Goal: Task Accomplishment & Management: Use online tool/utility

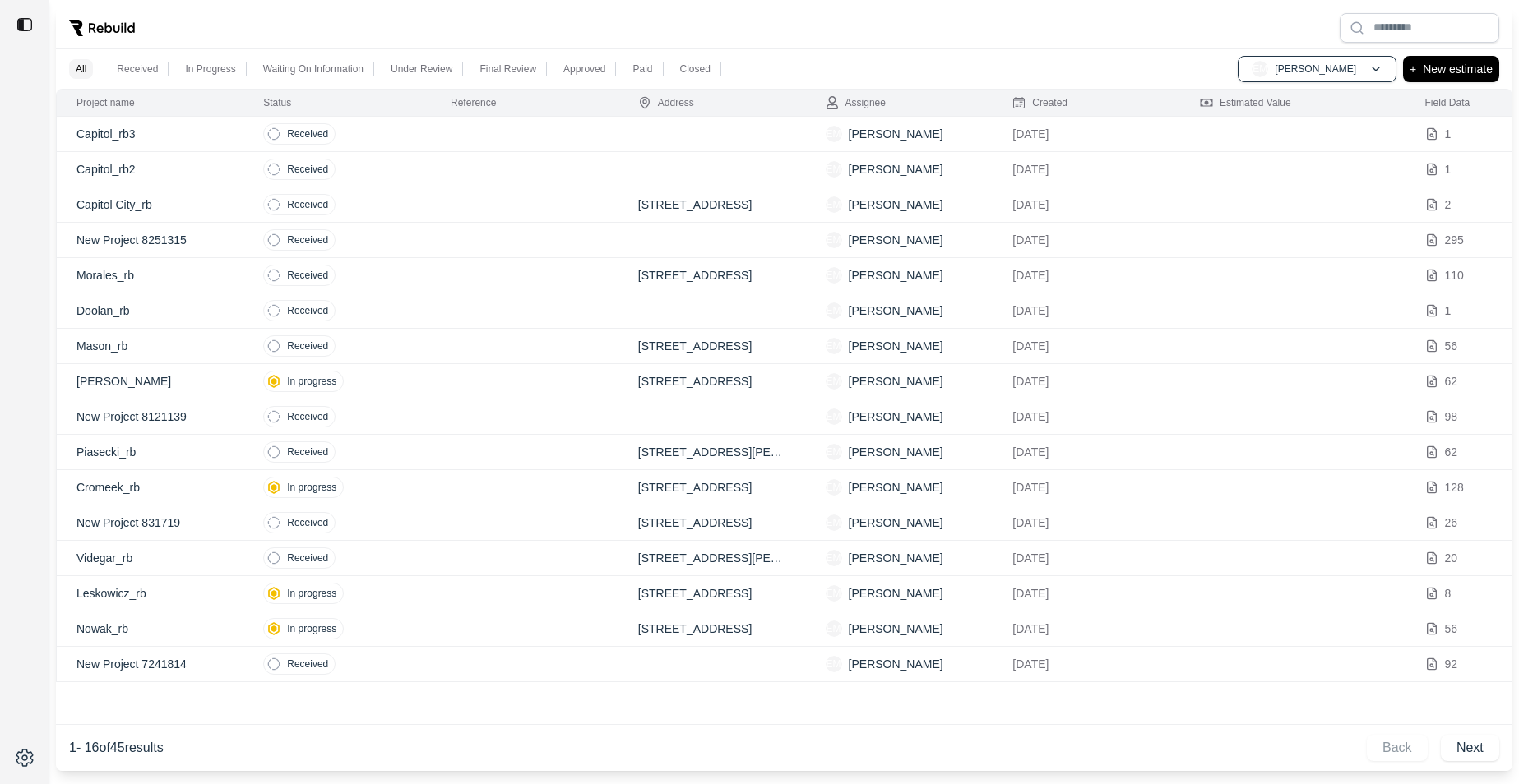
click at [200, 212] on p "Capitol City_rb" at bounding box center [150, 204] width 148 height 16
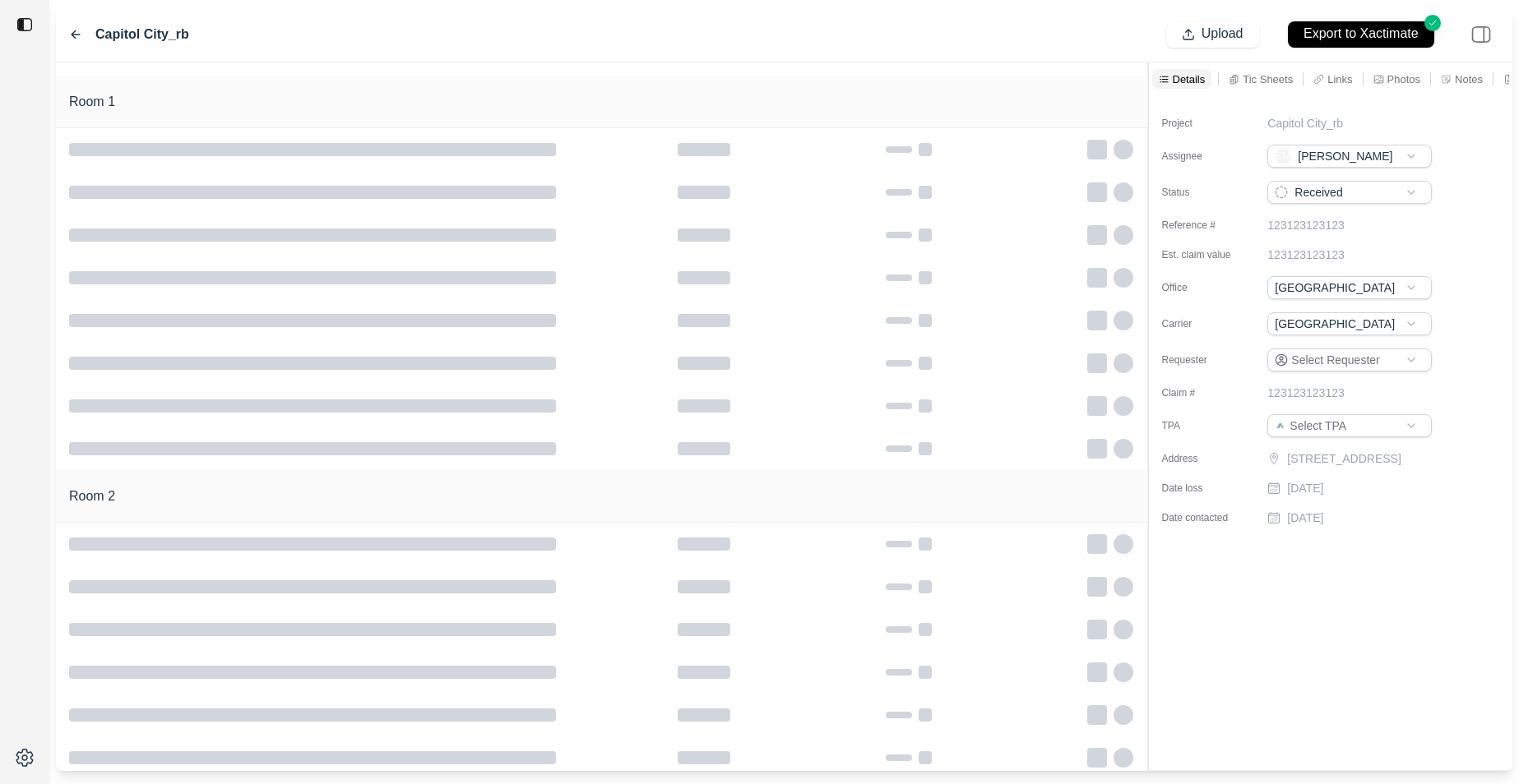
type input "**********"
click at [1226, 81] on p "Tic Sheets" at bounding box center [1268, 79] width 50 height 14
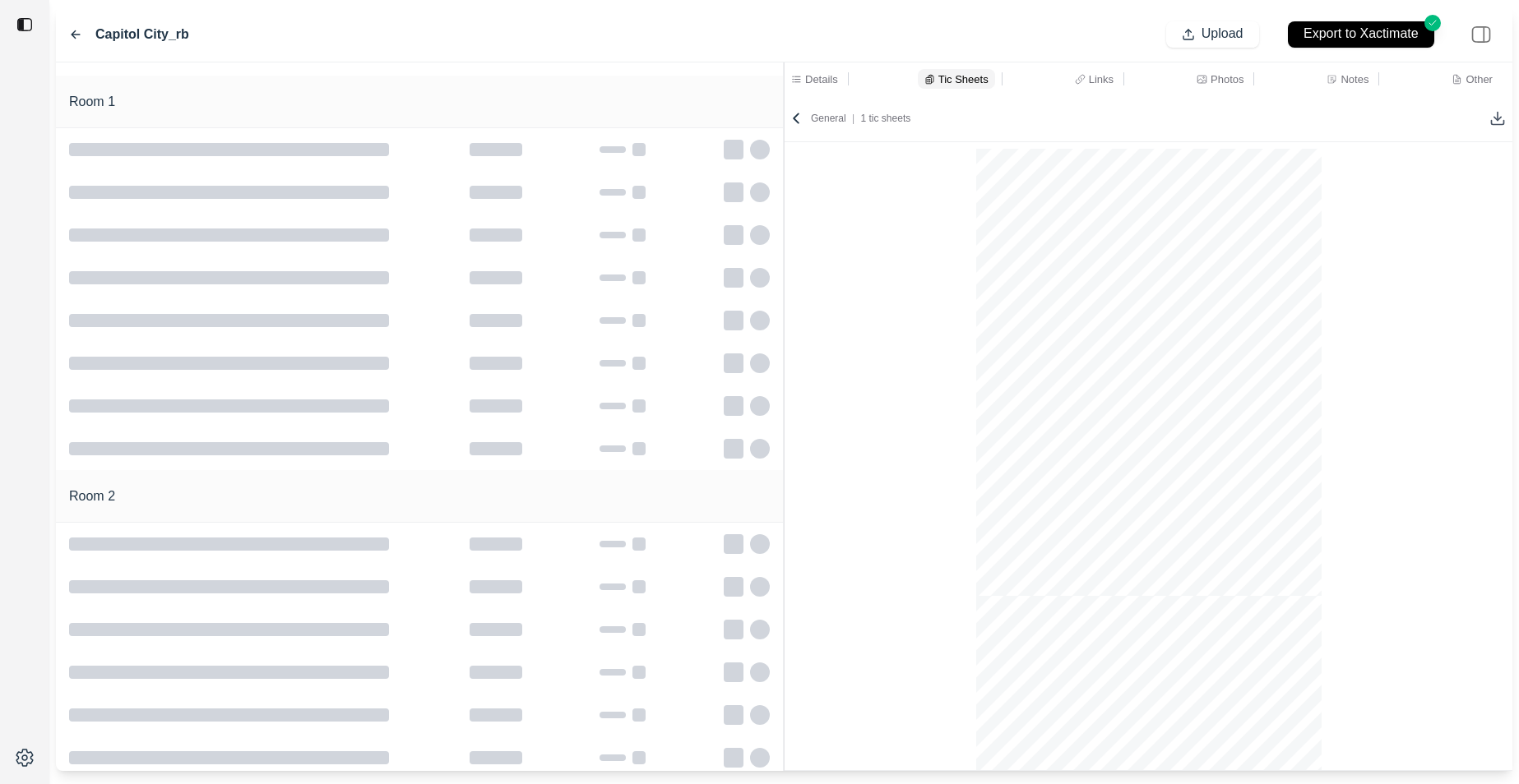
click at [599, 192] on div "Room 1 Room 2 Details Tic Sheets Links Photos Notes Other General | 1 tic sheets" at bounding box center [784, 416] width 1457 height 708
click at [599, 192] on div at bounding box center [613, 192] width 27 height 6
click at [675, 190] on div "Room 1 Room 2 Details Tic Sheets Links Photos Notes Other General | 1 tic sheets" at bounding box center [784, 416] width 1457 height 708
click at [76, 38] on icon at bounding box center [76, 34] width 13 height 13
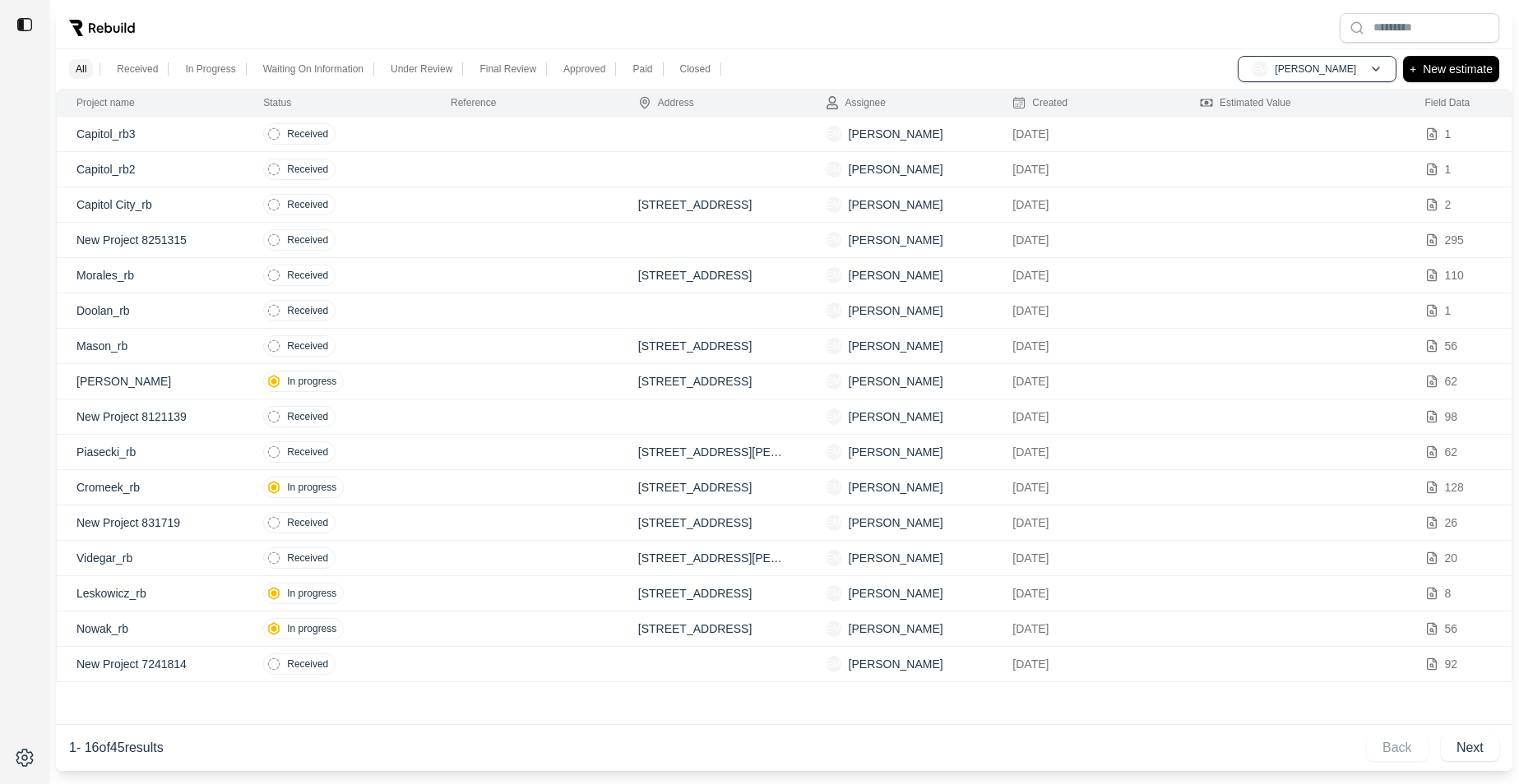
click at [404, 137] on td "Received" at bounding box center [337, 134] width 188 height 36
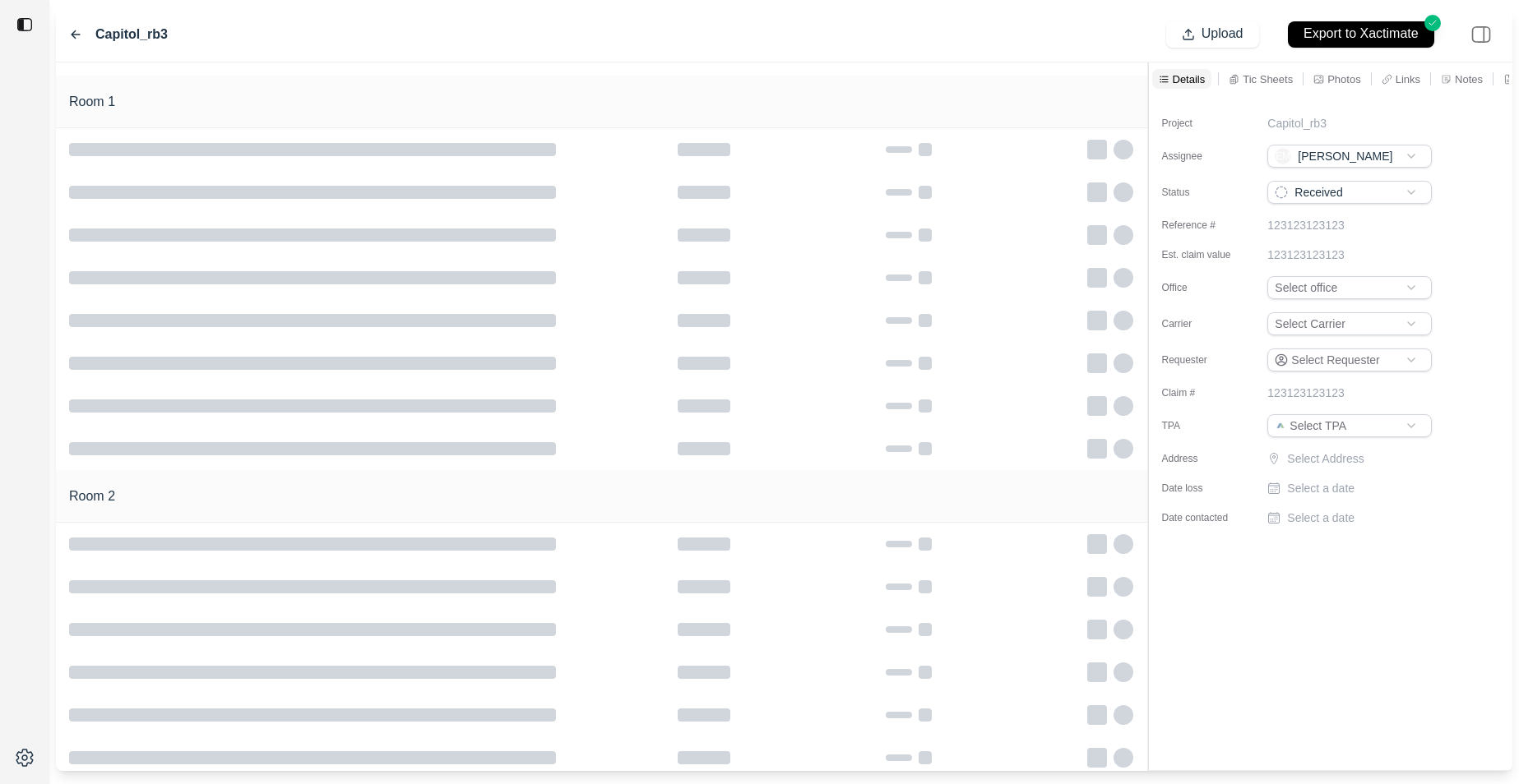
click at [719, 283] on div at bounding box center [703, 277] width 52 height 13
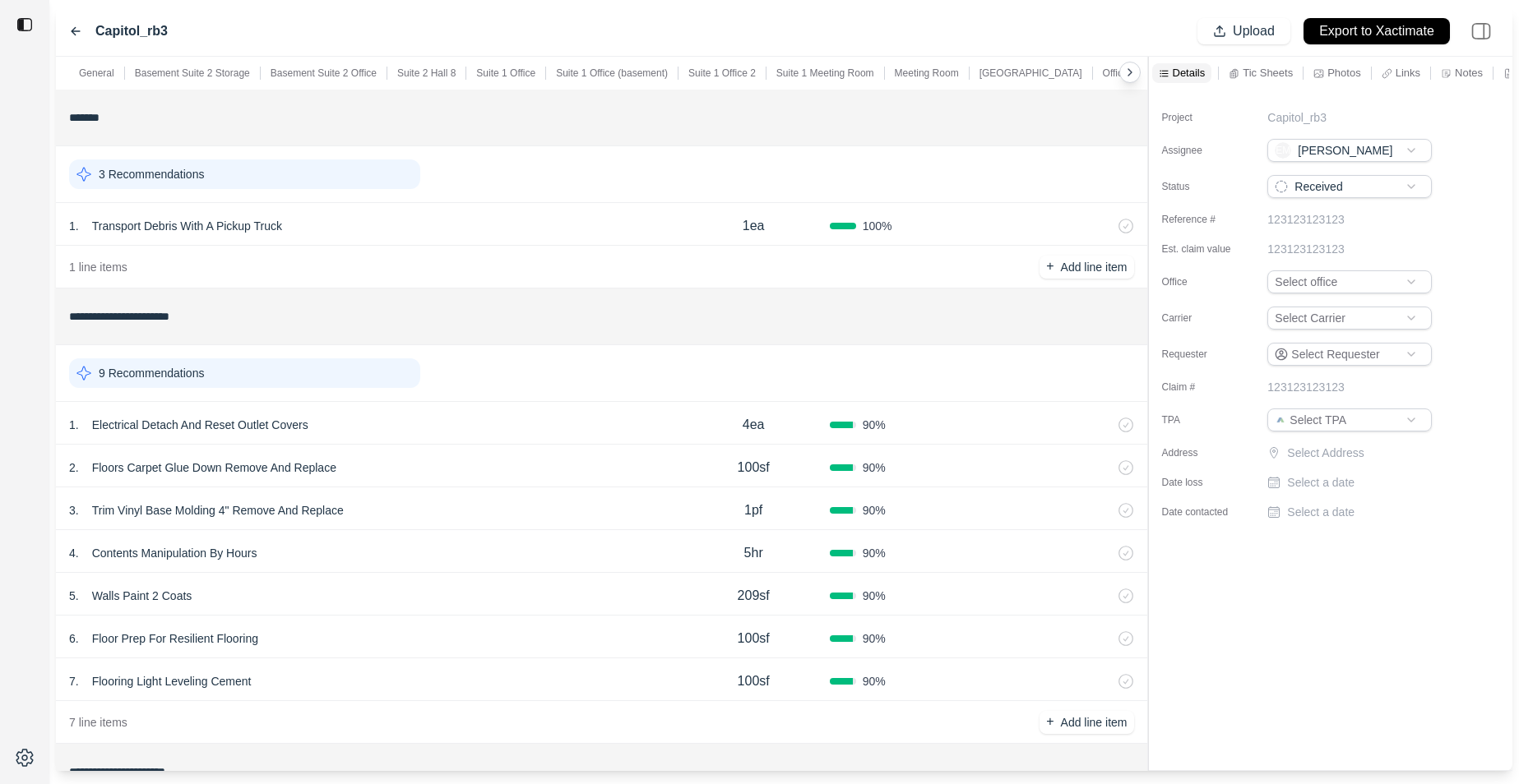
click at [641, 76] on p "Suite 1 Office (basement)" at bounding box center [612, 73] width 112 height 13
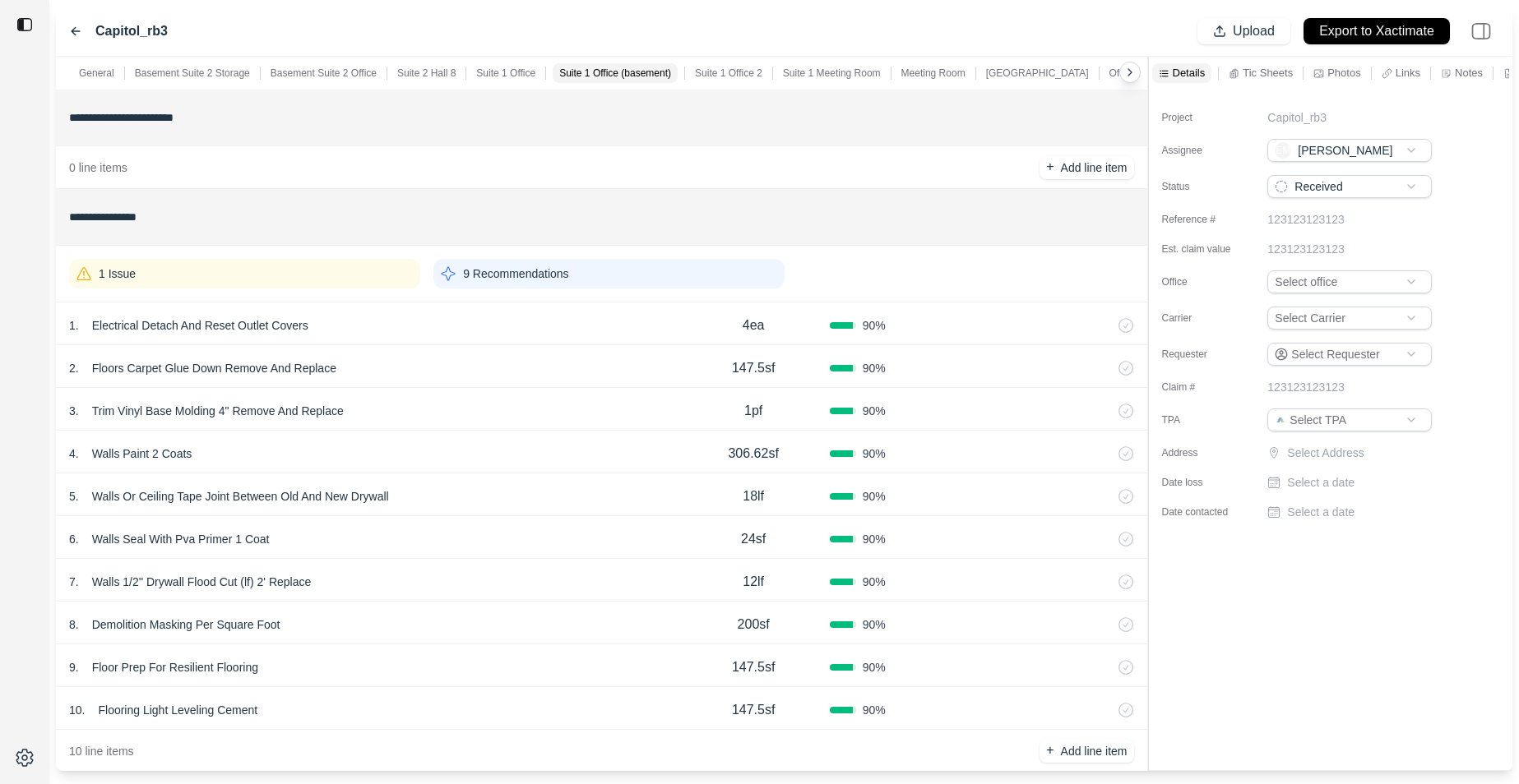
click at [711, 72] on p "Suite 1 Office 2" at bounding box center [729, 73] width 68 height 13
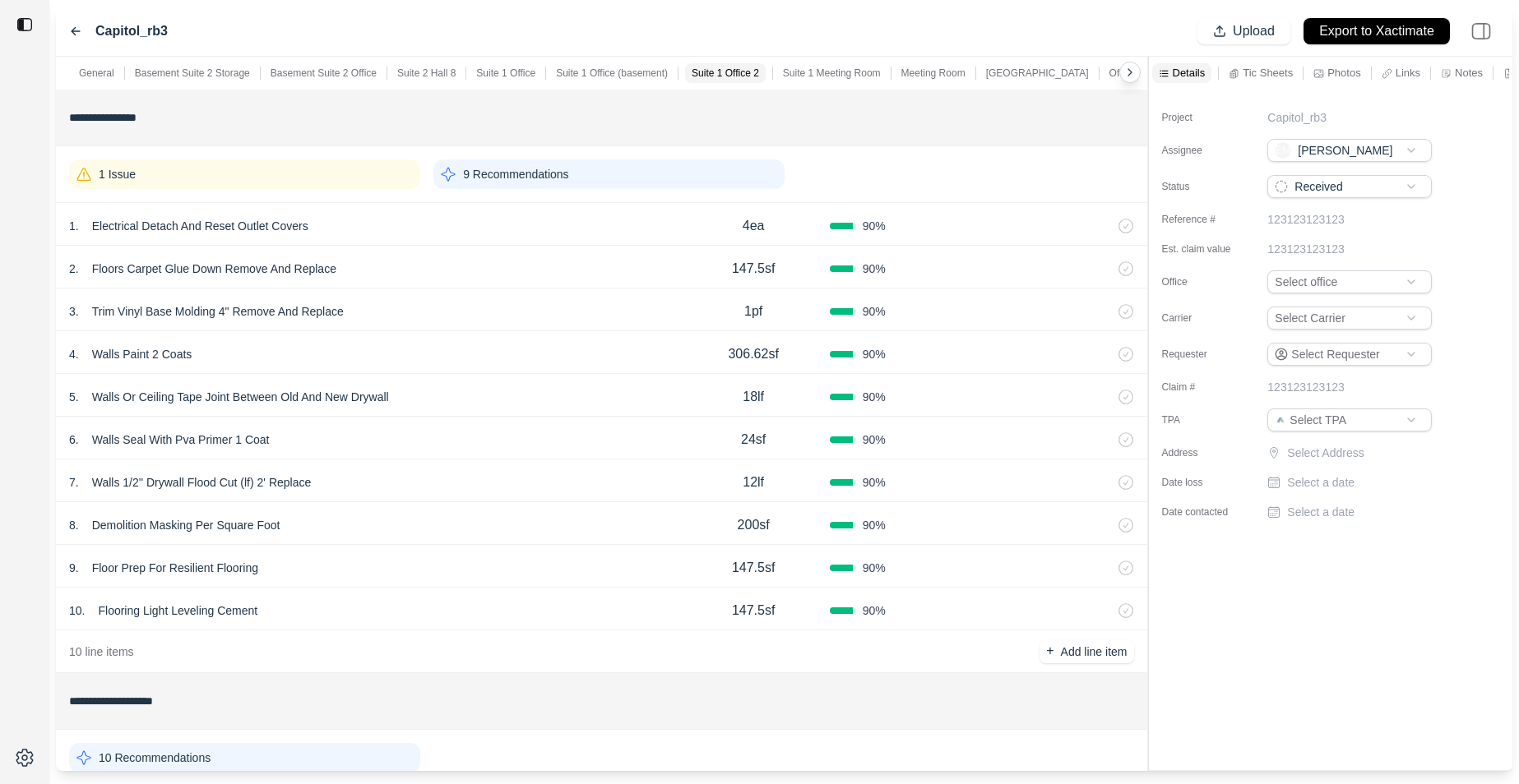
click at [839, 69] on p "Suite 1 Meeting Room" at bounding box center [832, 73] width 98 height 13
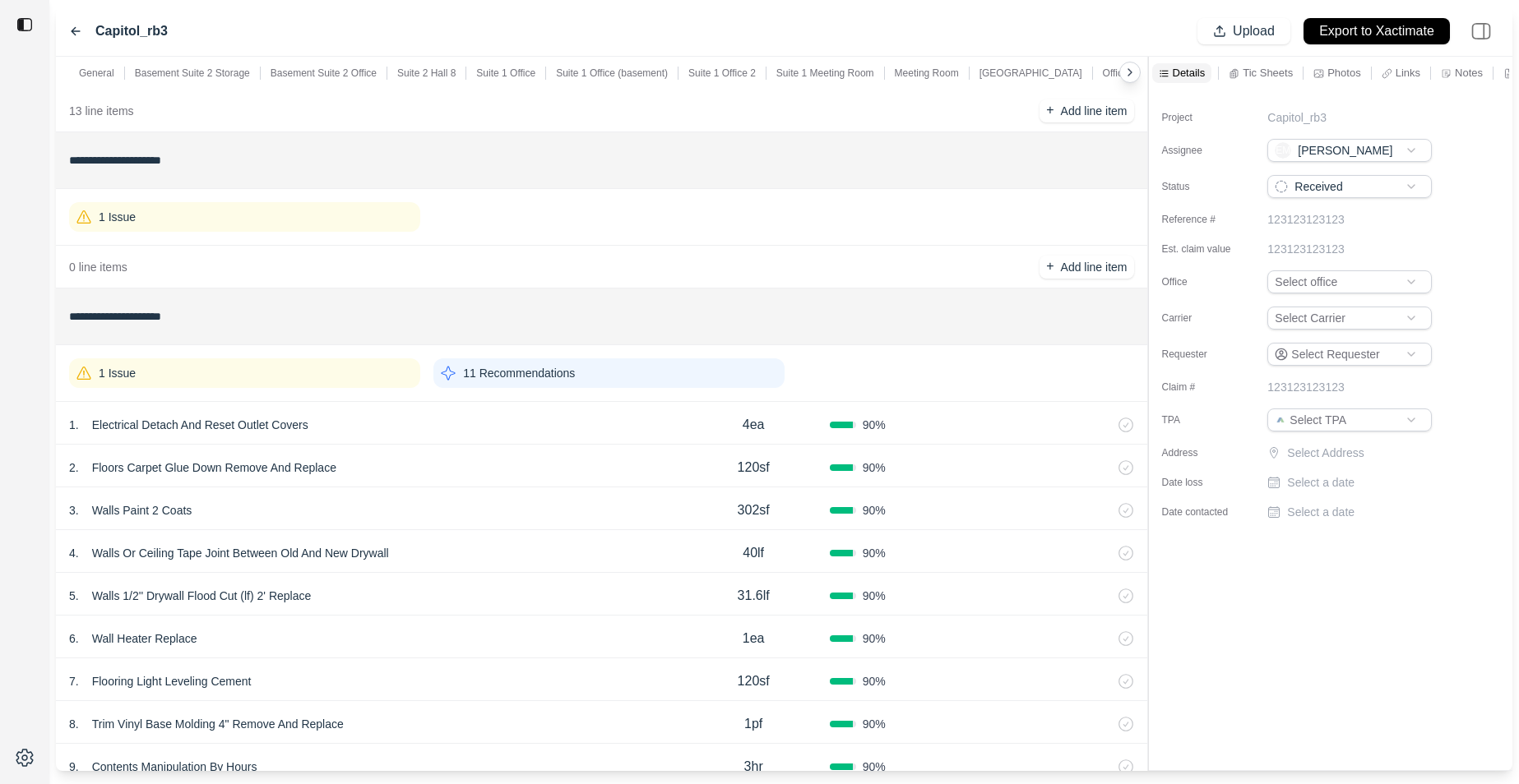
scroll to position [5783, 0]
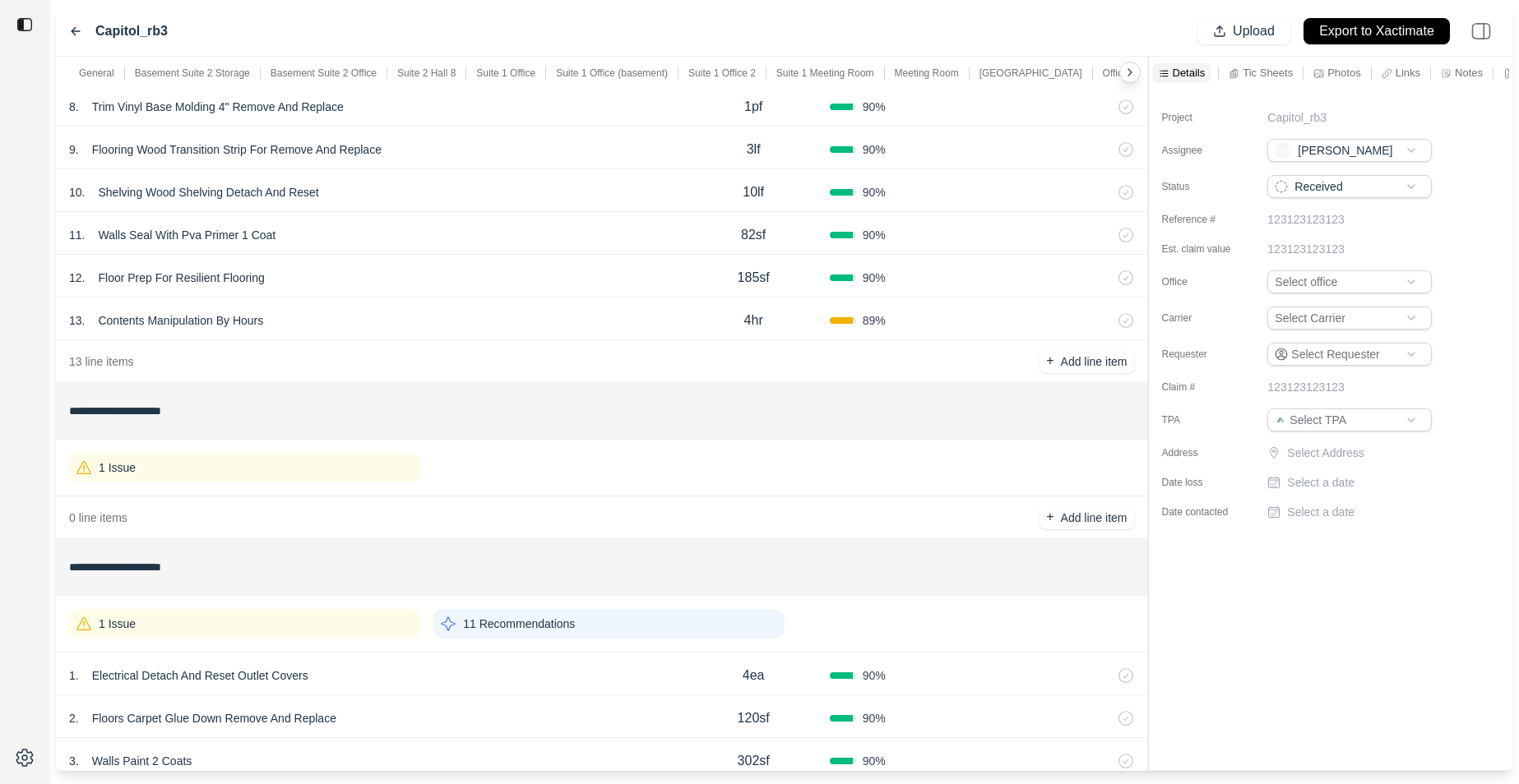
click at [477, 231] on div "11 . Walls Seal With Pva Primer 1 Coat" at bounding box center [374, 236] width 608 height 23
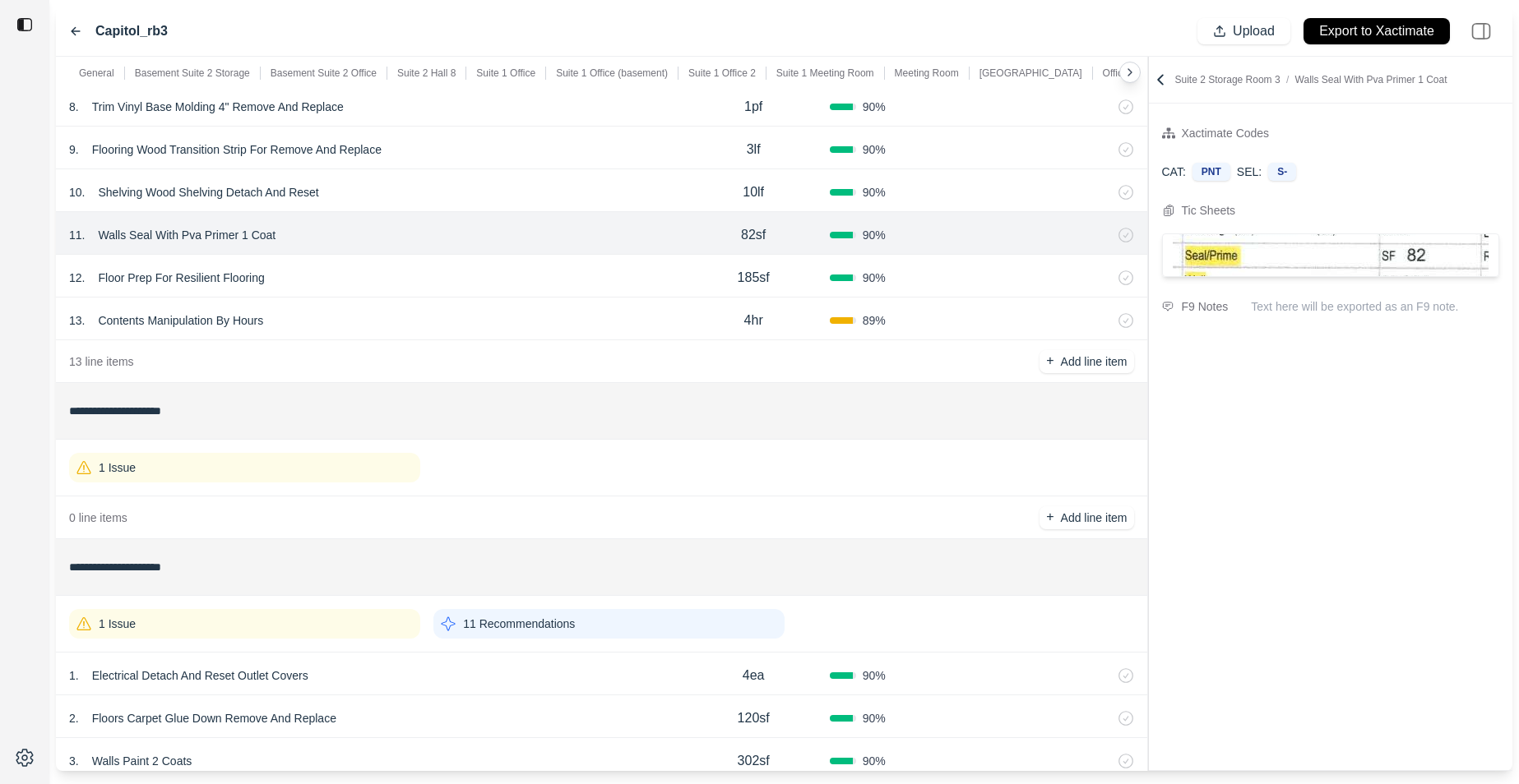
click at [500, 204] on div "10 . Shelving Wood Shelving Detach And Reset 10lf 90 %" at bounding box center [601, 191] width 1091 height 43
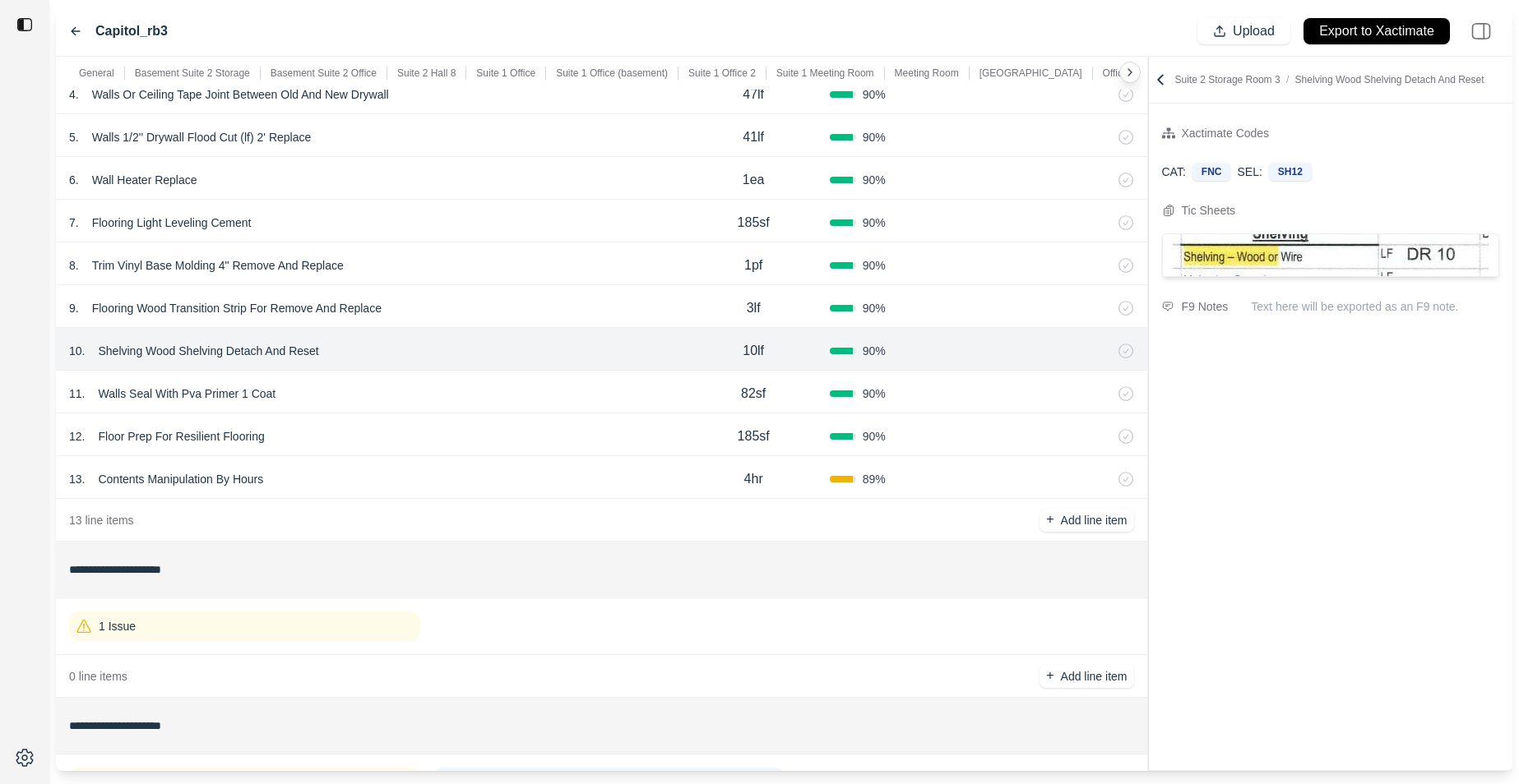
scroll to position [5150, 0]
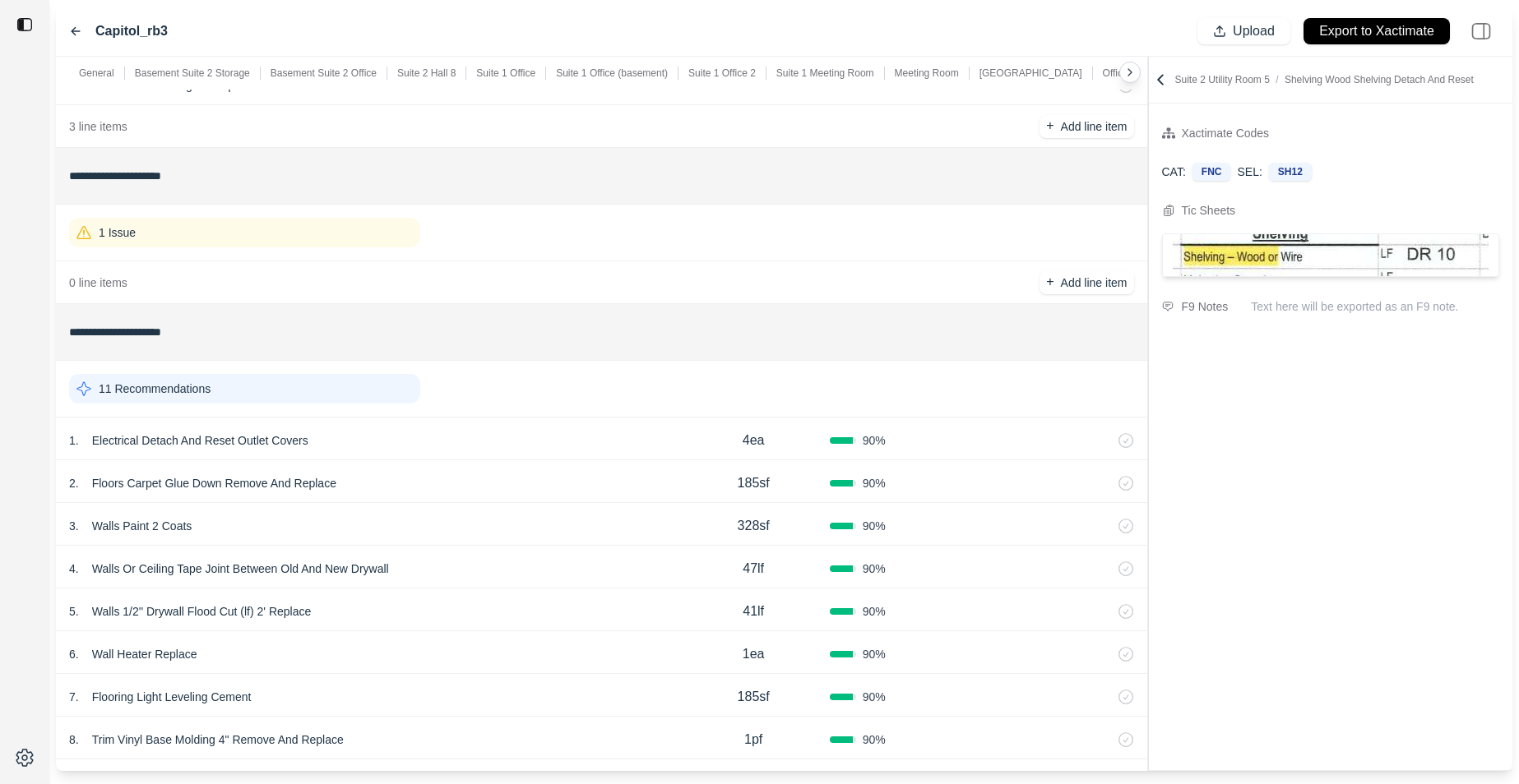
click at [300, 395] on div "11 Recommendations" at bounding box center [245, 388] width 351 height 29
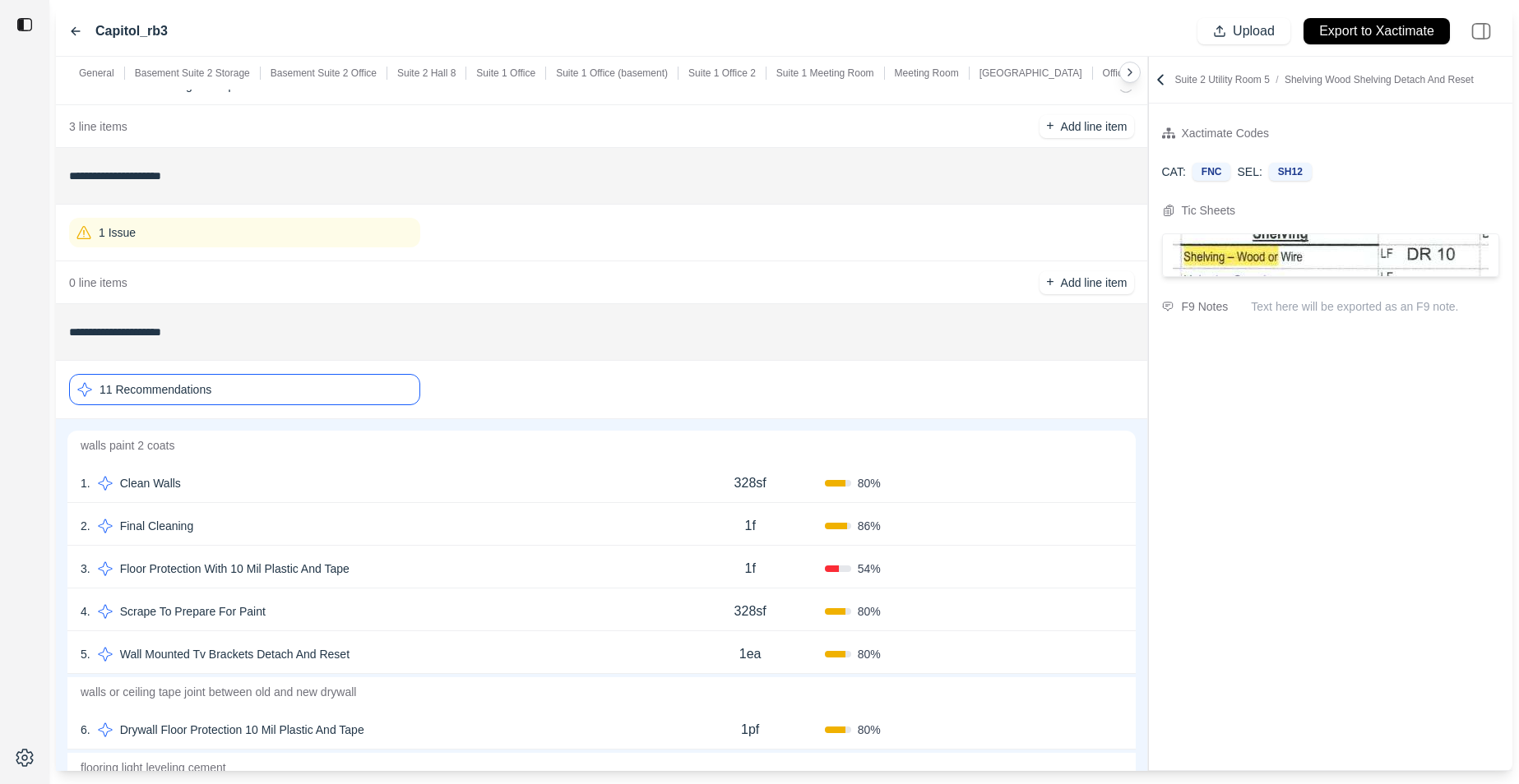
click at [376, 465] on div "1 . Clean Walls 328sf 80 % Confirm" at bounding box center [602, 482] width 1069 height 43
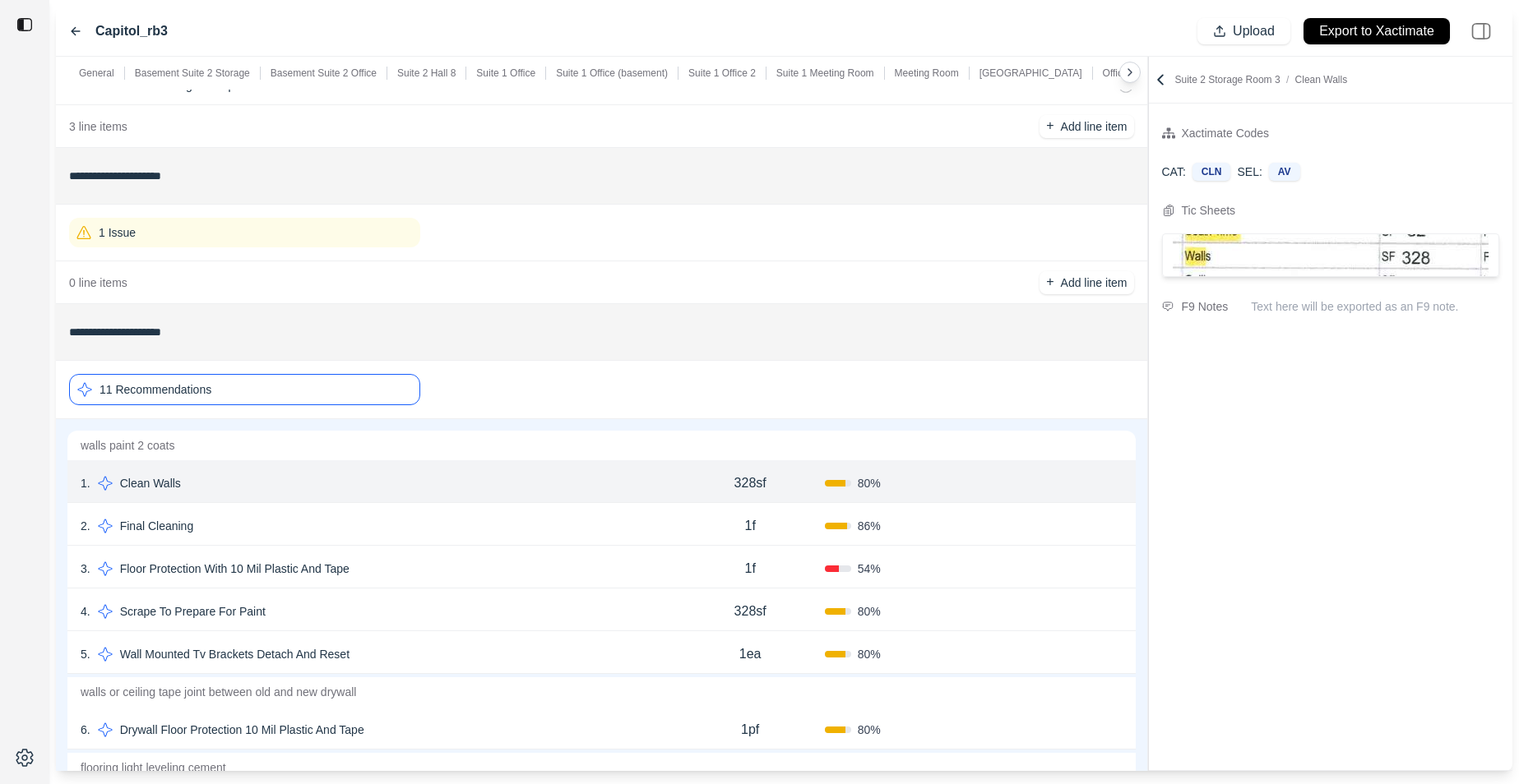
click at [442, 523] on div "2 . Final Cleaning" at bounding box center [379, 526] width 596 height 23
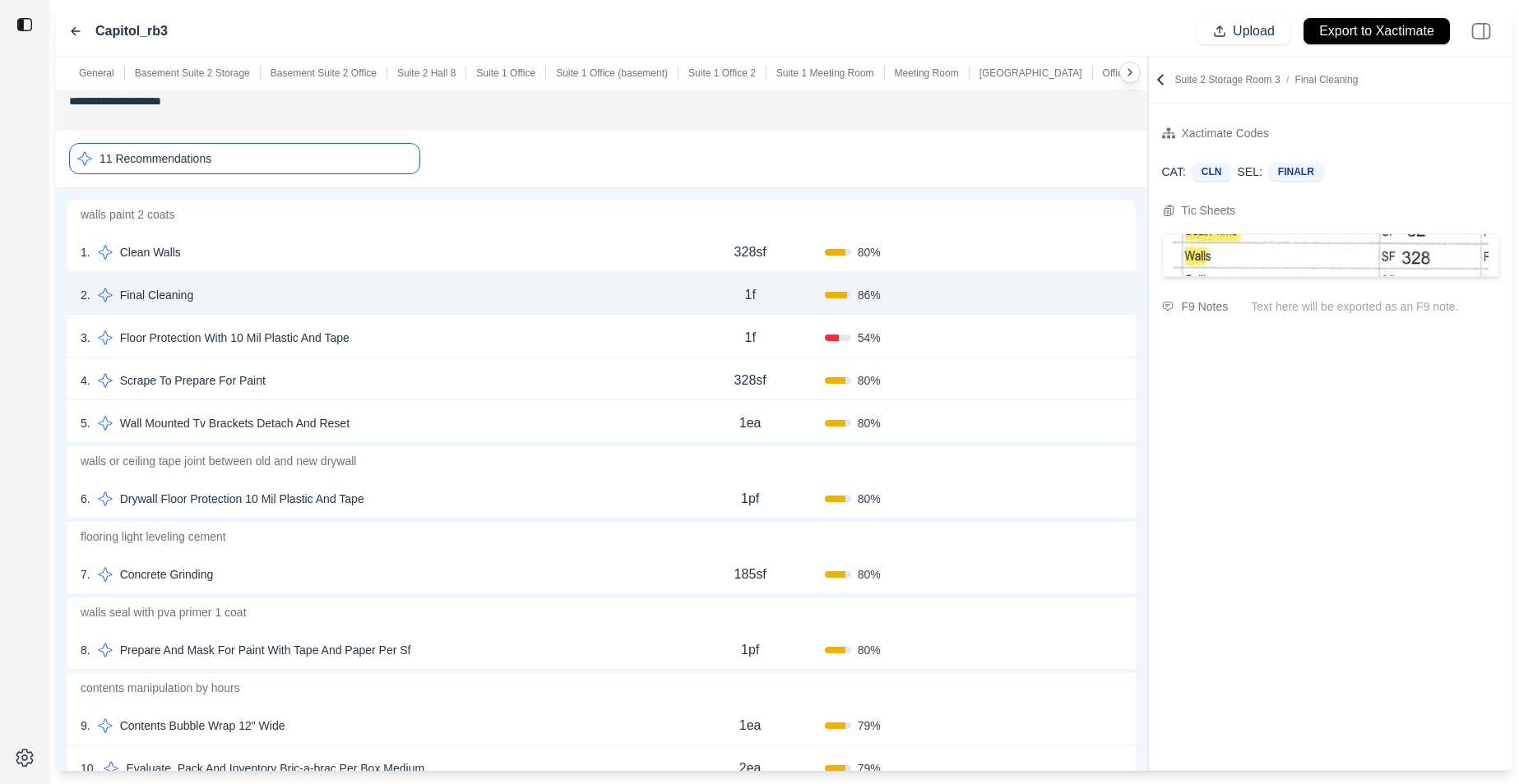
scroll to position [5322, 0]
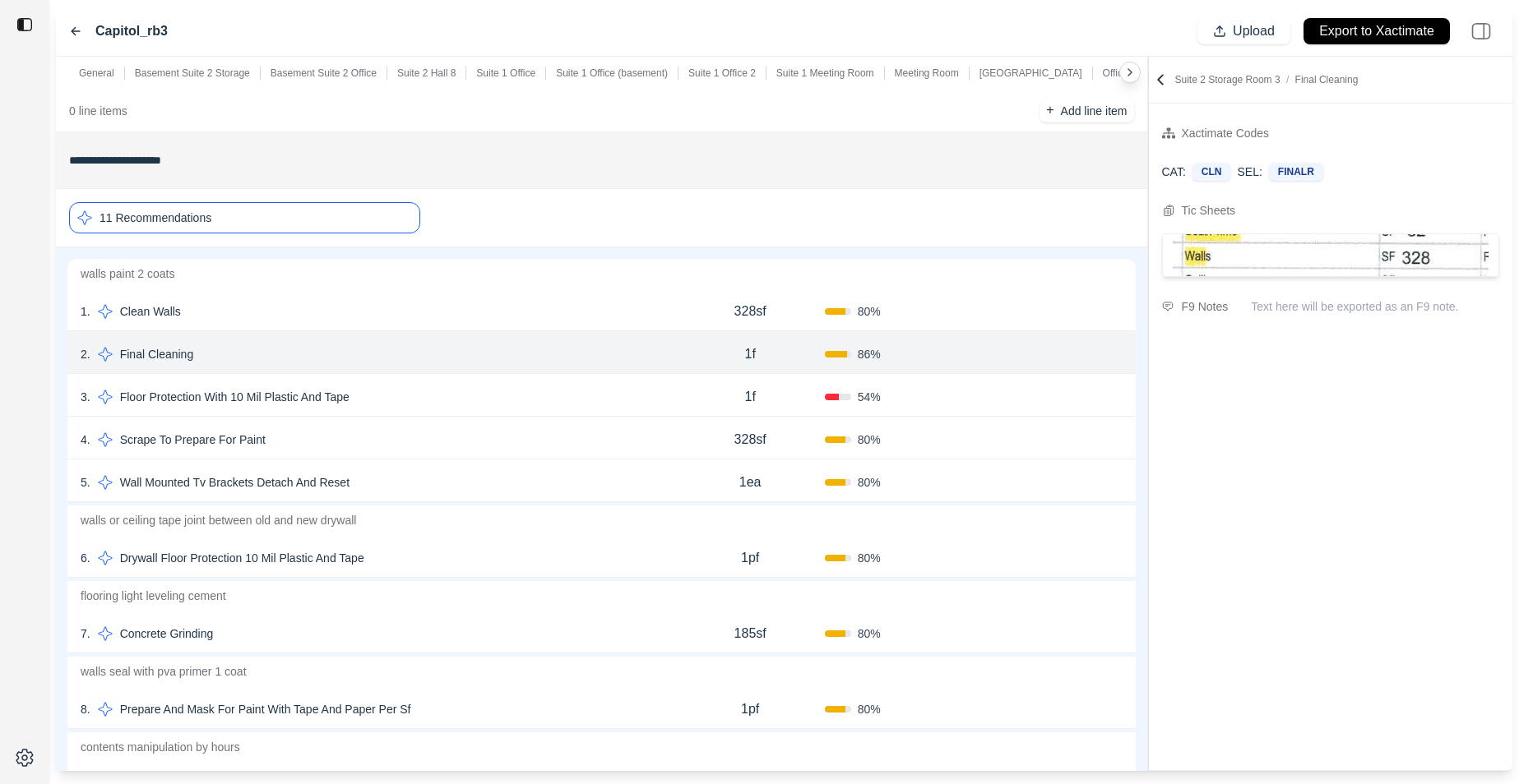
click at [312, 213] on div "11 Recommendations" at bounding box center [245, 218] width 351 height 31
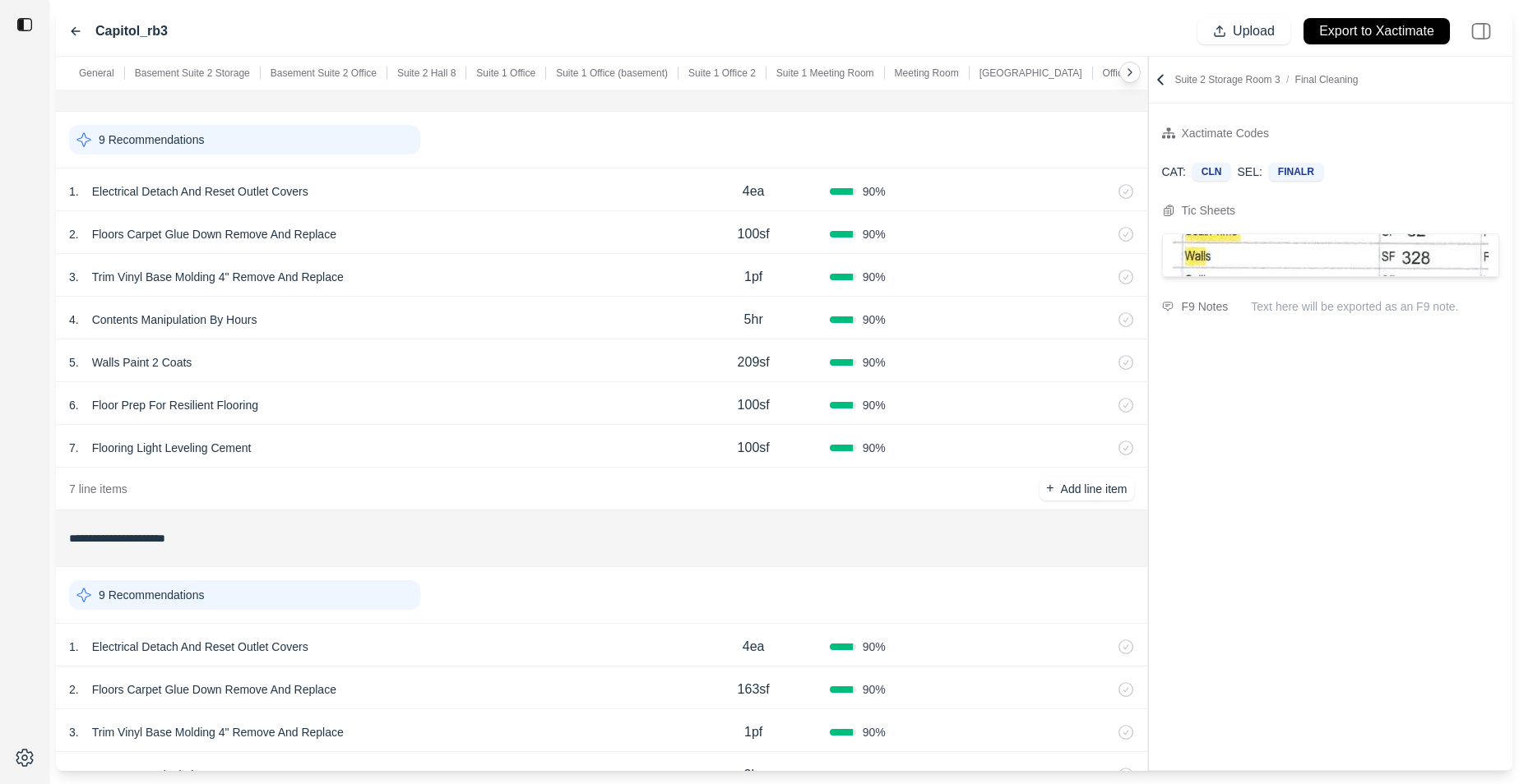
scroll to position [0, 0]
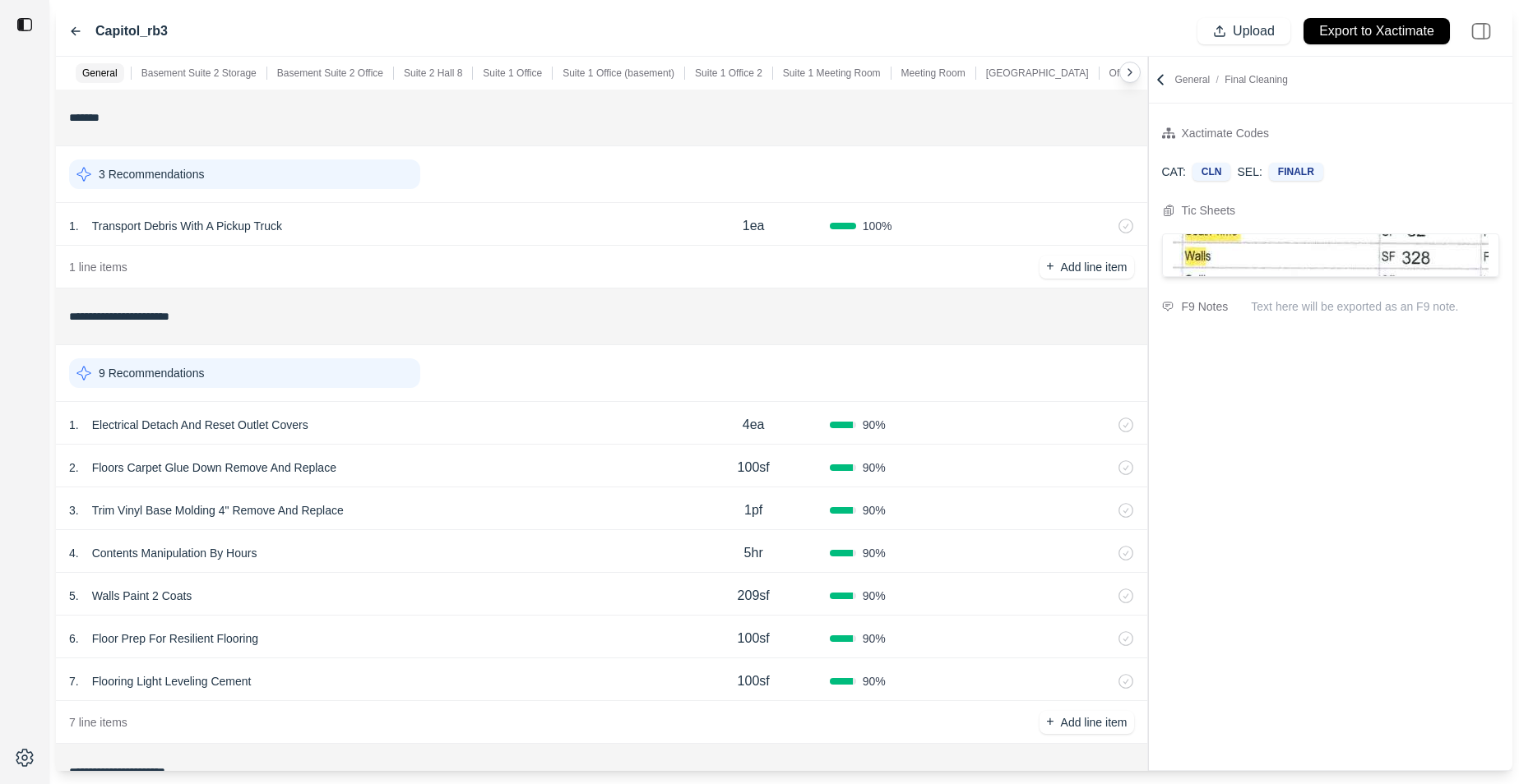
click at [360, 236] on div "1 . Transport Debris With A Pickup Truck" at bounding box center [374, 226] width 608 height 23
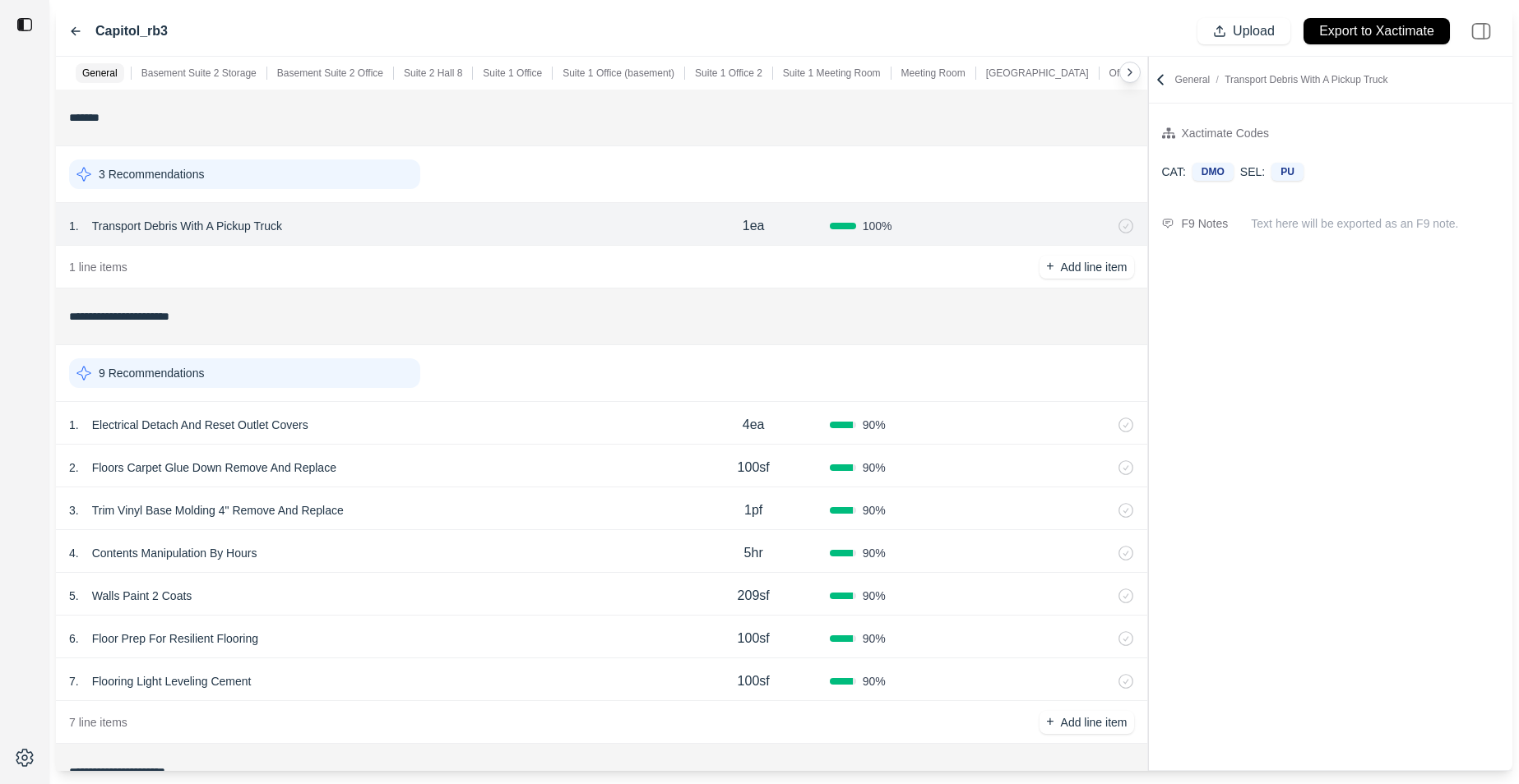
click at [438, 454] on div "2 . Floors Carpet Glue Down Remove And Replace 100sf 90 %" at bounding box center [601, 466] width 1091 height 43
select select "*"
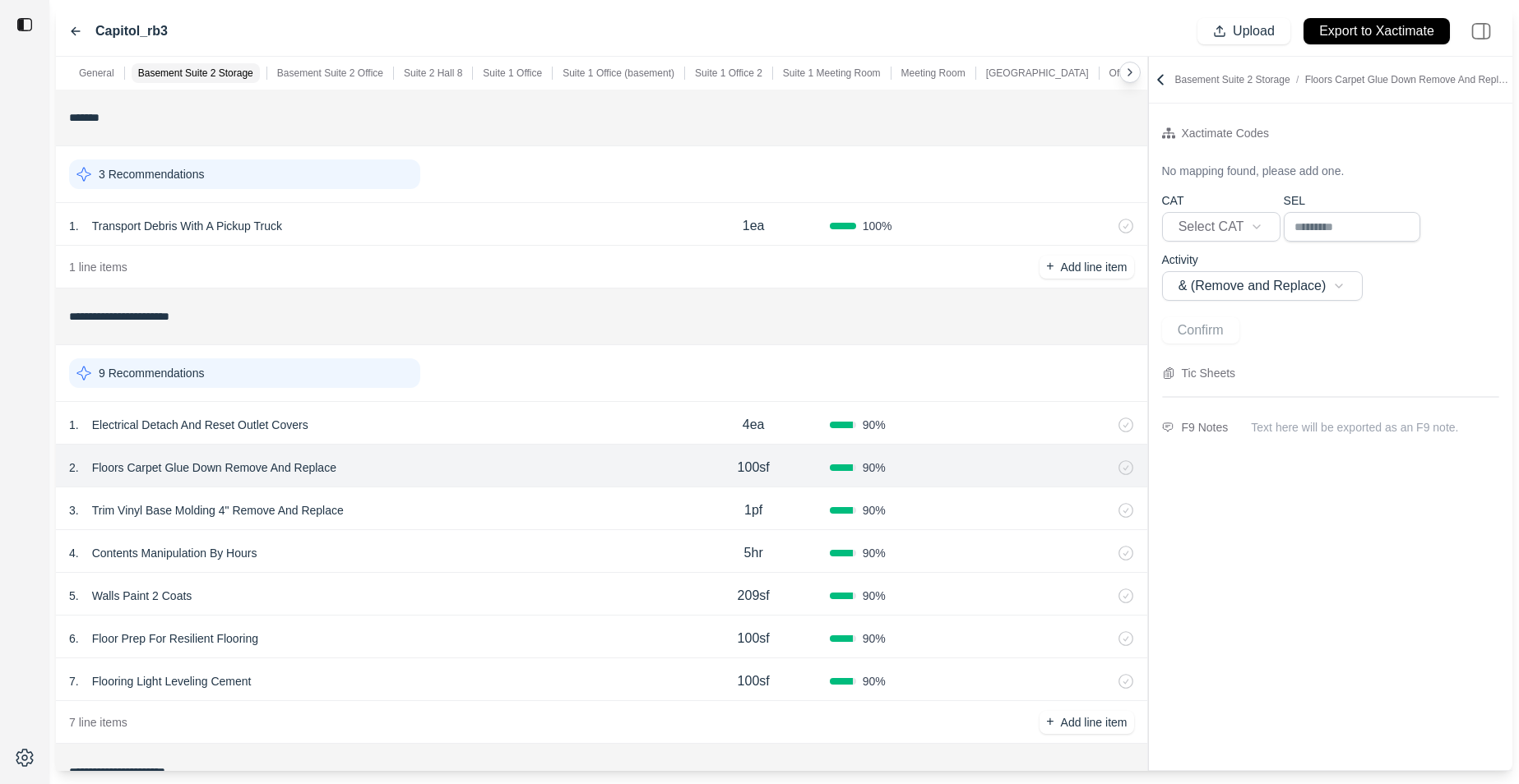
click at [481, 430] on div "1 . Electrical Detach And Reset Outlet Covers" at bounding box center [374, 425] width 608 height 23
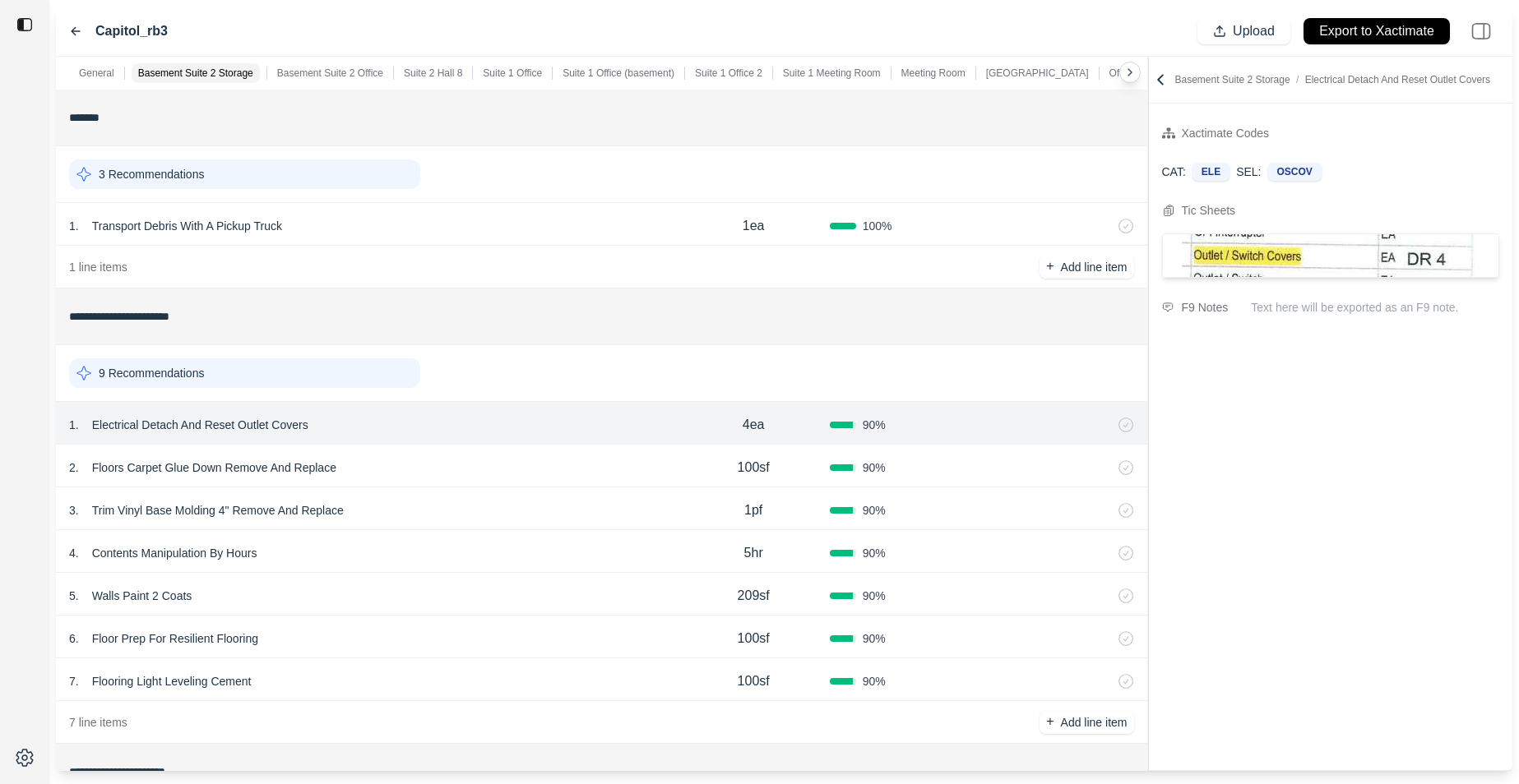
click at [481, 481] on div "2 . Floors Carpet Glue Down Remove And Replace 100sf 90 %" at bounding box center [601, 466] width 1091 height 43
select select "*"
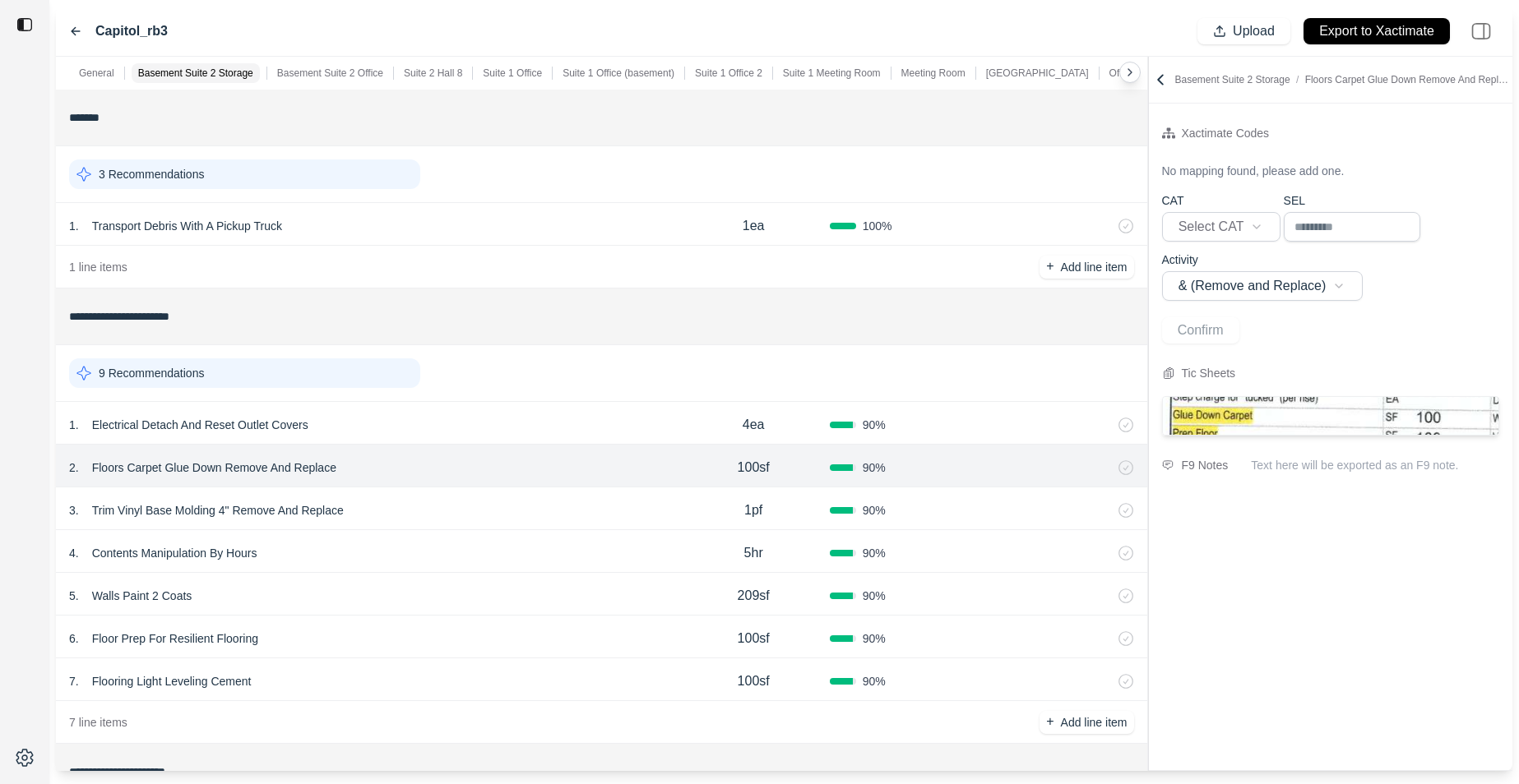
click at [609, 540] on div "4 . Contents Manipulation By Hours 5hr 90 %" at bounding box center [601, 552] width 1091 height 43
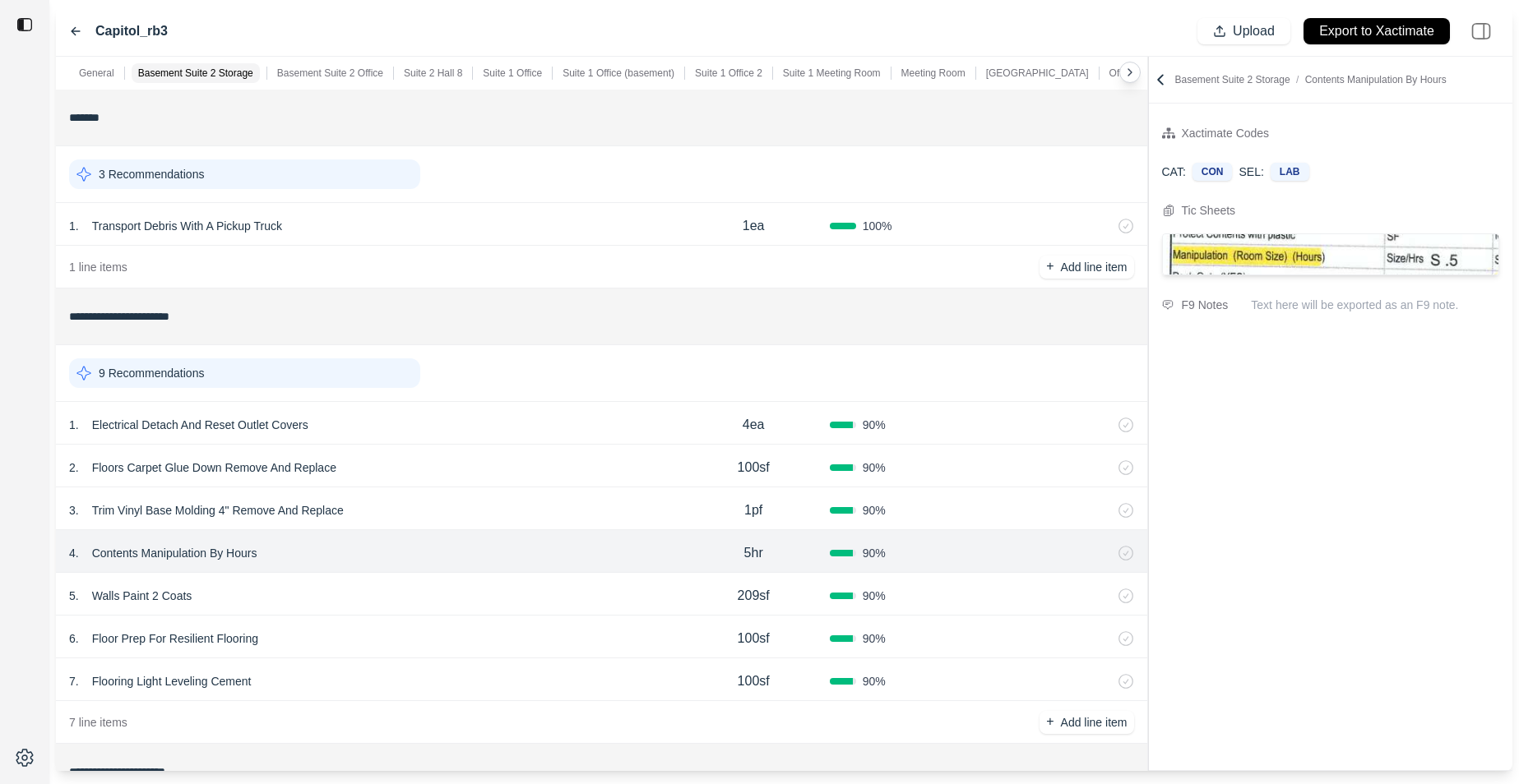
click at [619, 509] on div "3 . Trim Vinyl Base Molding 4" Remove And Replace" at bounding box center [374, 510] width 608 height 23
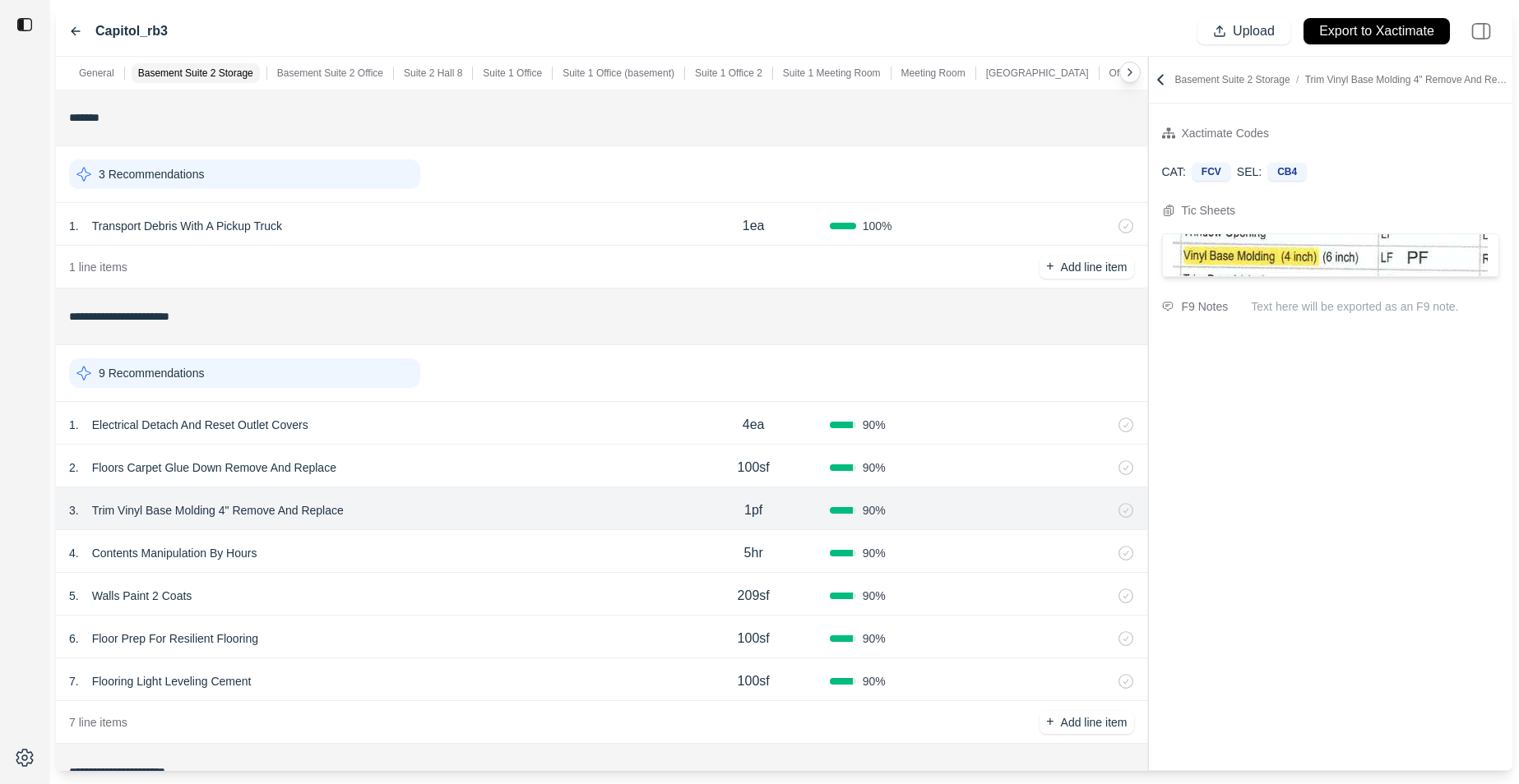
click at [624, 532] on div "4 . Contents Manipulation By Hours 5hr 90 %" at bounding box center [601, 552] width 1091 height 43
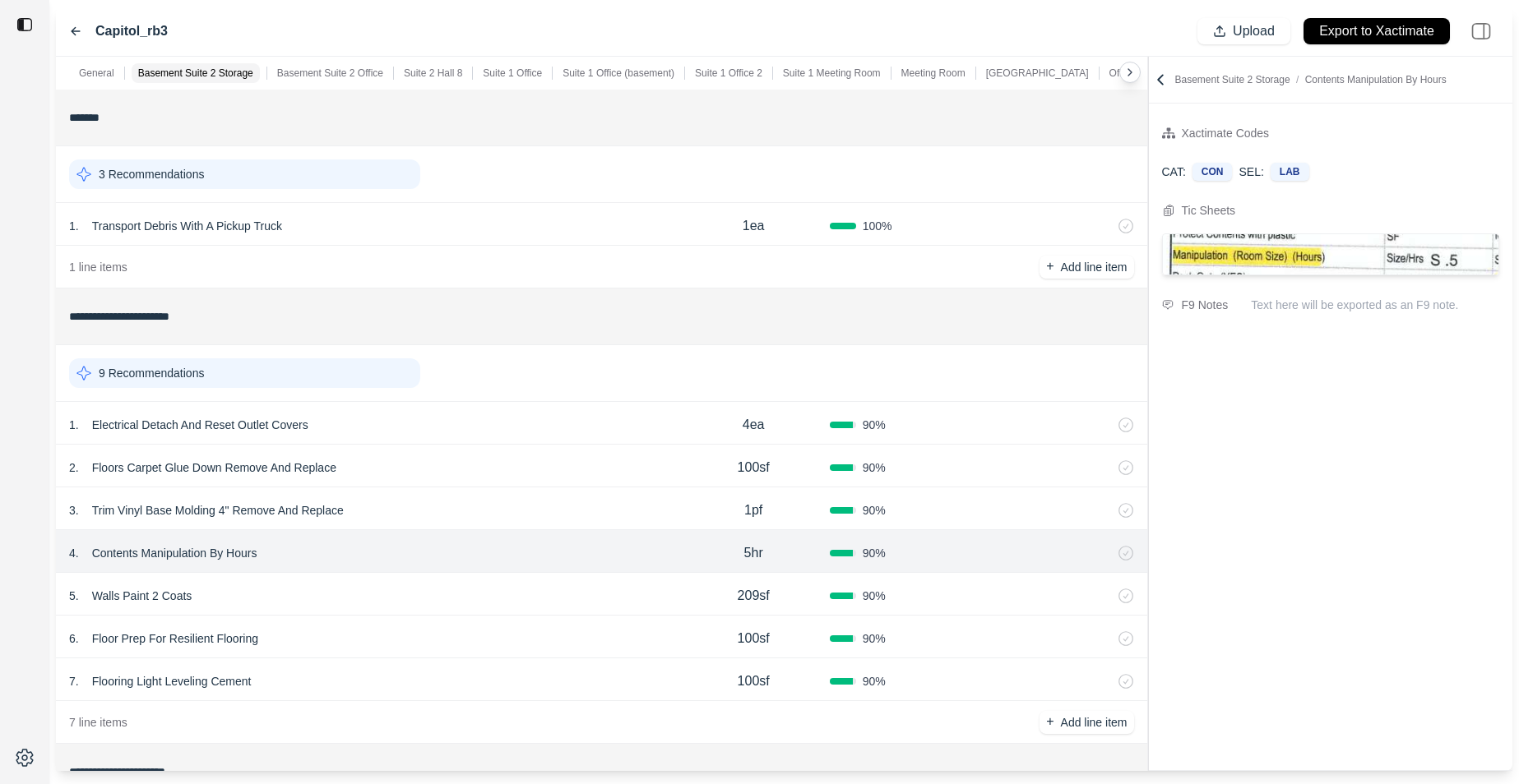
click at [611, 491] on div "3 . Trim Vinyl Base Molding 4" Remove And Replace 1pf 90 %" at bounding box center [601, 508] width 1091 height 43
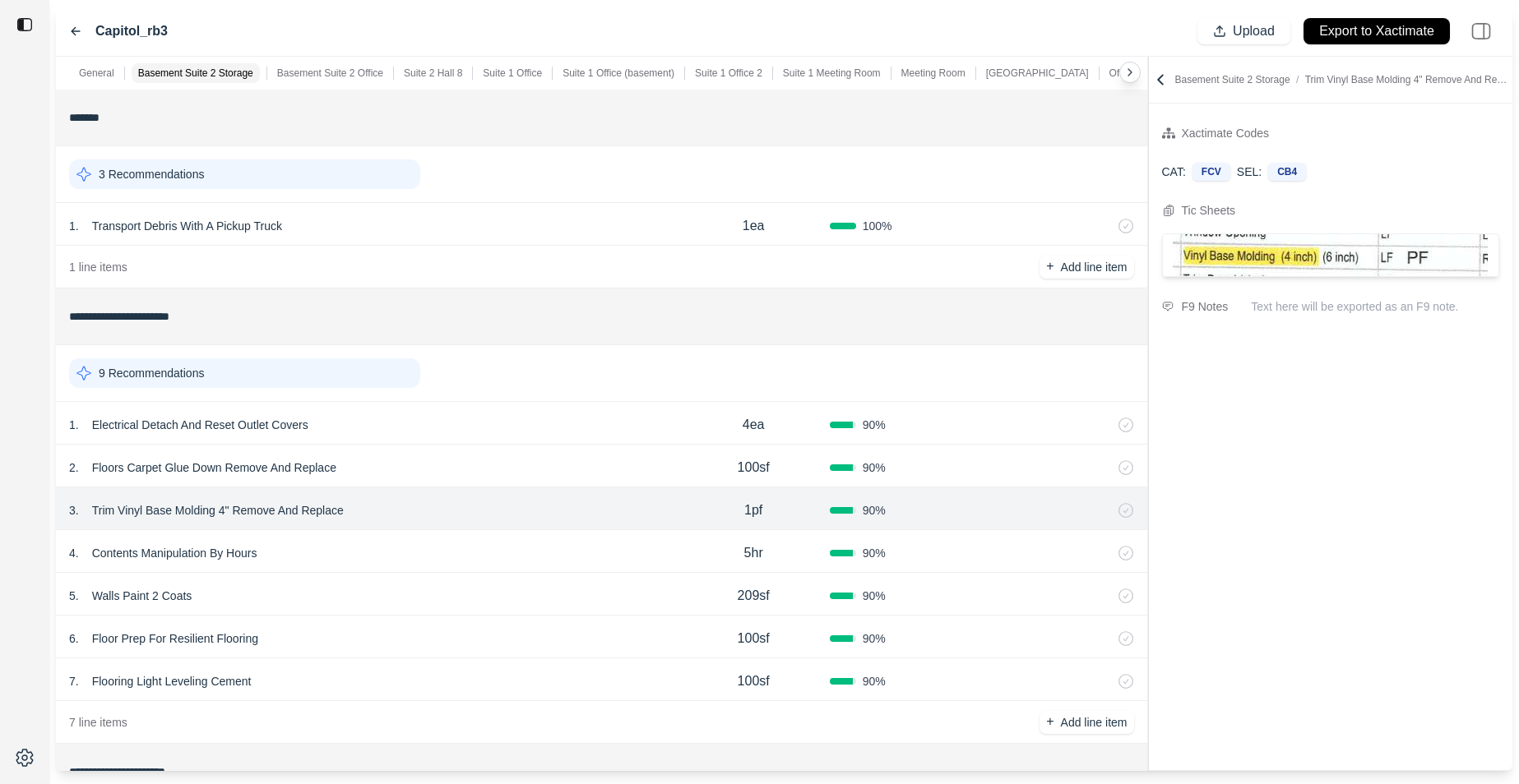
click at [621, 462] on div "2 . Floors Carpet Glue Down Remove And Replace" at bounding box center [374, 468] width 608 height 23
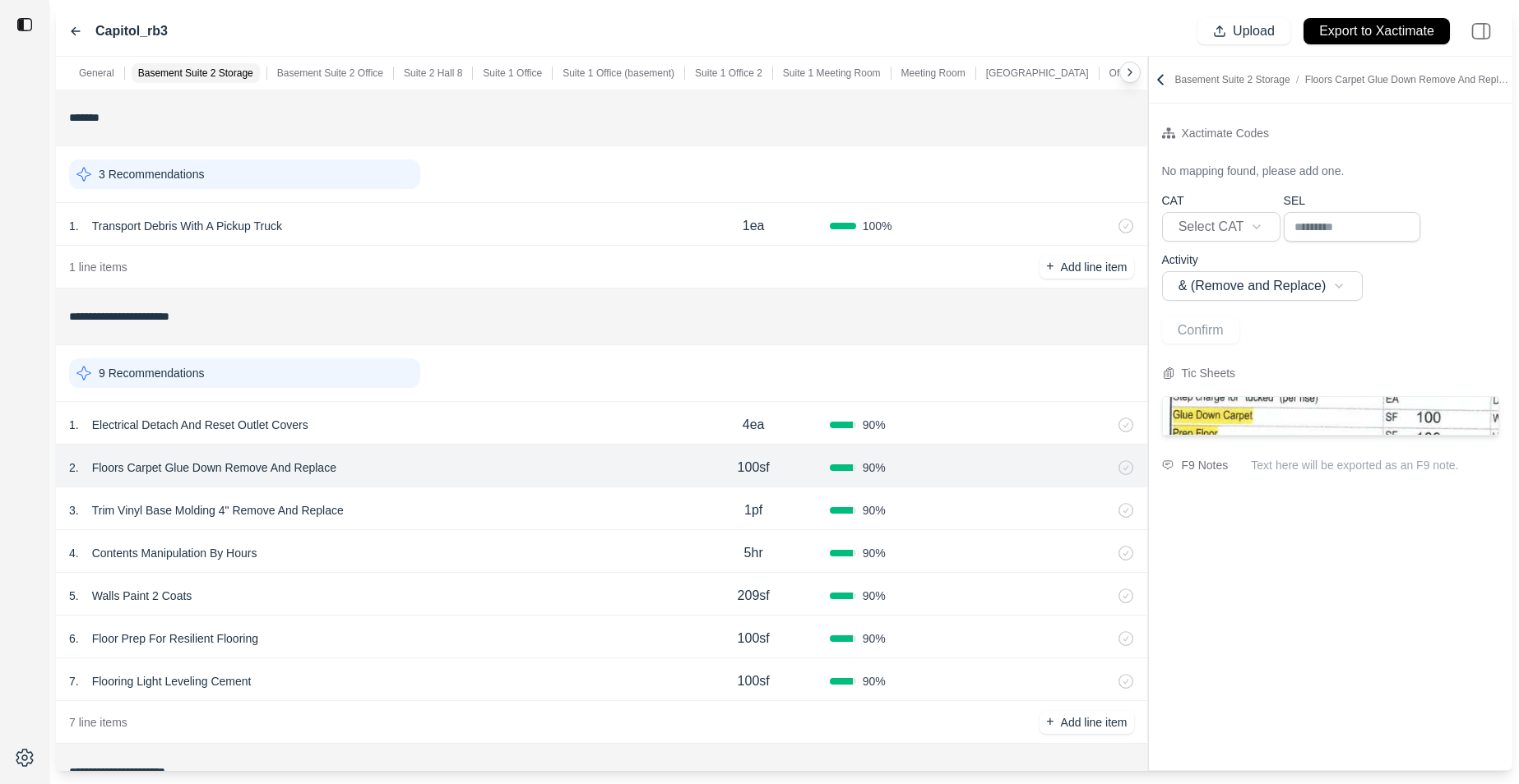
click at [631, 433] on div "1 . Electrical Detach And Reset Outlet Covers" at bounding box center [374, 425] width 608 height 23
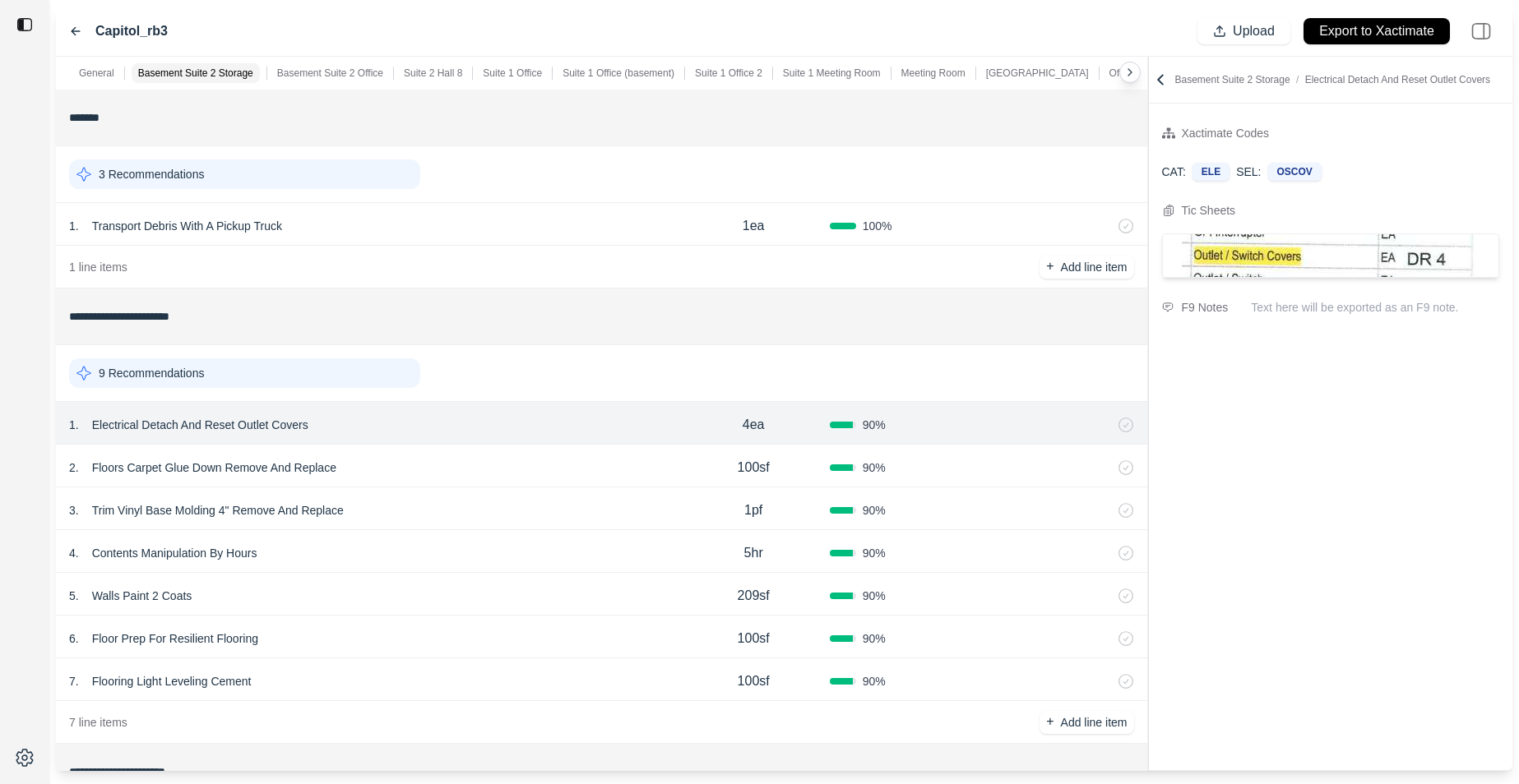
click at [551, 564] on div "4 . Contents Manipulation By Hours 5hr 90 %" at bounding box center [601, 552] width 1091 height 43
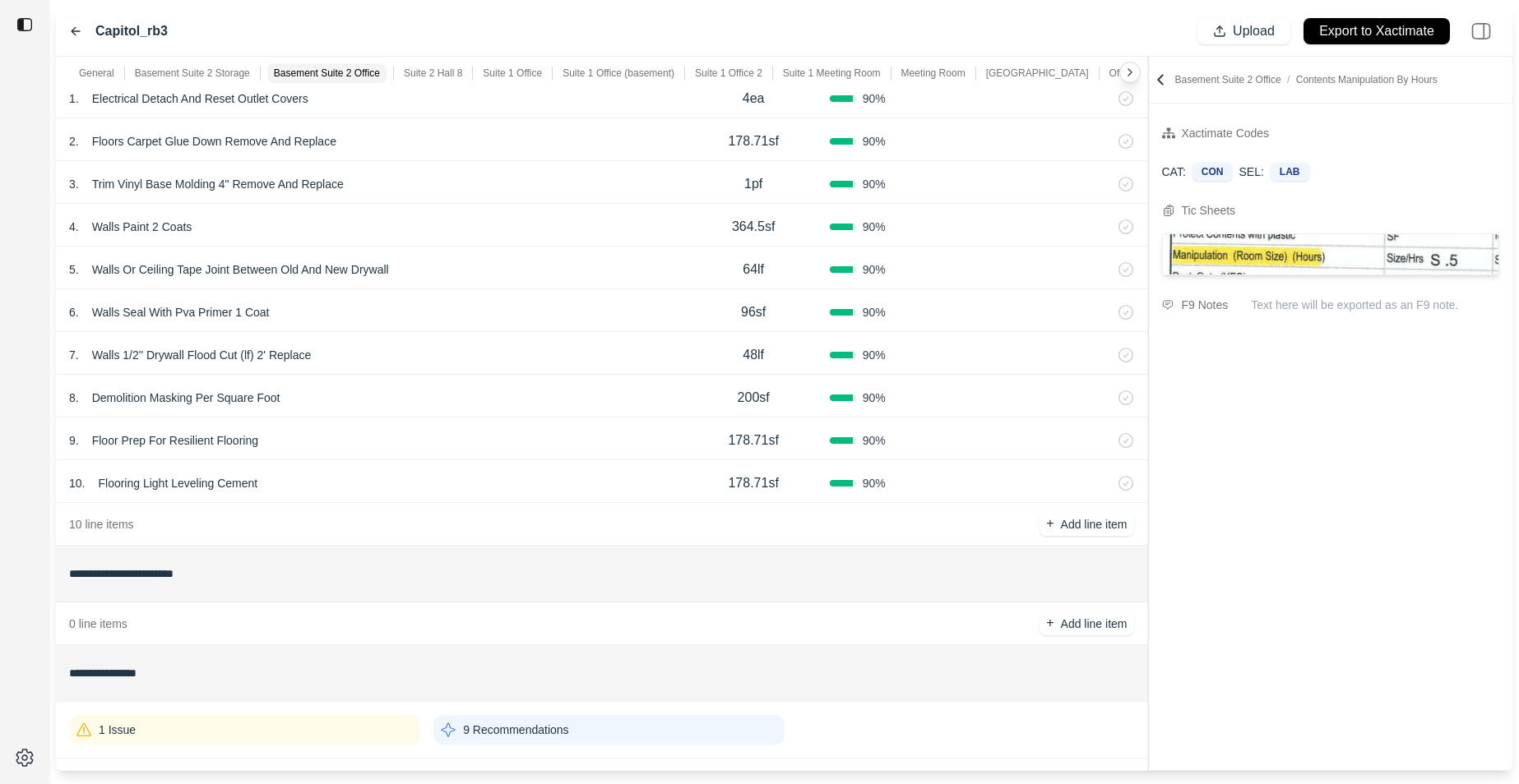
scroll to position [879, 0]
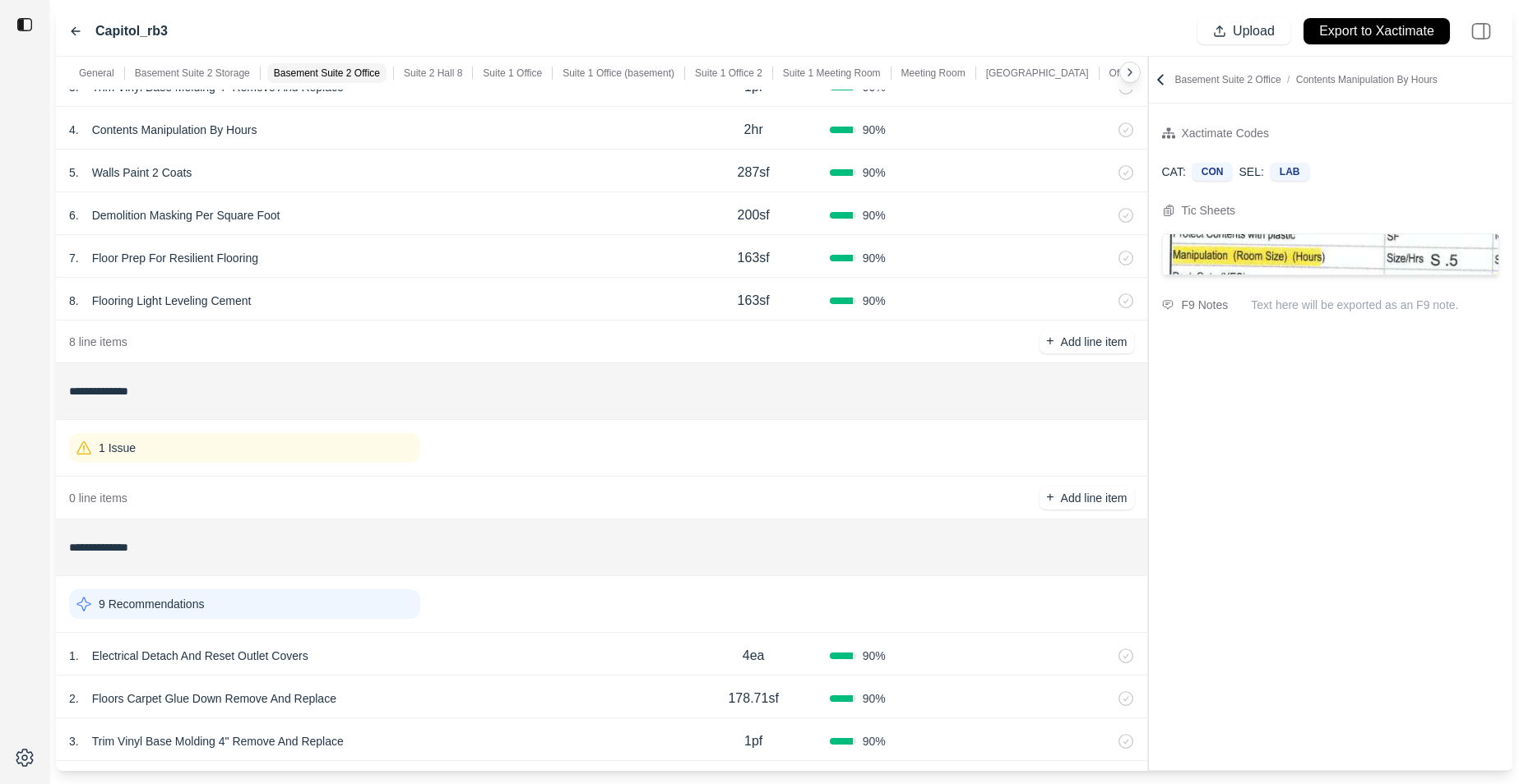
click at [279, 441] on div "1 Issue" at bounding box center [245, 447] width 351 height 29
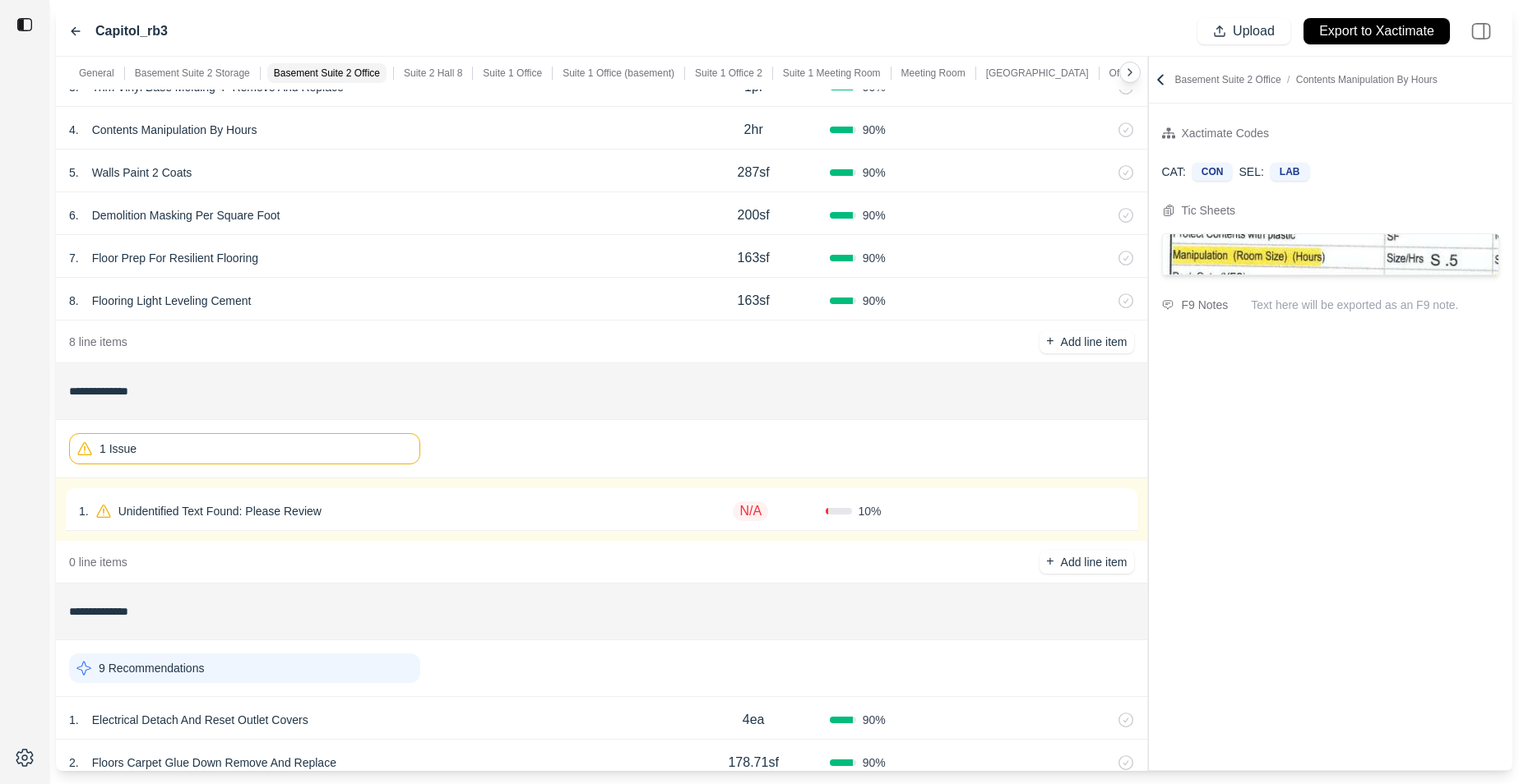
click at [422, 500] on div "1 . Unidentified Text Found: Please Review" at bounding box center [378, 511] width 598 height 23
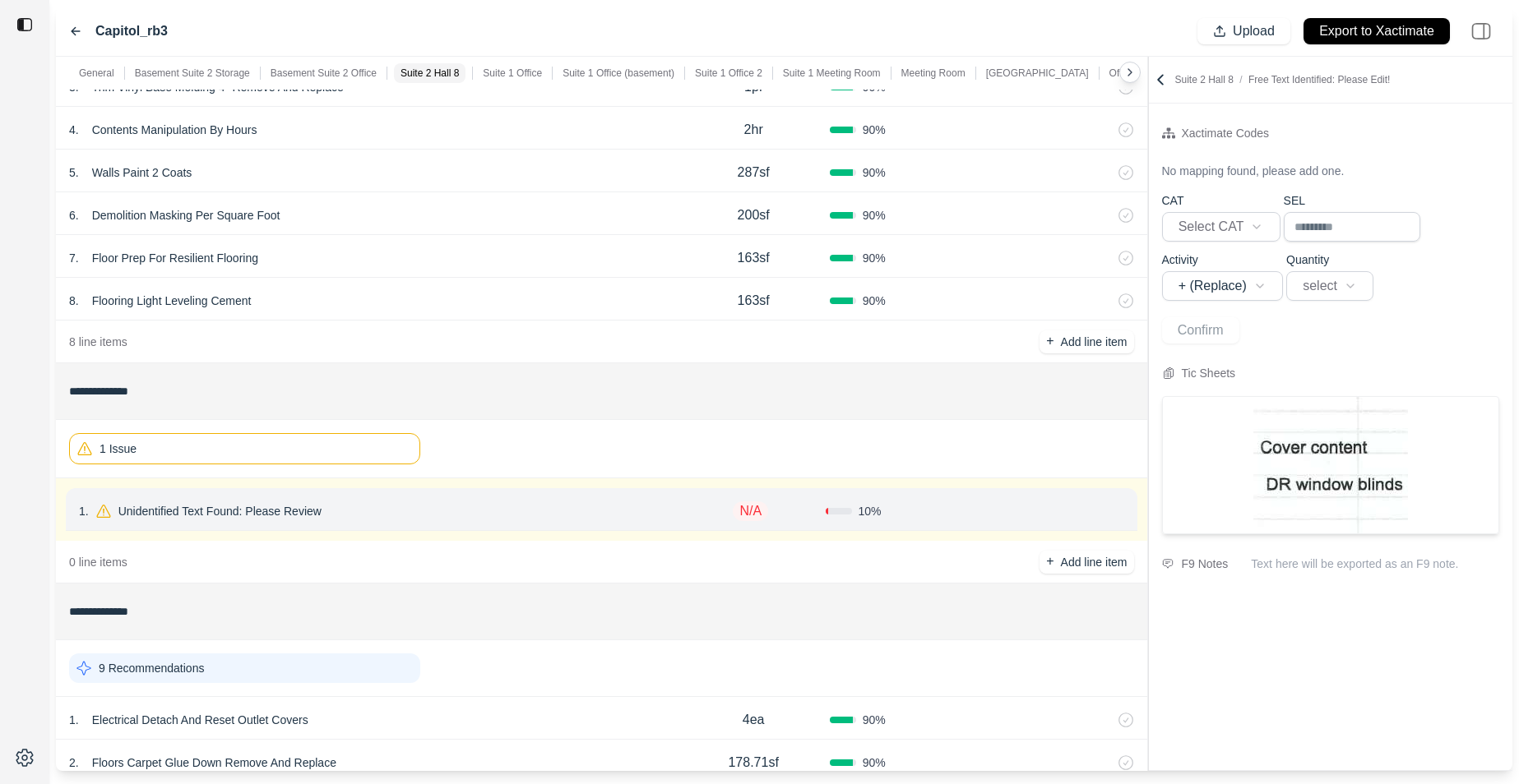
click at [303, 444] on div "1 Issue" at bounding box center [245, 448] width 351 height 31
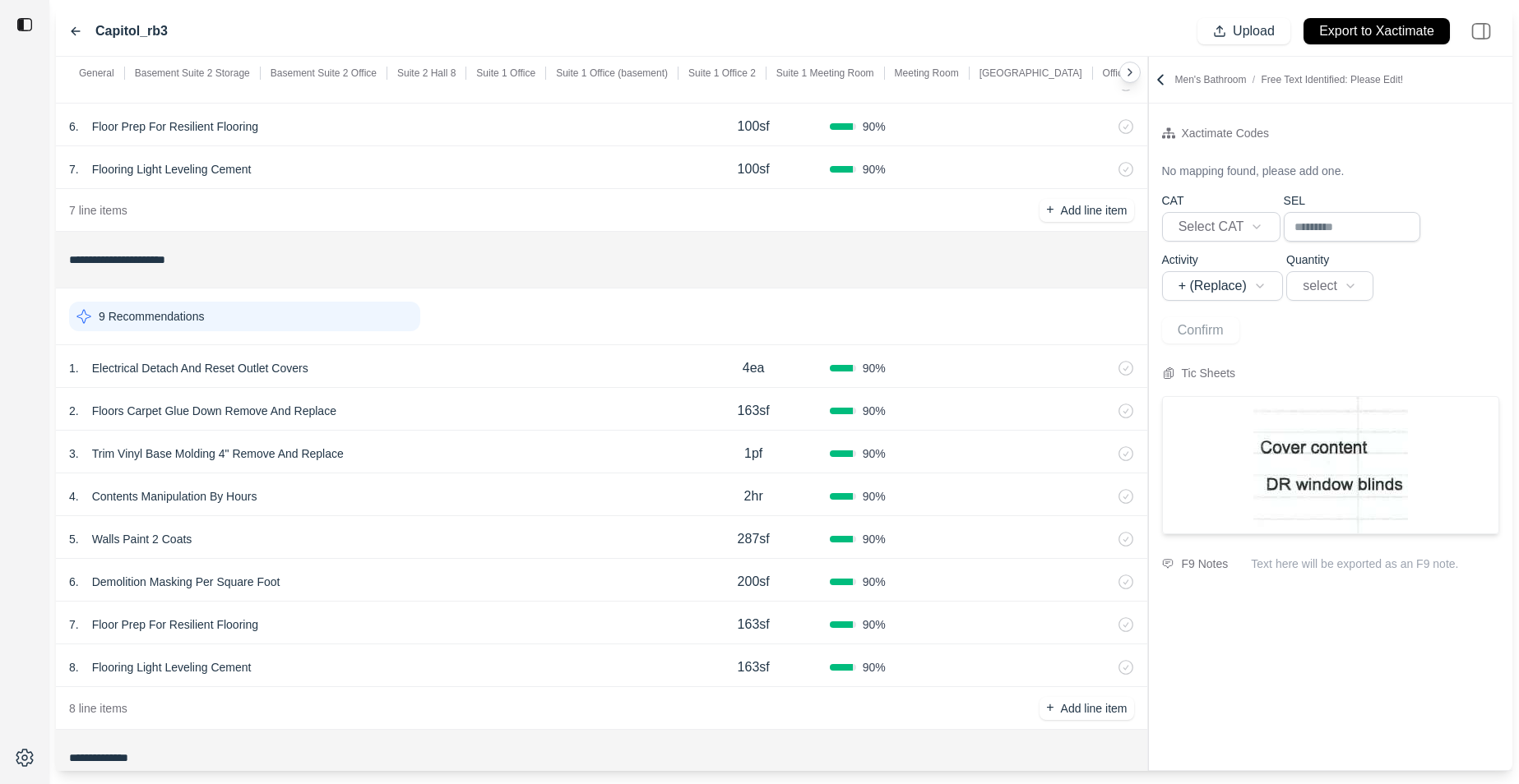
scroll to position [0, 0]
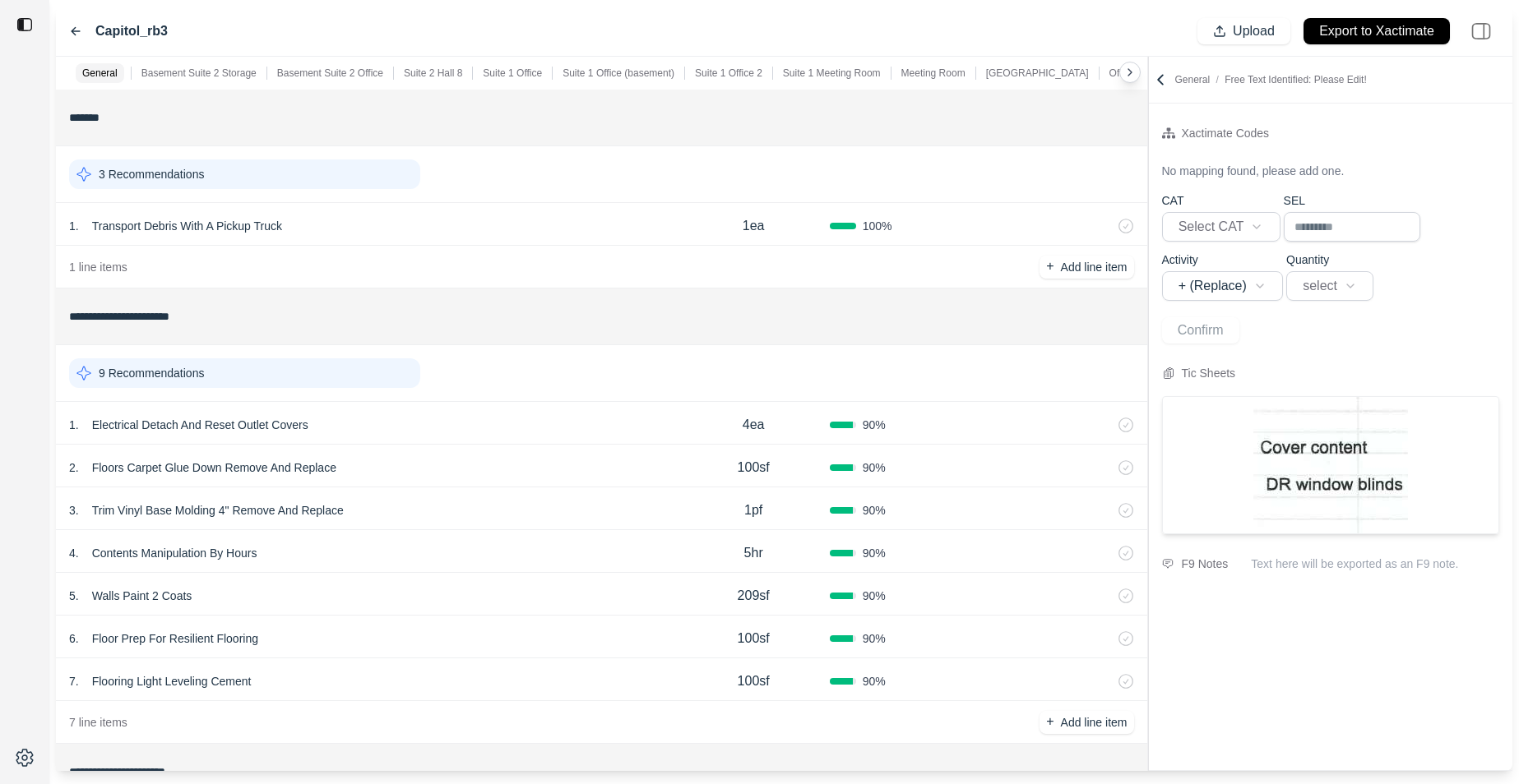
click at [1161, 74] on icon at bounding box center [1161, 79] width 16 height 16
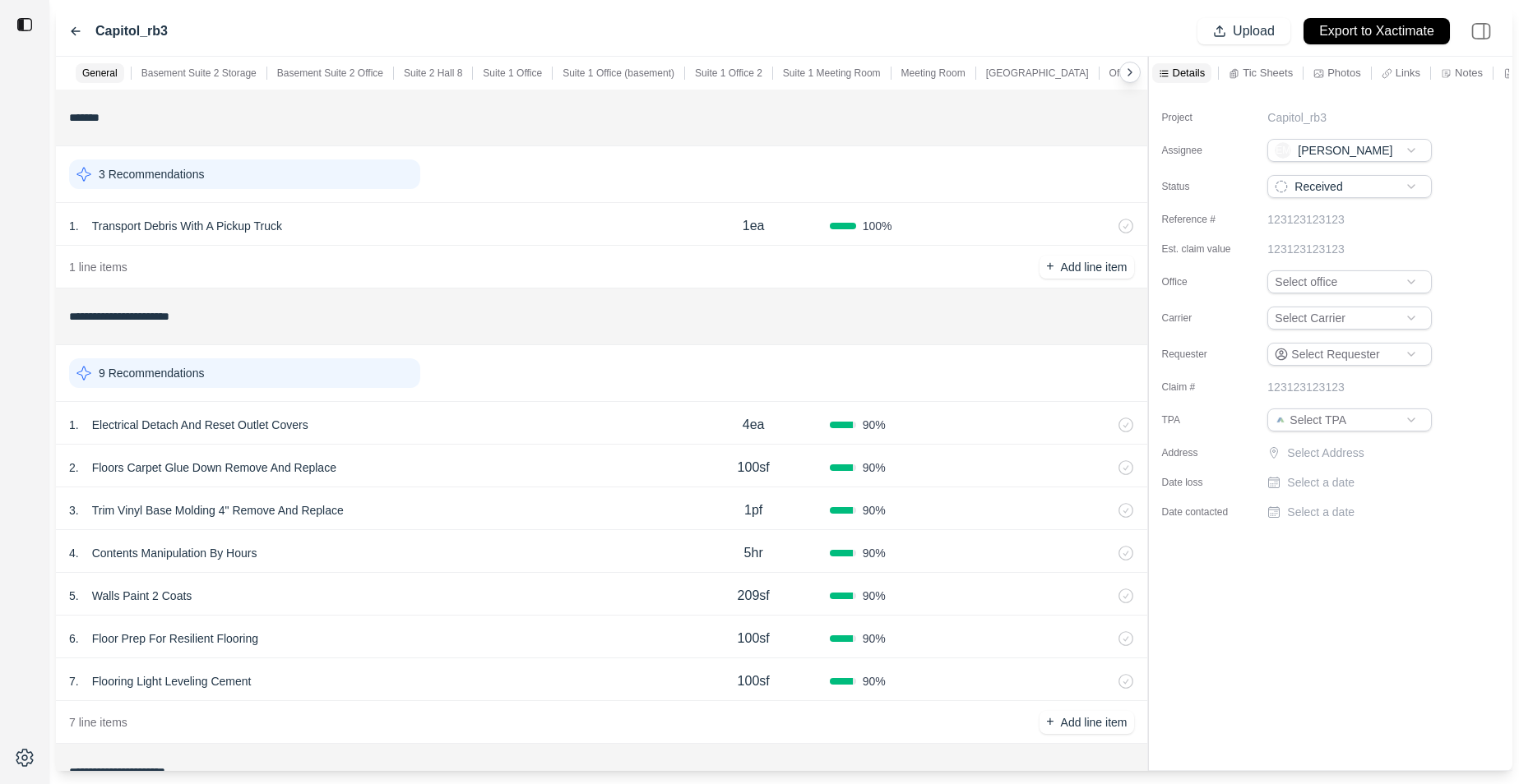
click at [339, 383] on div "9 Recommendations" at bounding box center [245, 372] width 351 height 29
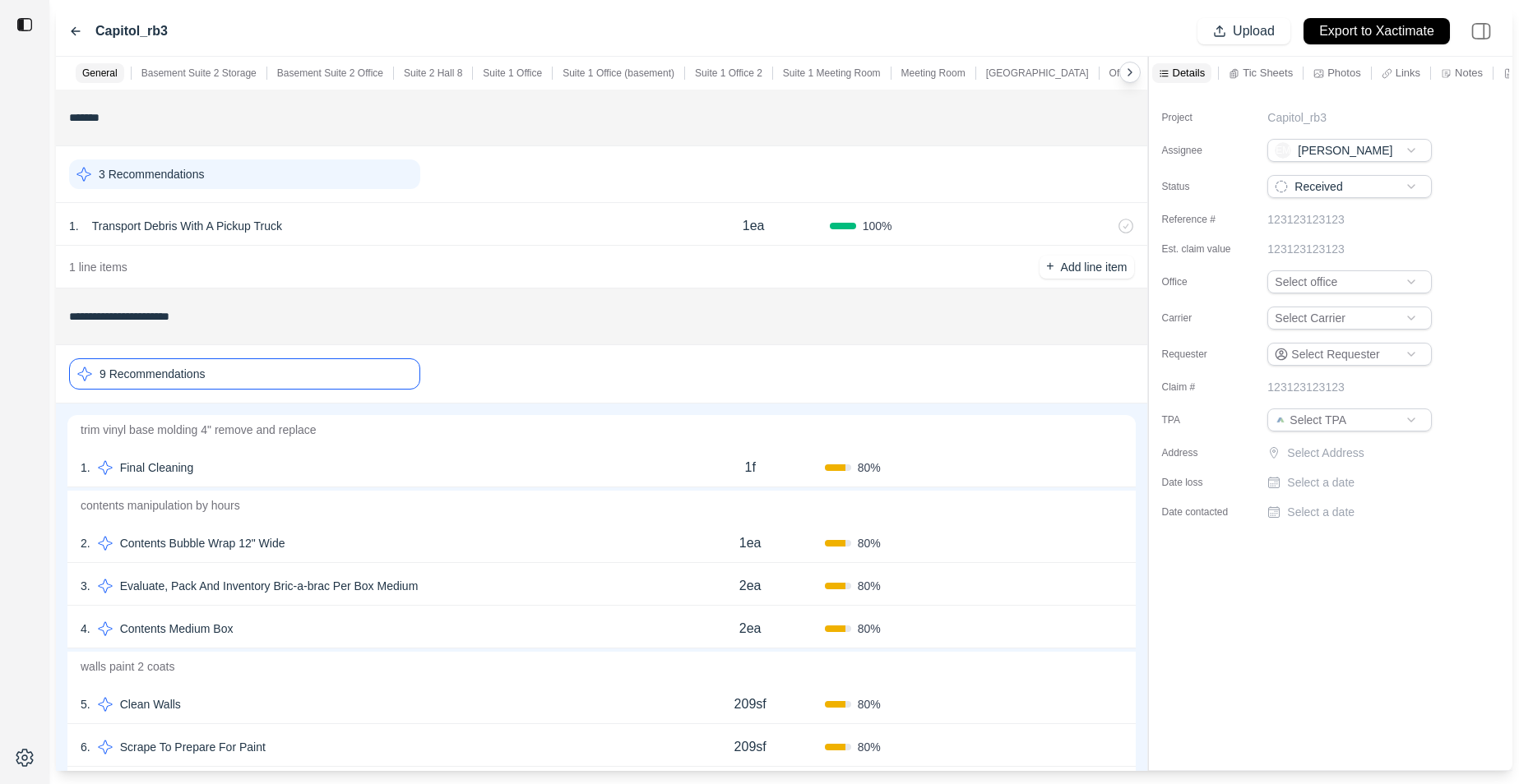
click at [339, 383] on div "9 Recommendations" at bounding box center [245, 373] width 351 height 31
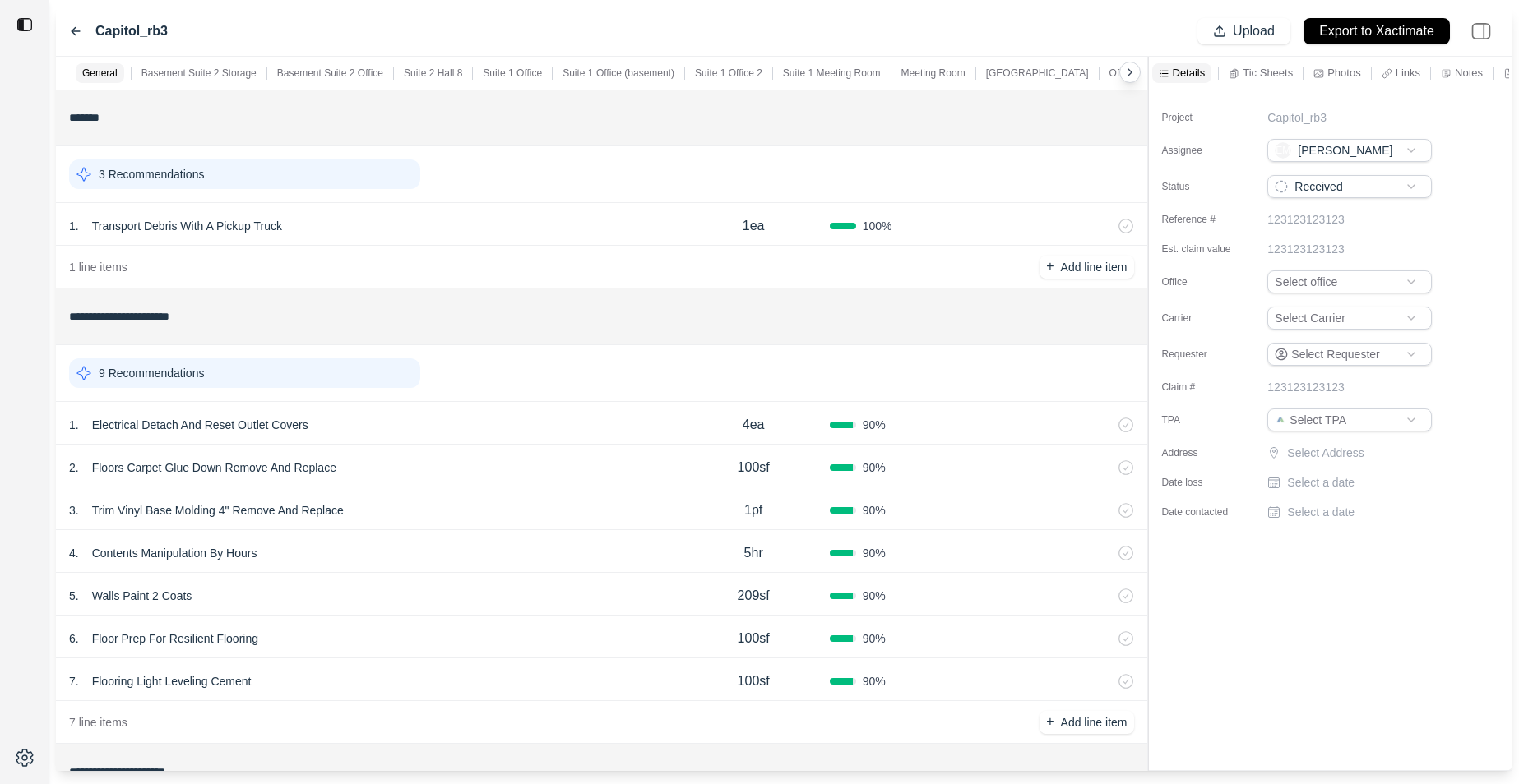
click at [339, 383] on div "9 Recommendations" at bounding box center [245, 372] width 351 height 29
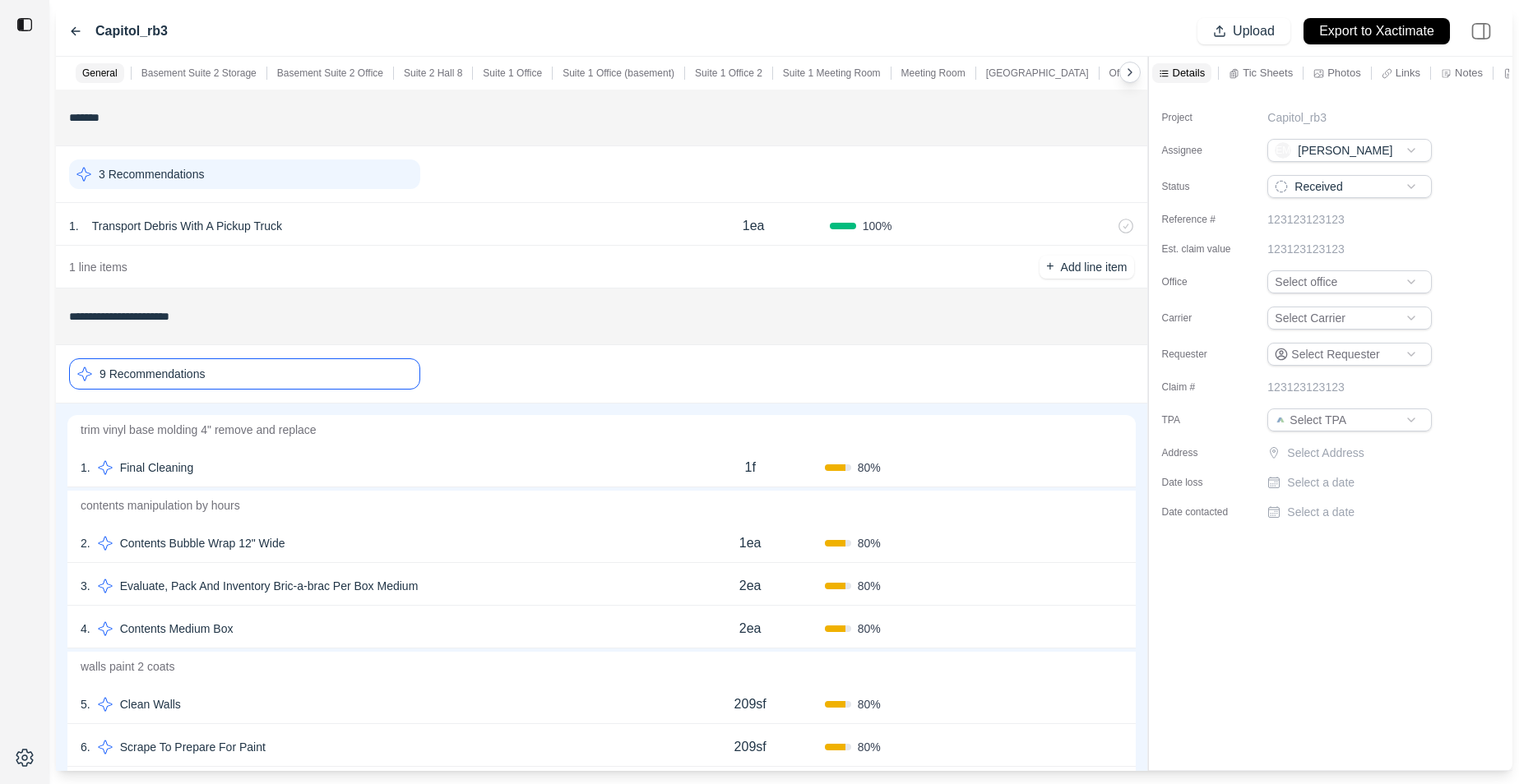
click at [339, 383] on div "9 Recommendations" at bounding box center [245, 373] width 351 height 31
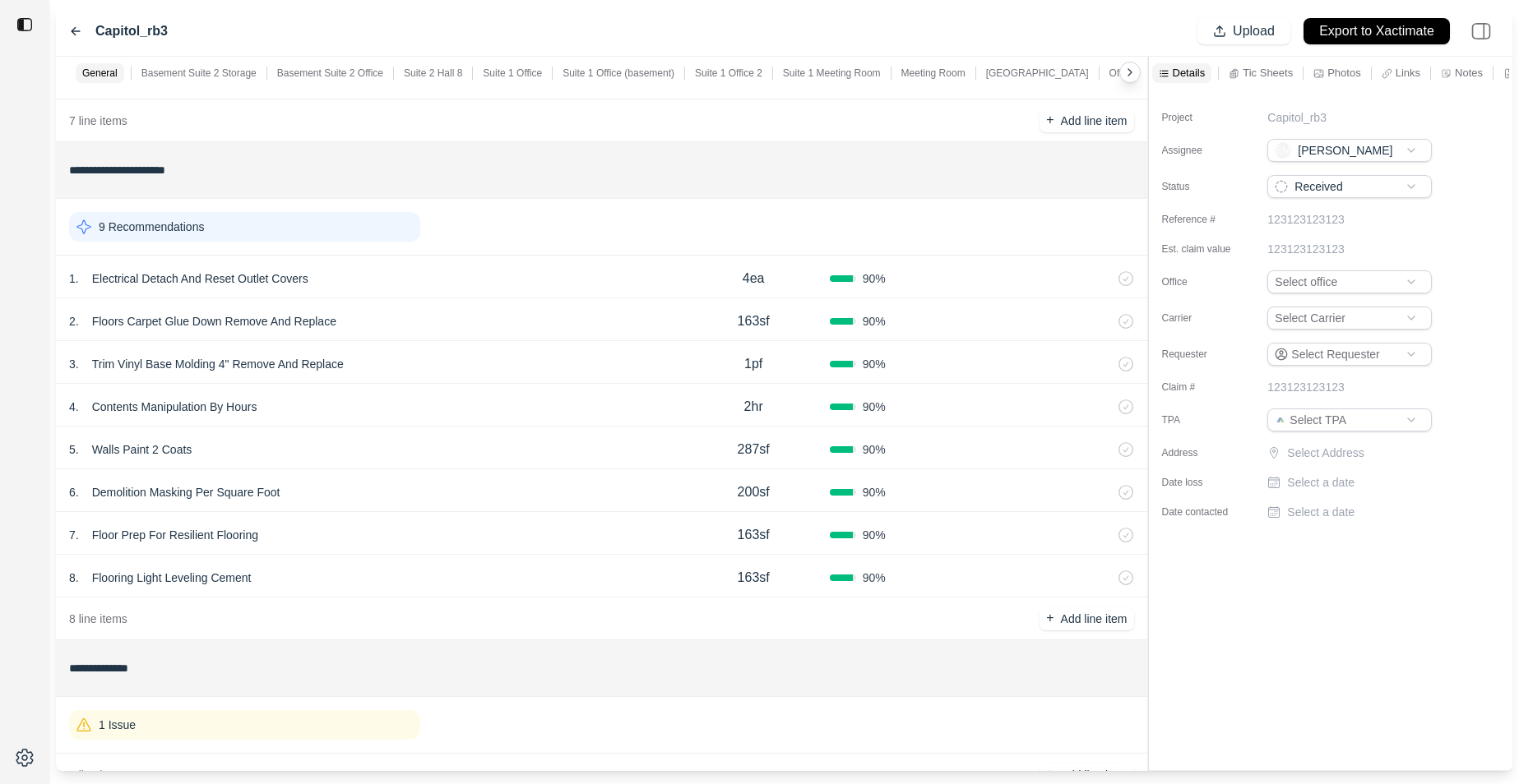
scroll to position [697, 0]
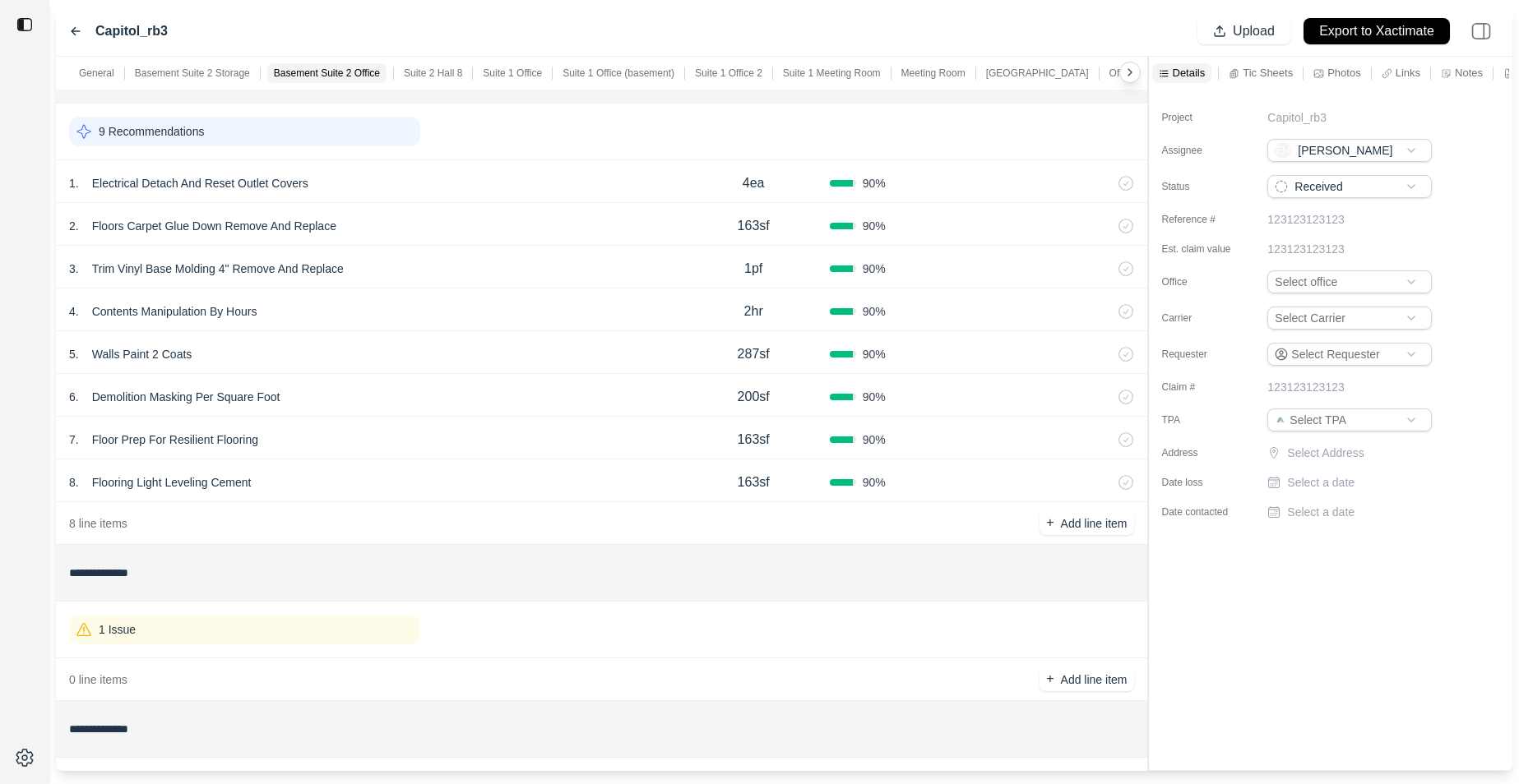
click at [326, 630] on div "1 Issue" at bounding box center [245, 629] width 351 height 29
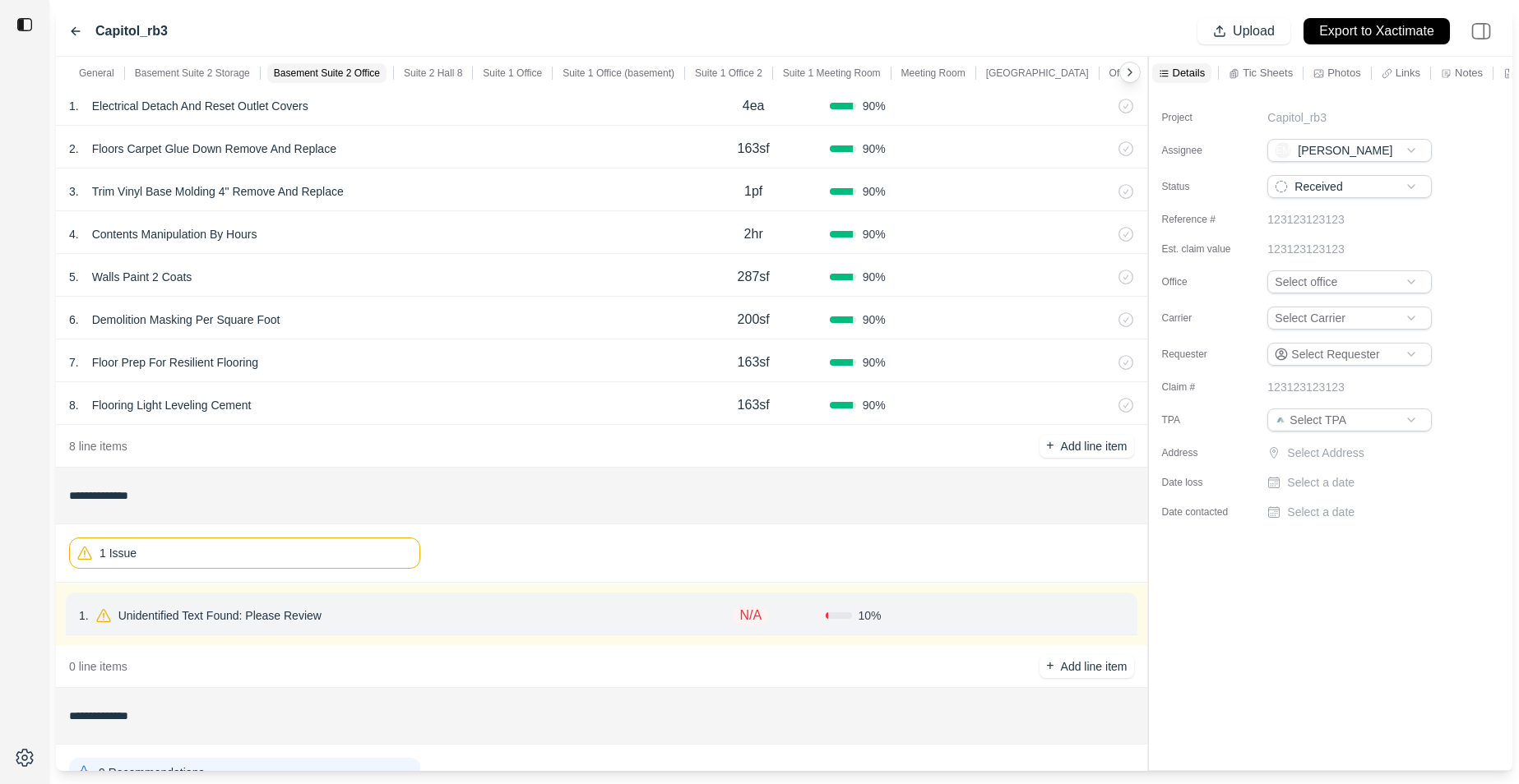
scroll to position [1035, 0]
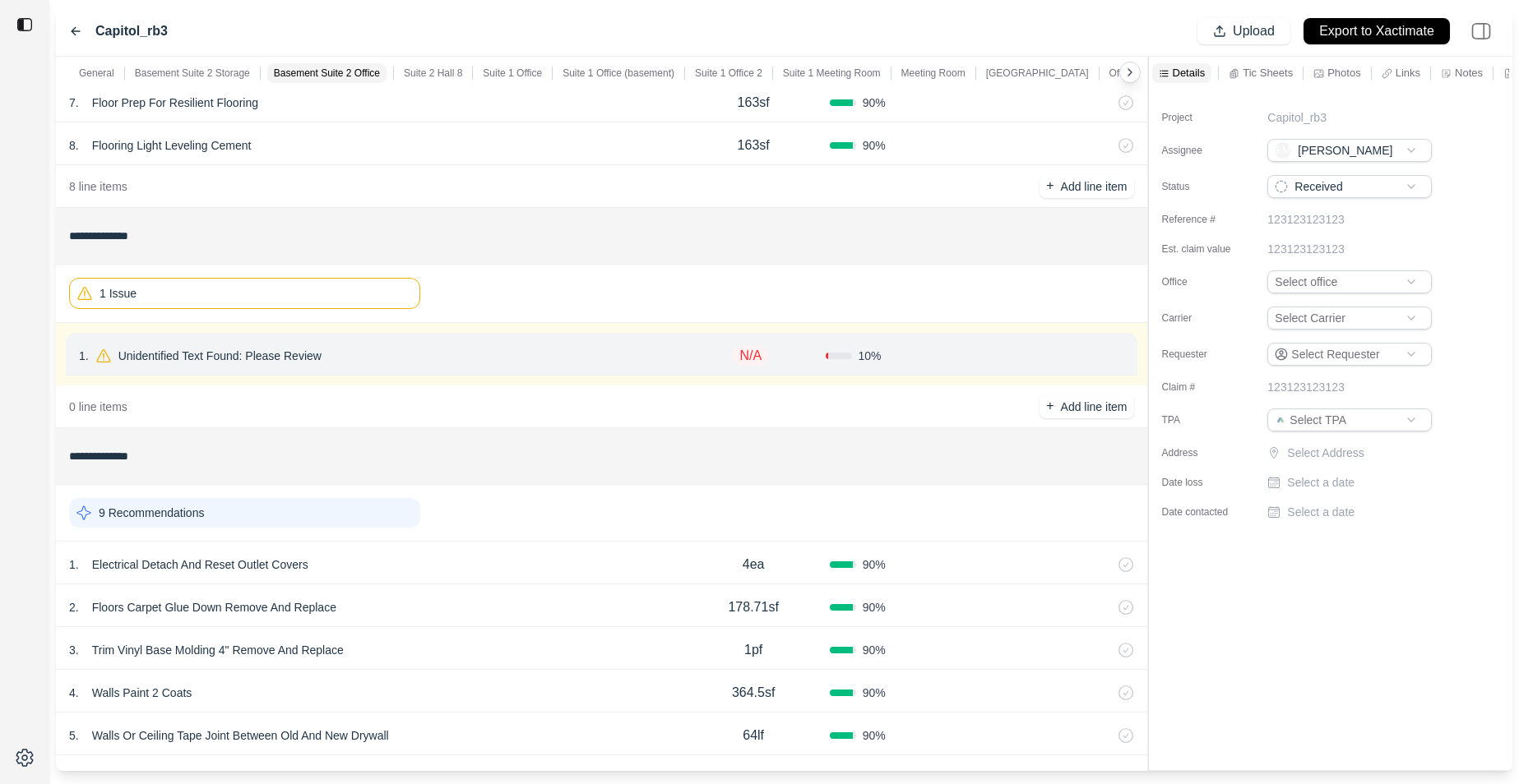
click at [358, 294] on div "1 Issue" at bounding box center [245, 293] width 351 height 31
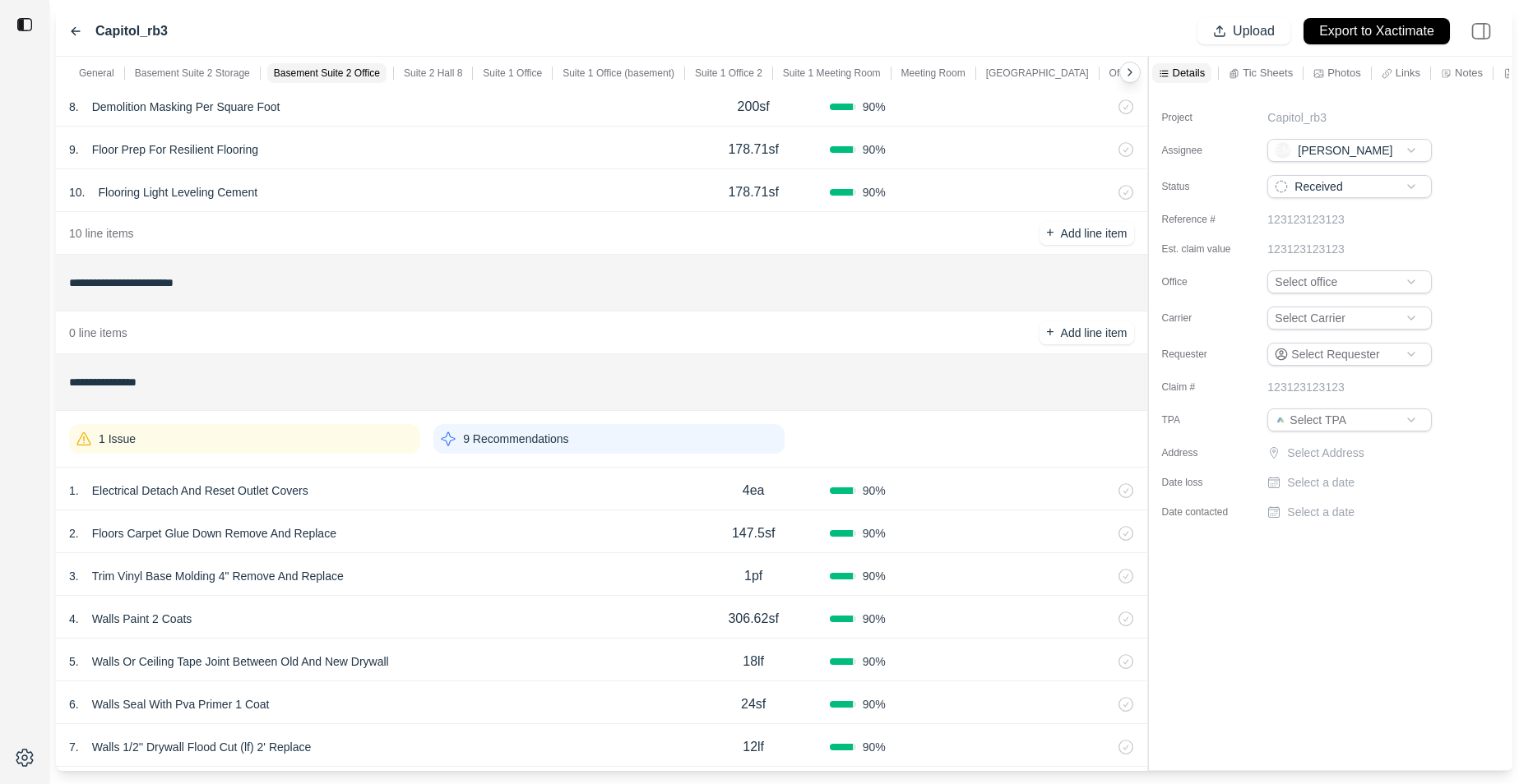
click at [276, 444] on div "1 Issue" at bounding box center [245, 438] width 351 height 29
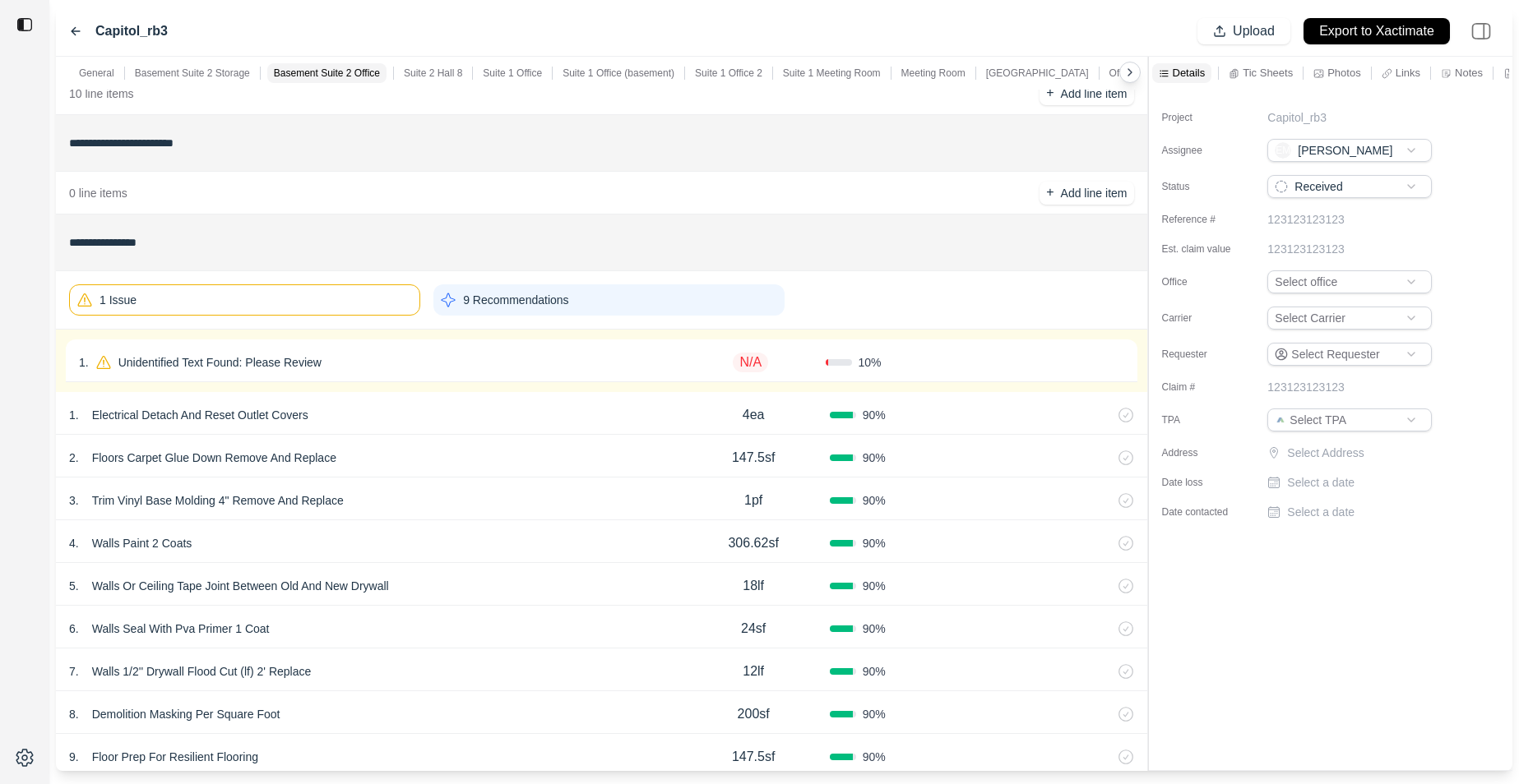
scroll to position [1908, 0]
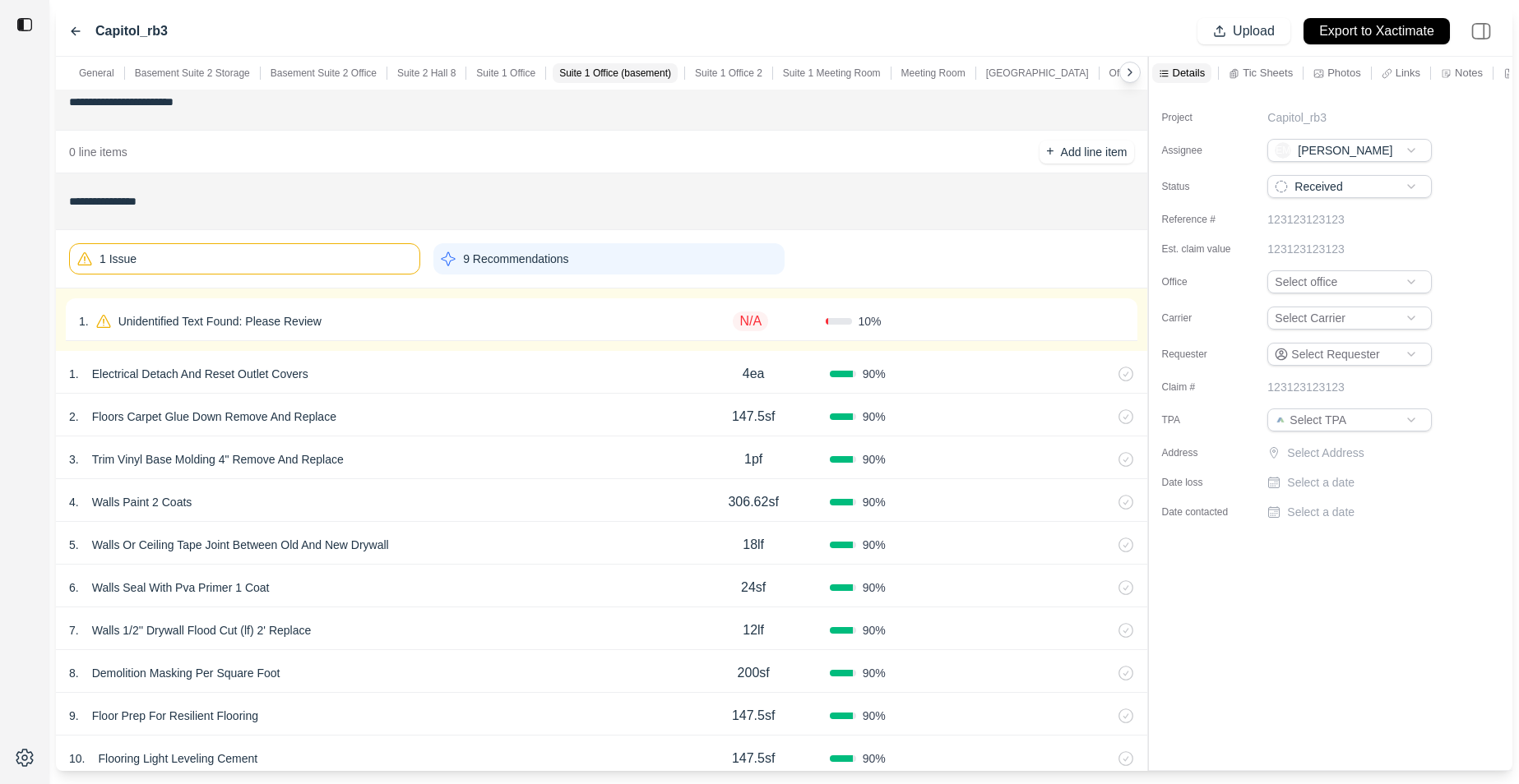
click at [358, 315] on div "1 . Unidentified Text Found: Please Review" at bounding box center [378, 322] width 598 height 23
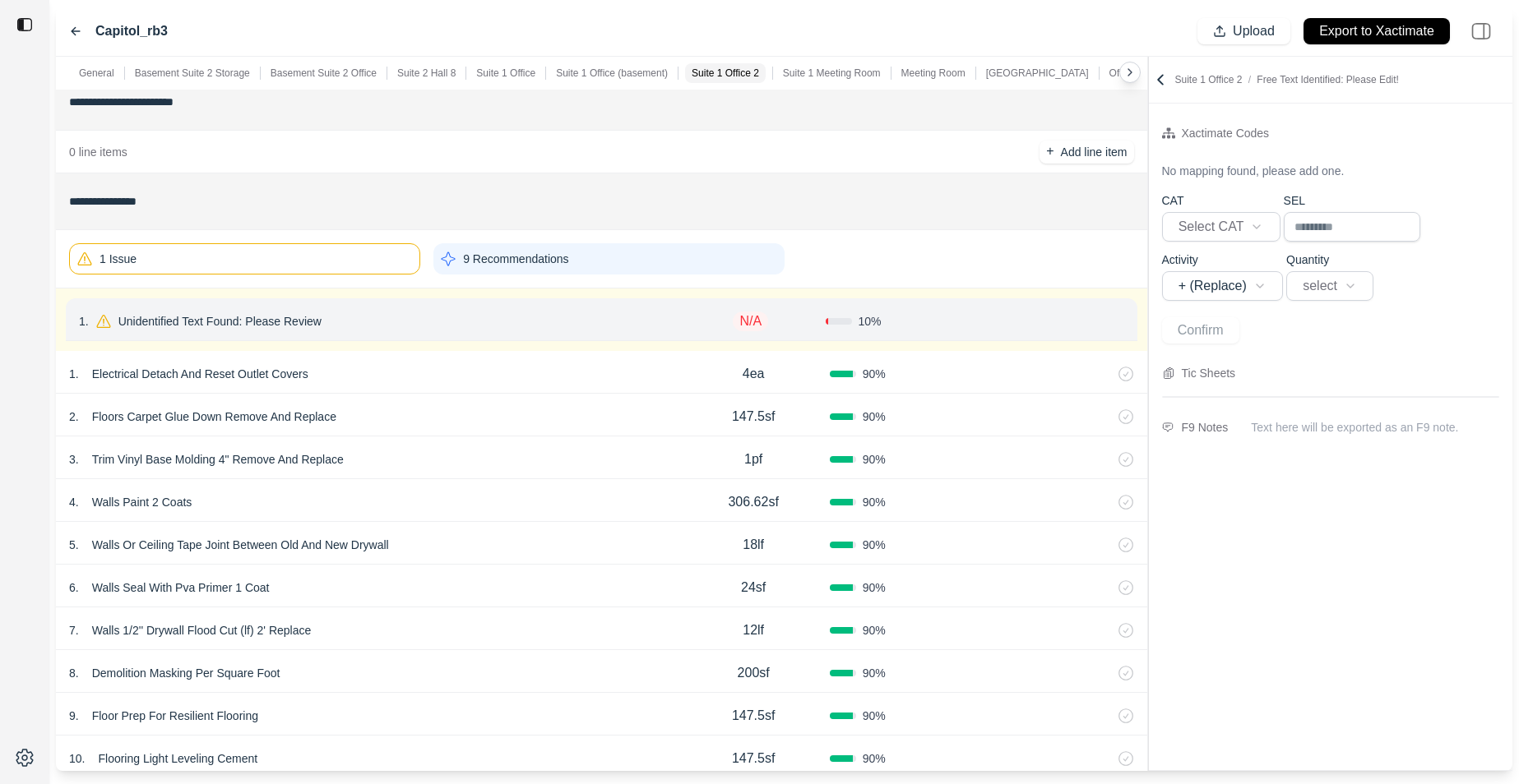
click at [352, 263] on div "1 Issue" at bounding box center [245, 259] width 351 height 31
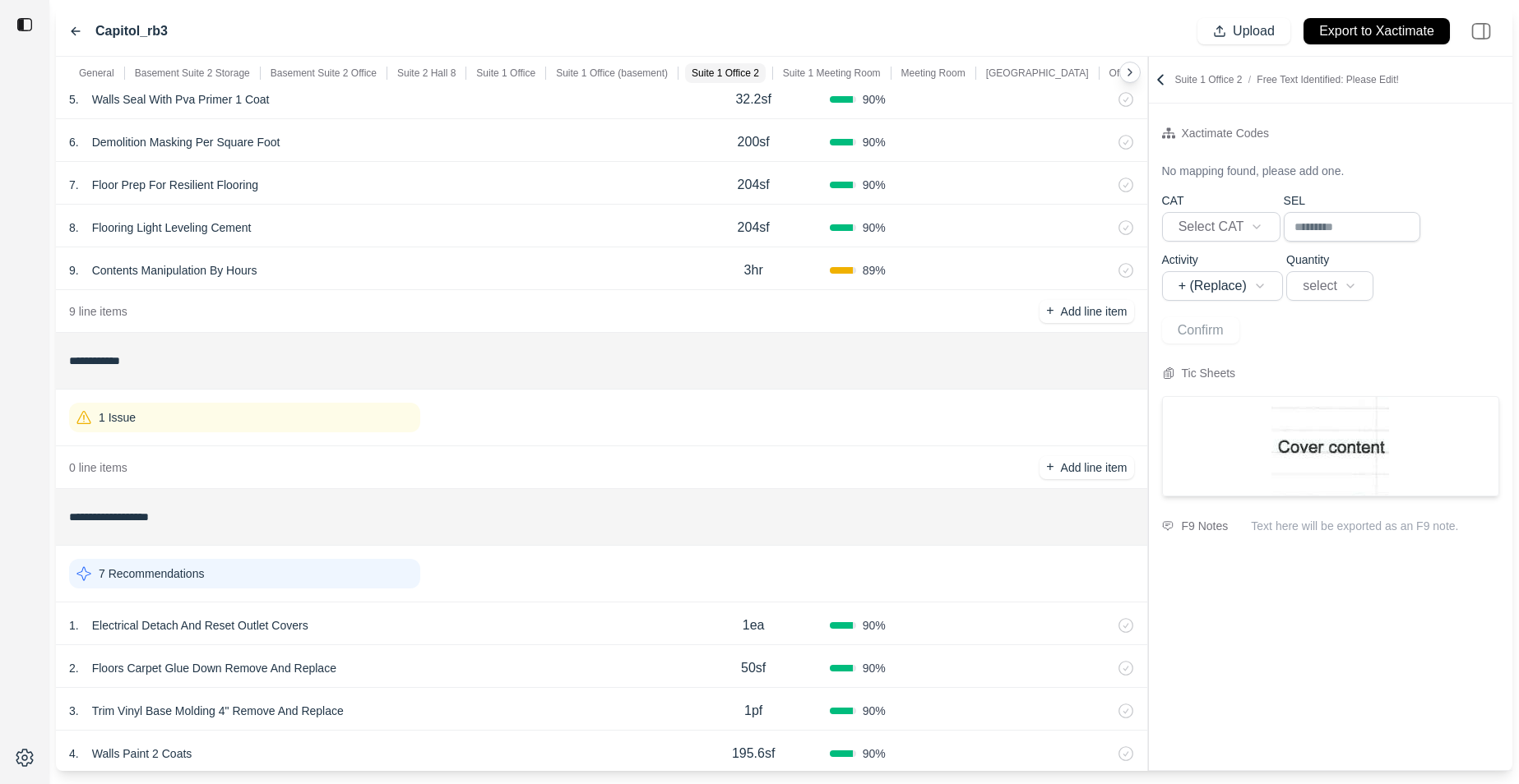
scroll to position [2988, 0]
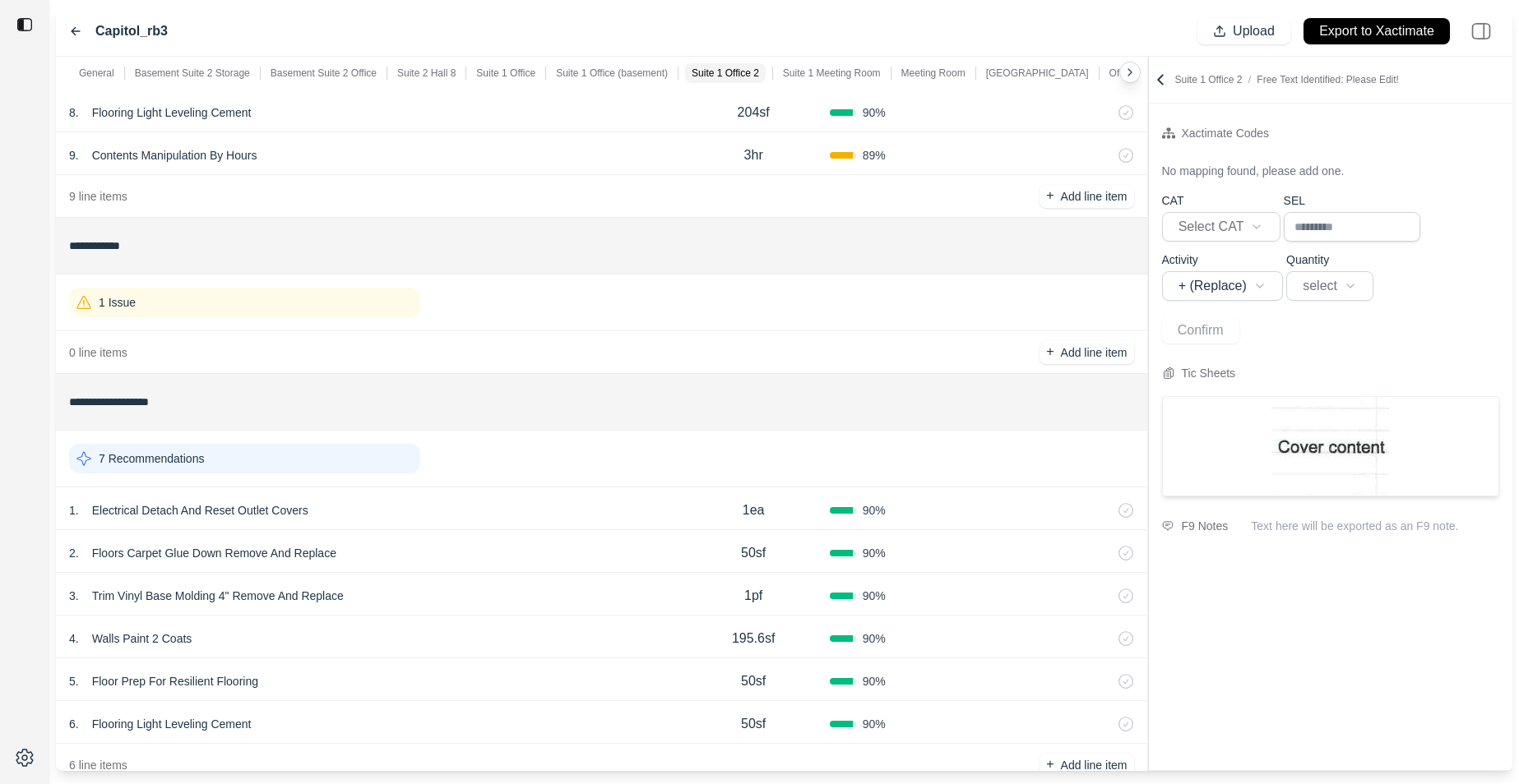
click at [304, 292] on div "1 Issue" at bounding box center [245, 302] width 351 height 29
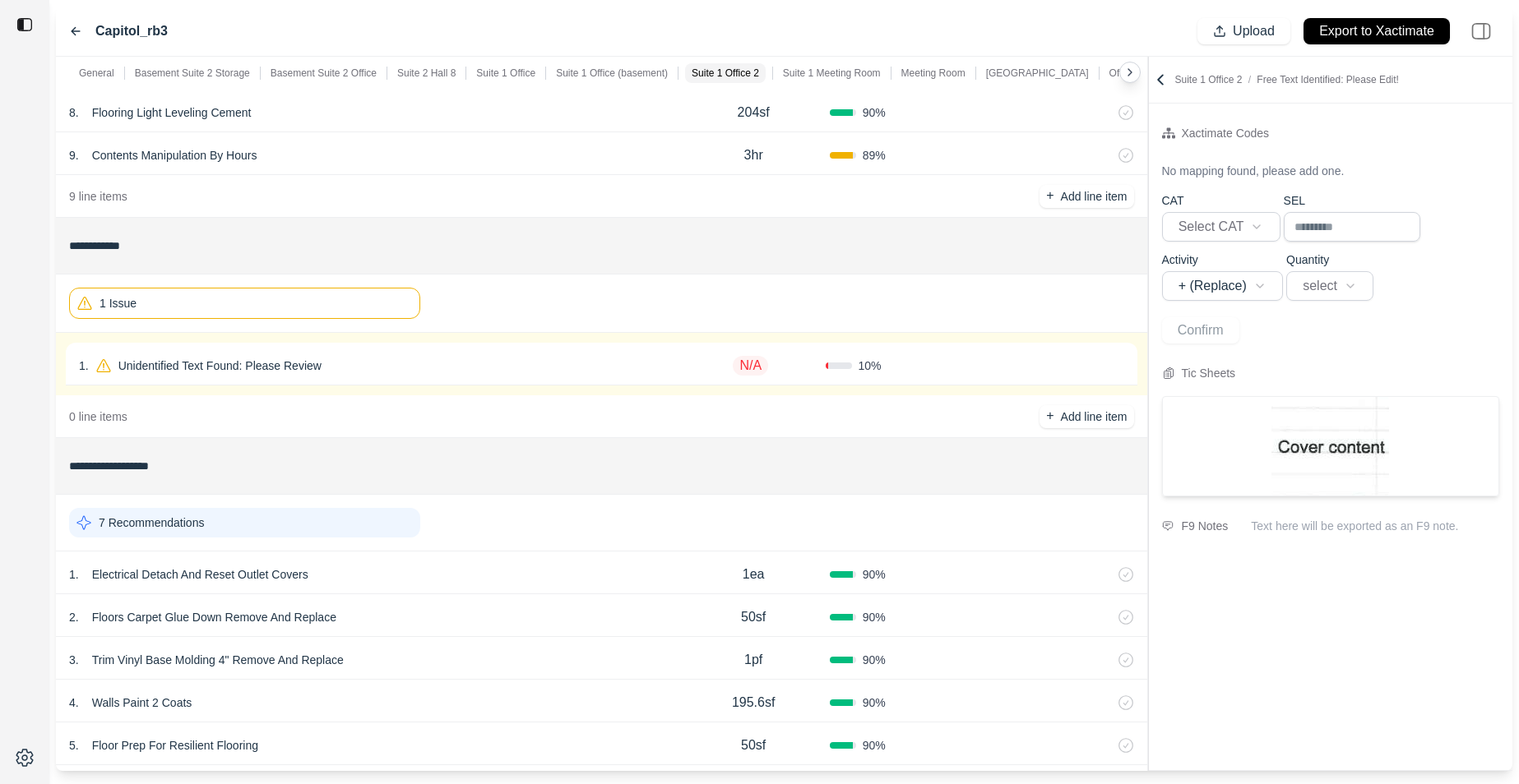
click at [304, 292] on div "1 Issue" at bounding box center [245, 303] width 351 height 31
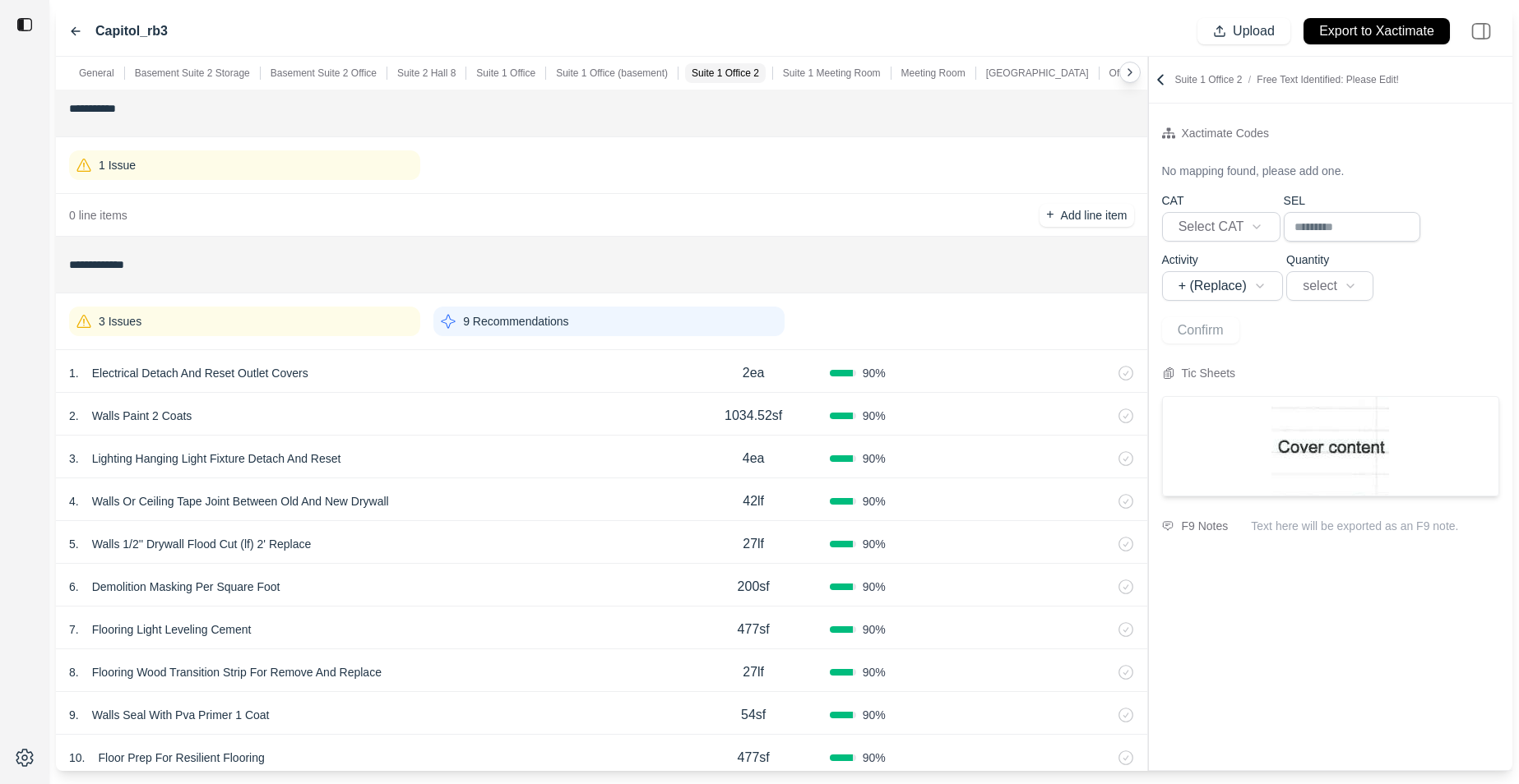
scroll to position [3714, 0]
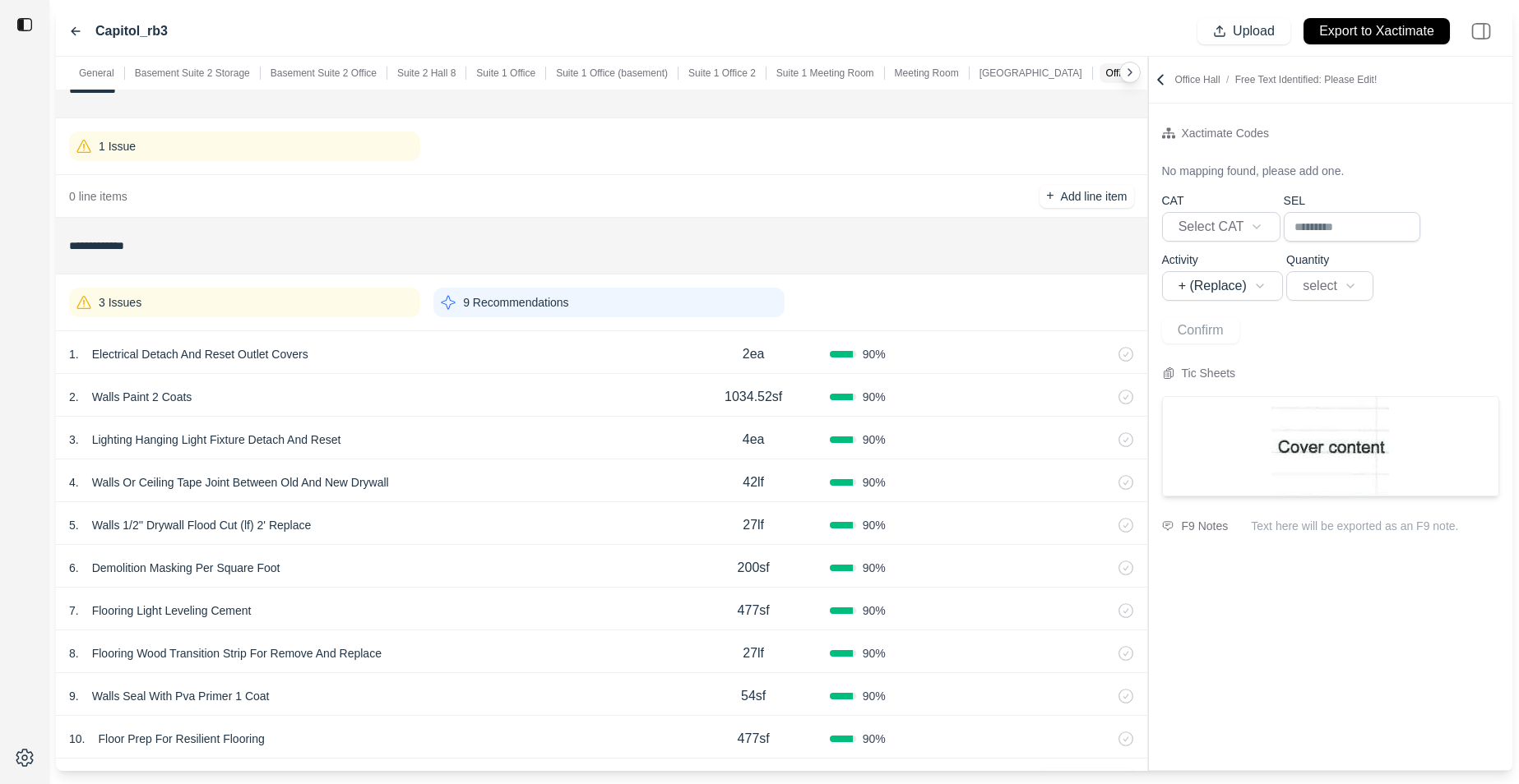
click at [285, 345] on p "Electrical Detach And Reset Outlet Covers" at bounding box center [200, 355] width 229 height 23
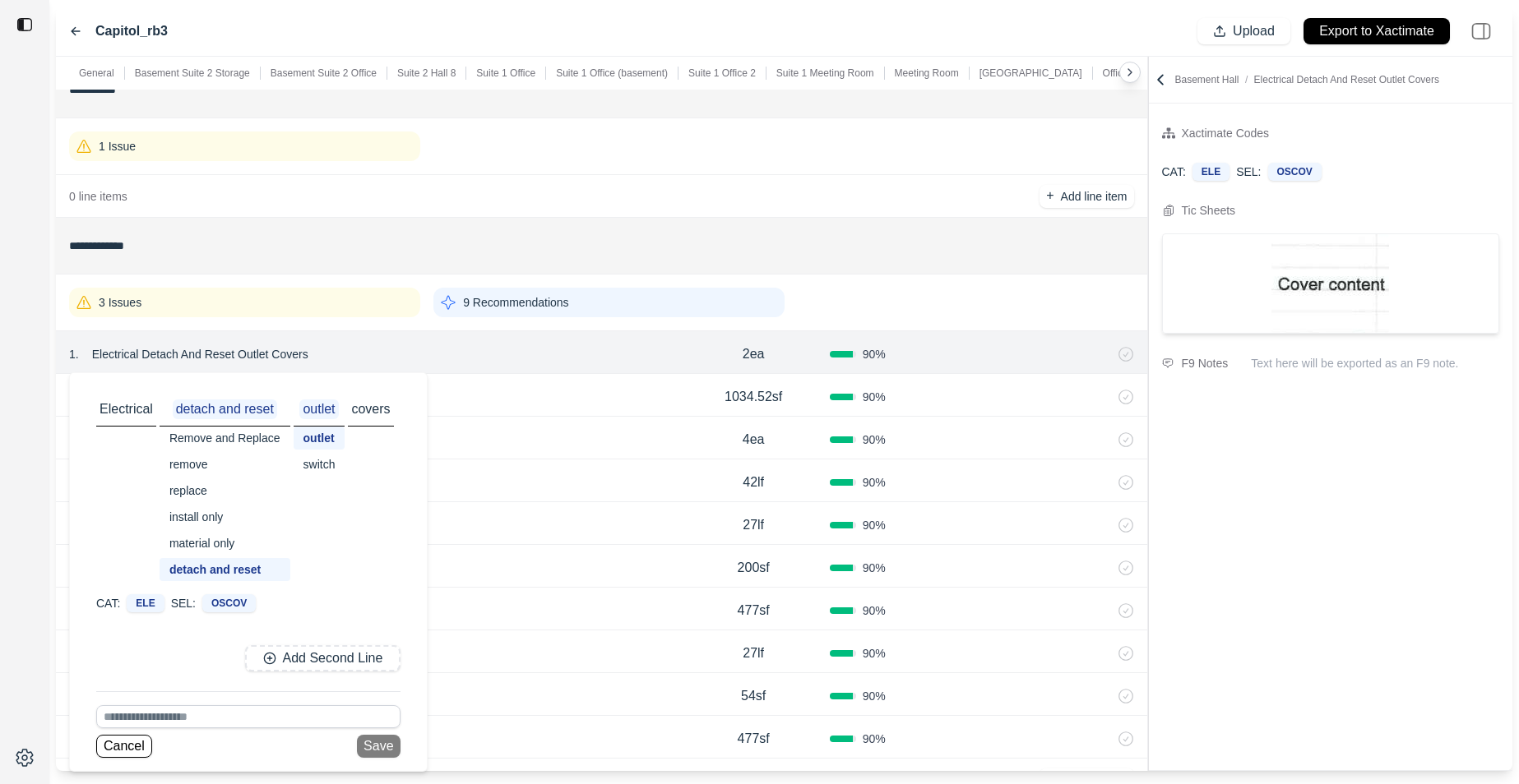
click at [305, 309] on div "3 Issues" at bounding box center [245, 302] width 351 height 29
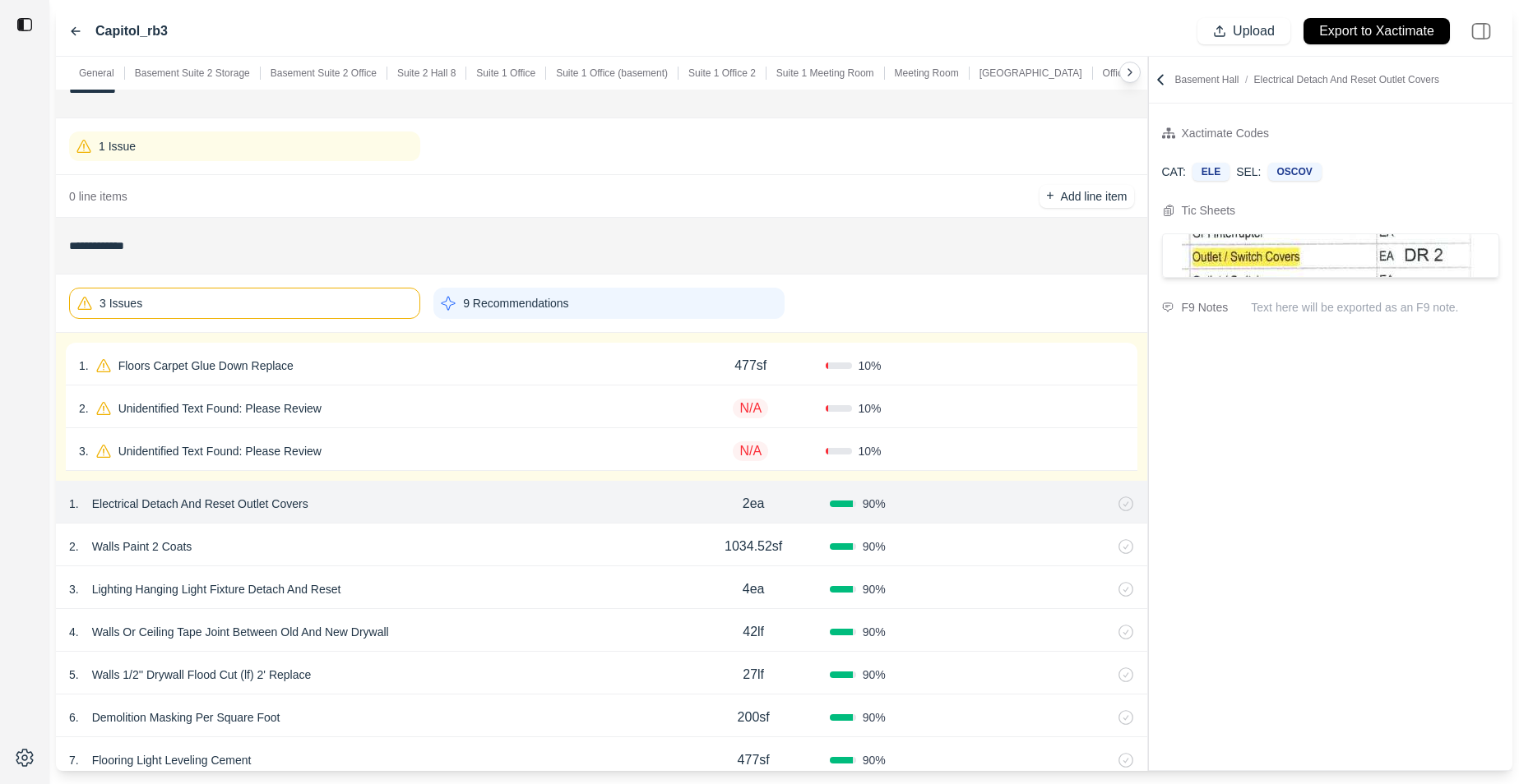
click at [458, 356] on div "1 . Floors Carpet Glue Down Replace" at bounding box center [378, 366] width 598 height 23
select select "*"
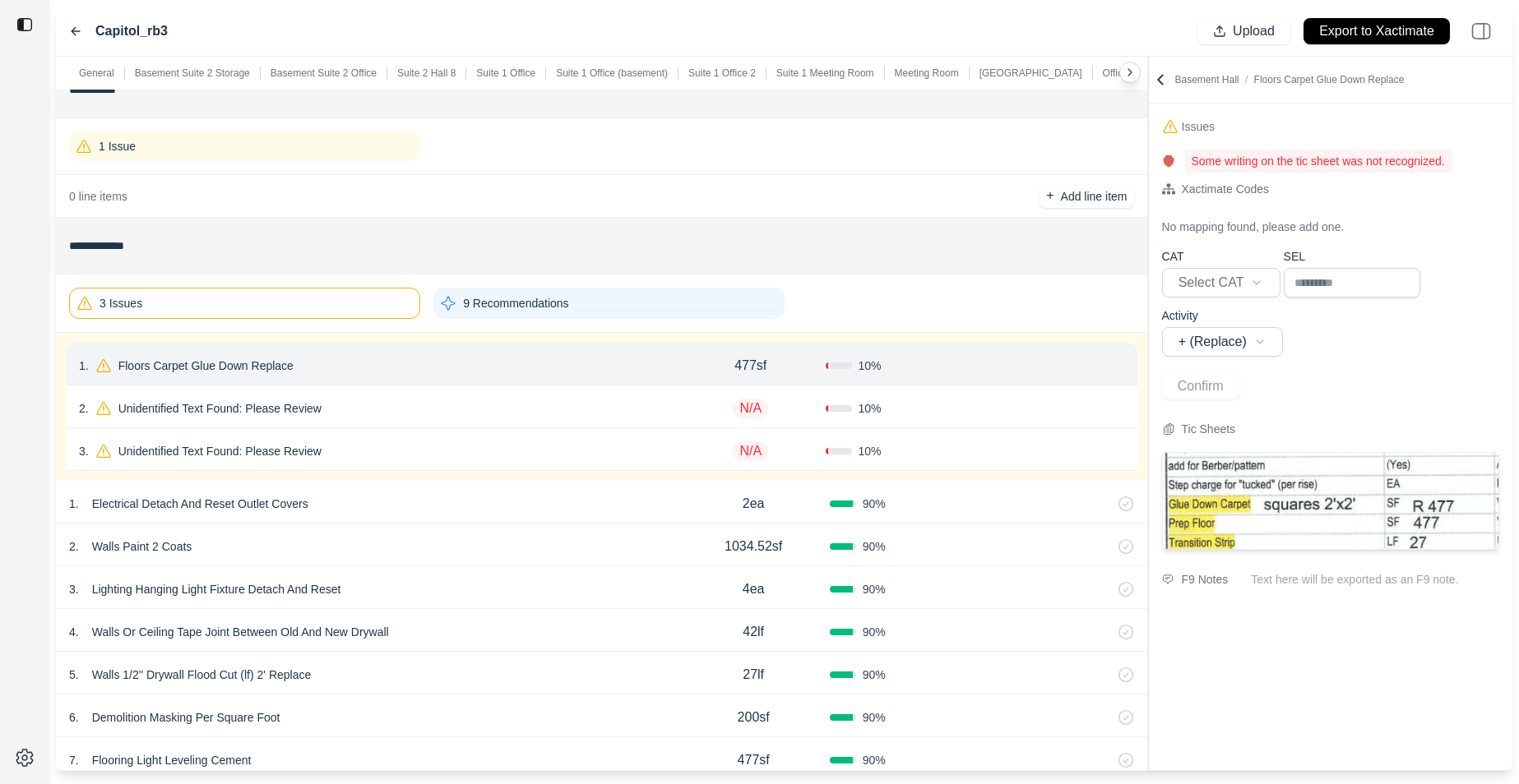
click at [321, 310] on div "3 Issues" at bounding box center [245, 303] width 351 height 31
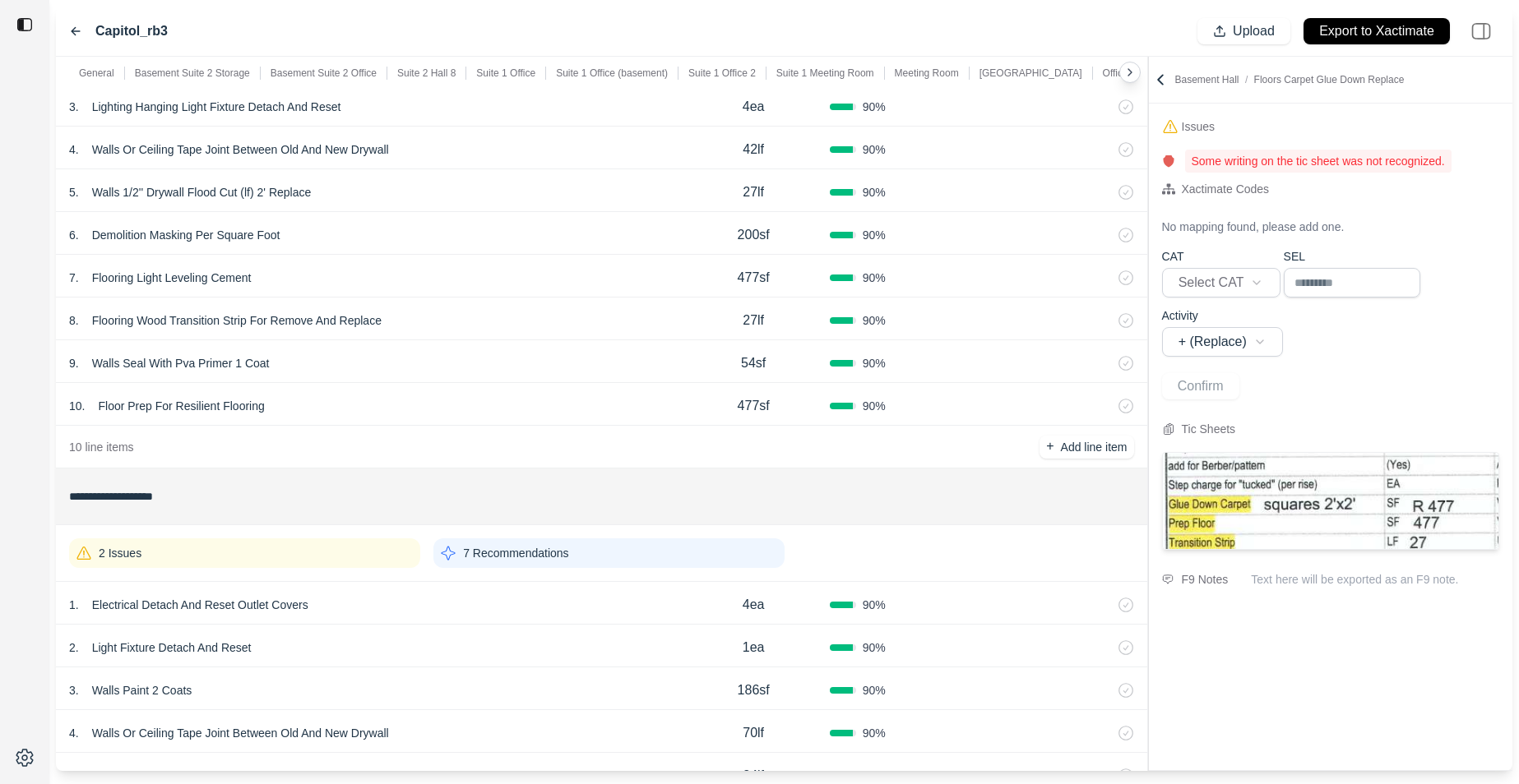
scroll to position [4226, 0]
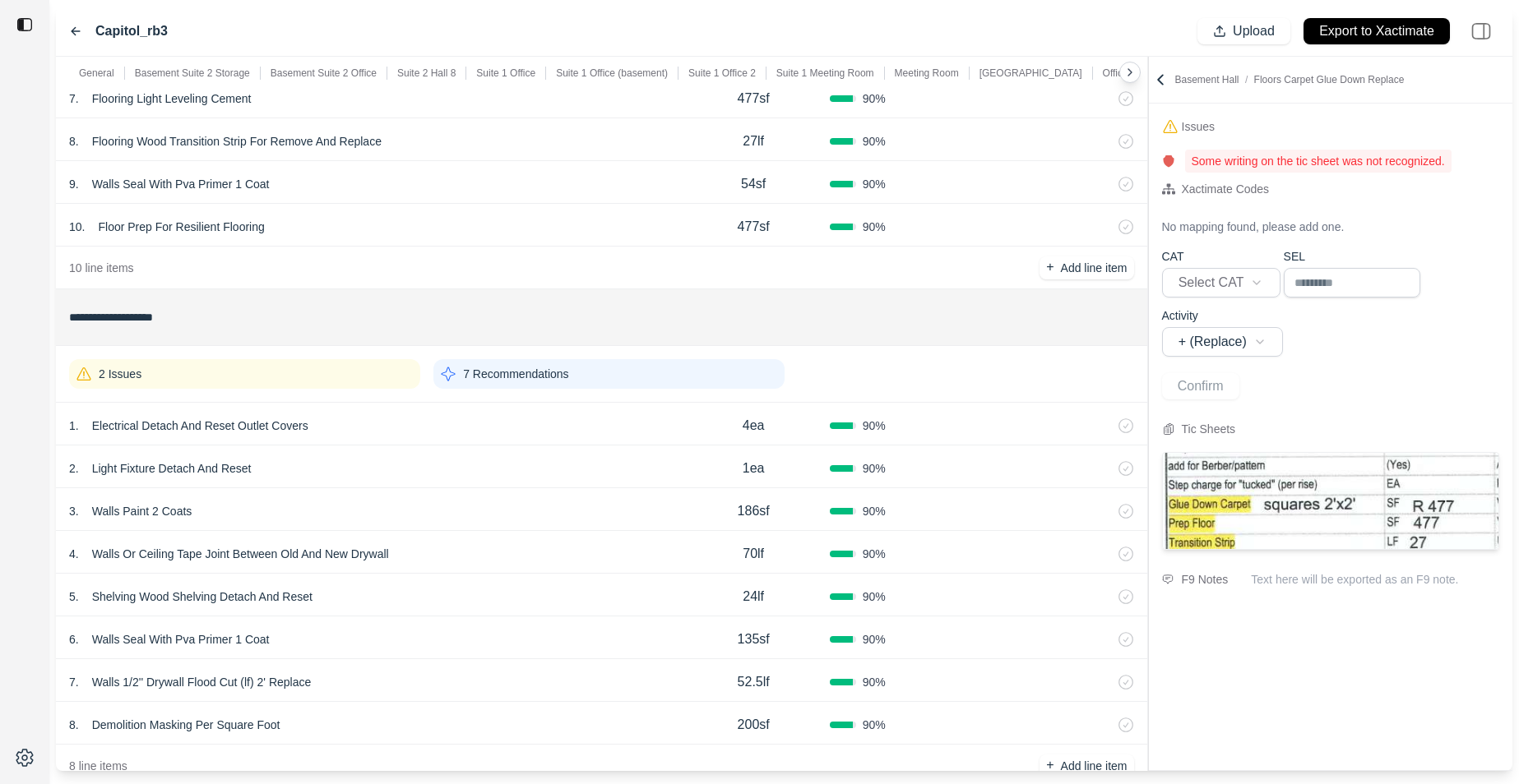
click at [396, 372] on div "2 Issues" at bounding box center [245, 373] width 351 height 29
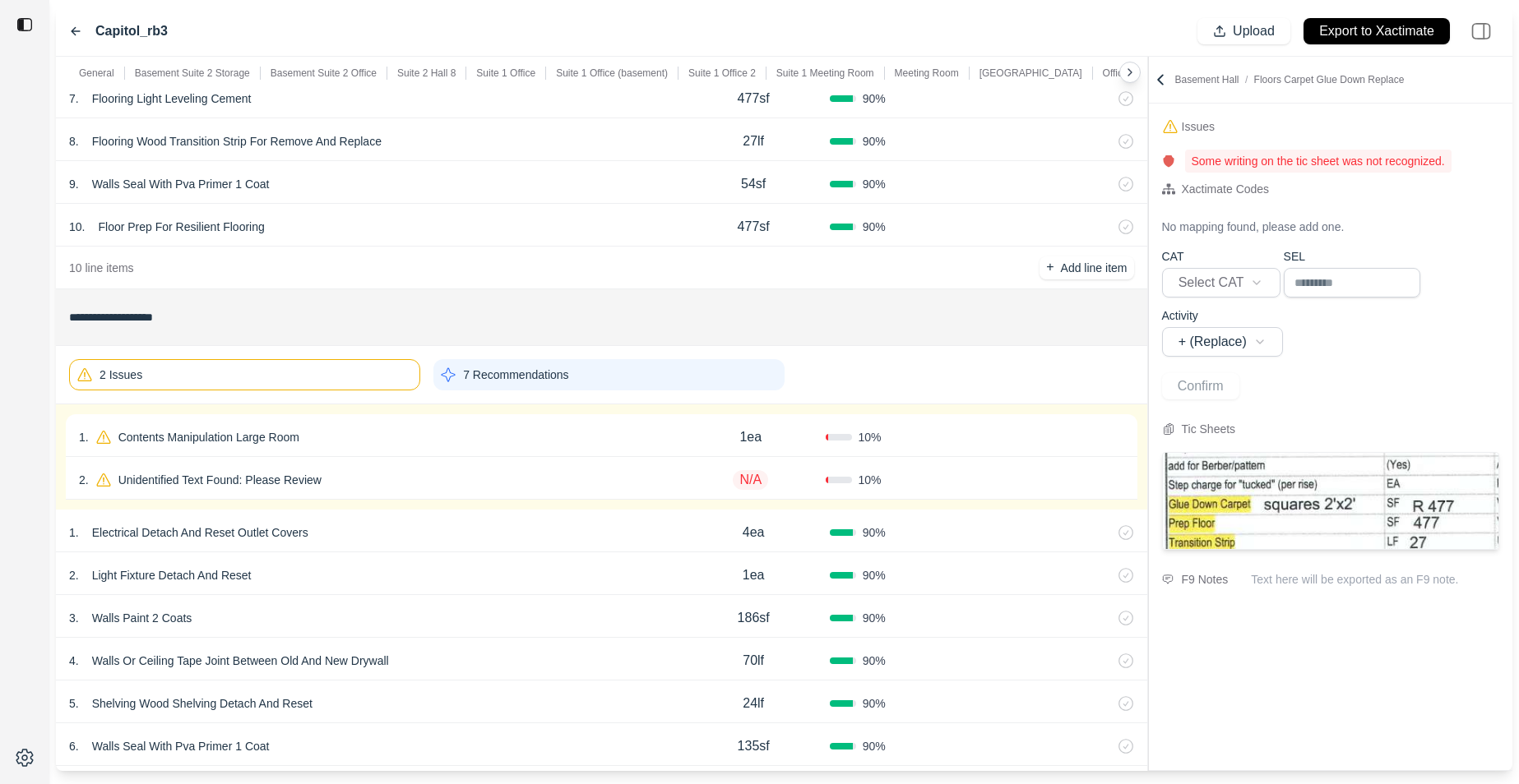
click at [395, 372] on div "2 Issues" at bounding box center [245, 374] width 351 height 31
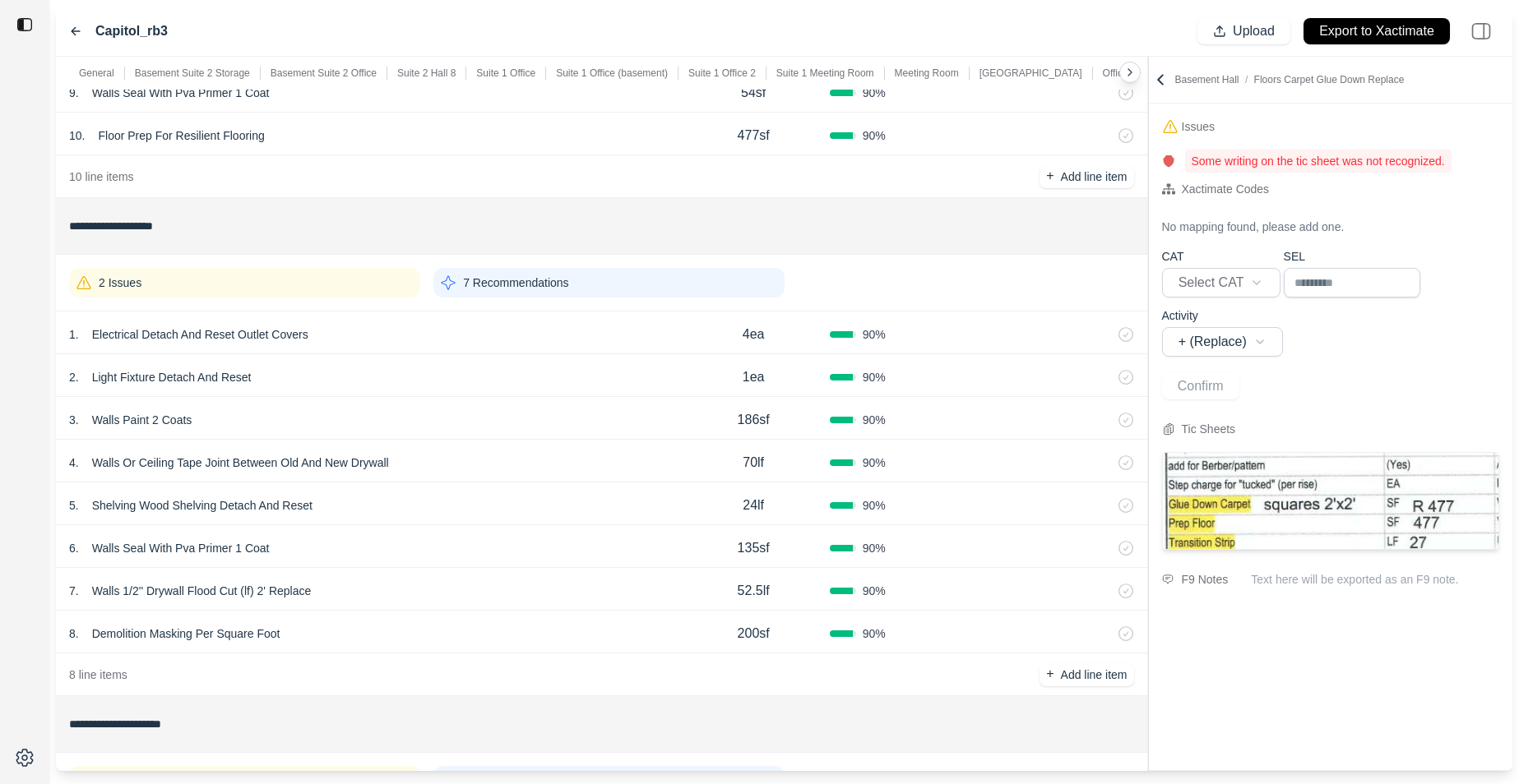
scroll to position [4498, 0]
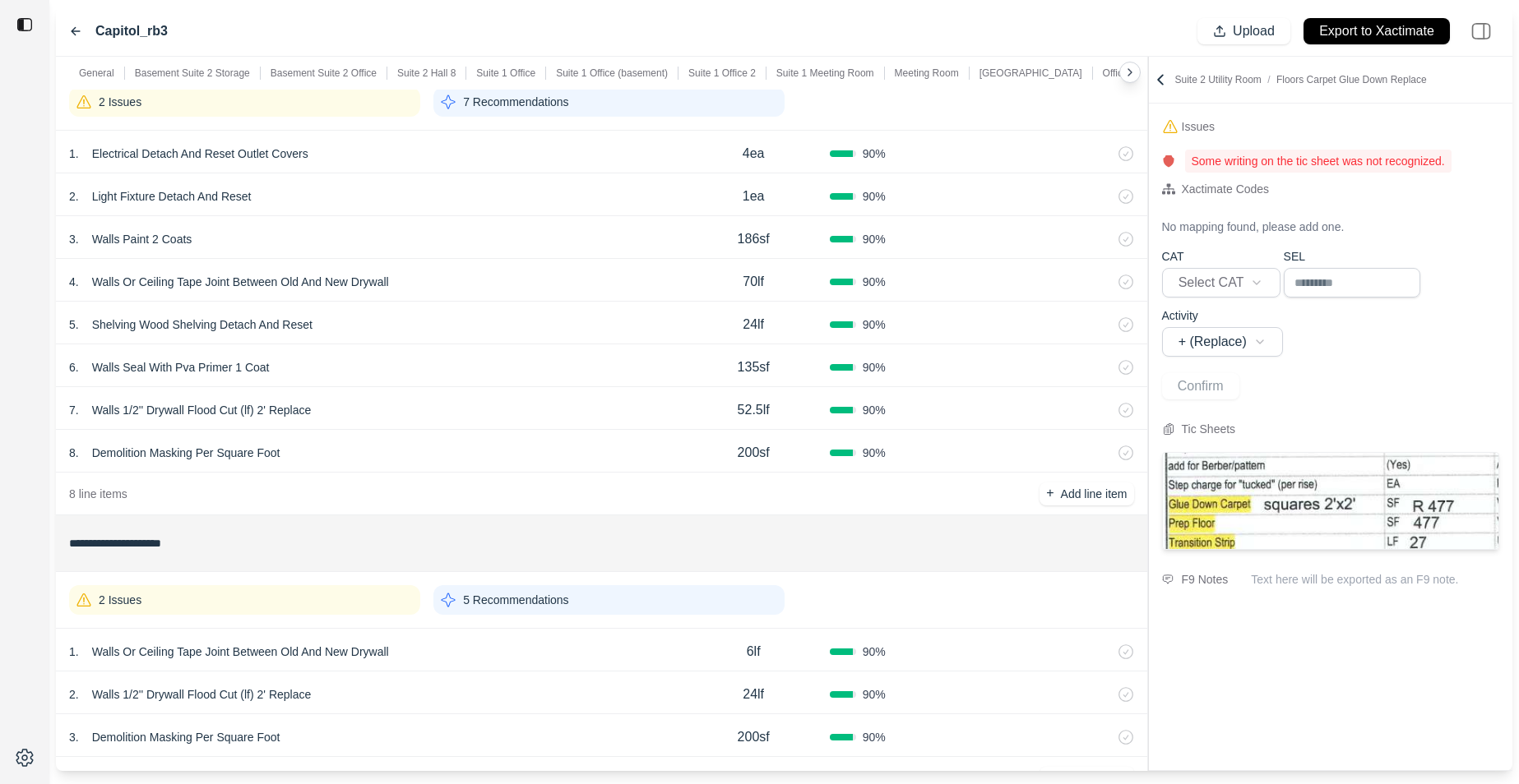
click at [255, 612] on div "2 Issues" at bounding box center [245, 600] width 351 height 29
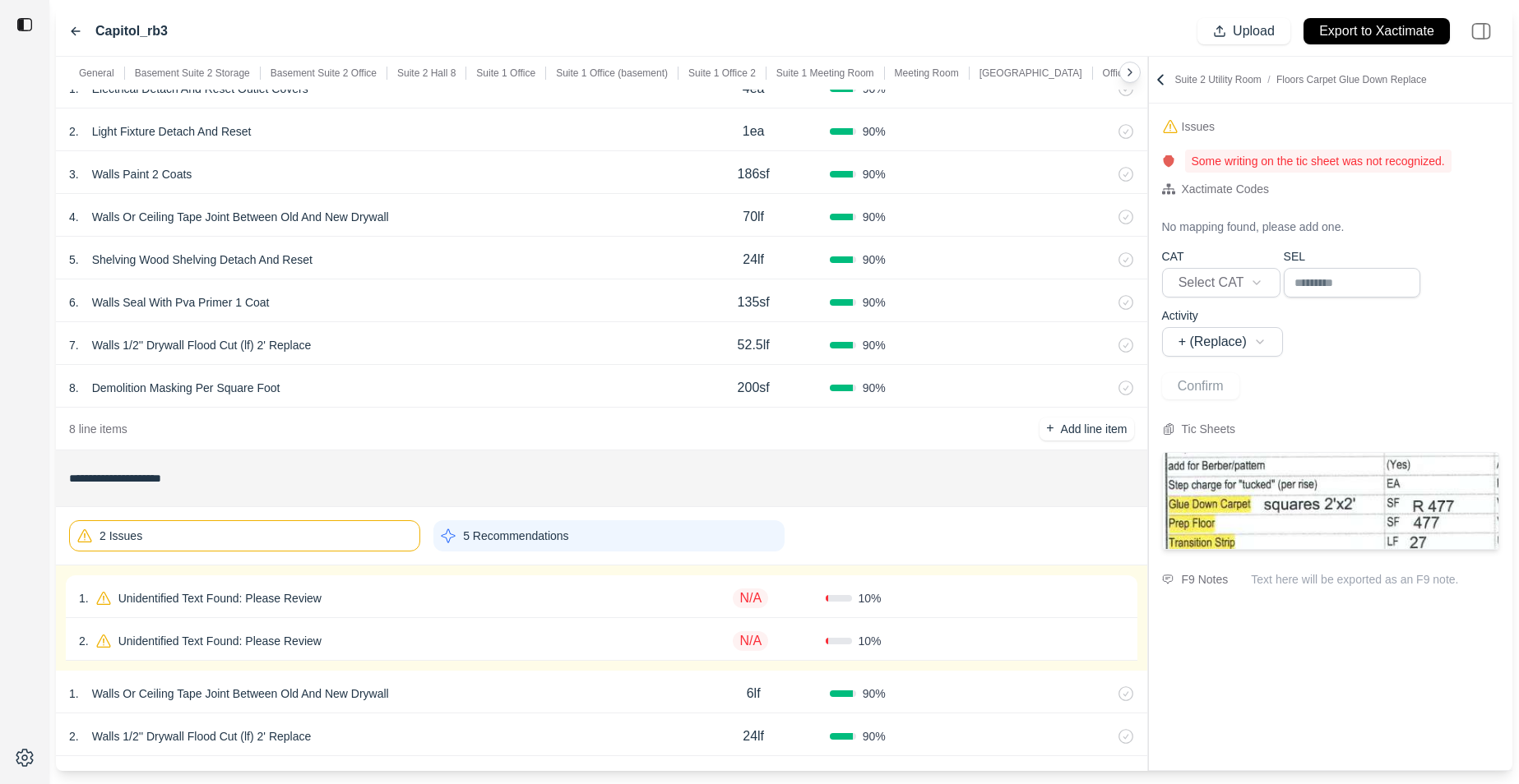
scroll to position [4566, 0]
click at [365, 591] on div "1 . Unidentified Text Found: Please Review" at bounding box center [378, 596] width 598 height 23
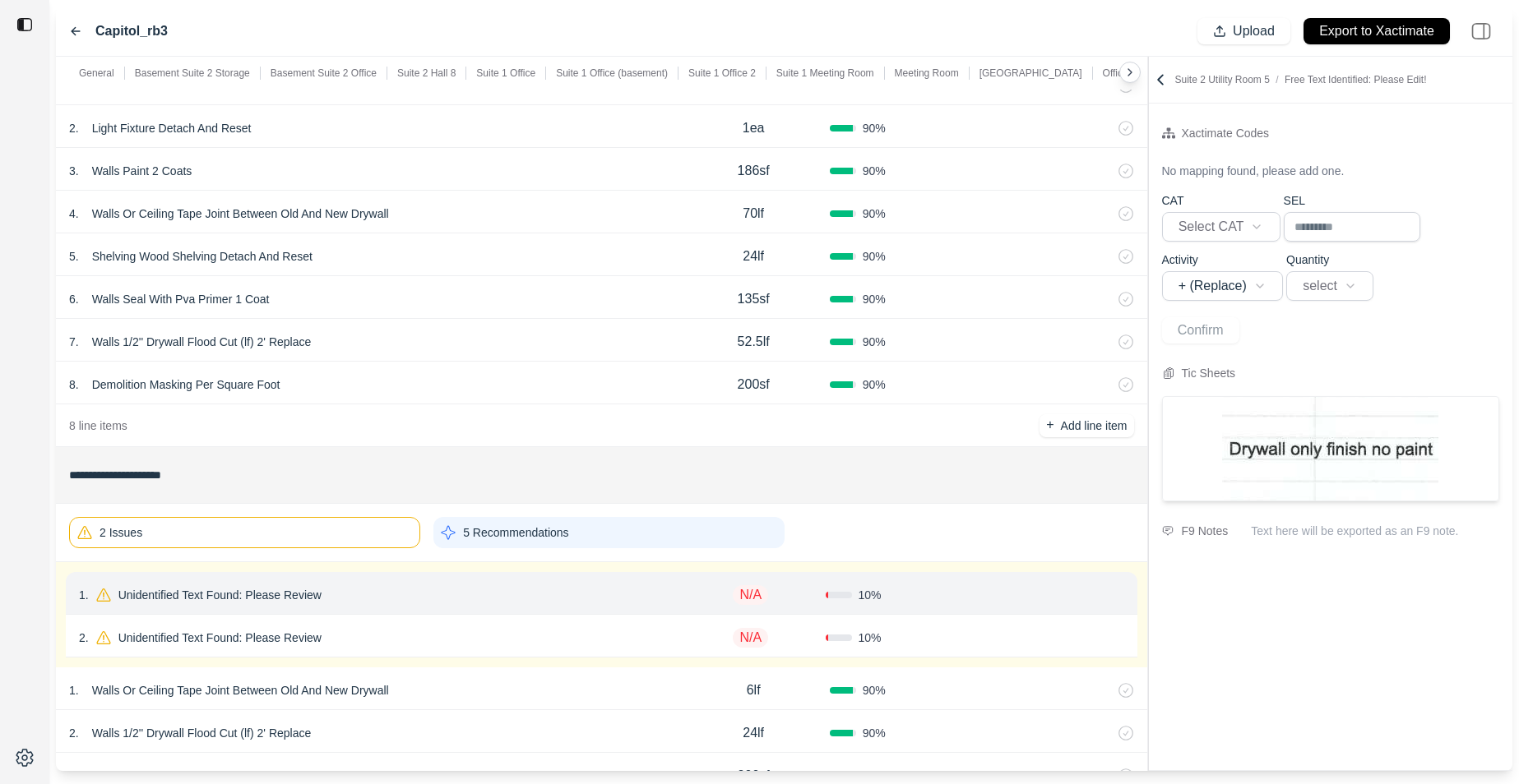
click at [454, 630] on div "2 . Unidentified Text Found: Please Review N/A 10 % Confirm" at bounding box center [601, 636] width 1072 height 43
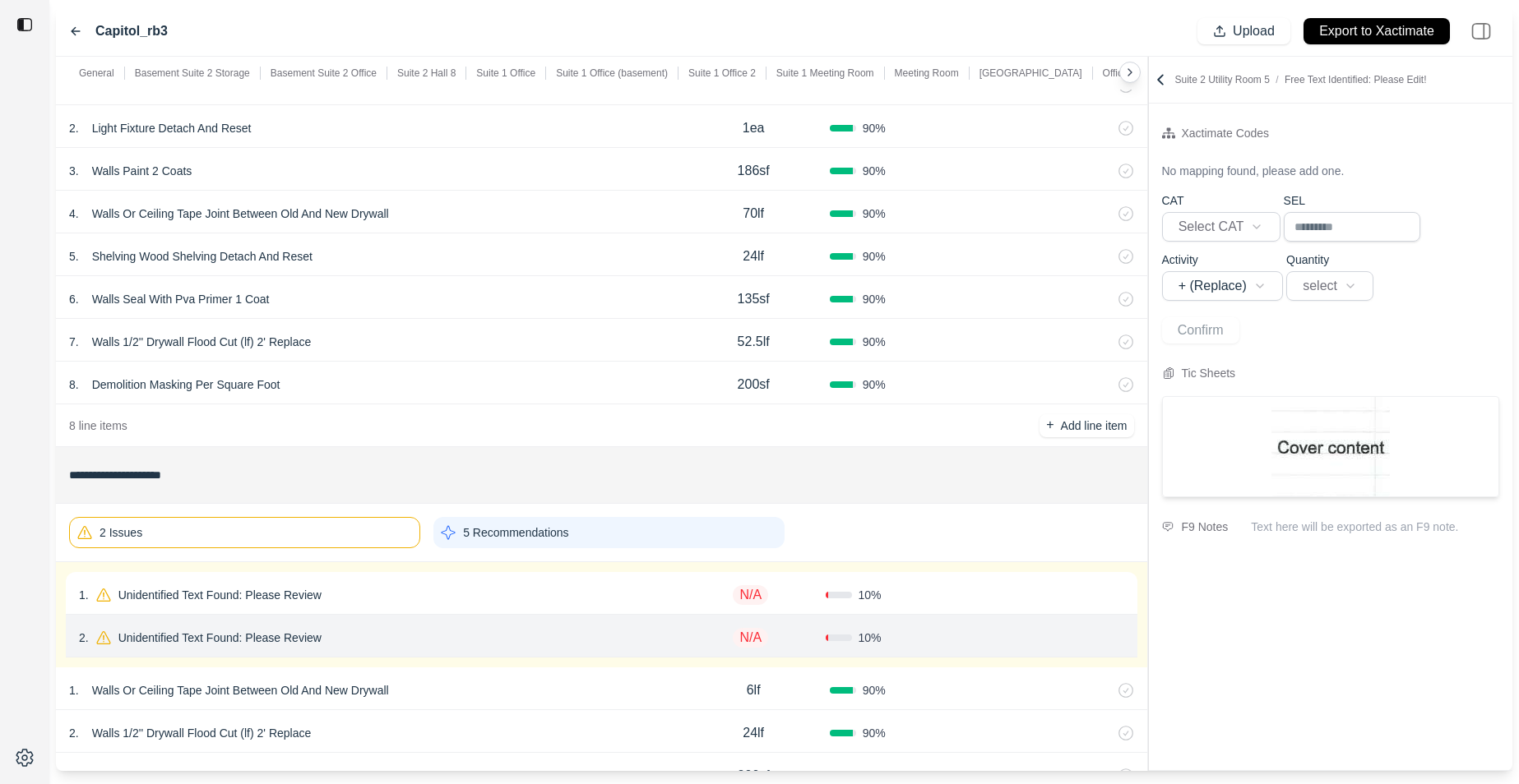
click at [464, 622] on div "2 . Unidentified Text Found: Please Review N/A 10 % Confirm" at bounding box center [601, 636] width 1072 height 43
click at [477, 596] on div "1 . Unidentified Text Found: Please Review" at bounding box center [378, 596] width 598 height 23
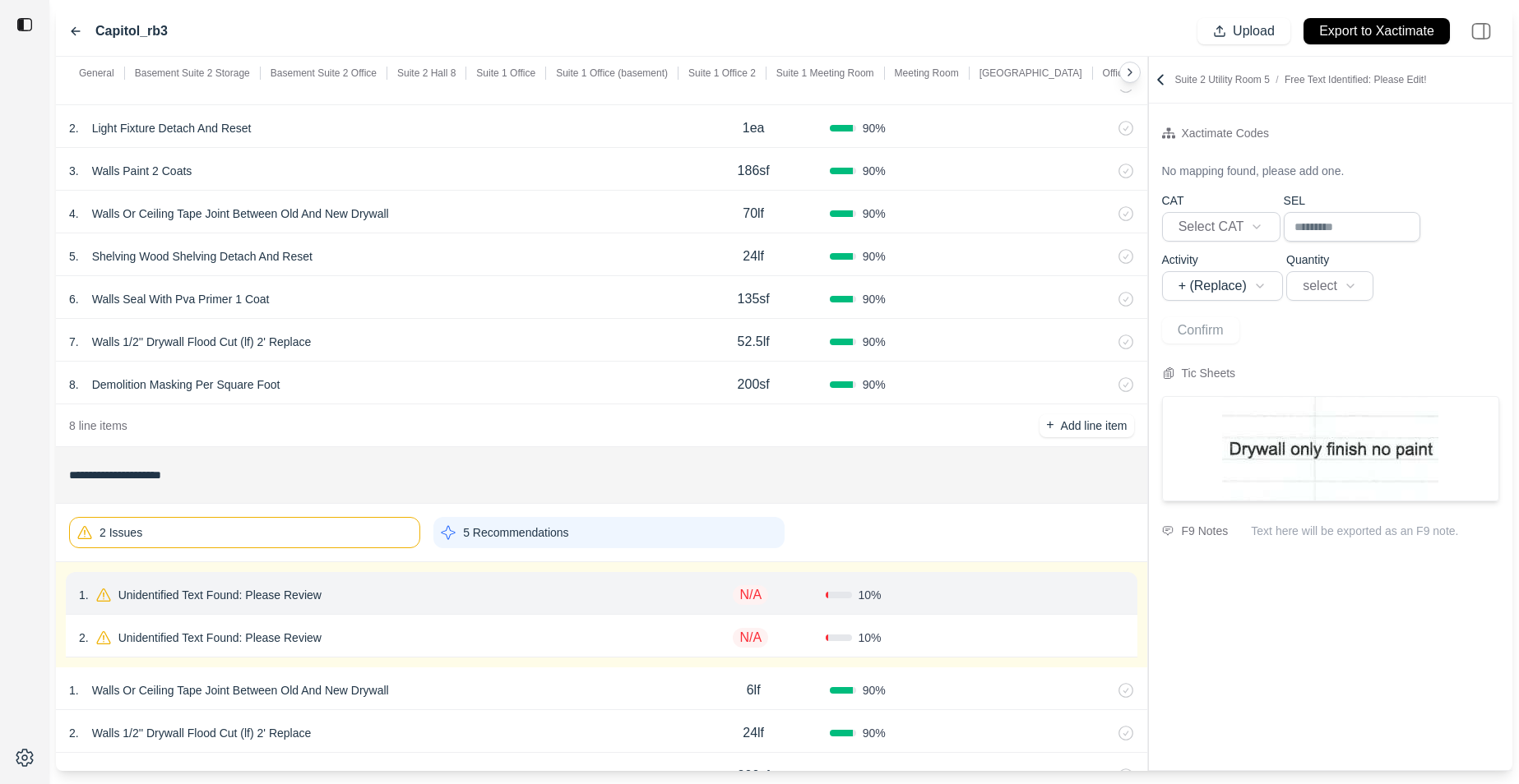
click at [453, 624] on div "2 . Unidentified Text Found: Please Review N/A 10 % Confirm" at bounding box center [601, 636] width 1072 height 43
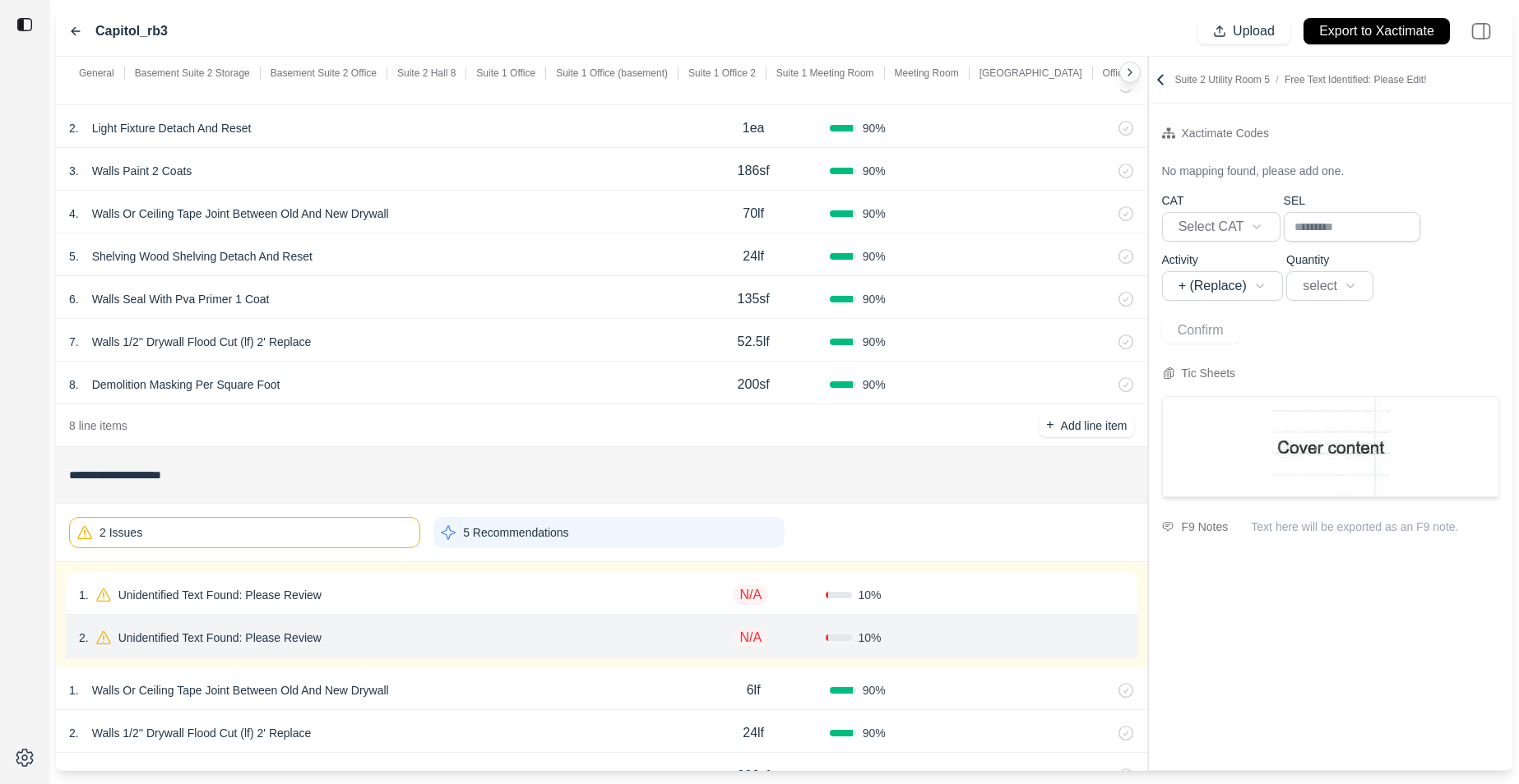
click at [350, 525] on div "2 Issues" at bounding box center [245, 532] width 351 height 31
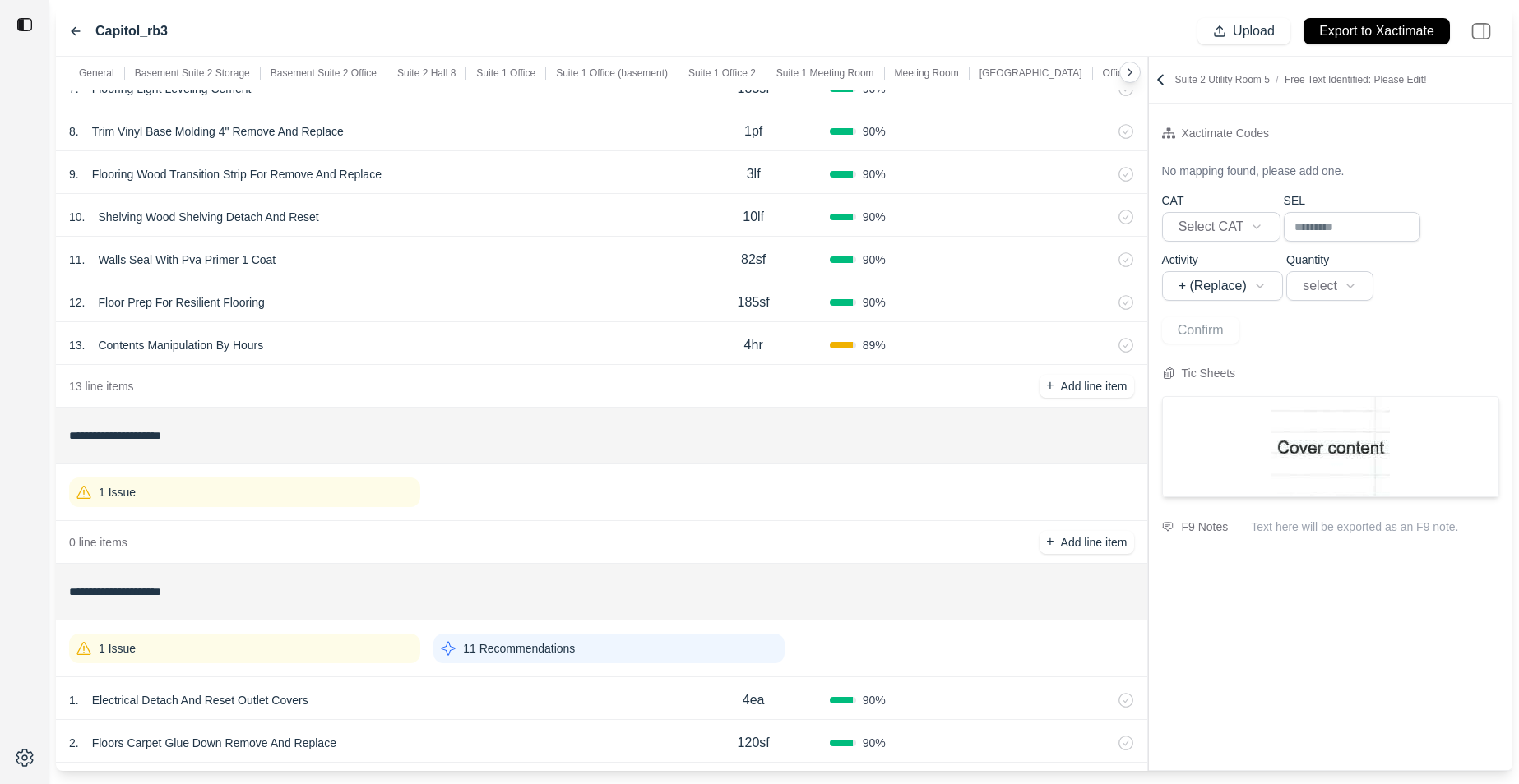
scroll to position [5762, 0]
click at [345, 492] on div "1 Issue" at bounding box center [245, 489] width 351 height 29
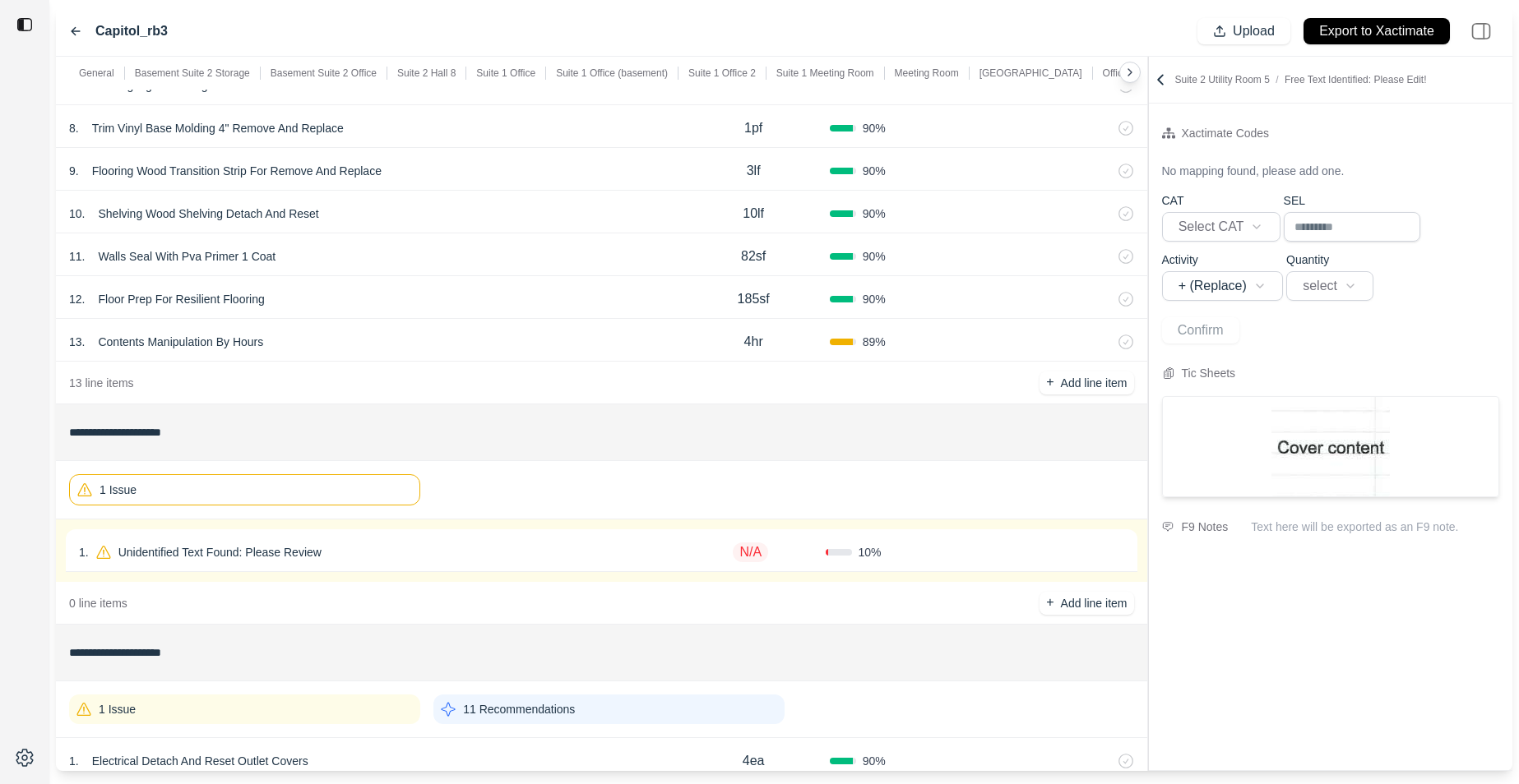
click at [403, 543] on div "1 . Unidentified Text Found: Please Review" at bounding box center [378, 553] width 598 height 23
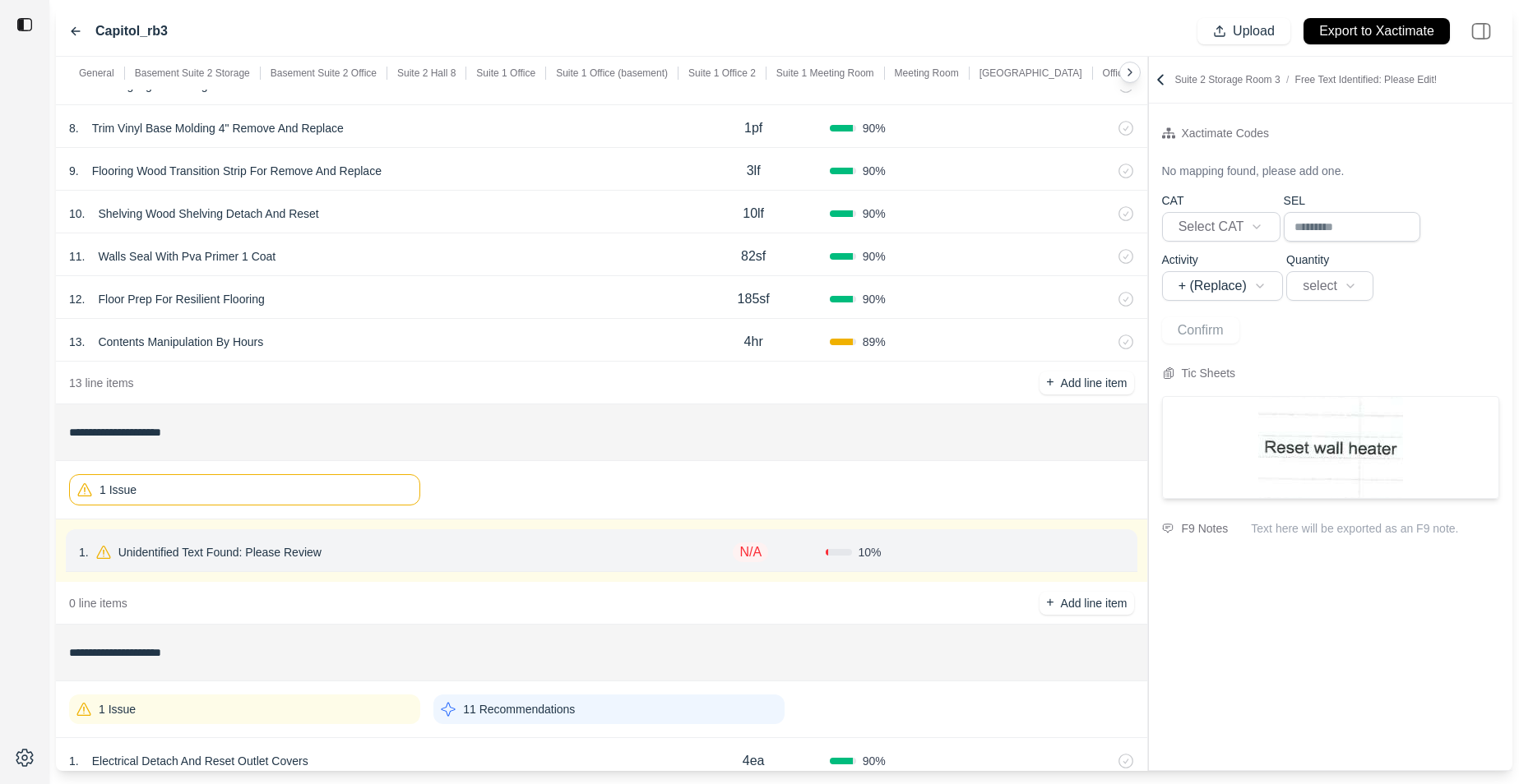
click at [366, 630] on div "1 Issue" at bounding box center [245, 709] width 351 height 29
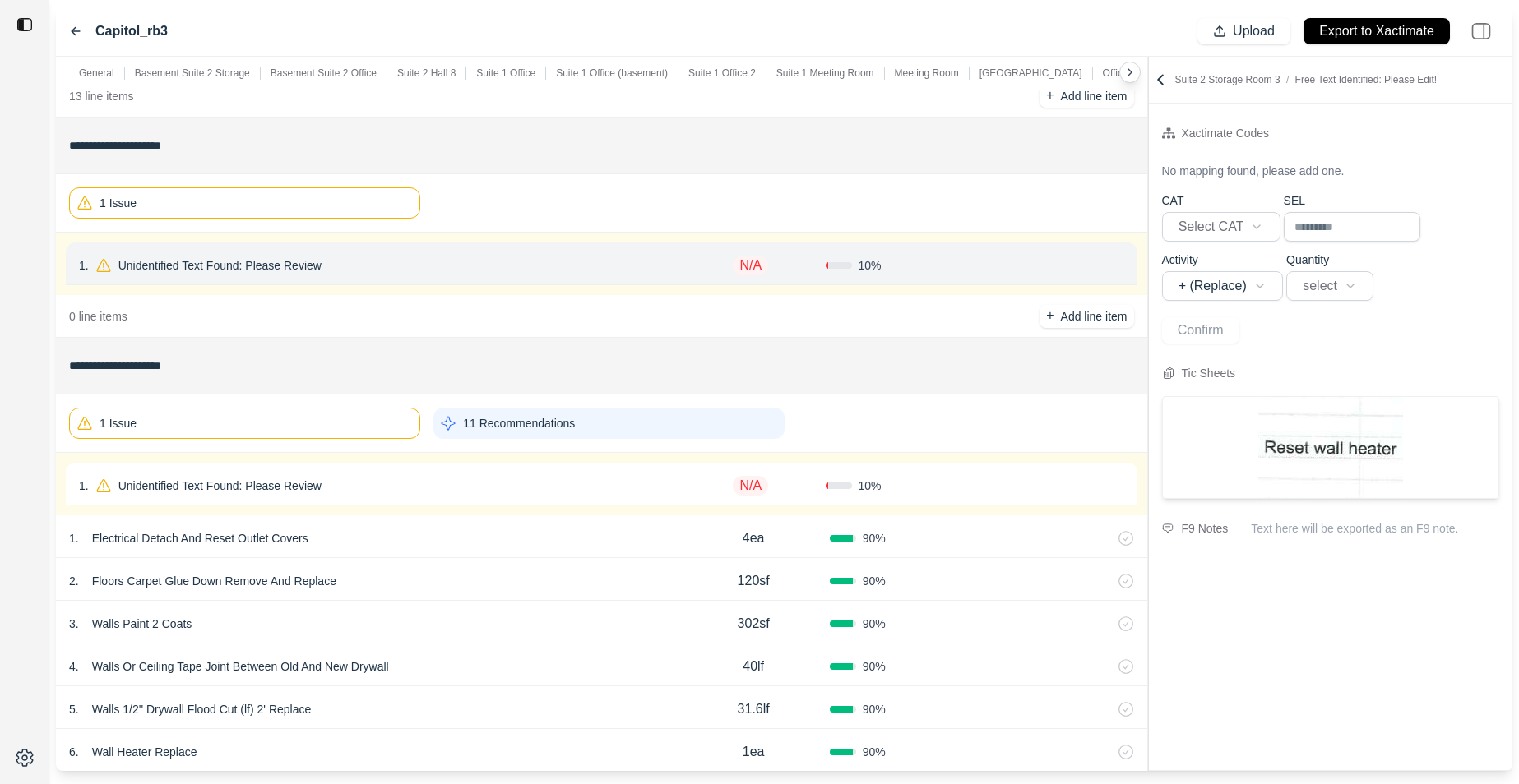
scroll to position [6065, 0]
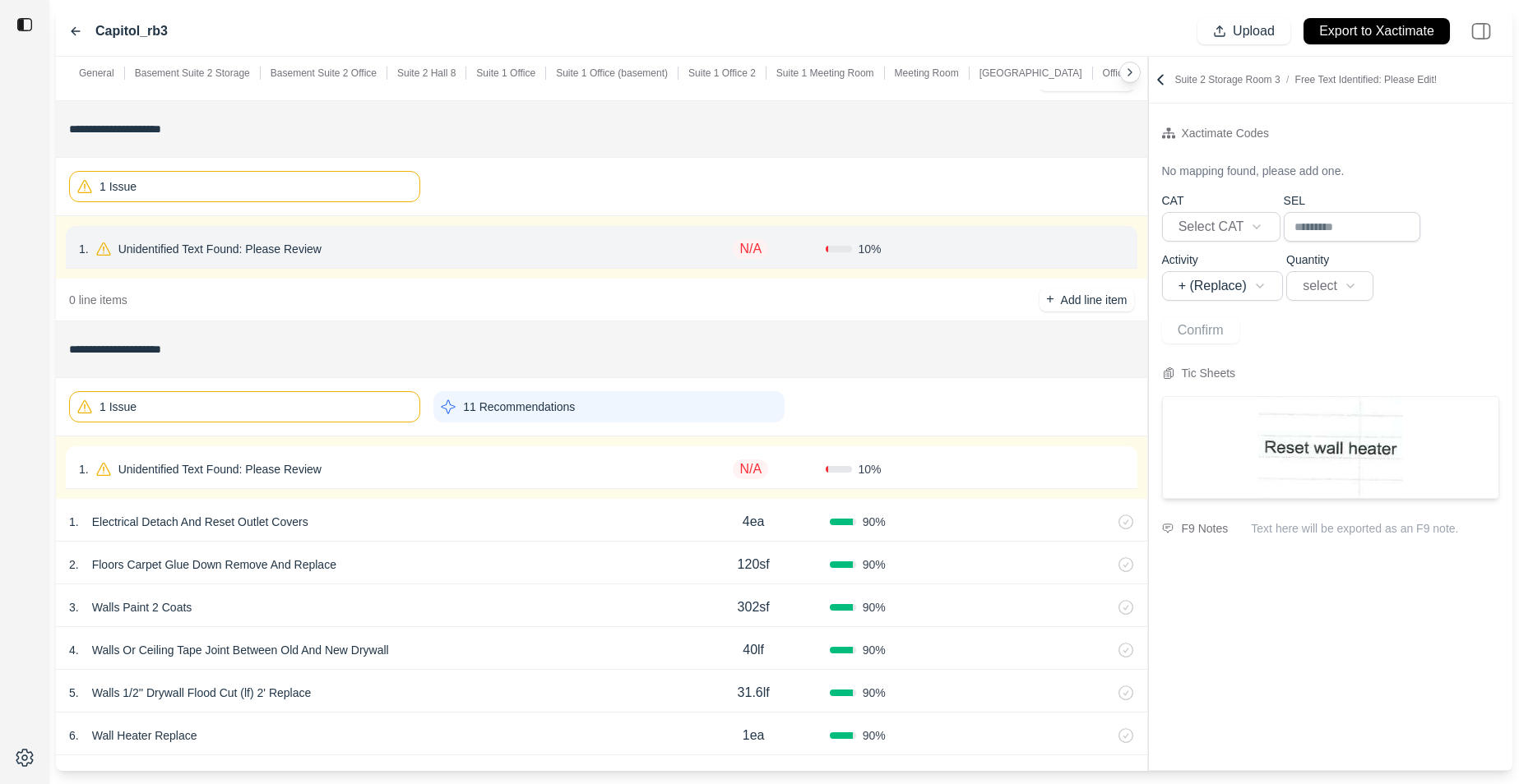
click at [504, 476] on div "1 . Unidentified Text Found: Please Review" at bounding box center [378, 469] width 598 height 23
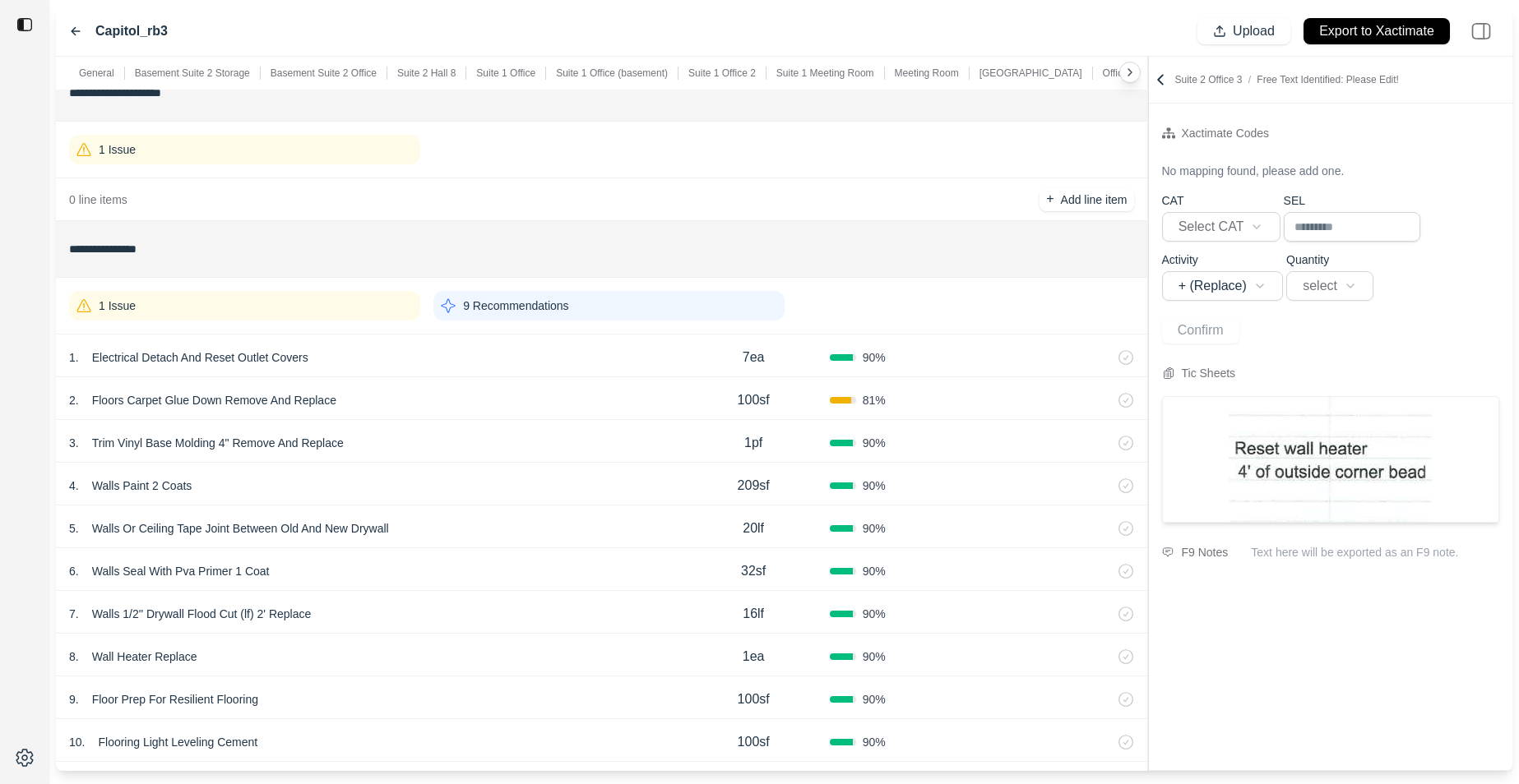
scroll to position [7724, 0]
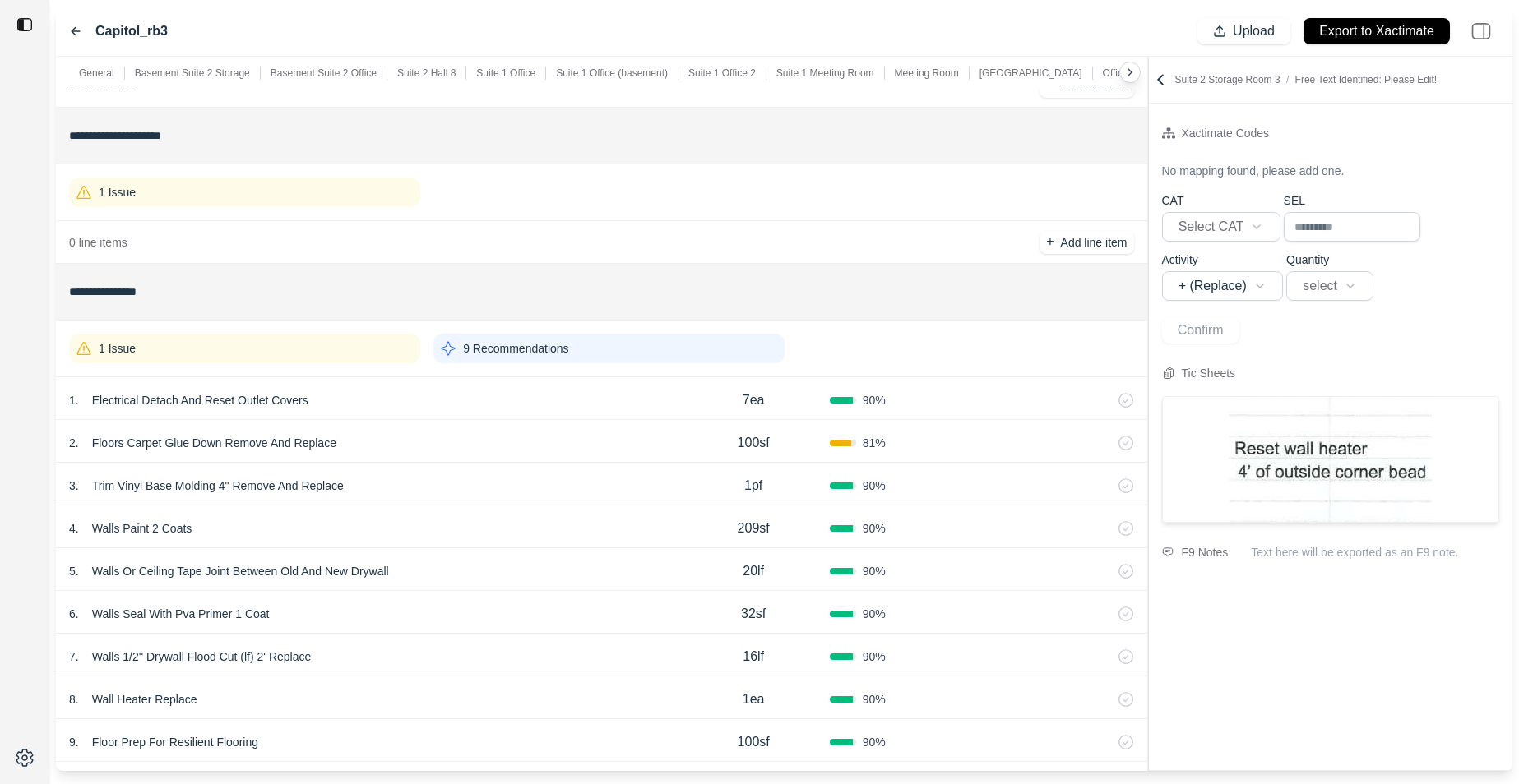
click at [369, 194] on div "1 Issue" at bounding box center [245, 192] width 351 height 29
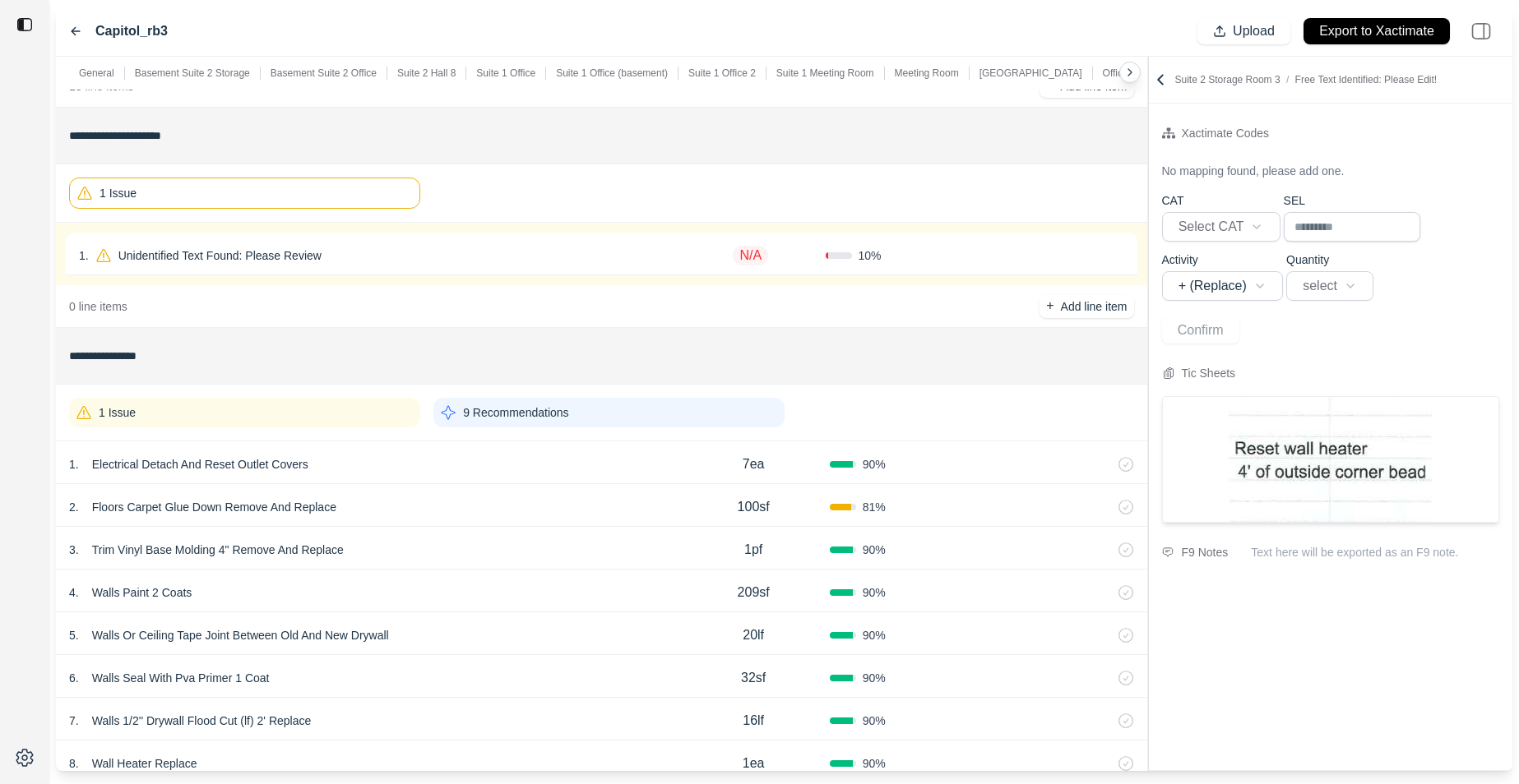
click at [418, 265] on div "1 . Unidentified Text Found: Please Review" at bounding box center [378, 256] width 598 height 23
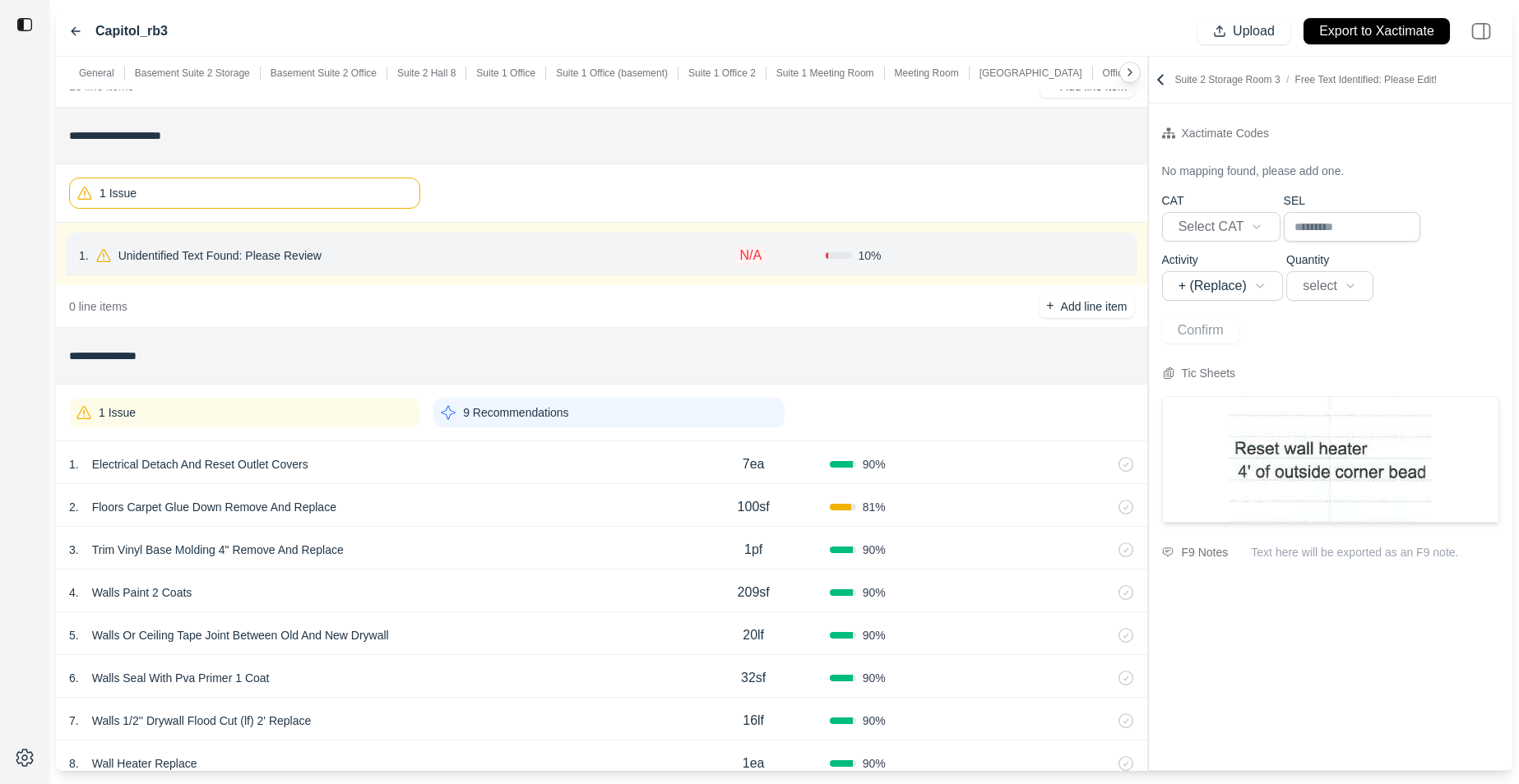
click at [336, 449] on div "1 . Electrical Detach And Reset Outlet Covers 7ea 90 %" at bounding box center [601, 463] width 1091 height 43
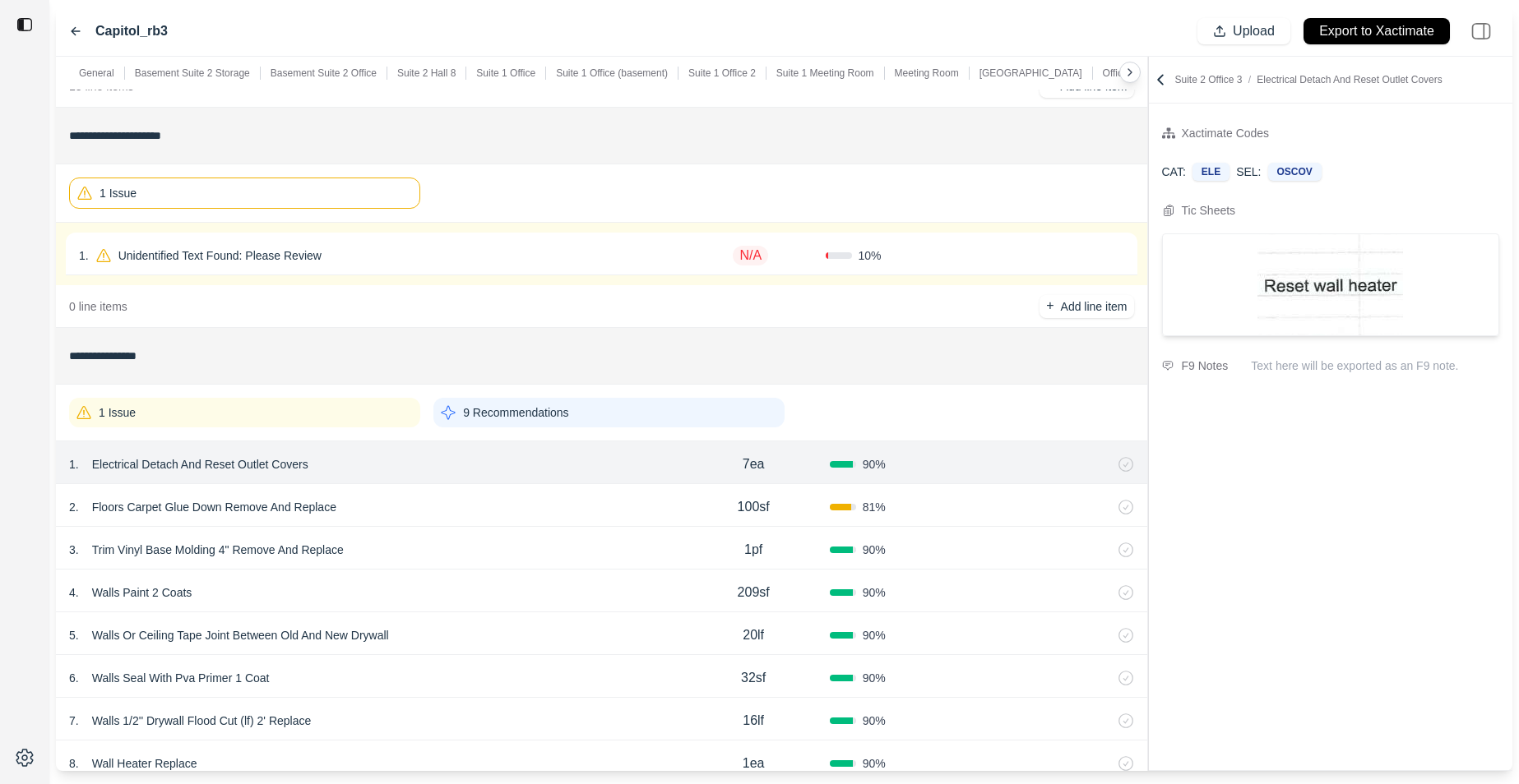
click at [357, 421] on div "1 Issue" at bounding box center [245, 412] width 351 height 29
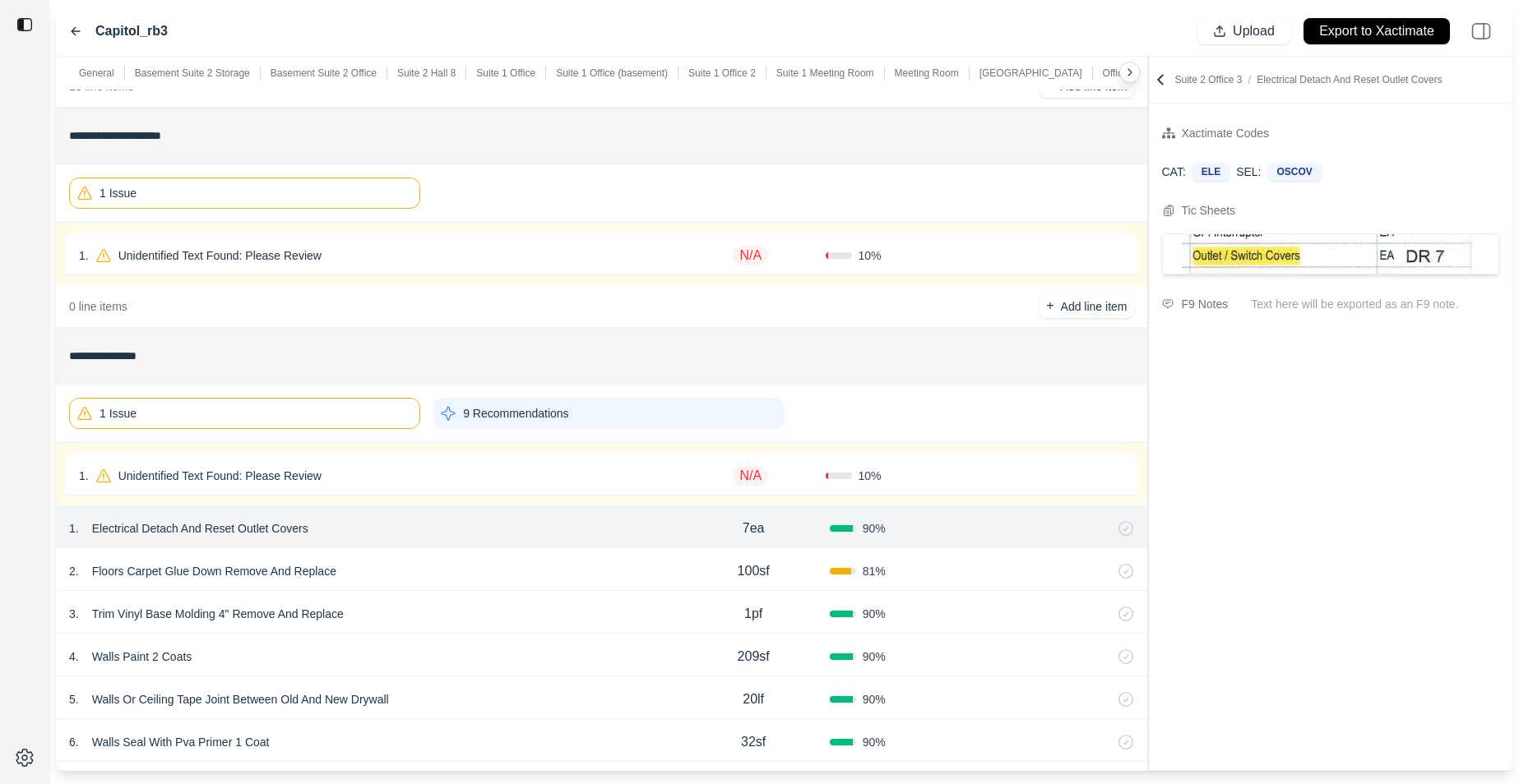
click at [385, 462] on div "1 . Unidentified Text Found: Please Review N/A 10 % Confirm" at bounding box center [601, 475] width 1072 height 43
select select "*"
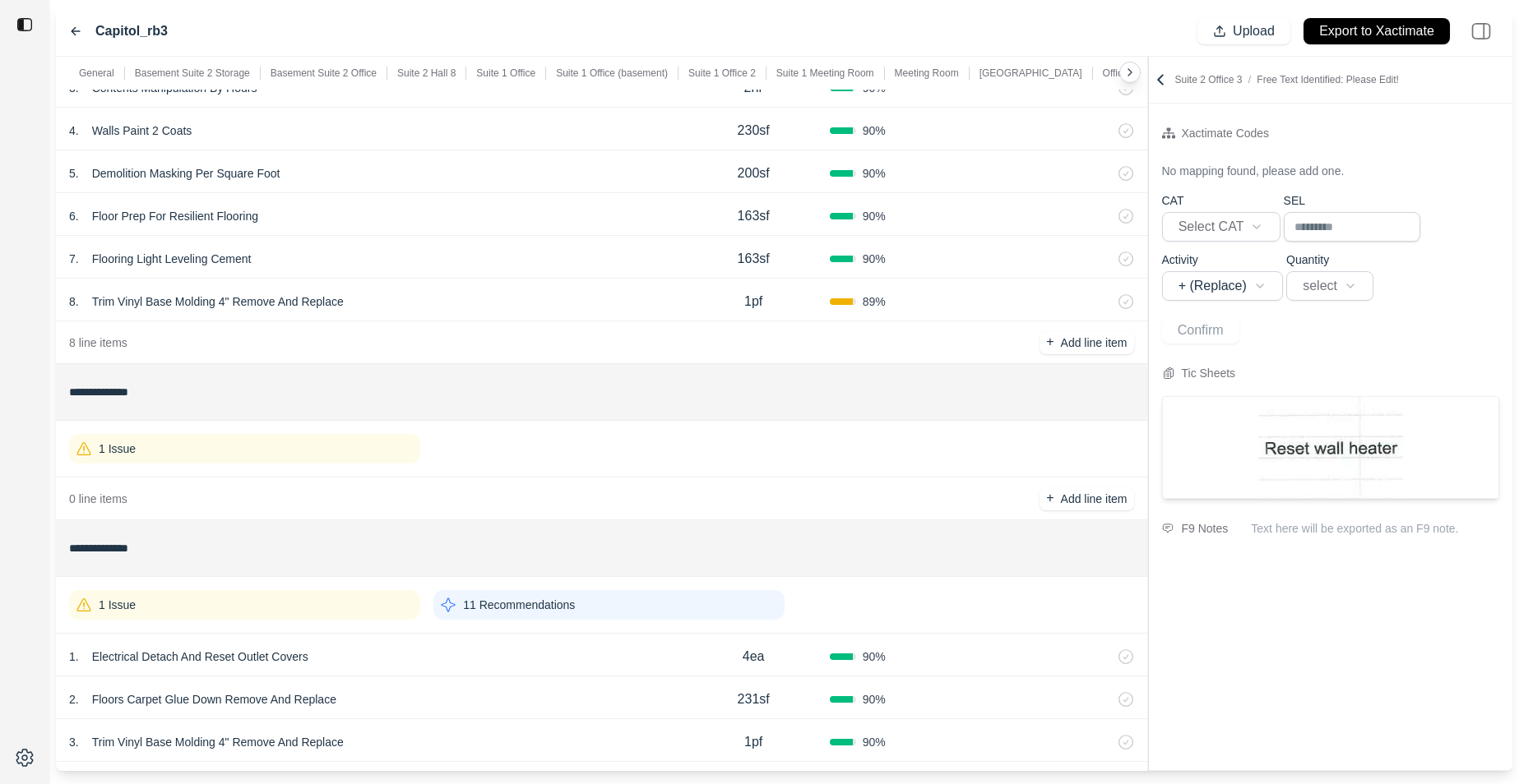
scroll to position [8851, 0]
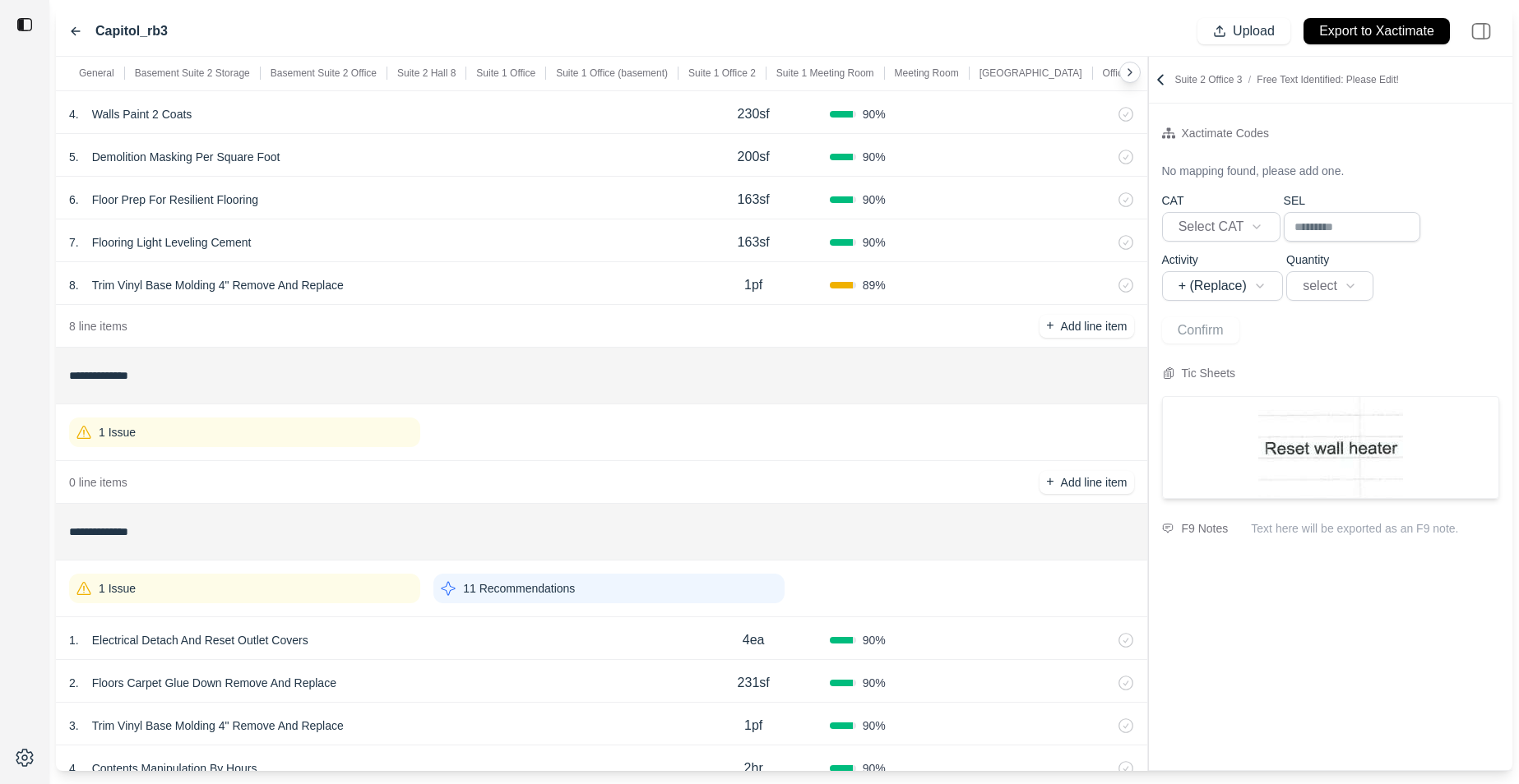
click at [360, 441] on div "1 Issue" at bounding box center [245, 432] width 351 height 29
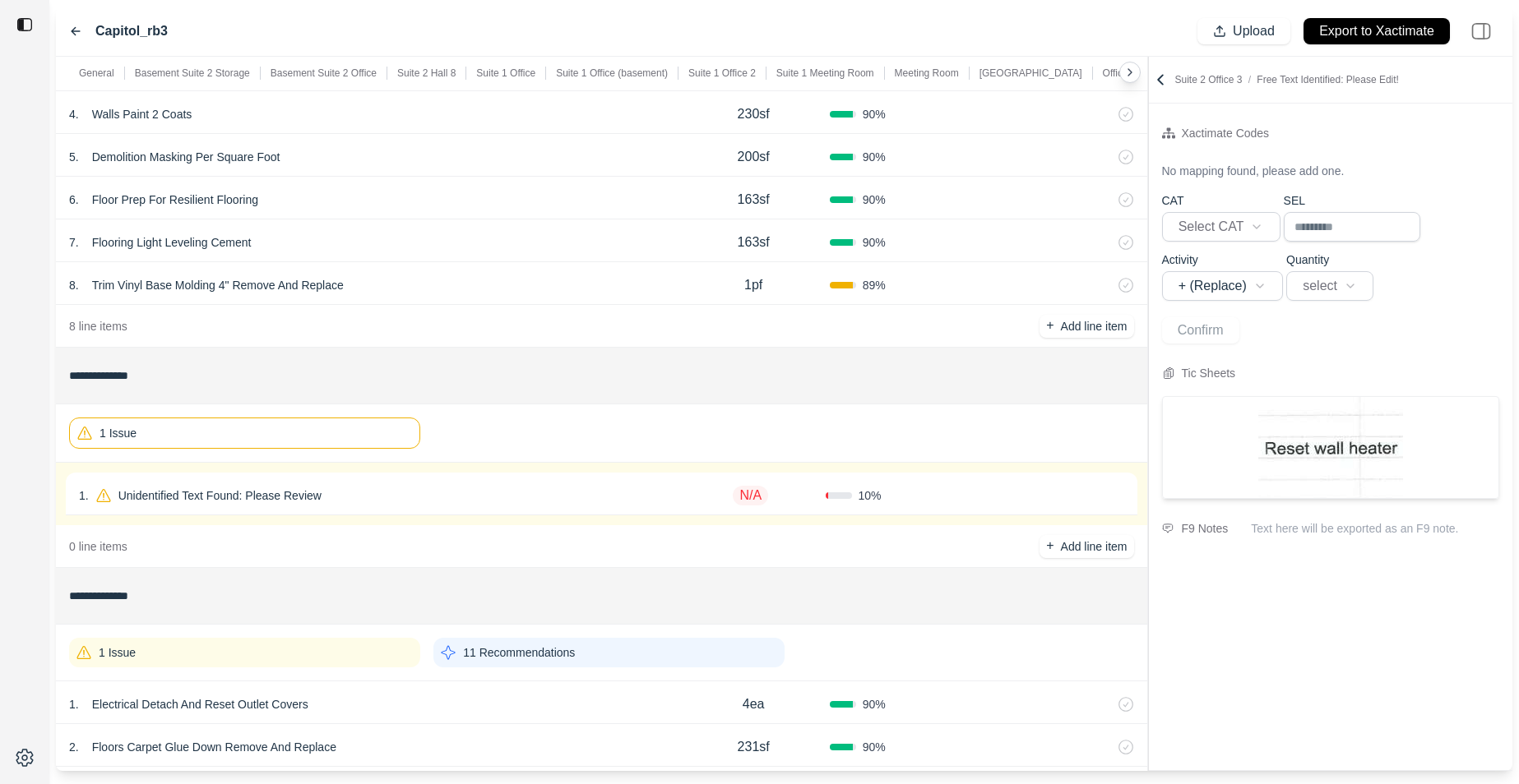
click at [293, 630] on div "1 Issue" at bounding box center [245, 652] width 351 height 29
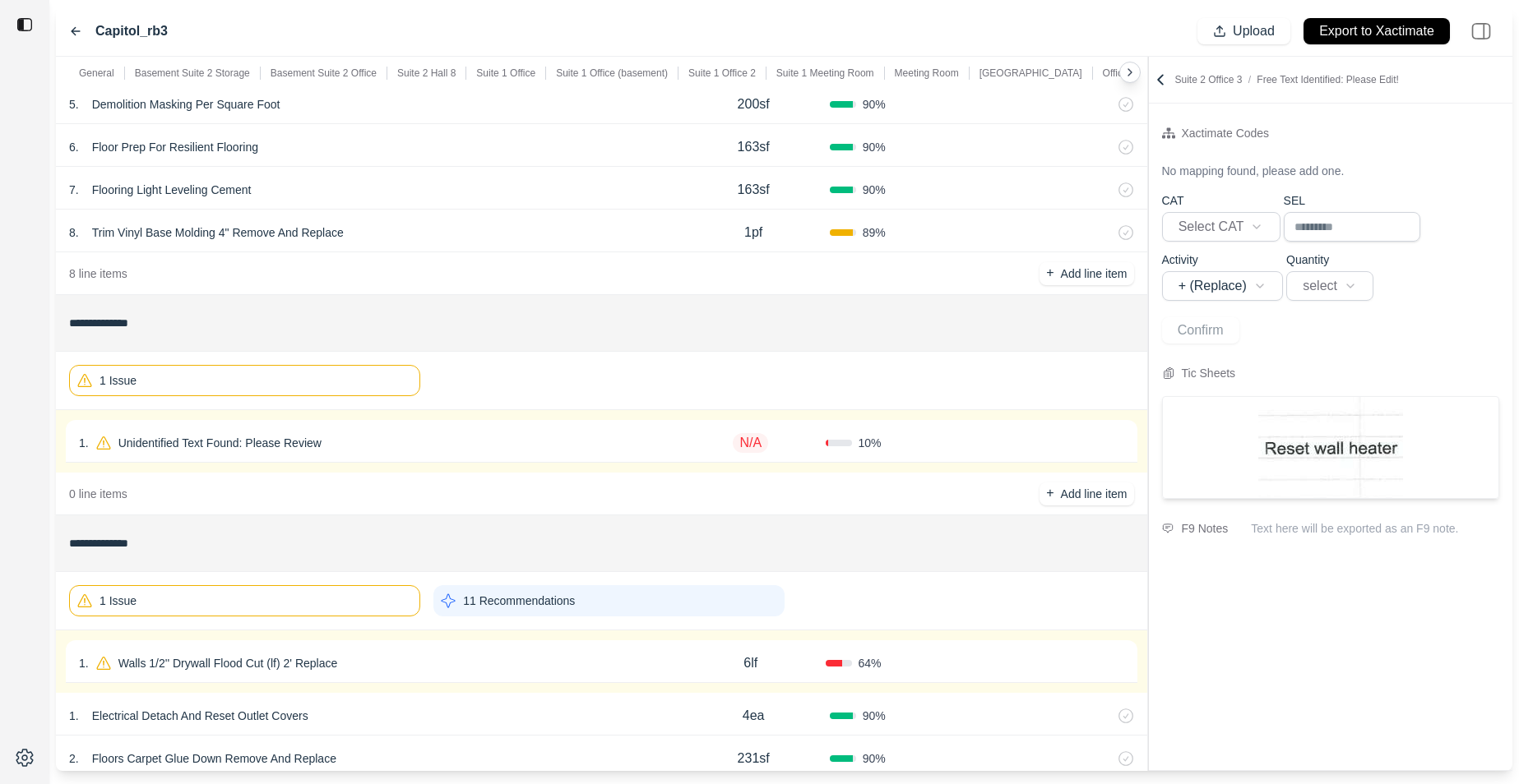
scroll to position [8956, 0]
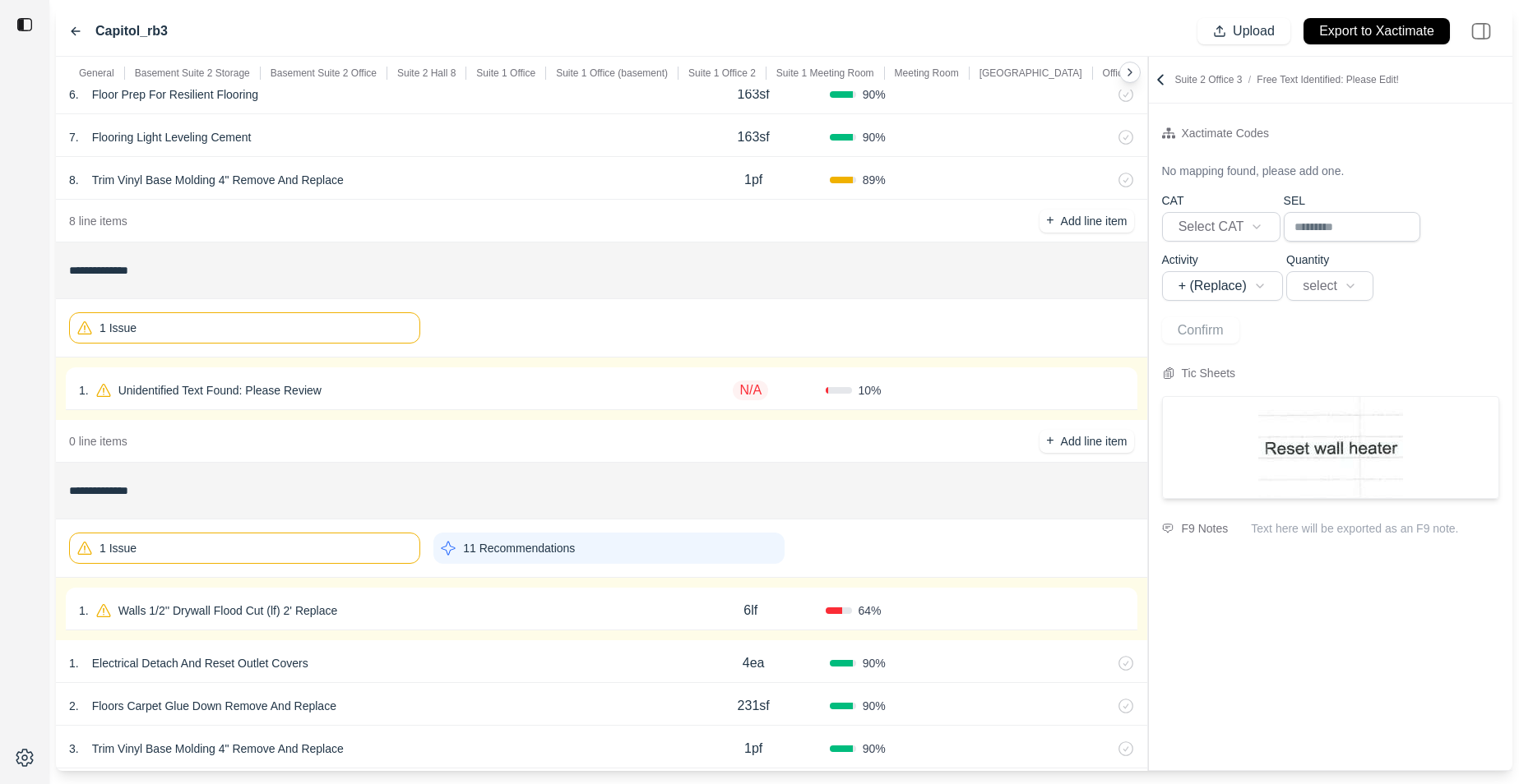
click at [400, 619] on div "1 . Walls 1/2'' Drywall Flood Cut (lf) 2' Replace" at bounding box center [378, 611] width 598 height 23
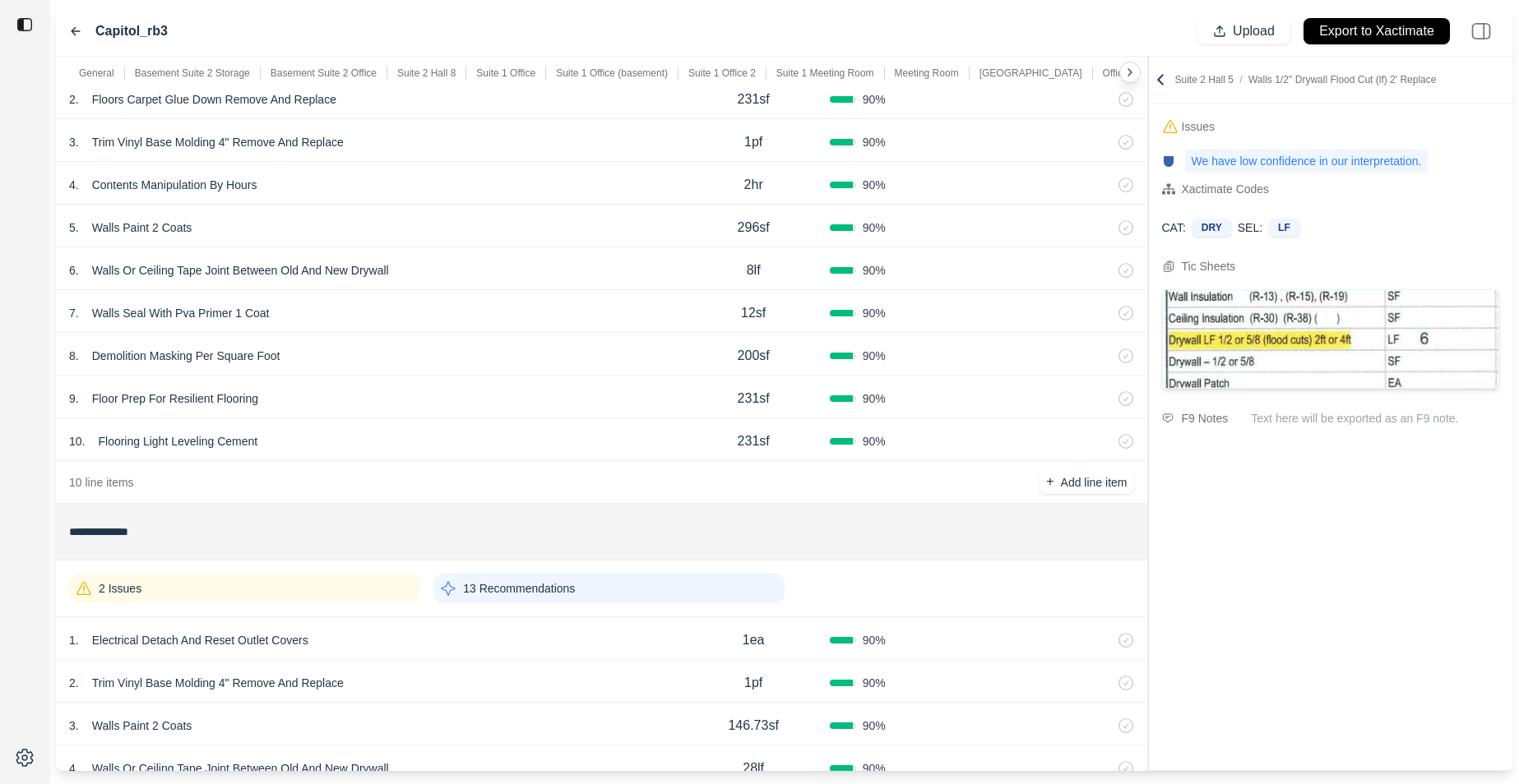
click at [367, 597] on div "2 Issues" at bounding box center [245, 588] width 351 height 29
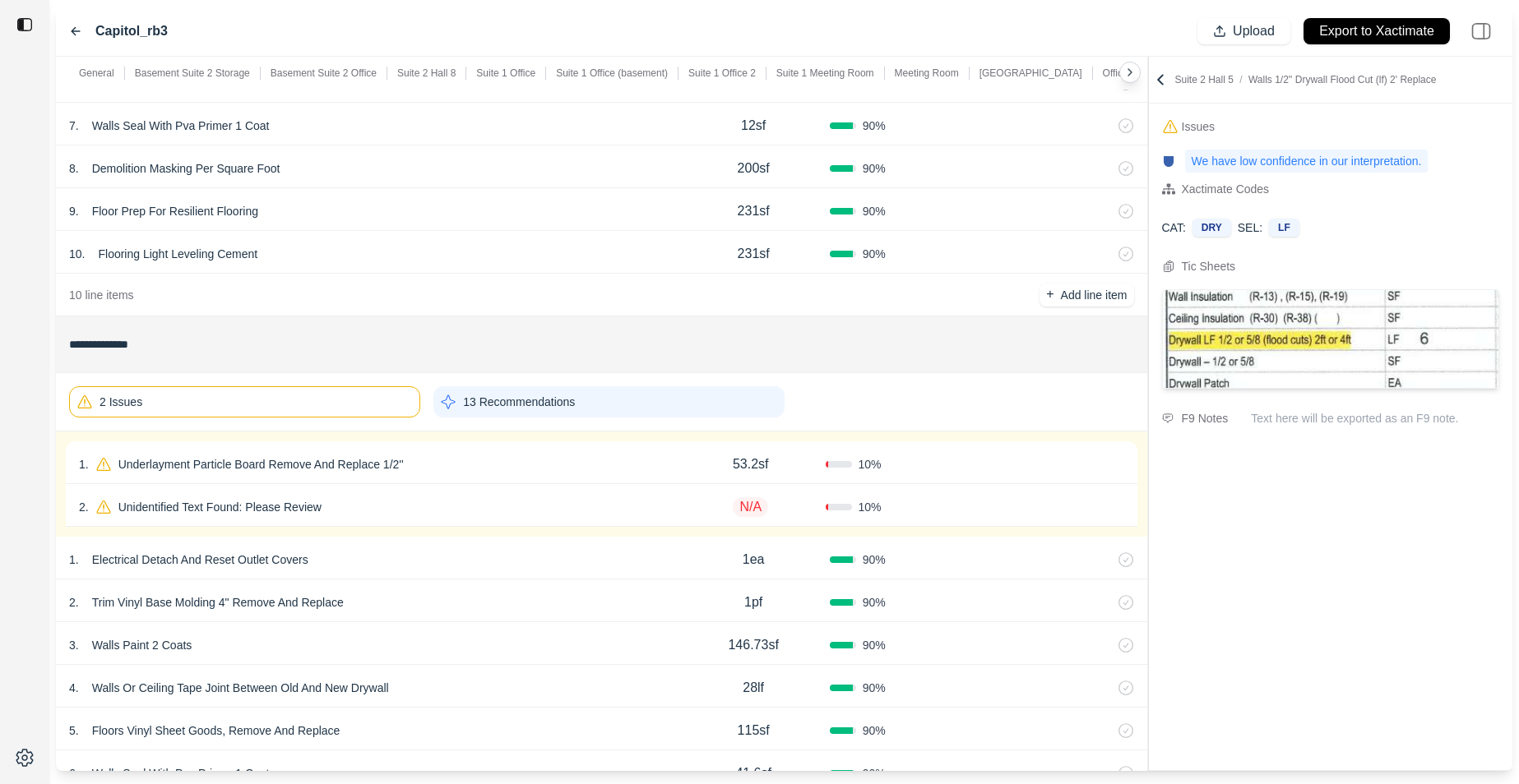
scroll to position [9809, 0]
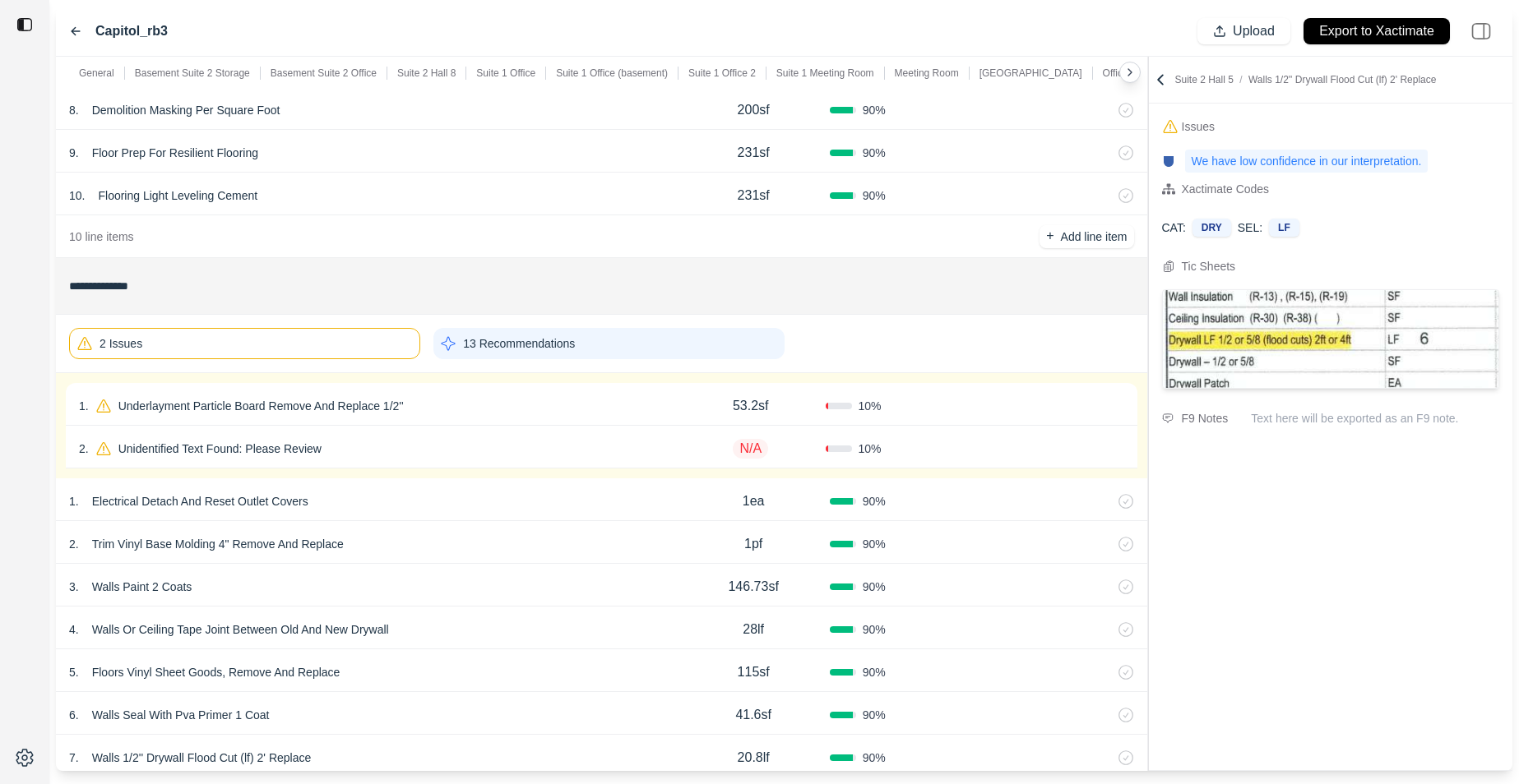
click at [445, 450] on div "2 . Unidentified Text Found: Please Review" at bounding box center [378, 449] width 598 height 23
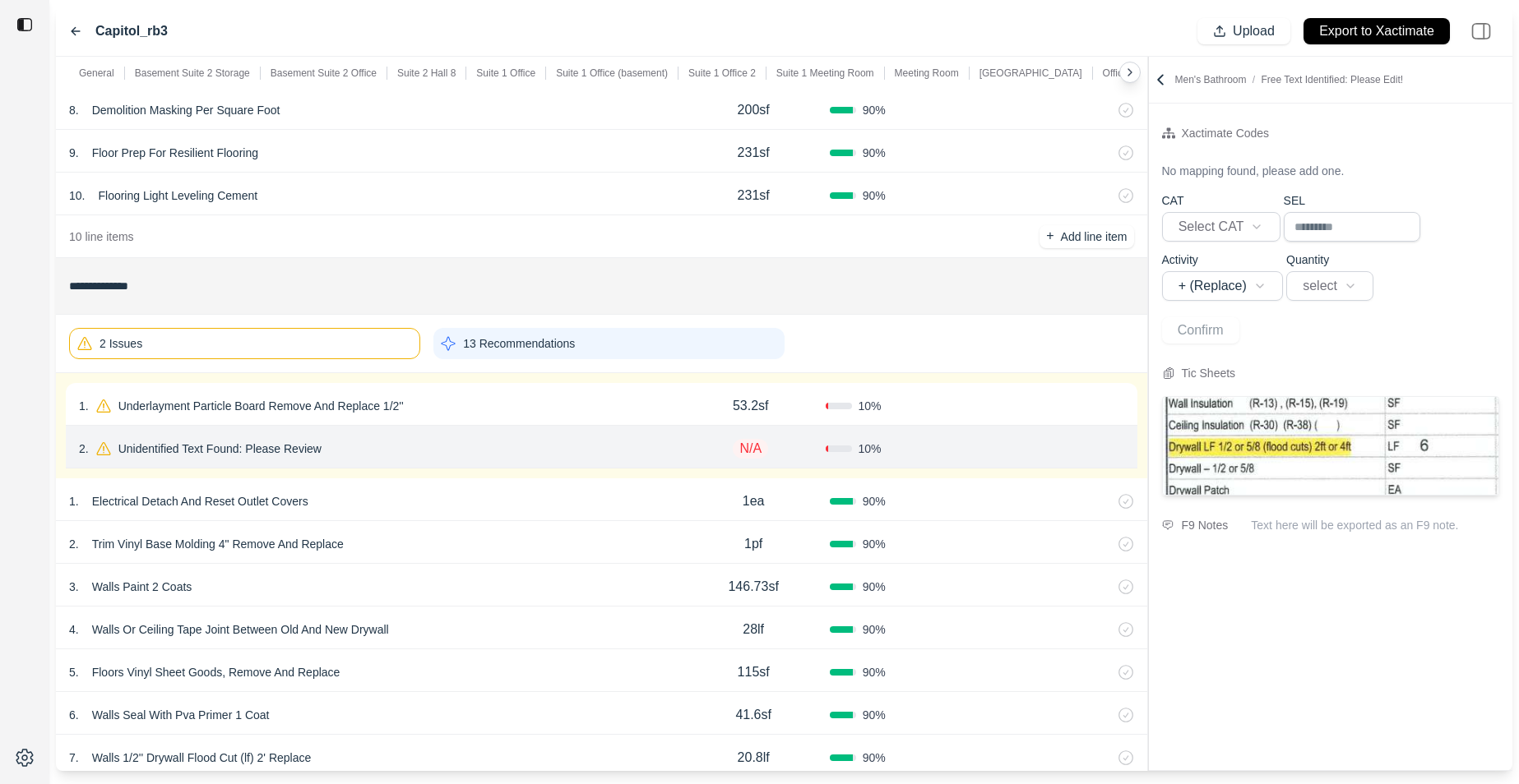
click at [487, 395] on div "1 . Underlayment Particle Board Remove And Replace 1/2''" at bounding box center [378, 406] width 598 height 23
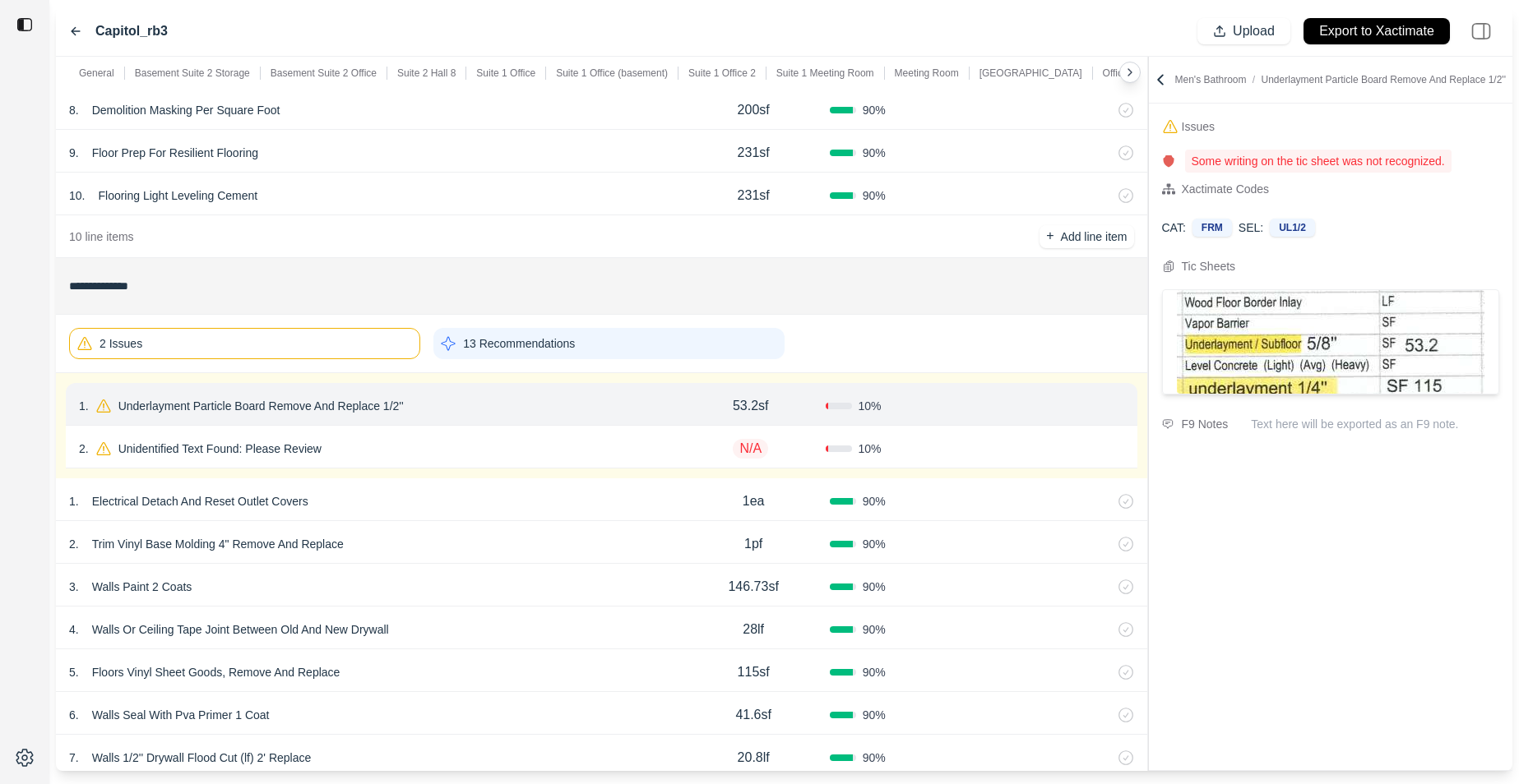
click at [463, 452] on div "2 . Unidentified Text Found: Please Review" at bounding box center [378, 449] width 598 height 23
select select "*"
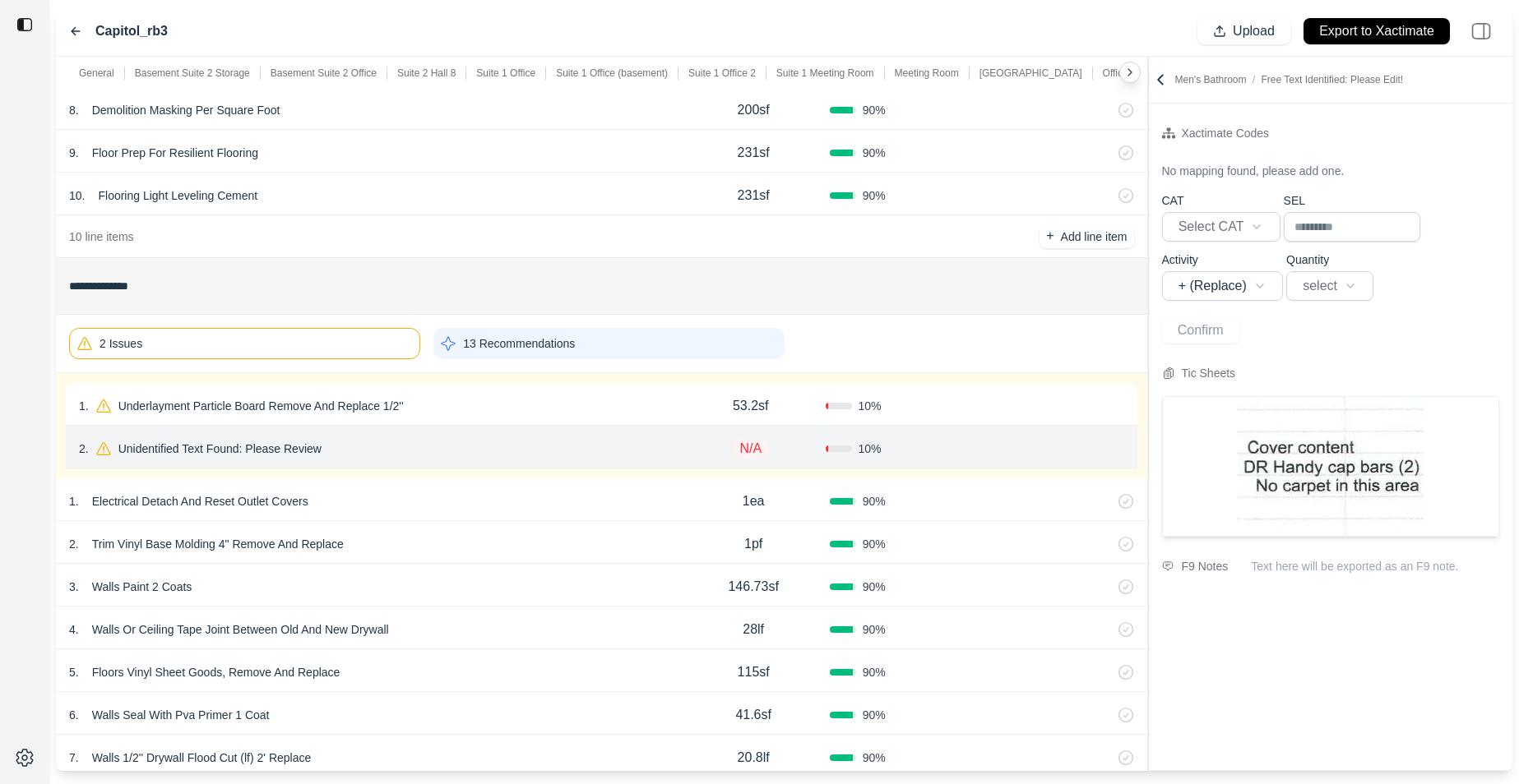
click at [527, 397] on div "1 . Underlayment Particle Board Remove And Replace 1/2''" at bounding box center [378, 406] width 598 height 23
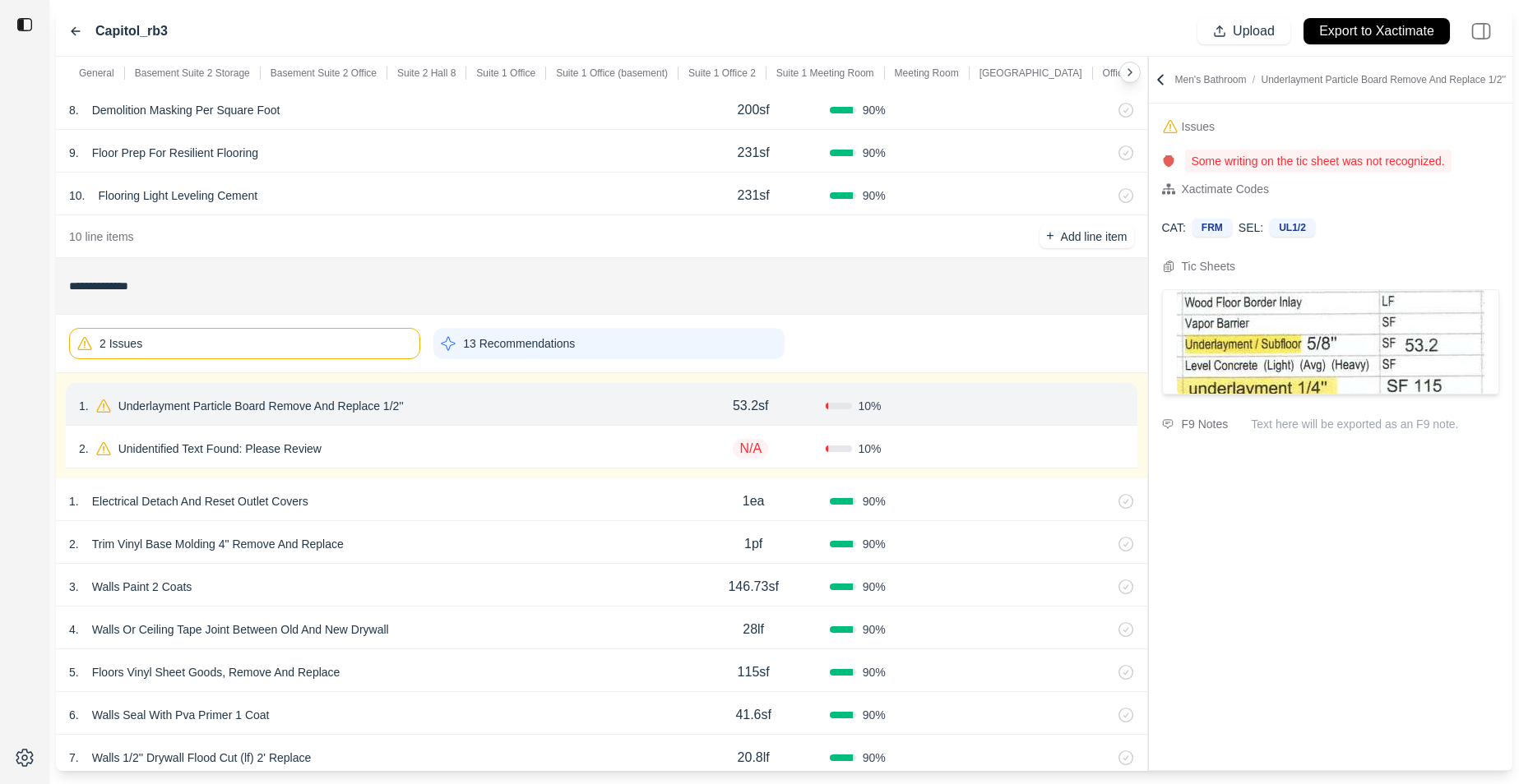
click at [467, 452] on div "2 . Unidentified Text Found: Please Review" at bounding box center [378, 449] width 598 height 23
select select "*"
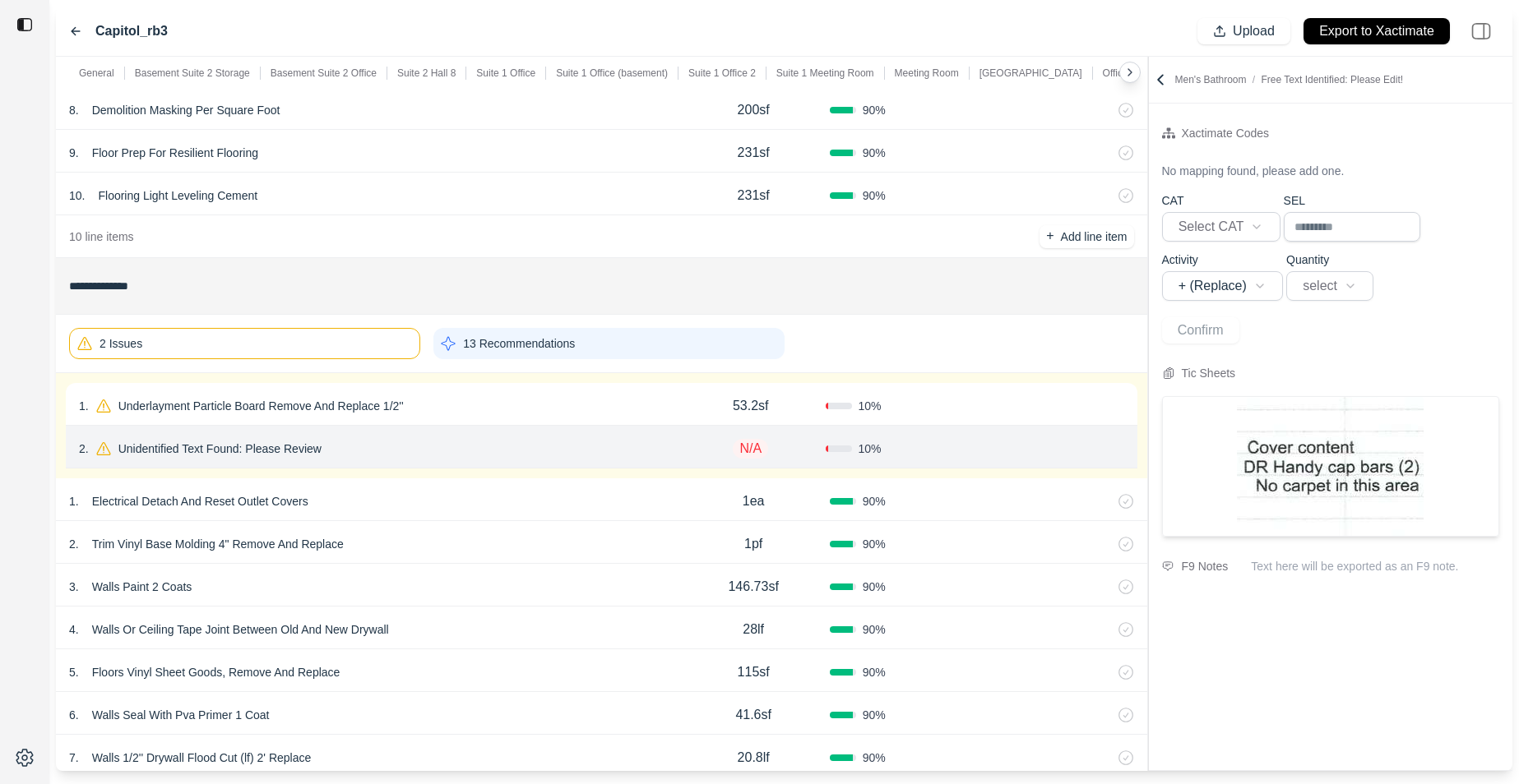
scroll to position [9970, 0]
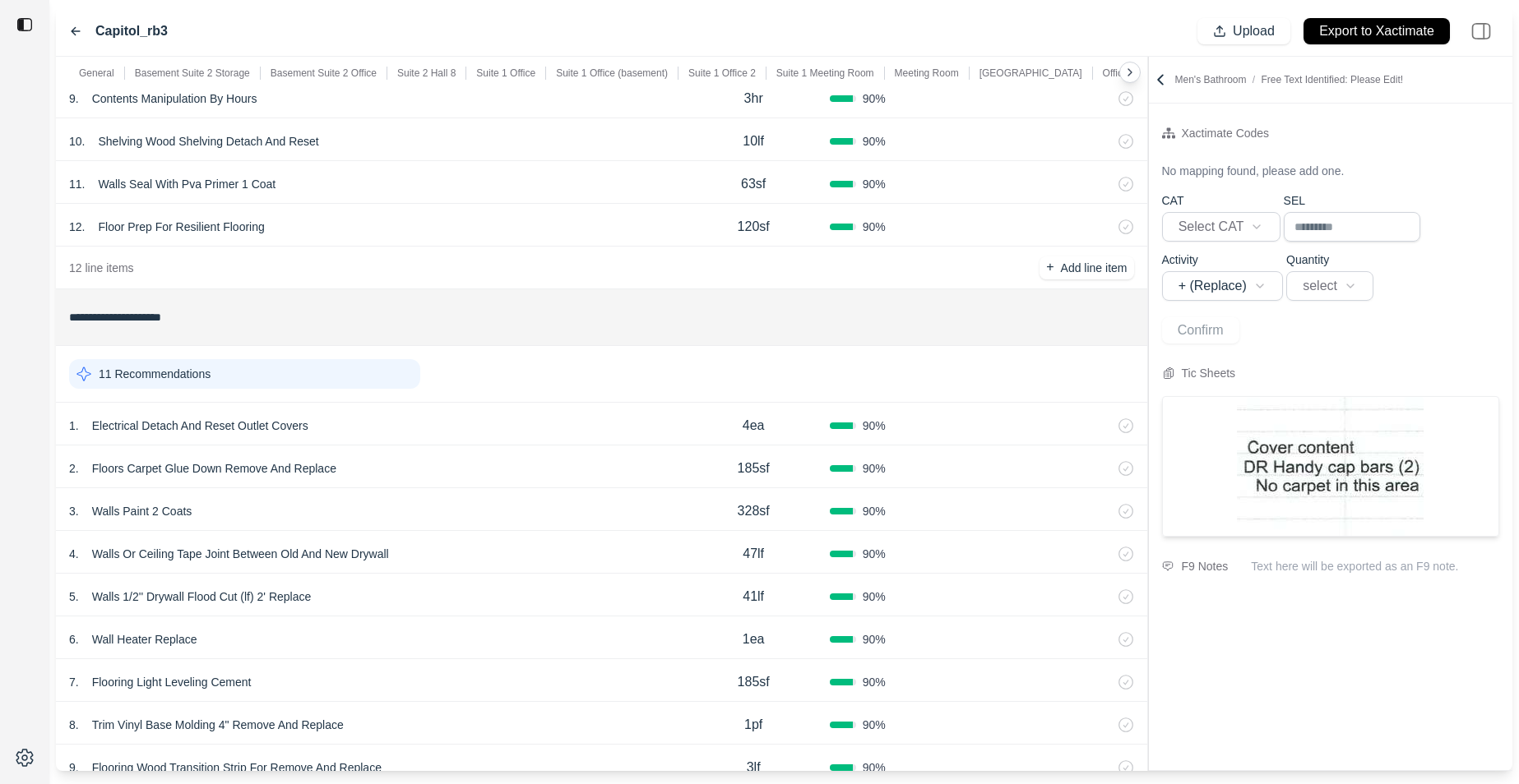
click at [95, 69] on p "General" at bounding box center [97, 73] width 36 height 13
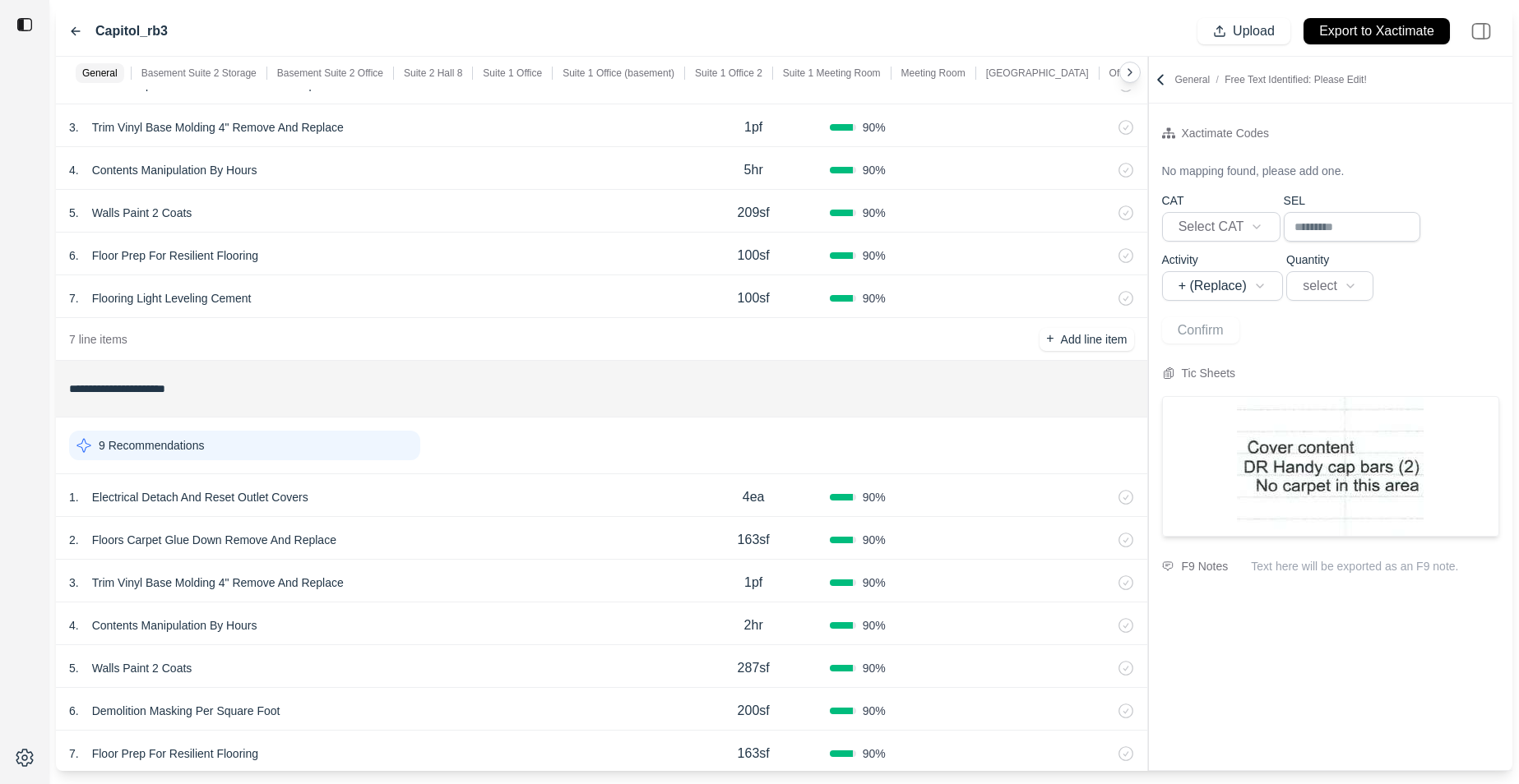
scroll to position [0, 0]
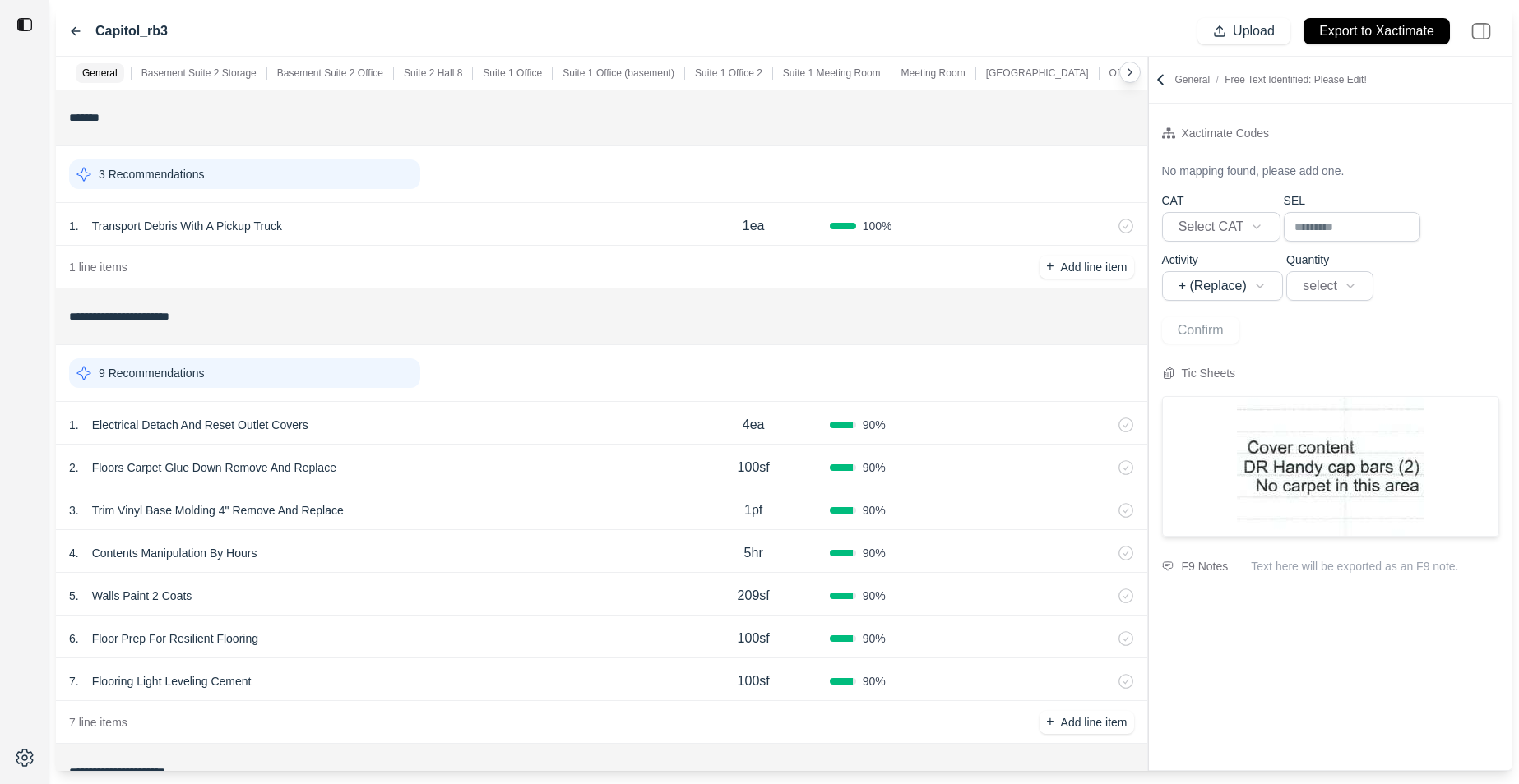
click at [1161, 73] on icon at bounding box center [1161, 79] width 16 height 16
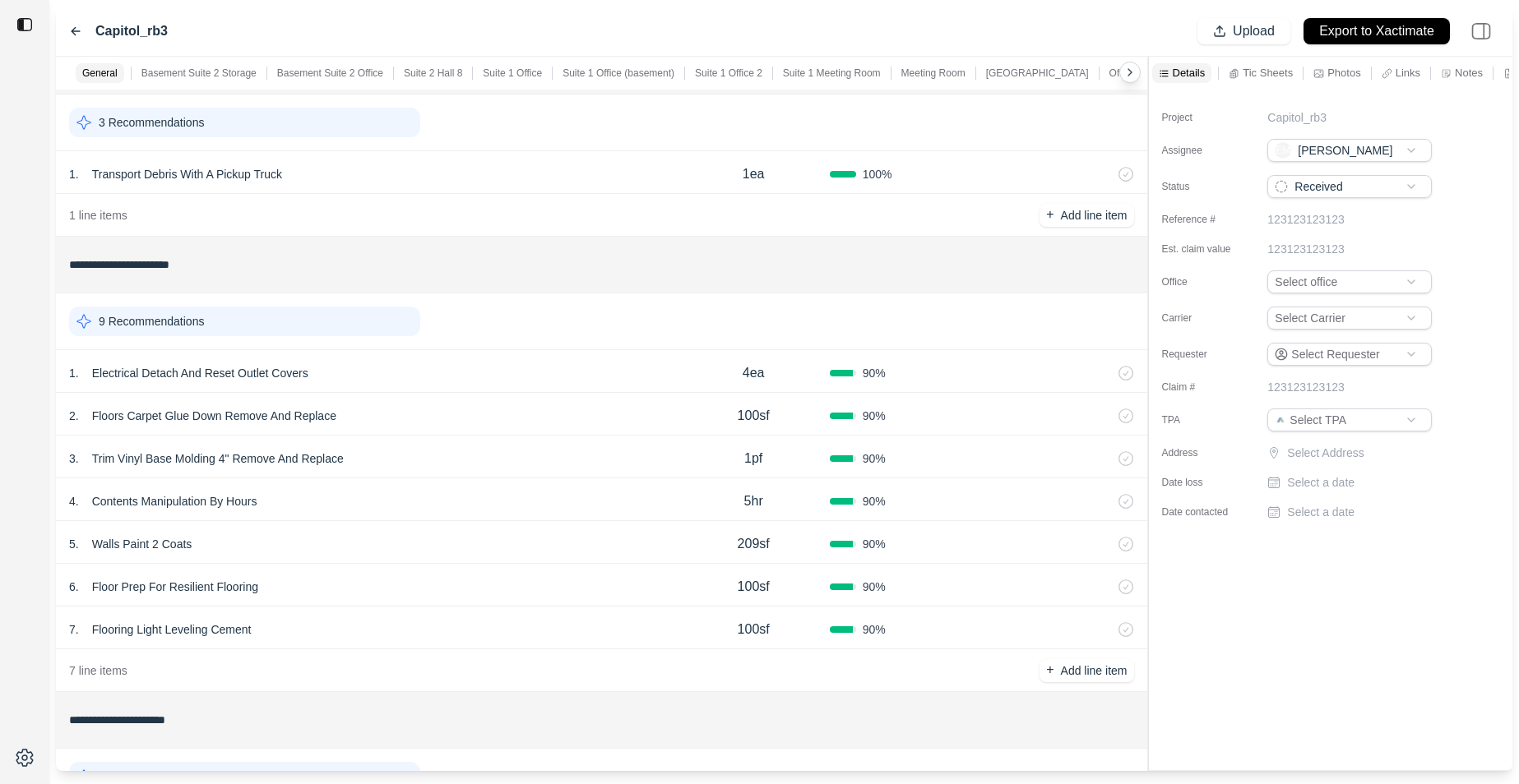
scroll to position [39, 0]
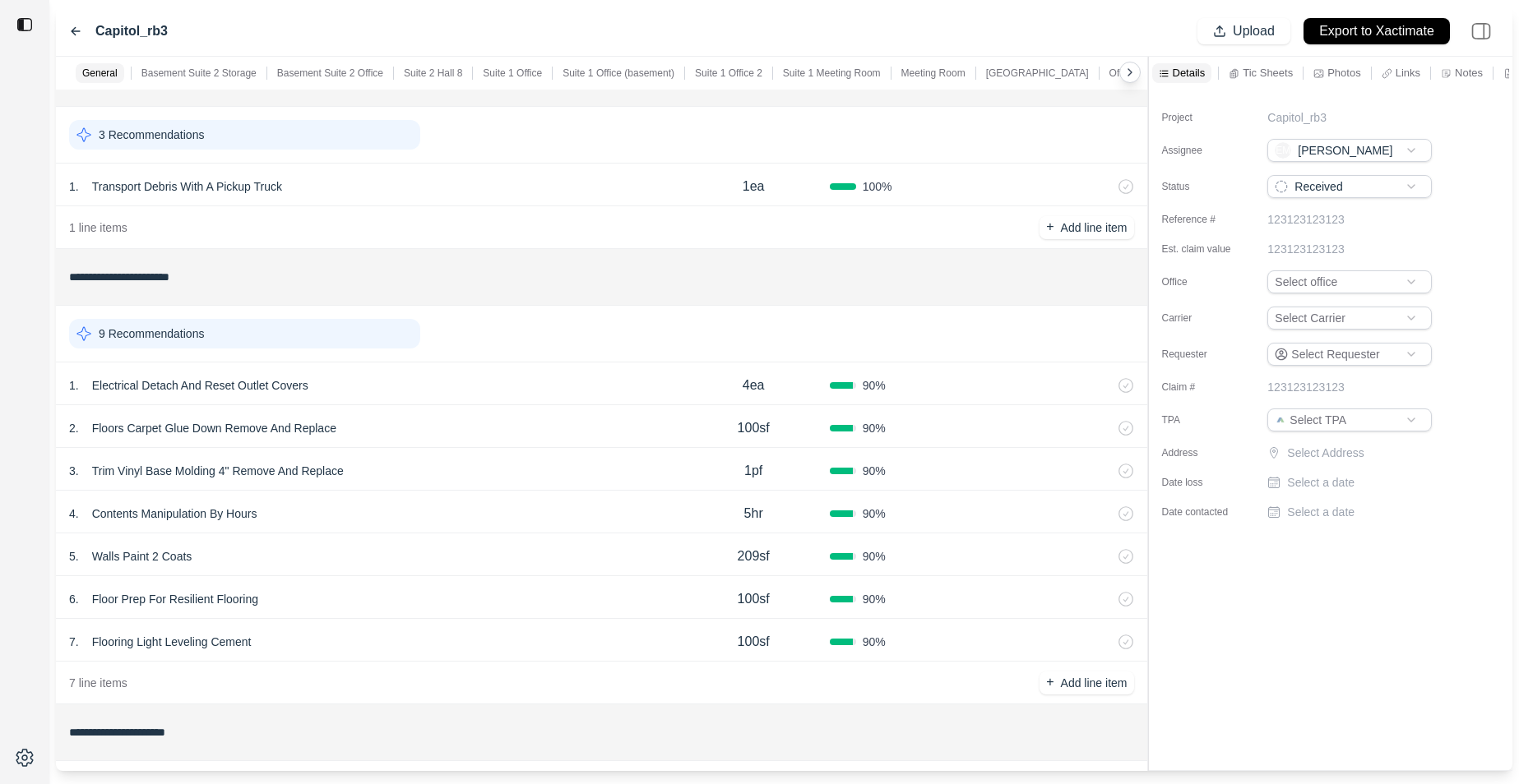
click at [502, 556] on div "5 . Walls Paint 2 Coats" at bounding box center [374, 556] width 608 height 23
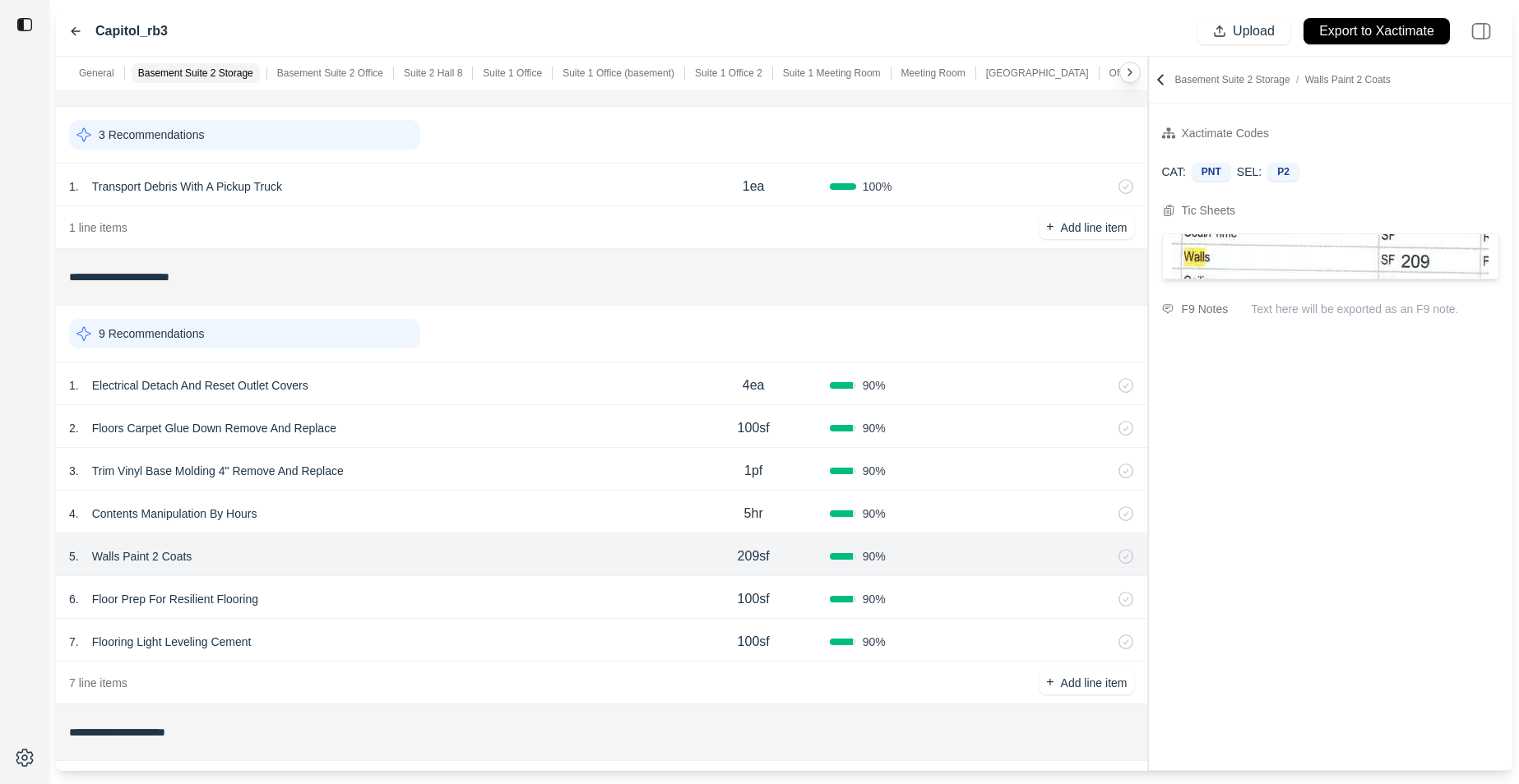
click at [540, 505] on div "4 . Contents Manipulation By Hours" at bounding box center [374, 514] width 608 height 23
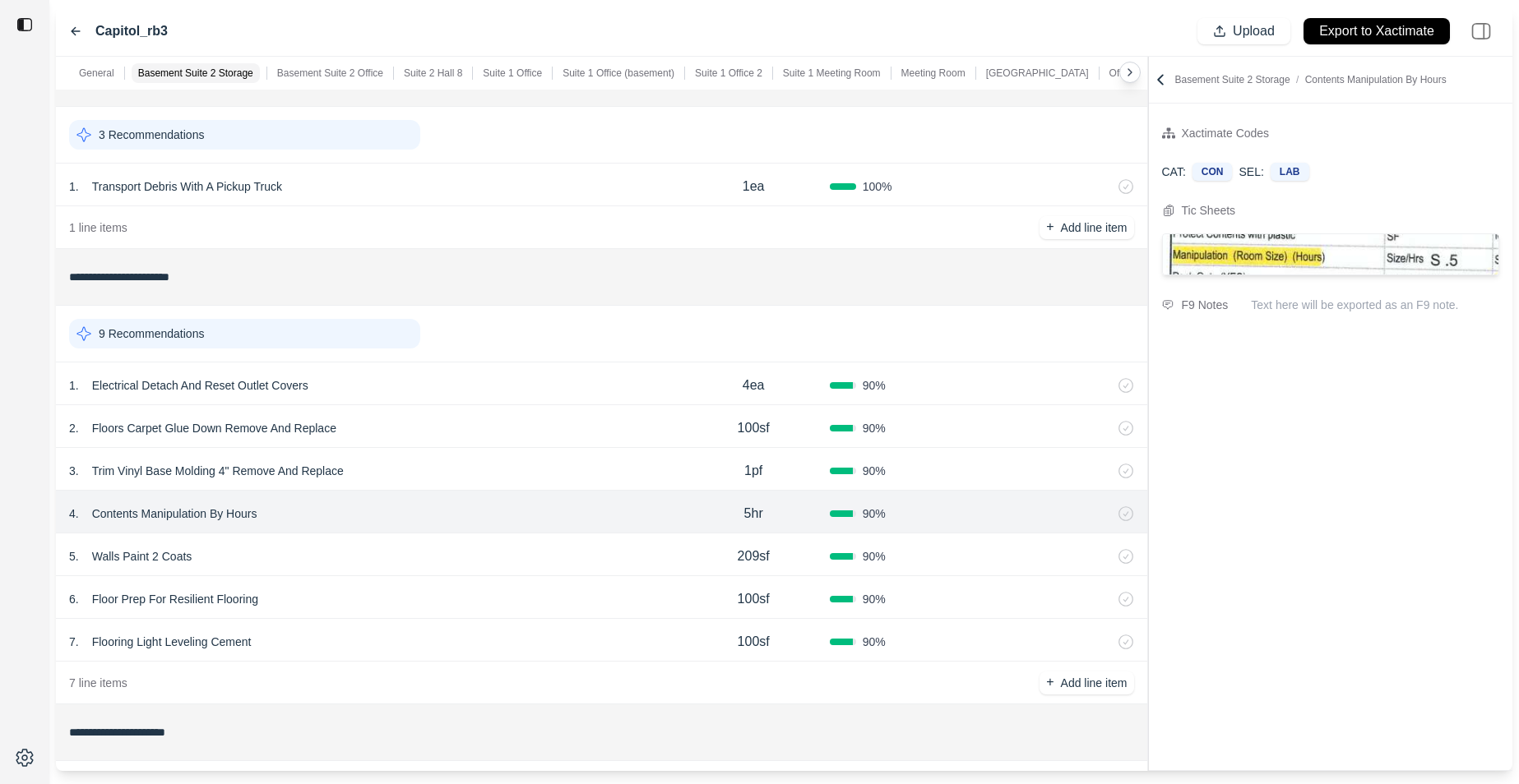
click at [550, 478] on div "3 . Trim Vinyl Base Molding 4" Remove And Replace" at bounding box center [374, 471] width 608 height 23
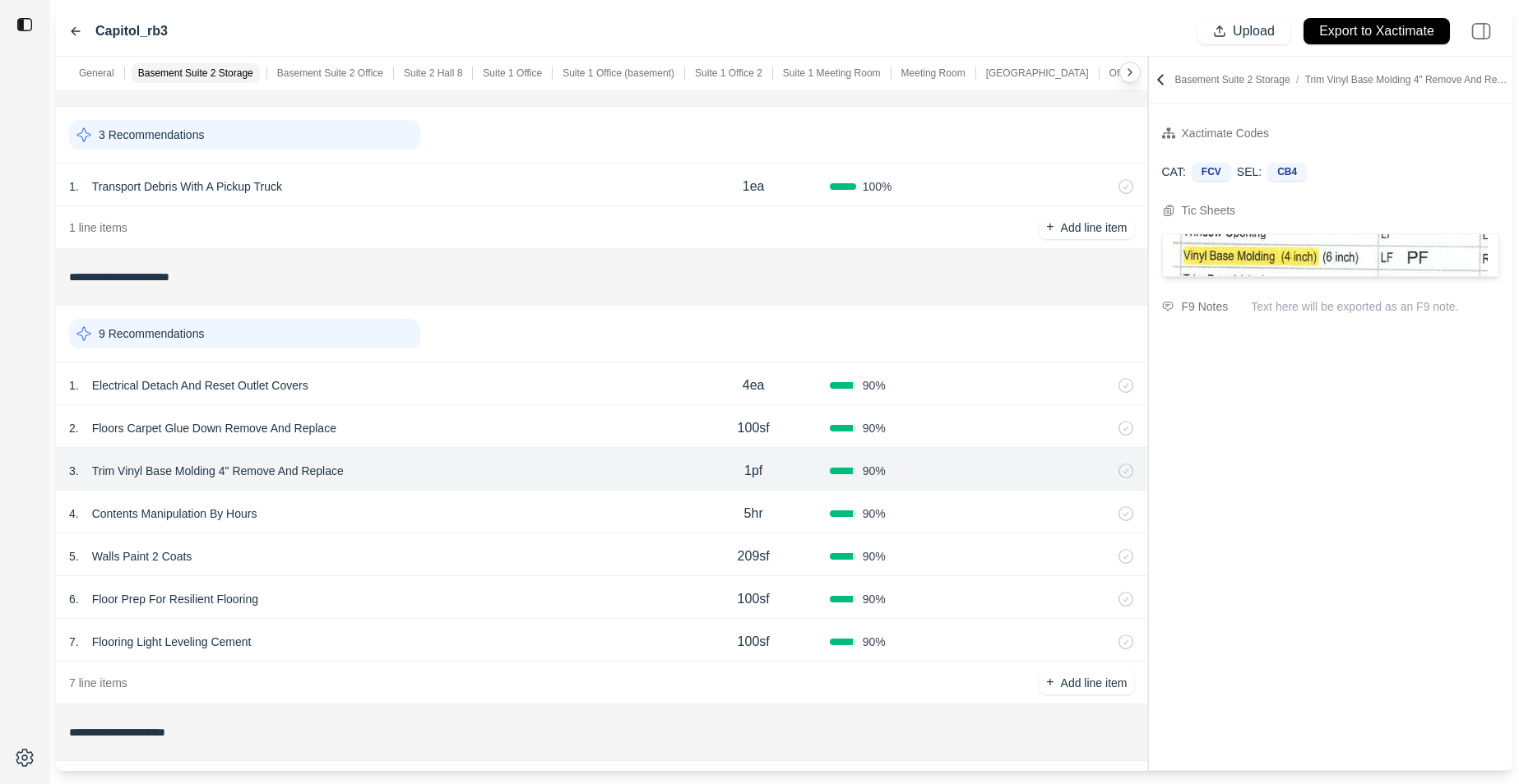
click at [580, 434] on div "2 . Floors Carpet Glue Down Remove And Replace" at bounding box center [374, 428] width 608 height 23
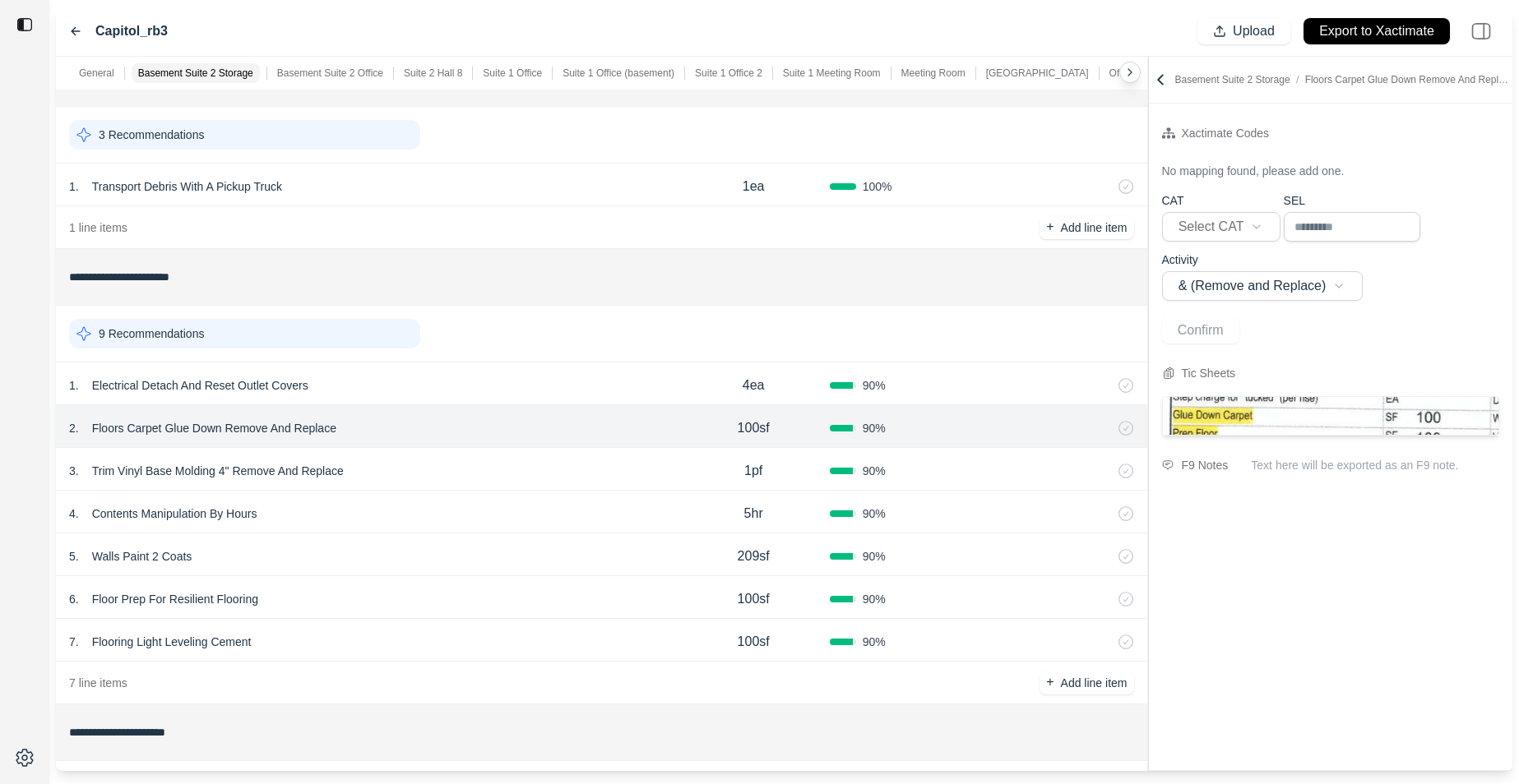
click at [625, 360] on div "9 Recommendations" at bounding box center [601, 334] width 1091 height 57
click at [623, 392] on div "1 . Electrical Detach And Reset Outlet Covers" at bounding box center [374, 386] width 608 height 23
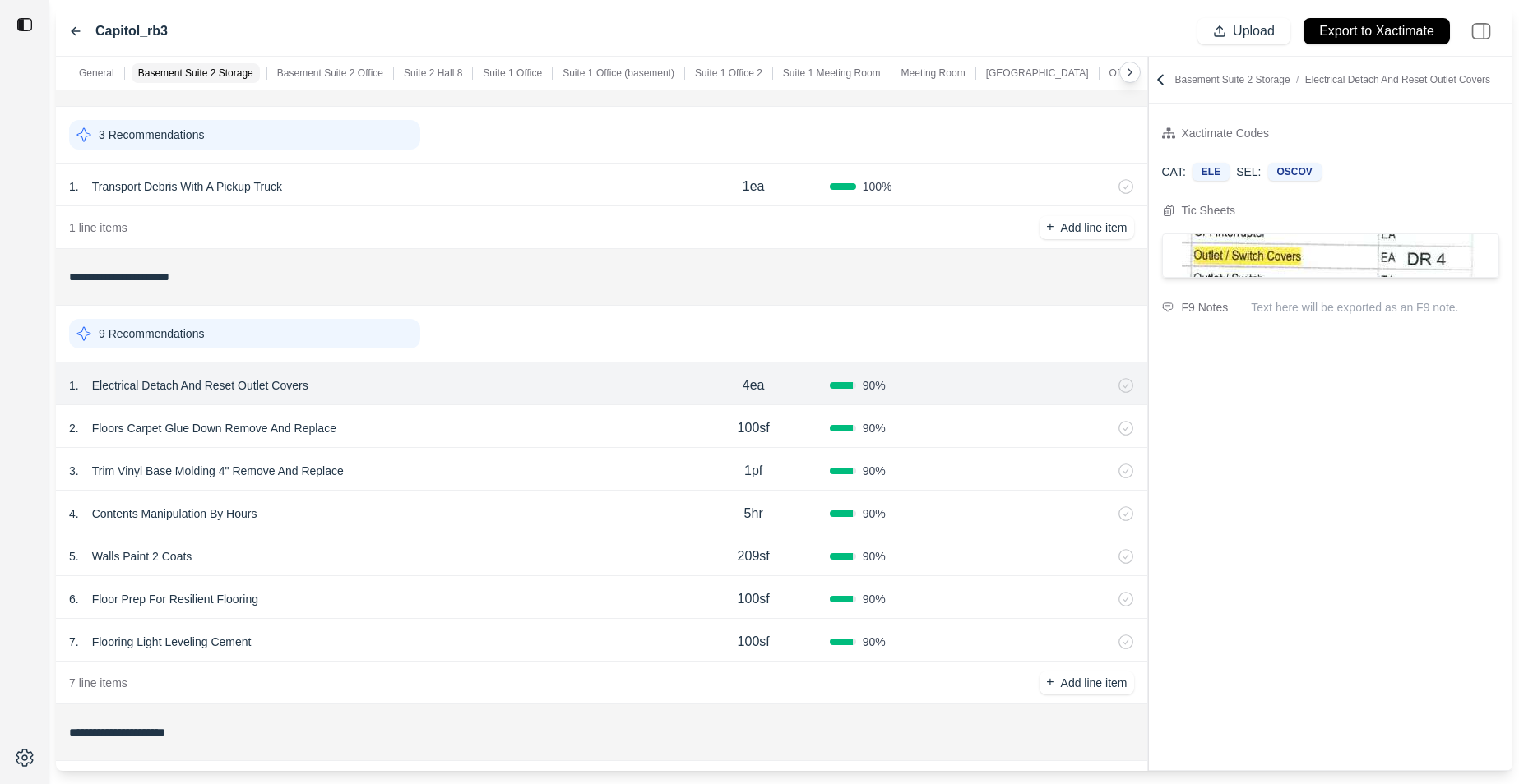
click at [592, 564] on div "5 . Walls Paint 2 Coats" at bounding box center [374, 556] width 608 height 23
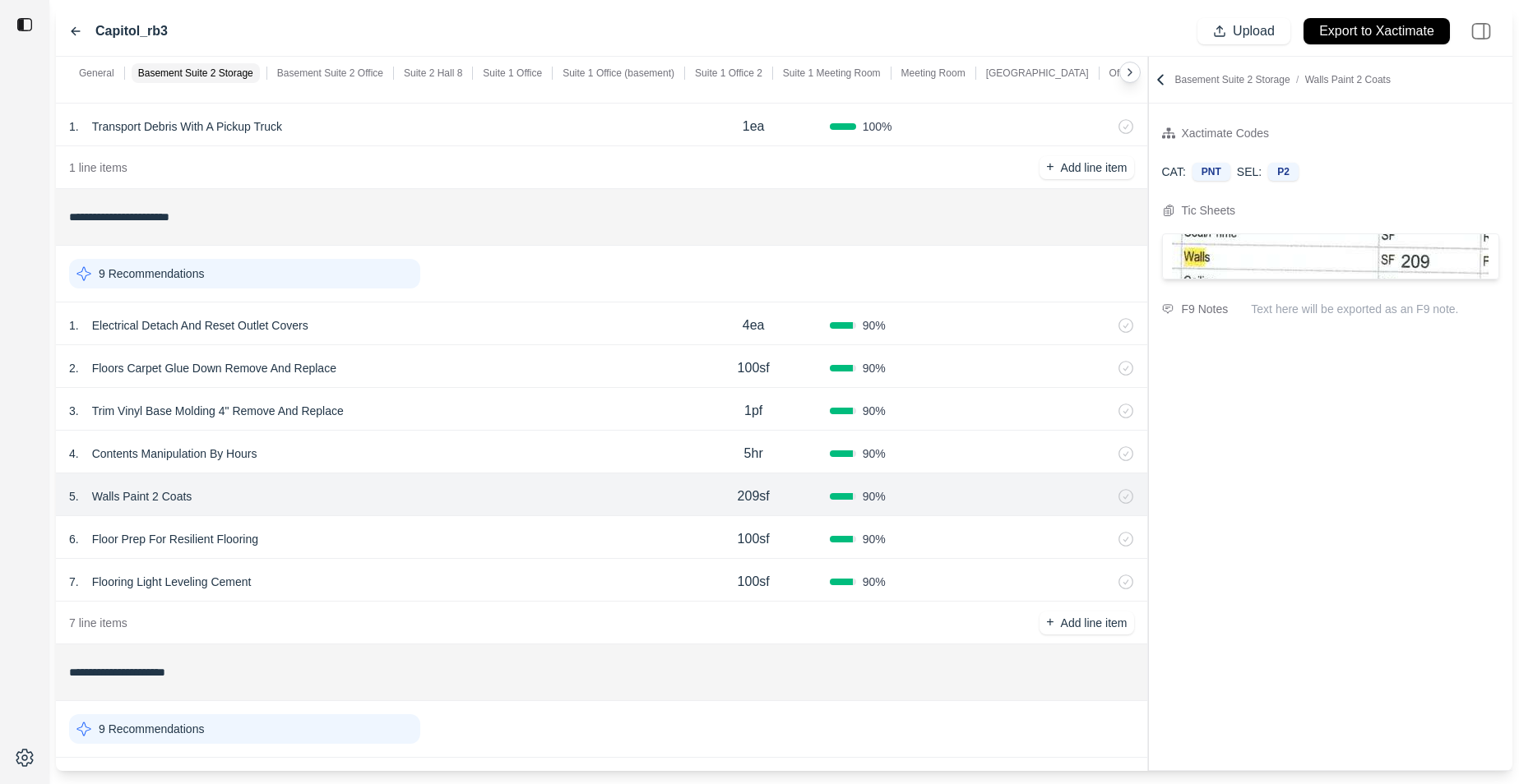
scroll to position [103, 0]
click at [607, 545] on div "6 . Floor Prep For Resilient Flooring" at bounding box center [374, 536] width 608 height 23
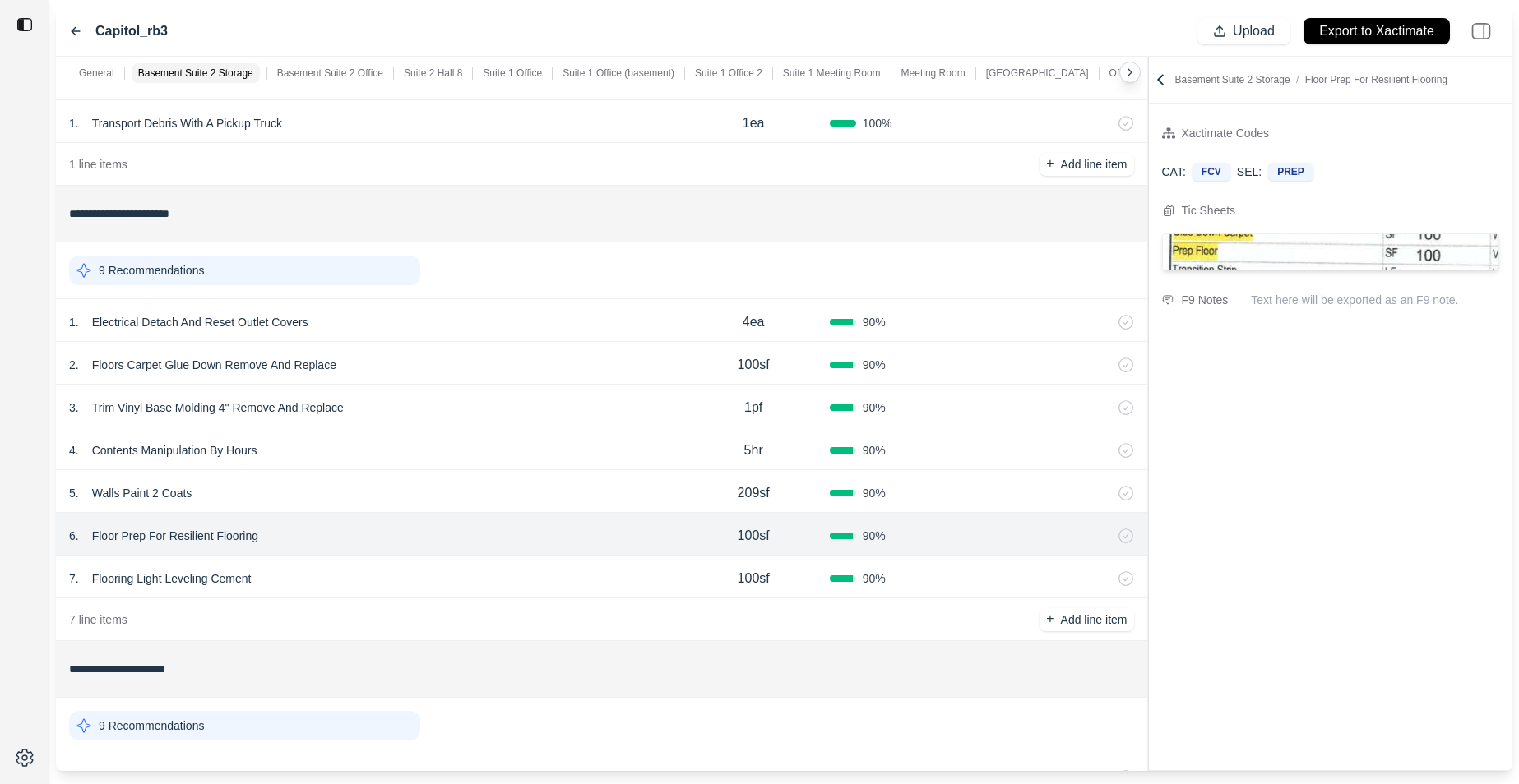
click at [598, 605] on div "7 line items + Add line item" at bounding box center [601, 620] width 1091 height 43
click at [602, 586] on div "7 . Flooring Light Leveling Cement" at bounding box center [374, 579] width 608 height 23
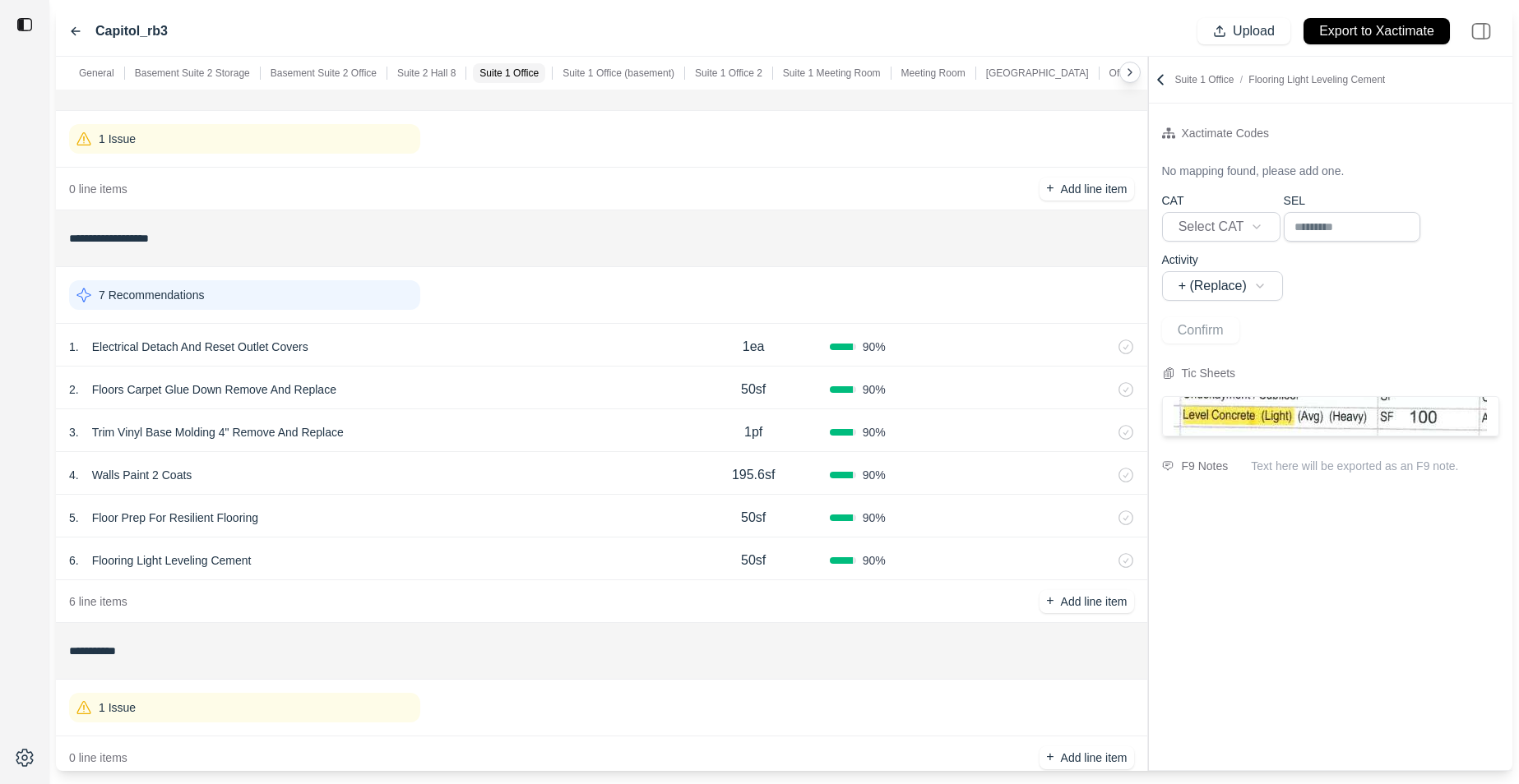
scroll to position [3228, 0]
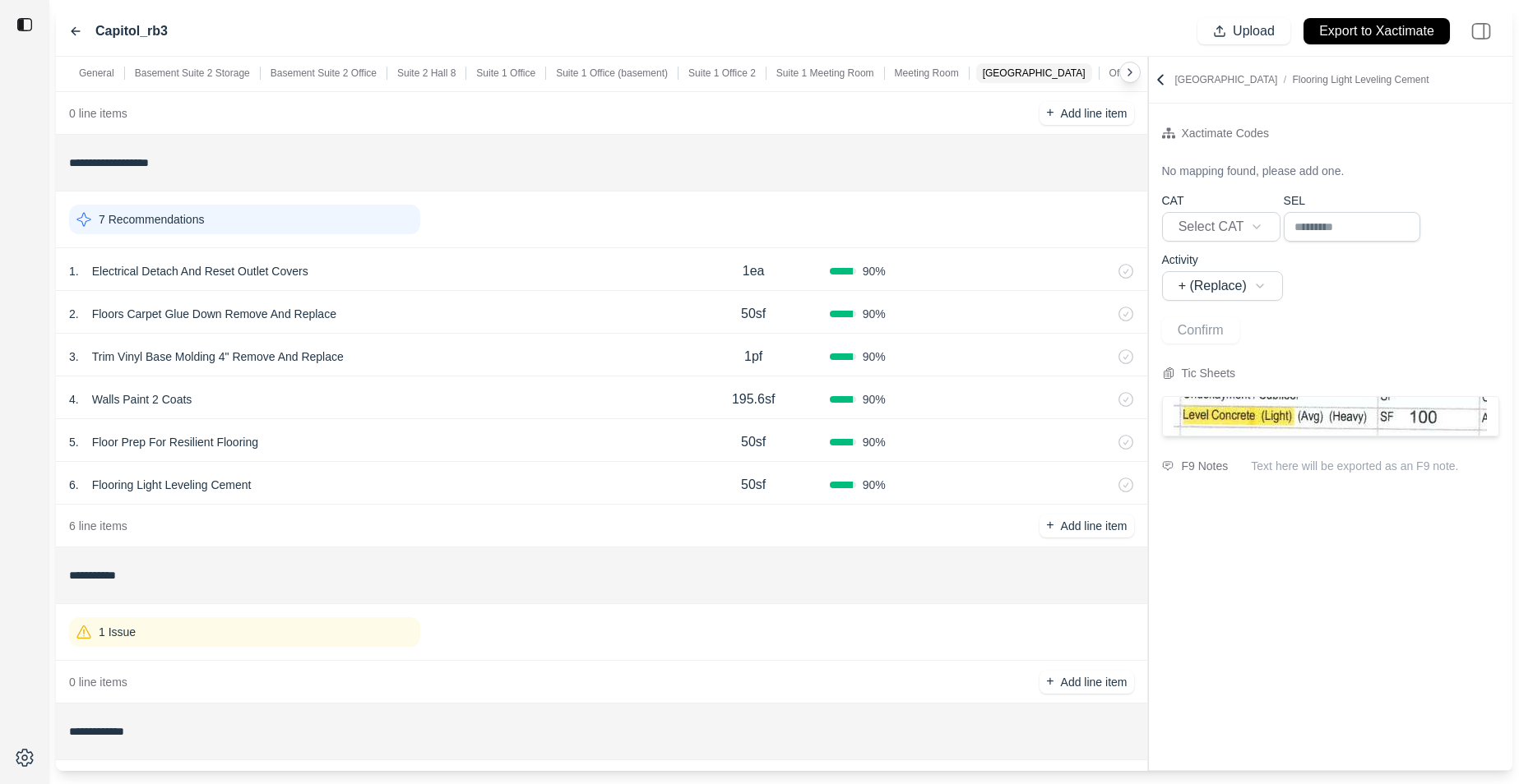
click at [1128, 71] on icon at bounding box center [1129, 72] width 13 height 13
click at [1135, 76] on icon at bounding box center [1129, 72] width 13 height 13
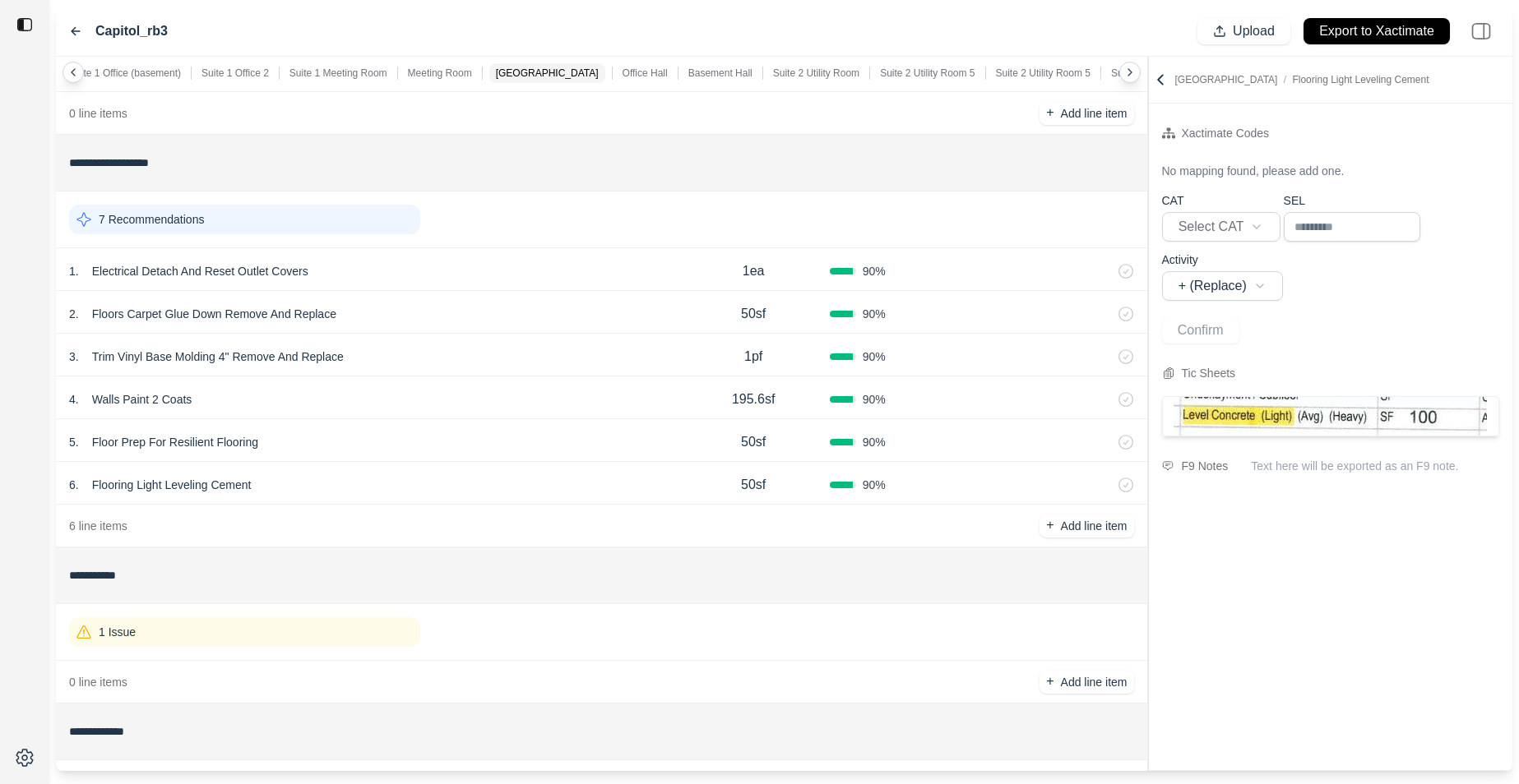
click at [1135, 76] on icon at bounding box center [1129, 72] width 13 height 13
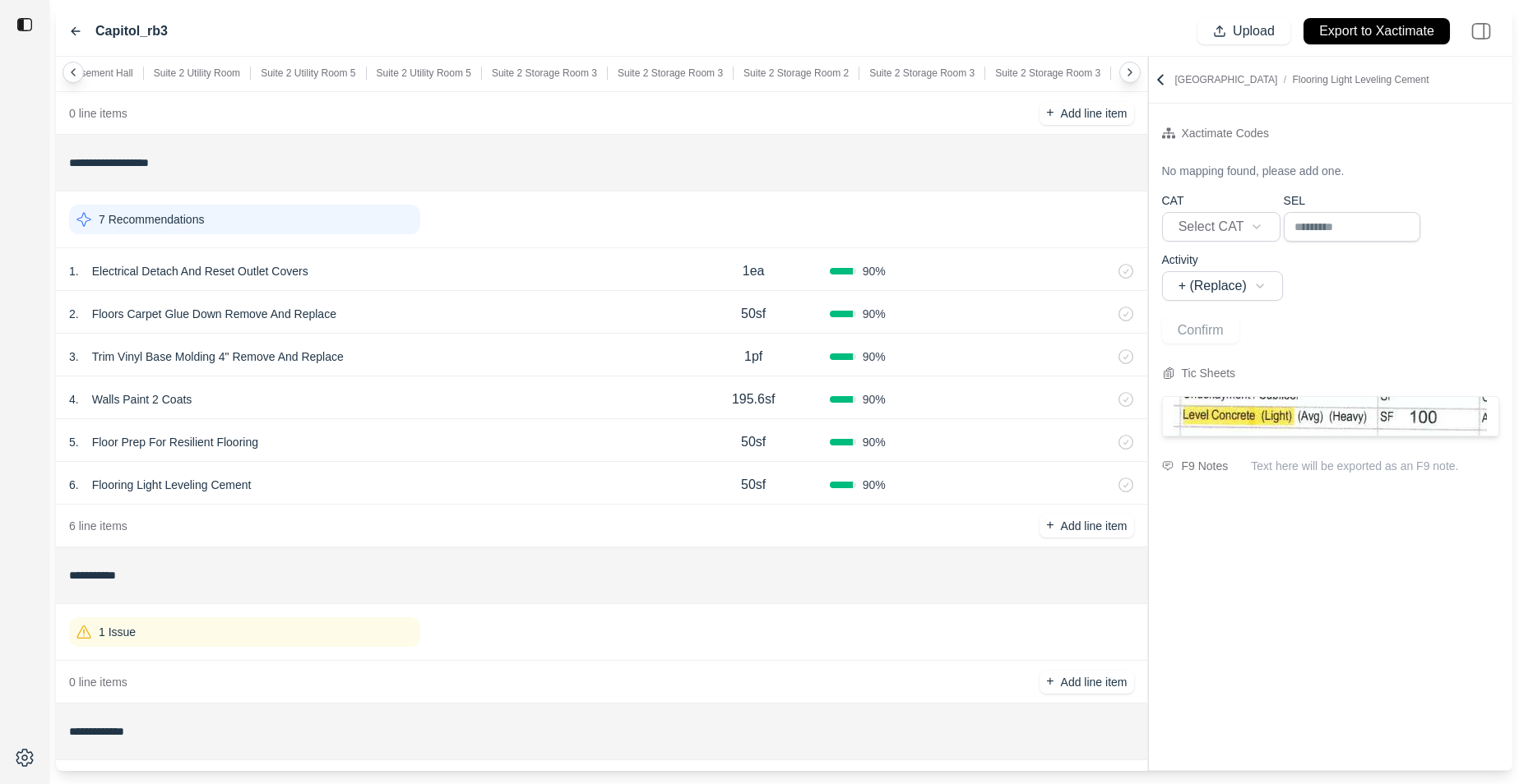
click at [1135, 76] on icon at bounding box center [1129, 72] width 13 height 13
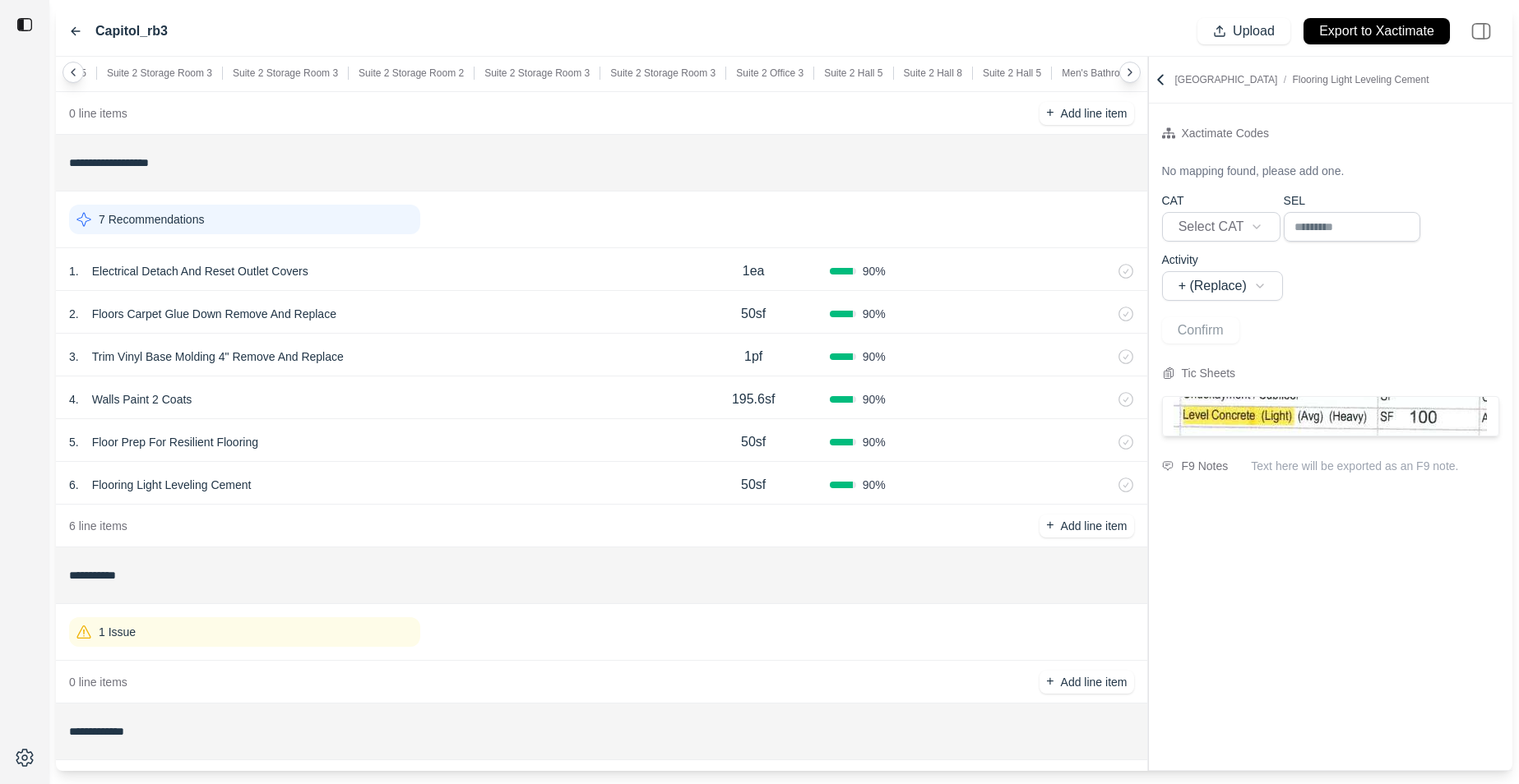
click at [1135, 76] on icon at bounding box center [1129, 72] width 13 height 13
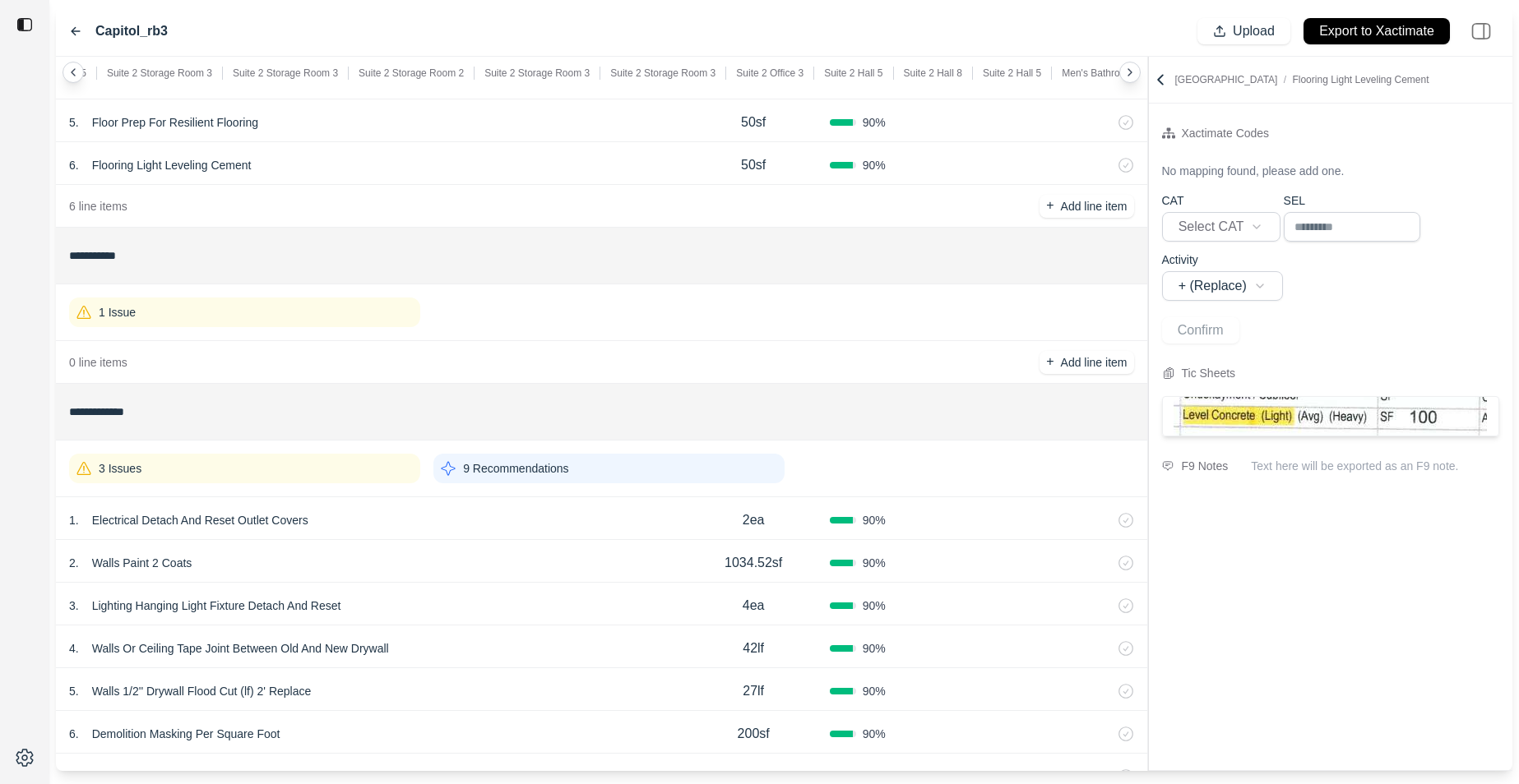
scroll to position [3163, 0]
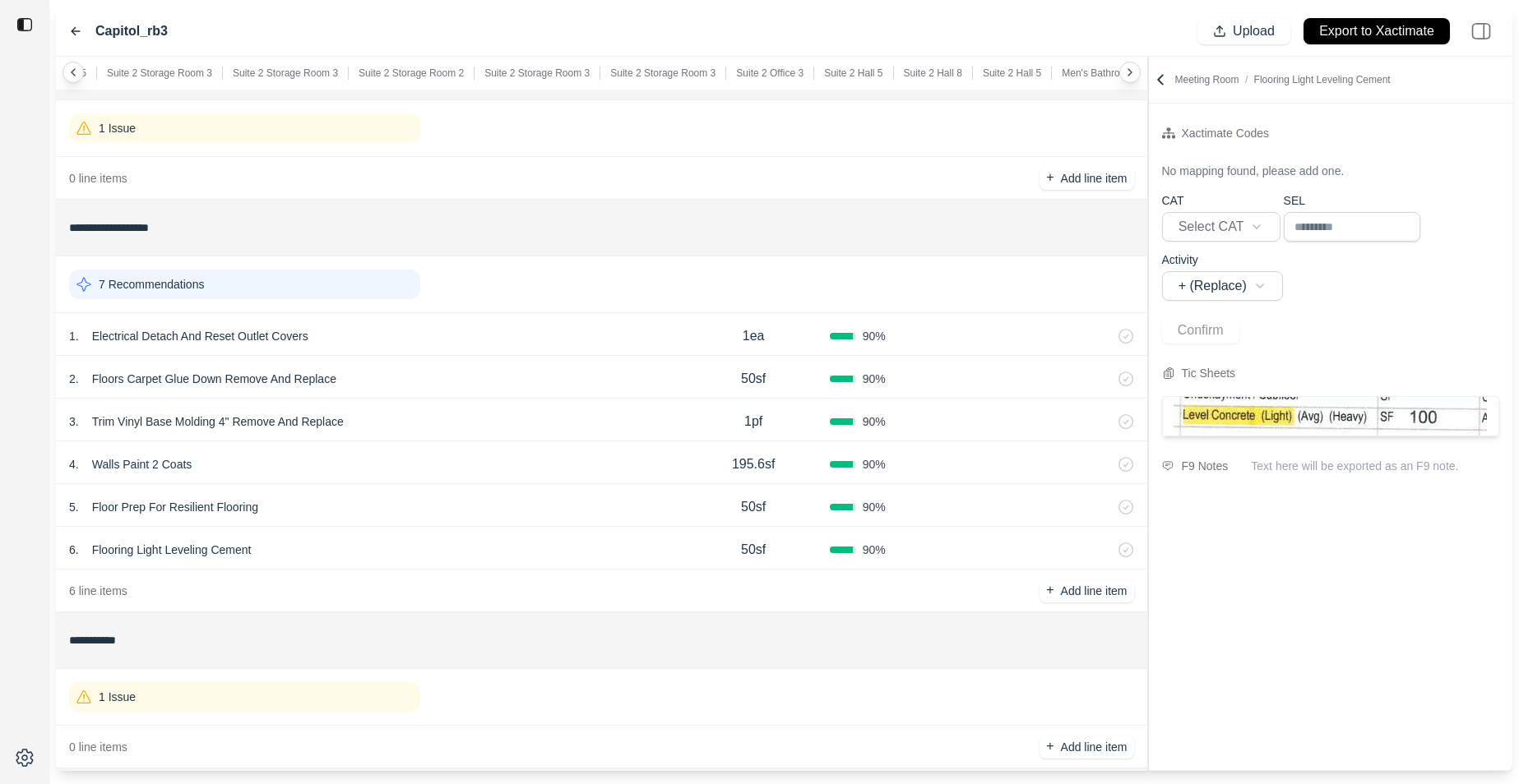
click at [239, 301] on div "7 Recommendations" at bounding box center [602, 284] width 1065 height 43
click at [245, 284] on div "7 Recommendations" at bounding box center [245, 284] width 351 height 29
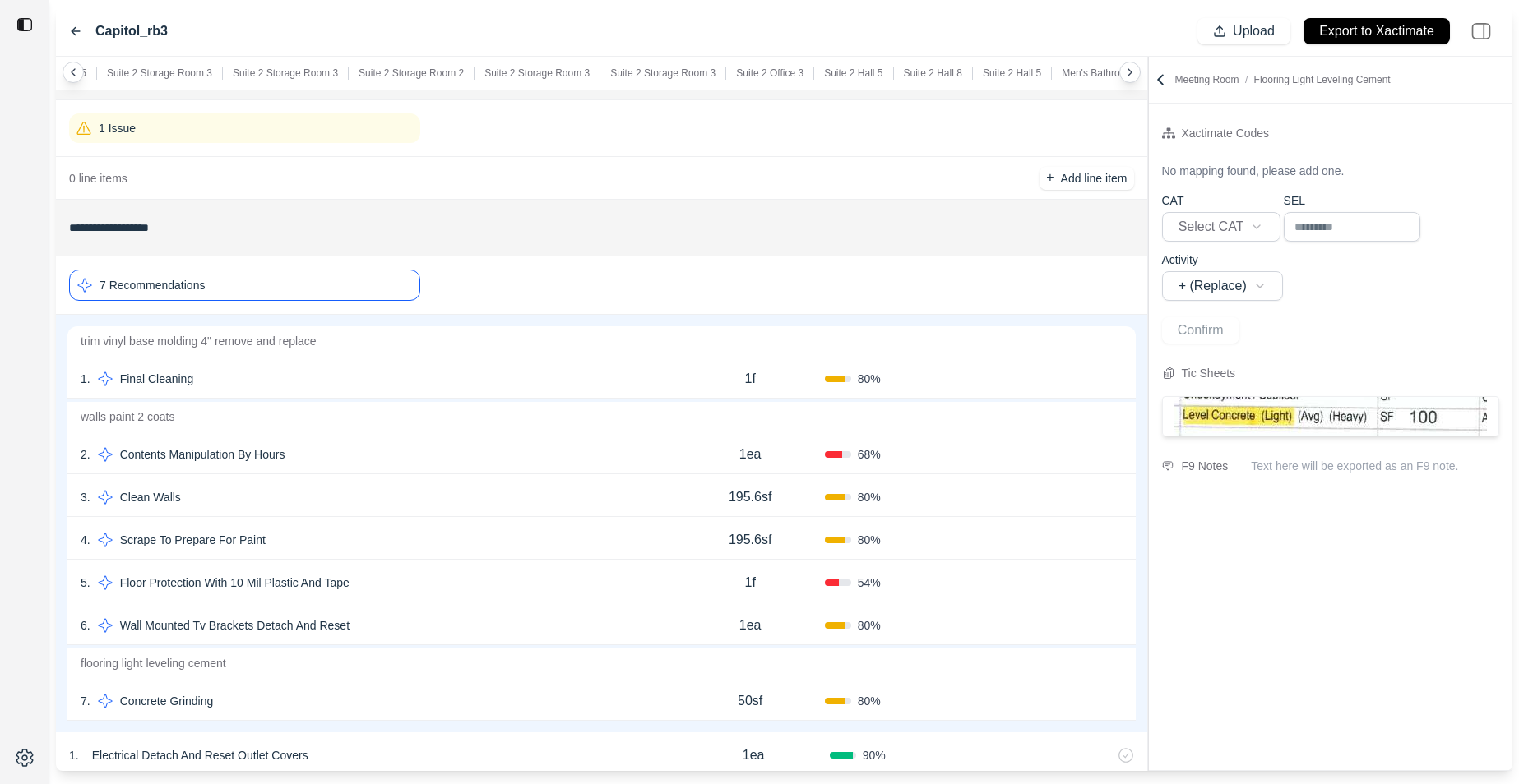
click at [245, 284] on div "7 Recommendations" at bounding box center [245, 284] width 351 height 31
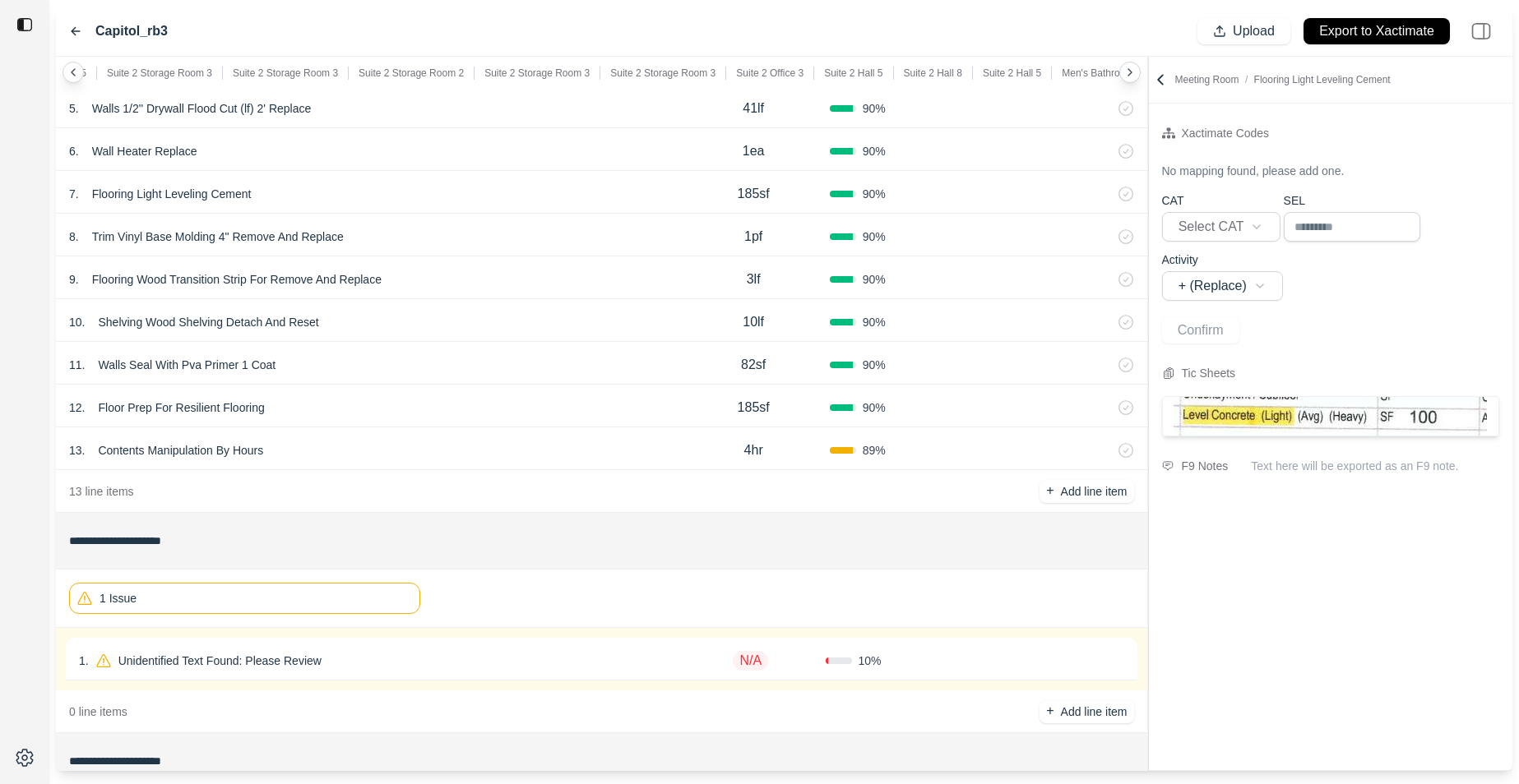
scroll to position [5919, 0]
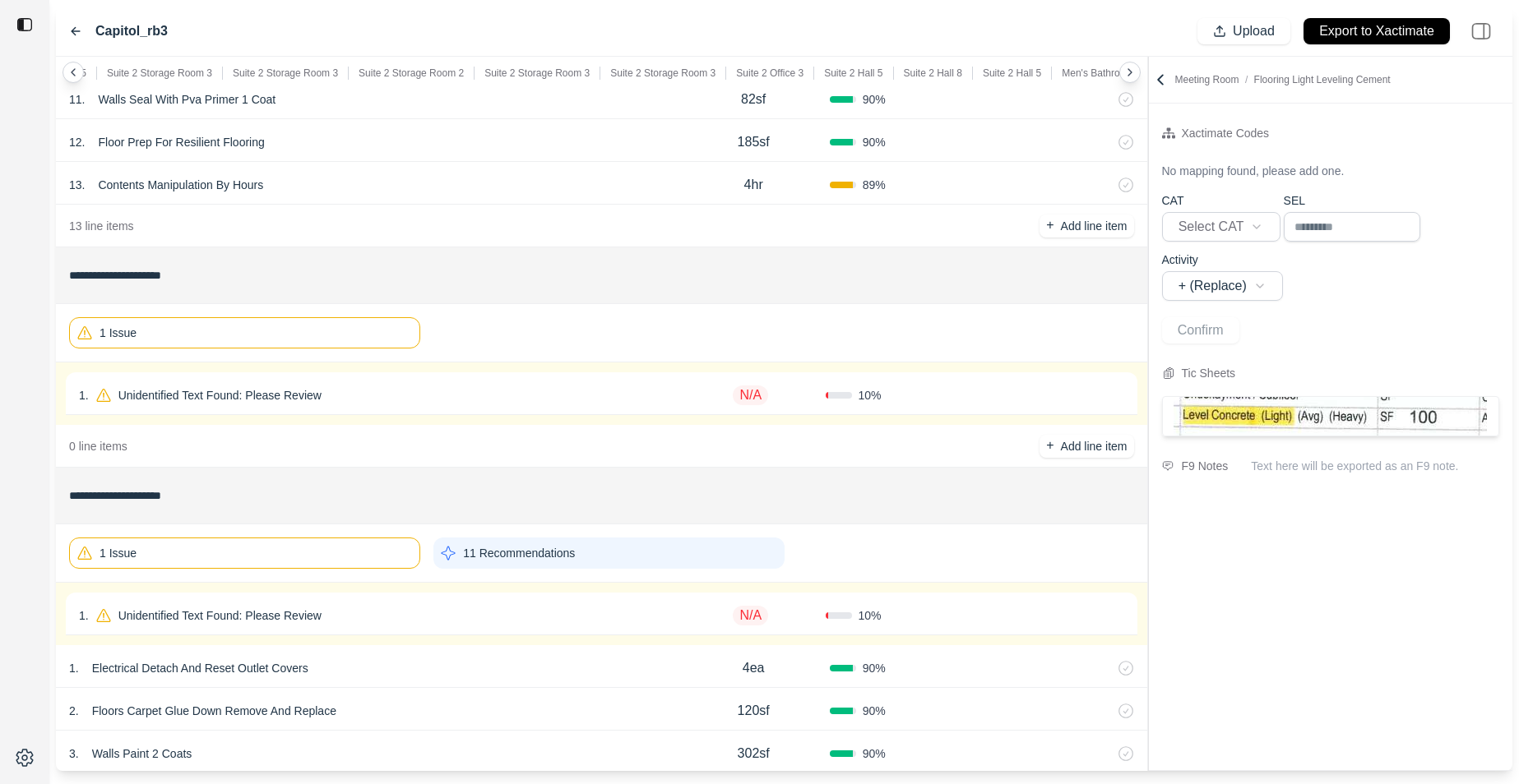
click at [301, 329] on div "1 Issue" at bounding box center [245, 332] width 351 height 31
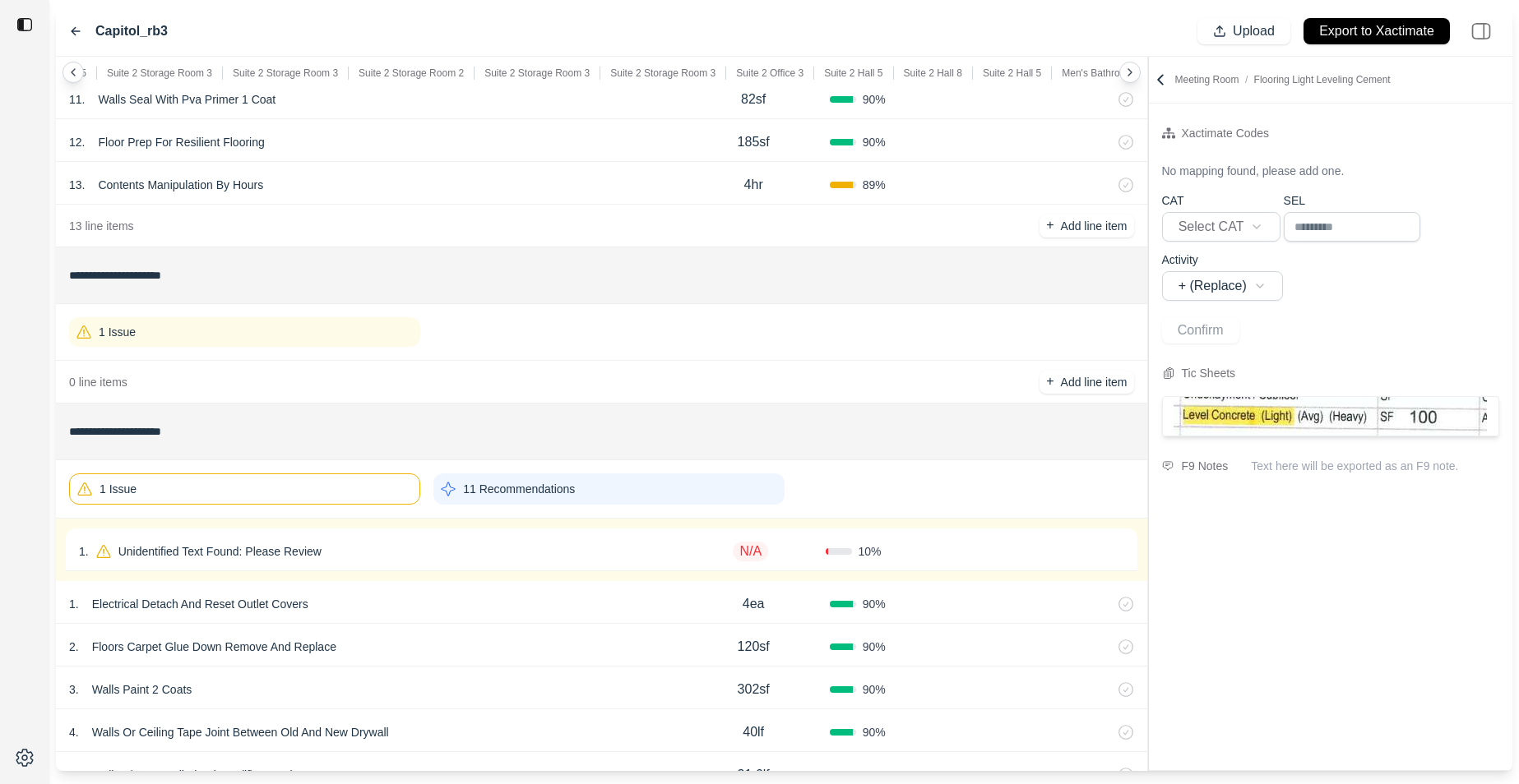
click at [274, 485] on div "1 Issue" at bounding box center [245, 489] width 351 height 31
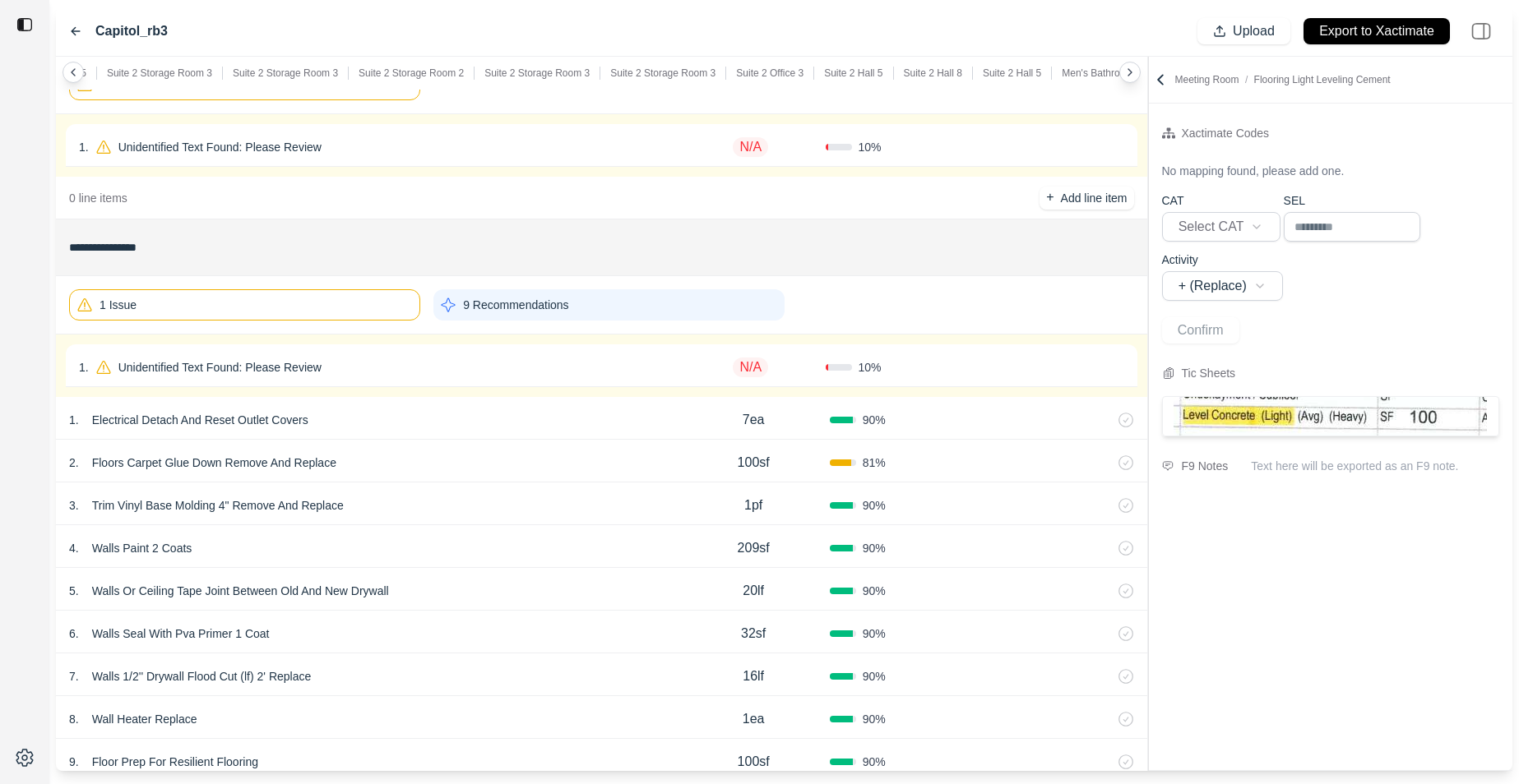
scroll to position [7566, 0]
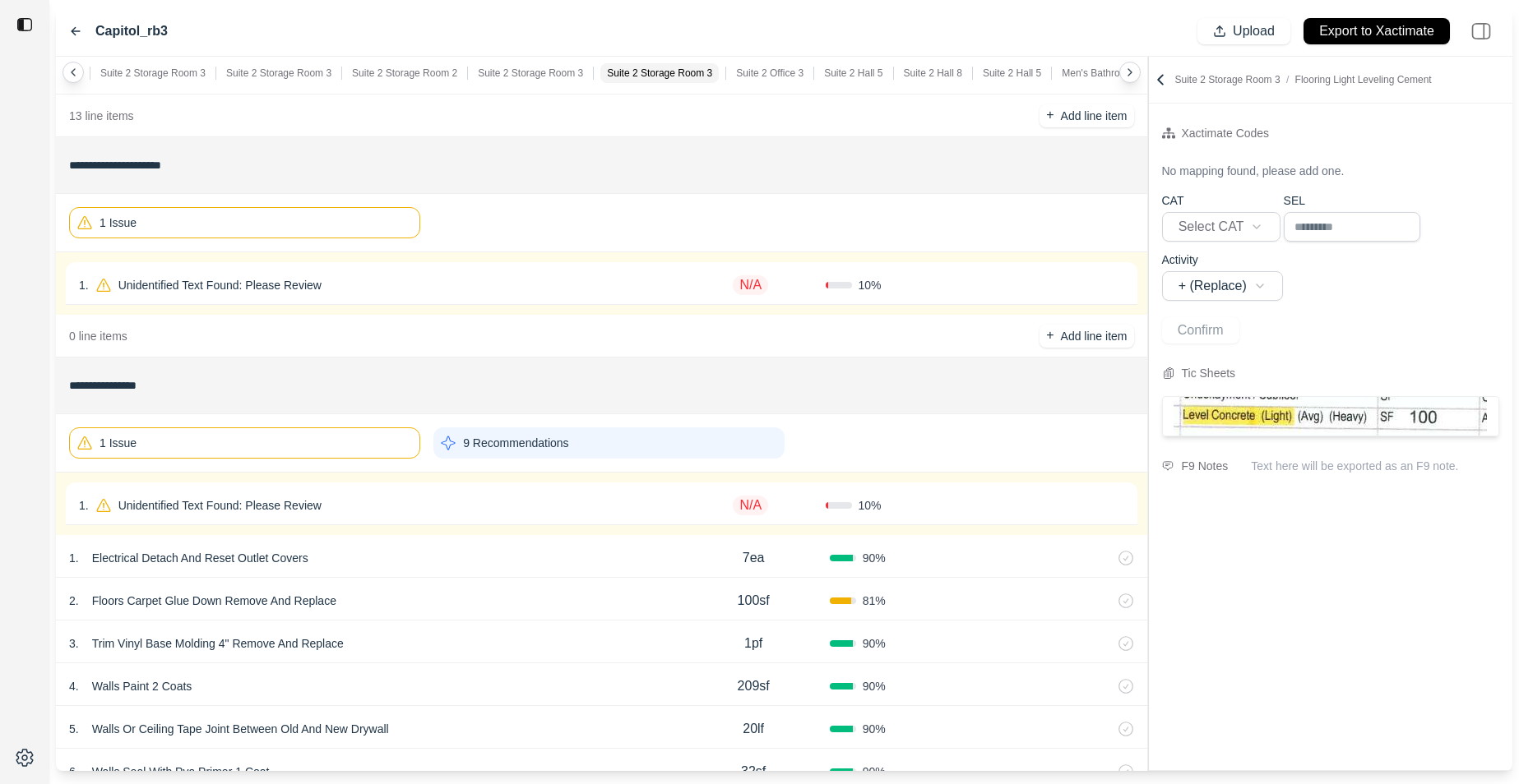
click at [300, 233] on div "1 Issue" at bounding box center [245, 222] width 351 height 31
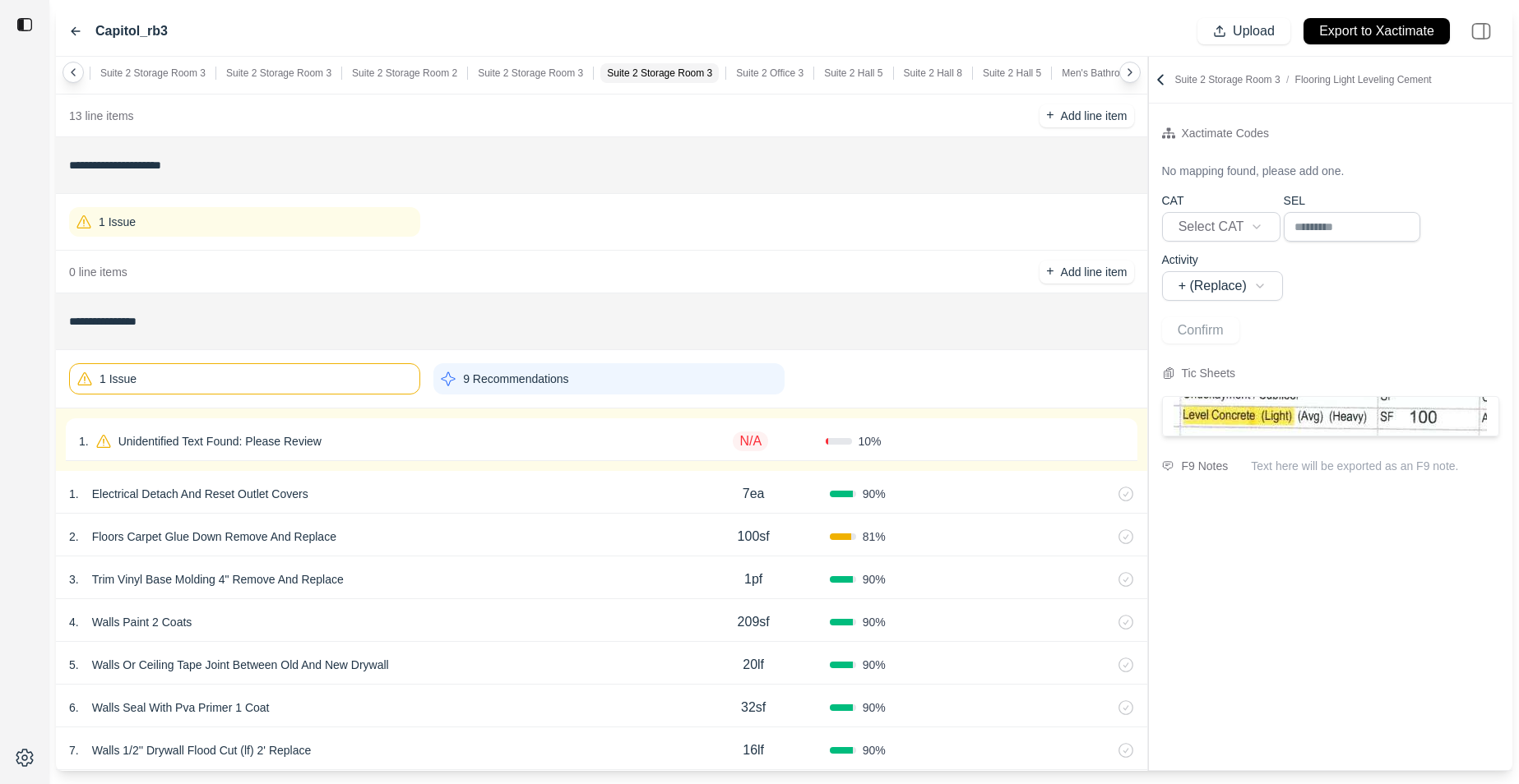
click at [232, 368] on div "1 Issue" at bounding box center [245, 379] width 351 height 31
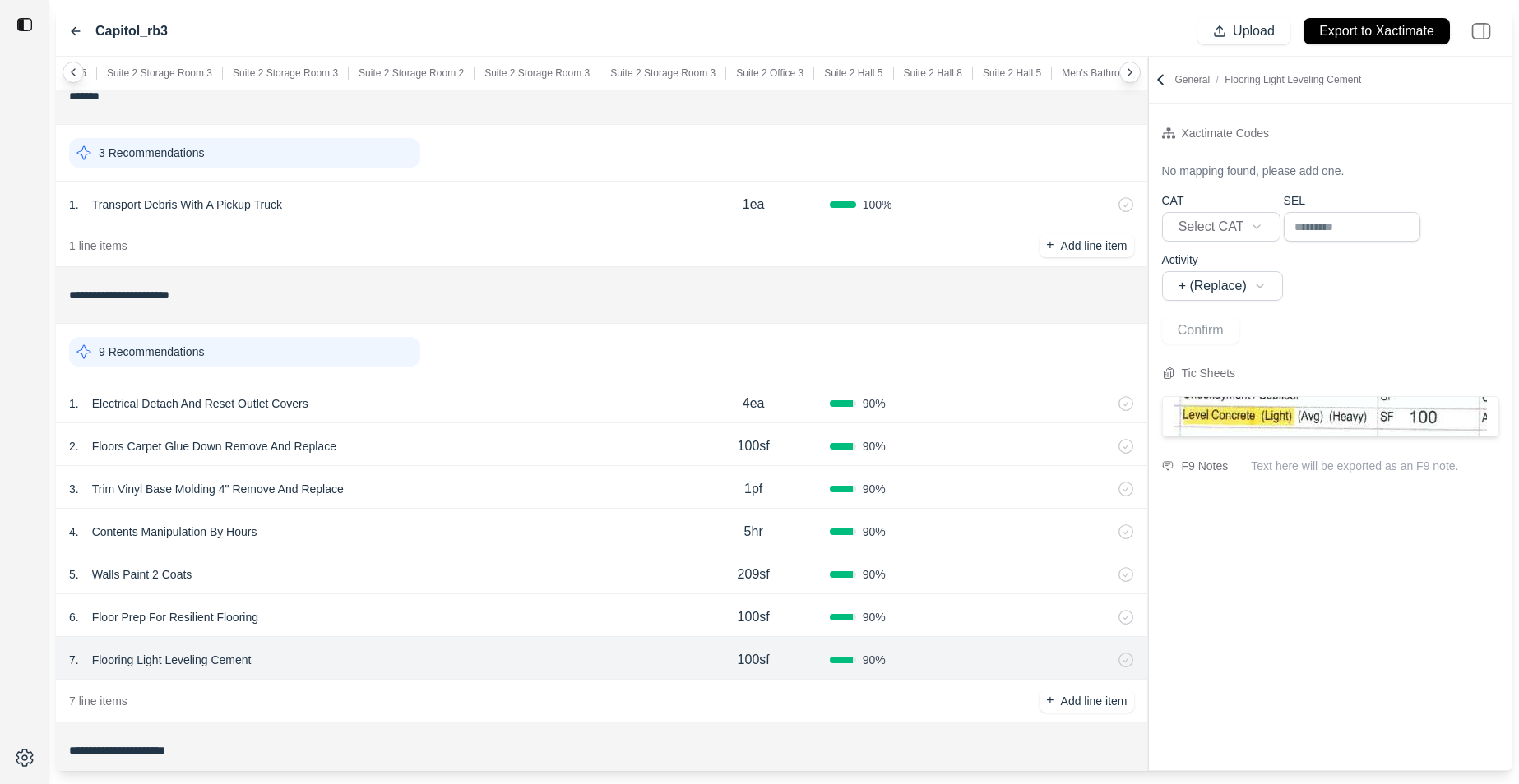
scroll to position [16, 0]
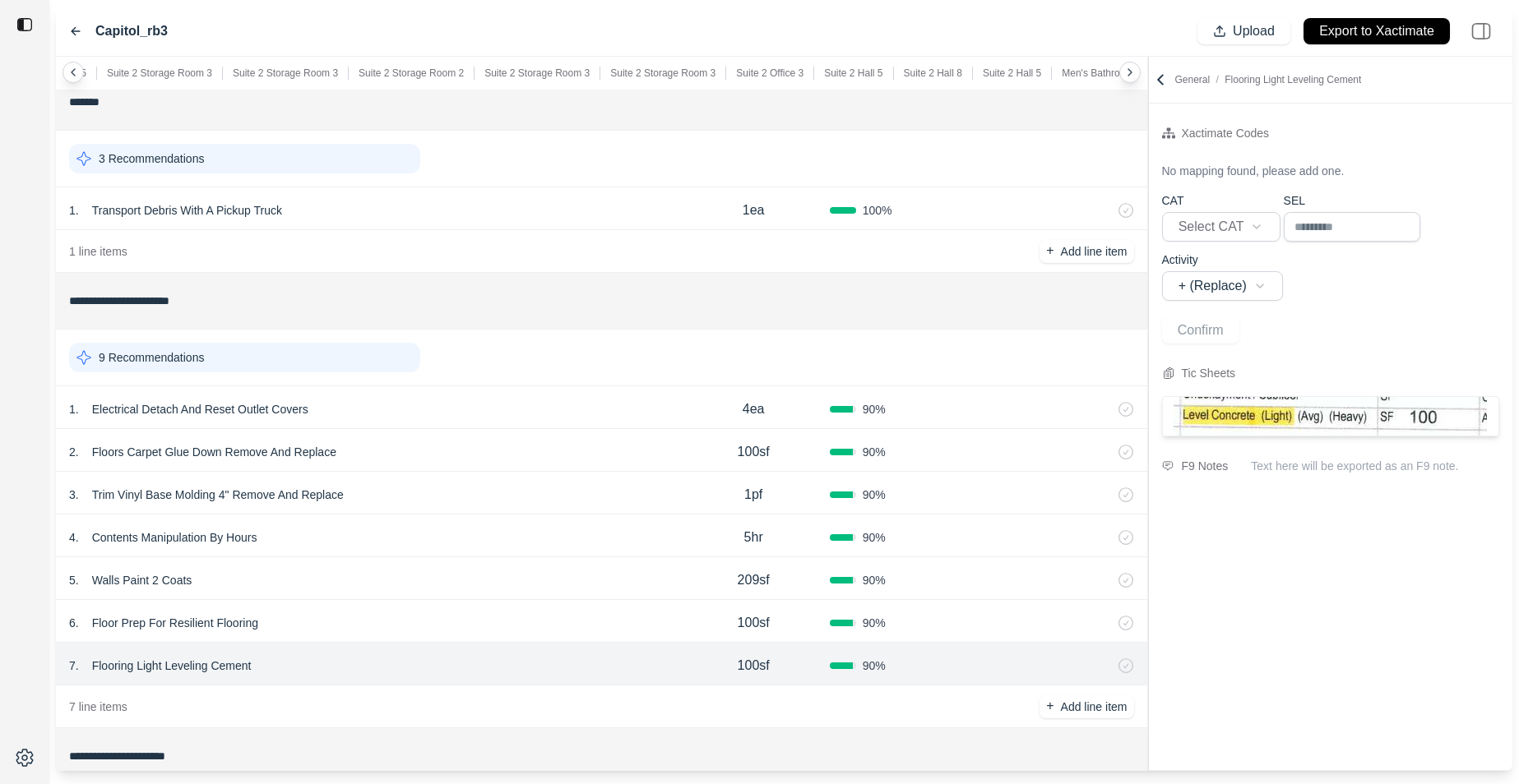
click at [1155, 79] on icon at bounding box center [1161, 79] width 16 height 16
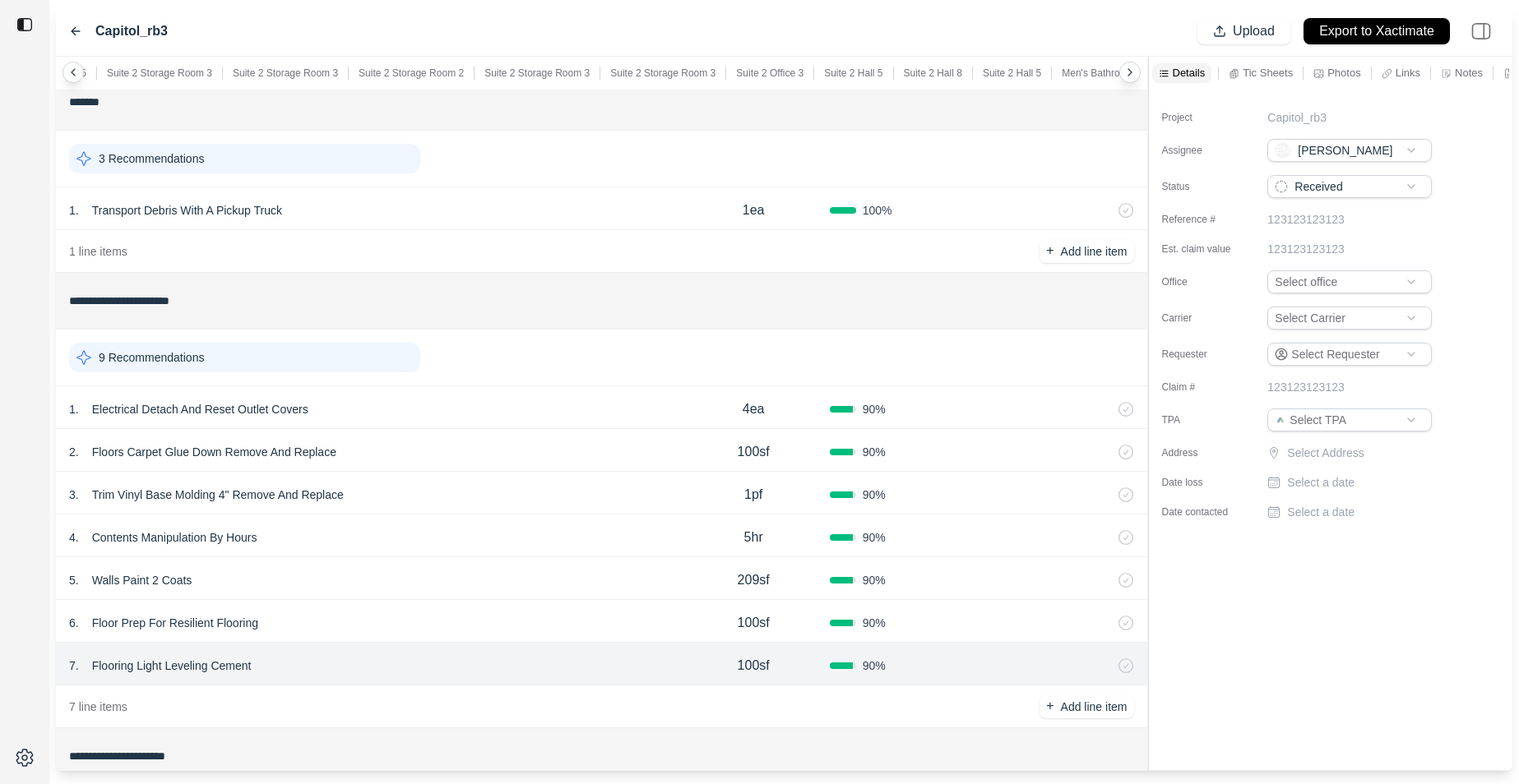
click at [1226, 77] on p "Tic Sheets" at bounding box center [1268, 73] width 50 height 14
click at [1226, 116] on icon at bounding box center [1498, 112] width 16 height 16
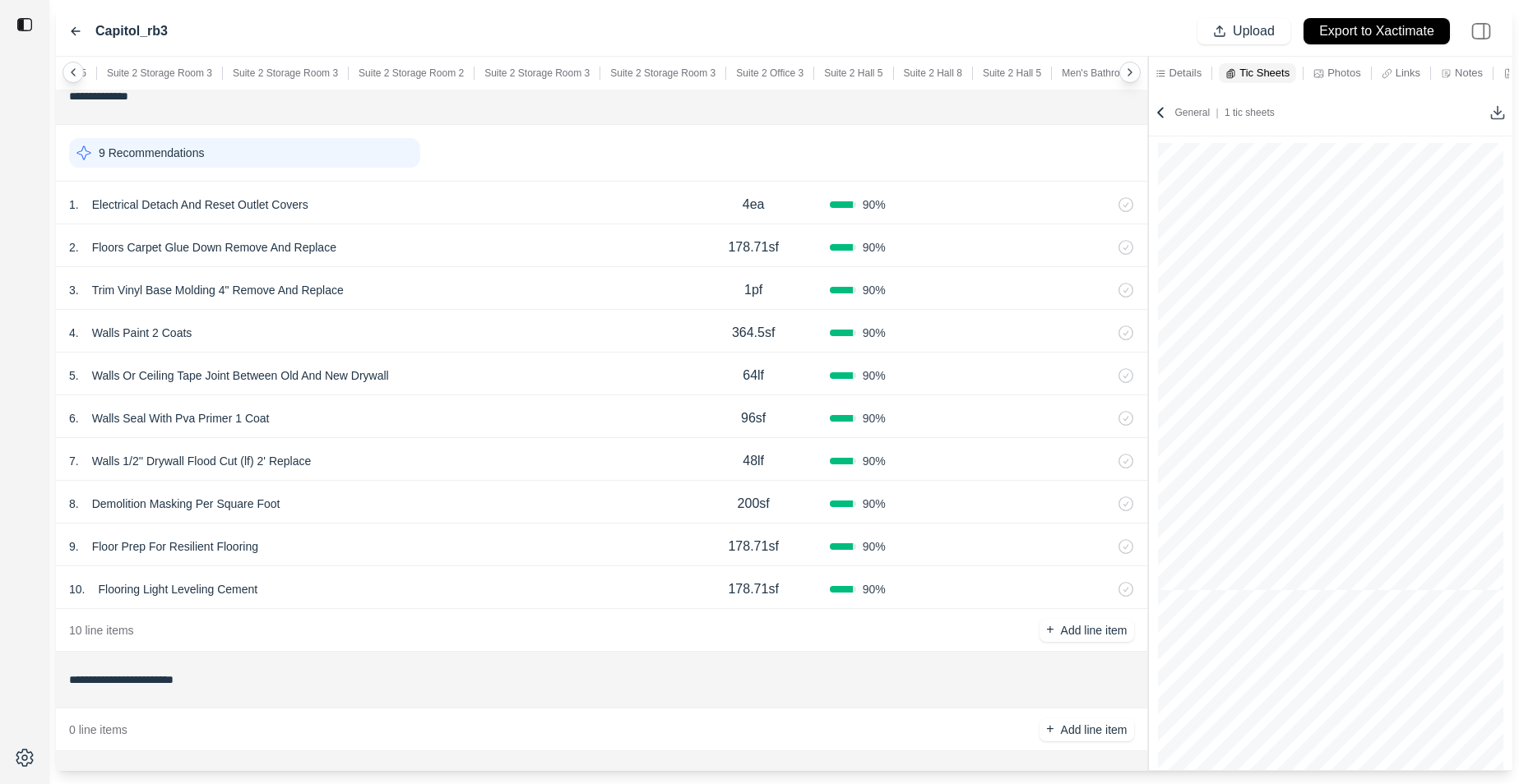
scroll to position [1364, 0]
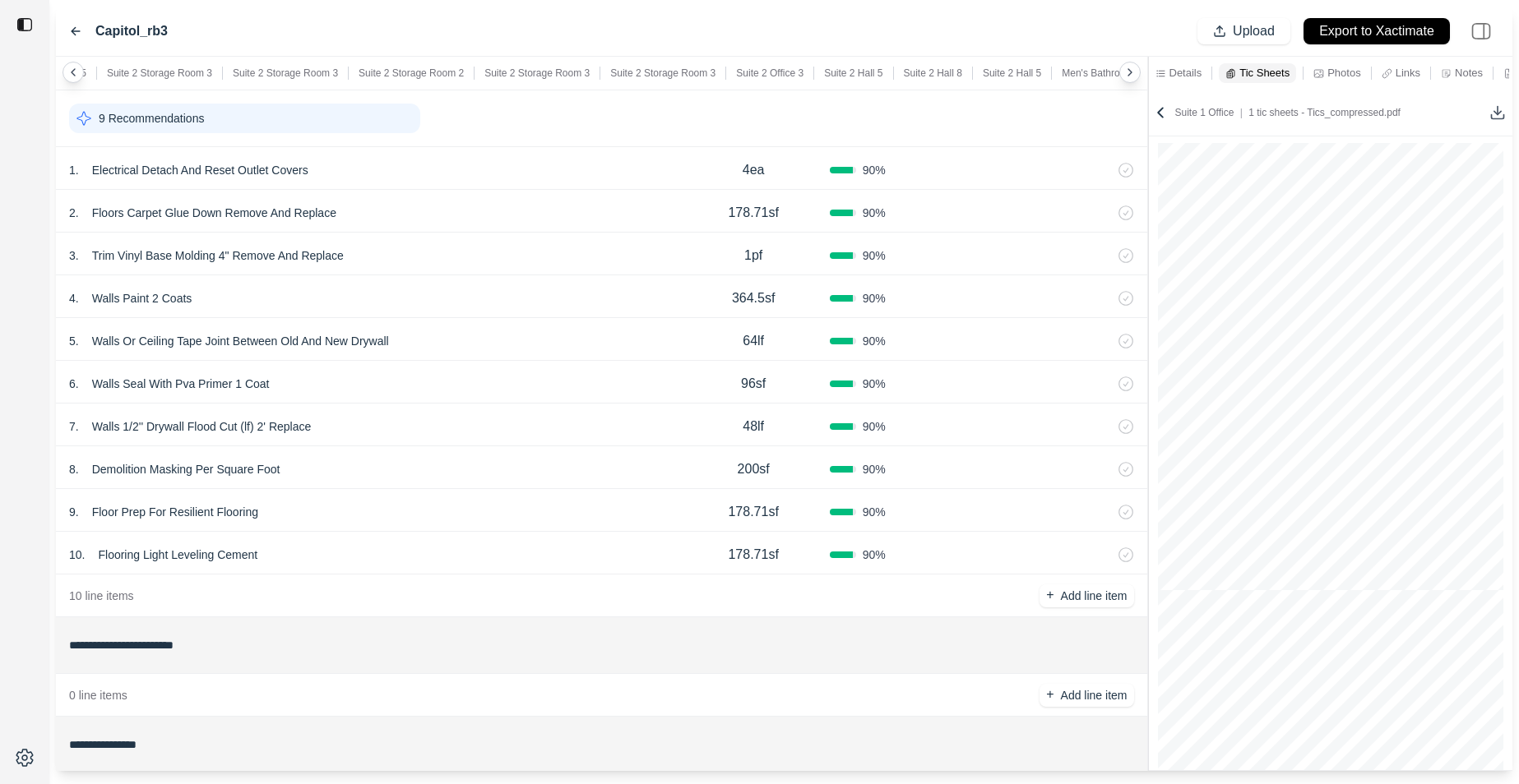
click at [533, 392] on div "6 . Walls Seal With Pva Primer 1 Coat" at bounding box center [374, 384] width 608 height 23
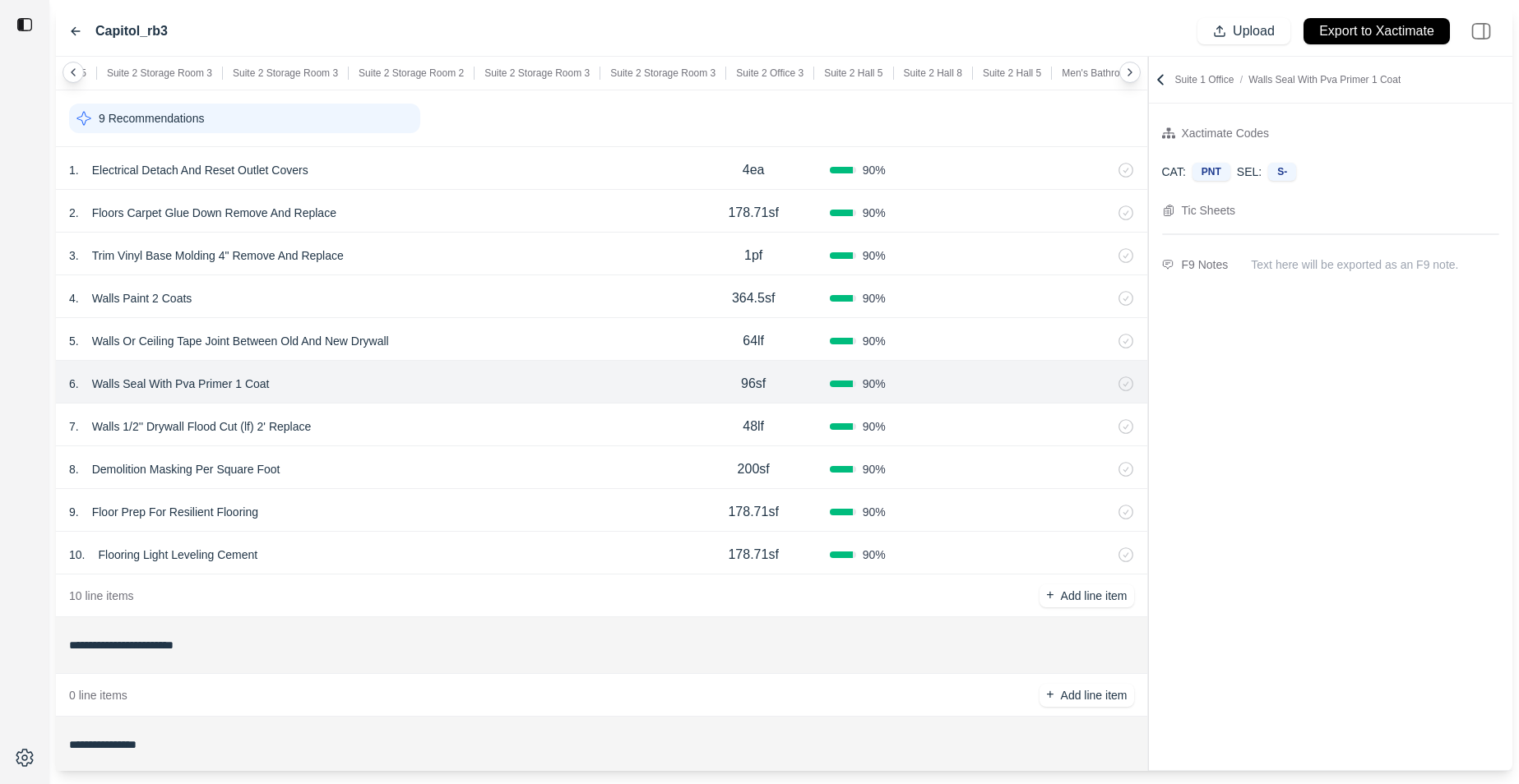
click at [548, 320] on div "5 . Walls Or Ceiling Tape Joint Between Old And New Drywall 64lf 90 %" at bounding box center [601, 340] width 1091 height 43
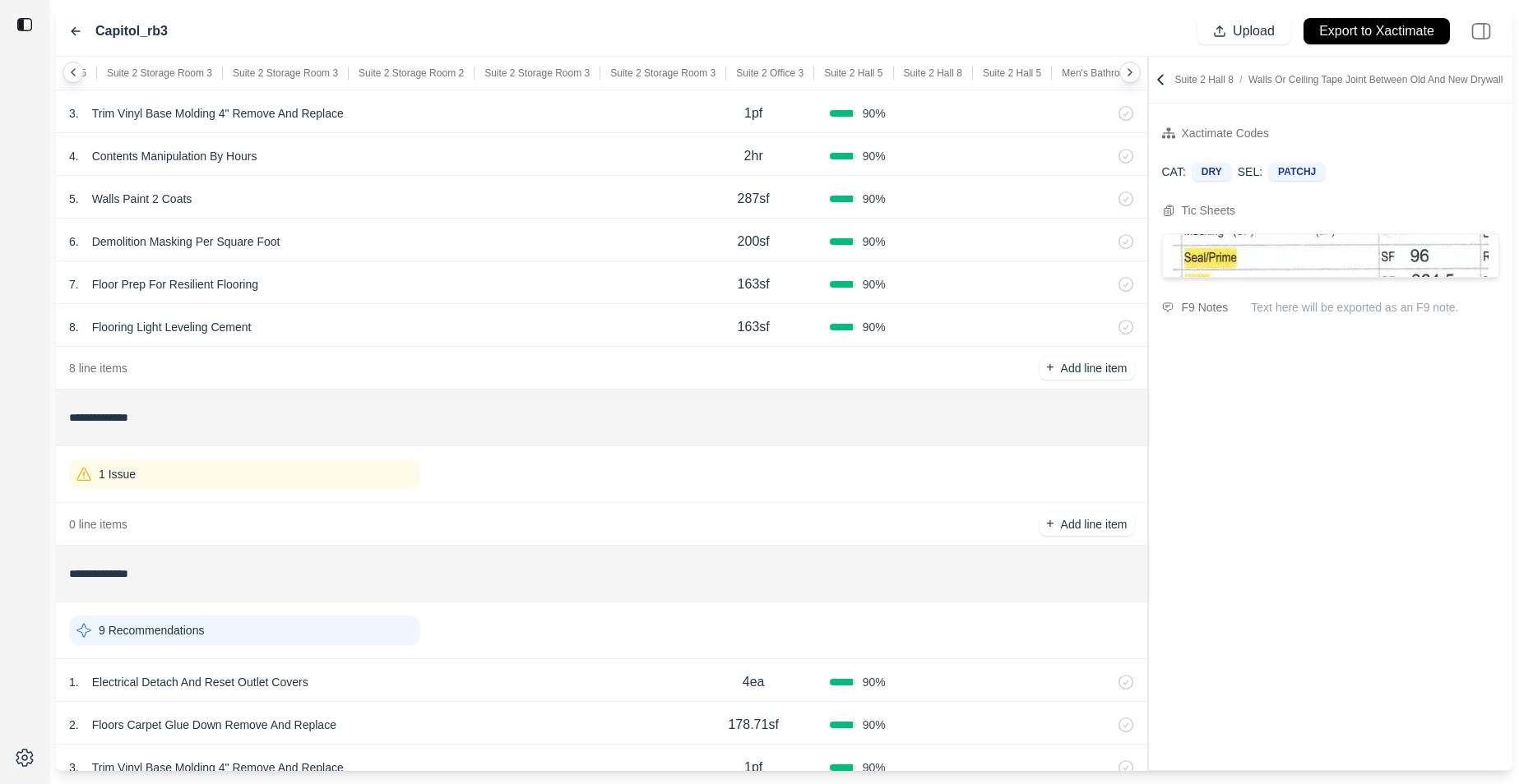
scroll to position [668, 0]
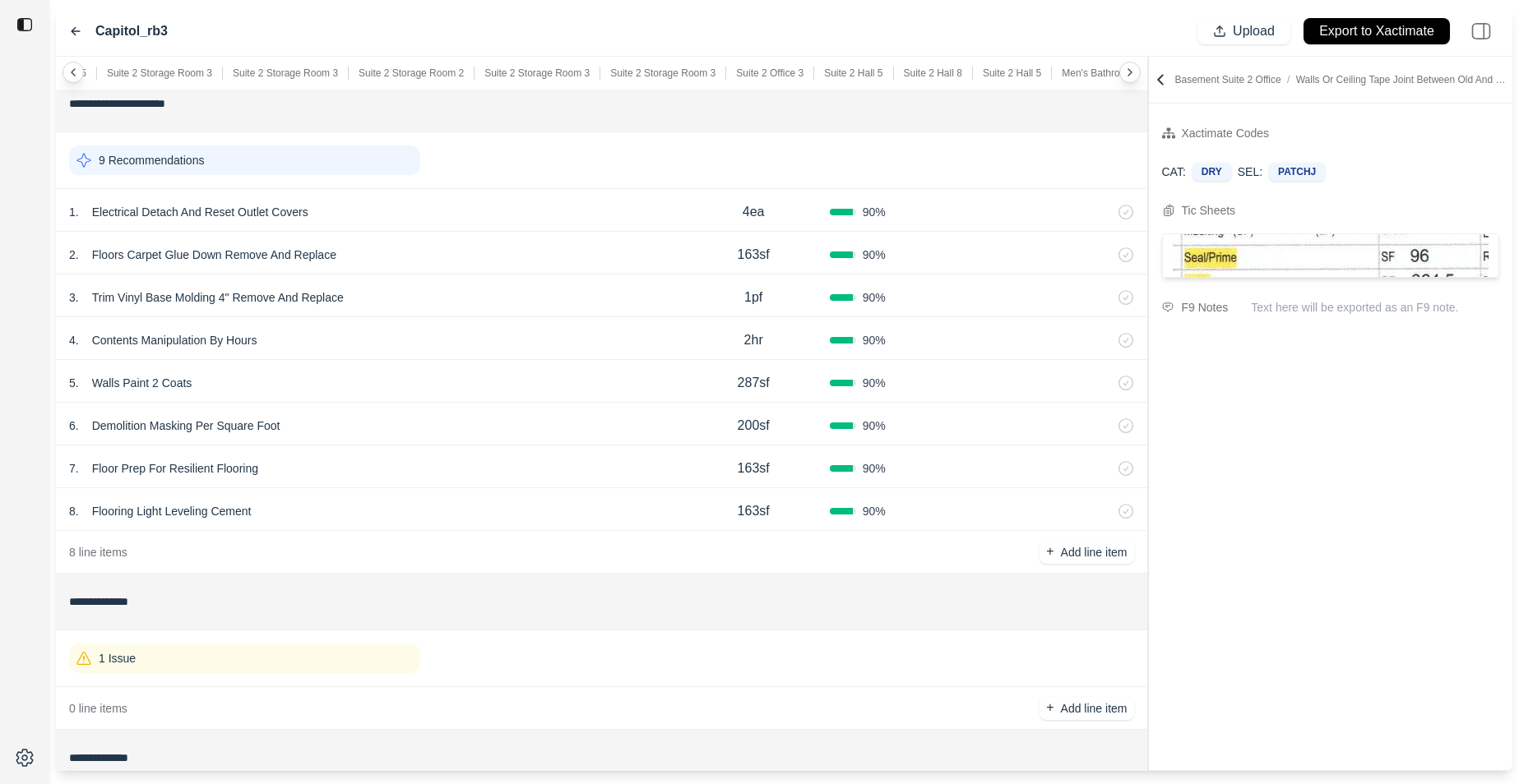
click at [551, 396] on div "5 . Walls Paint 2 Coats 287sf 90 %" at bounding box center [601, 381] width 1091 height 43
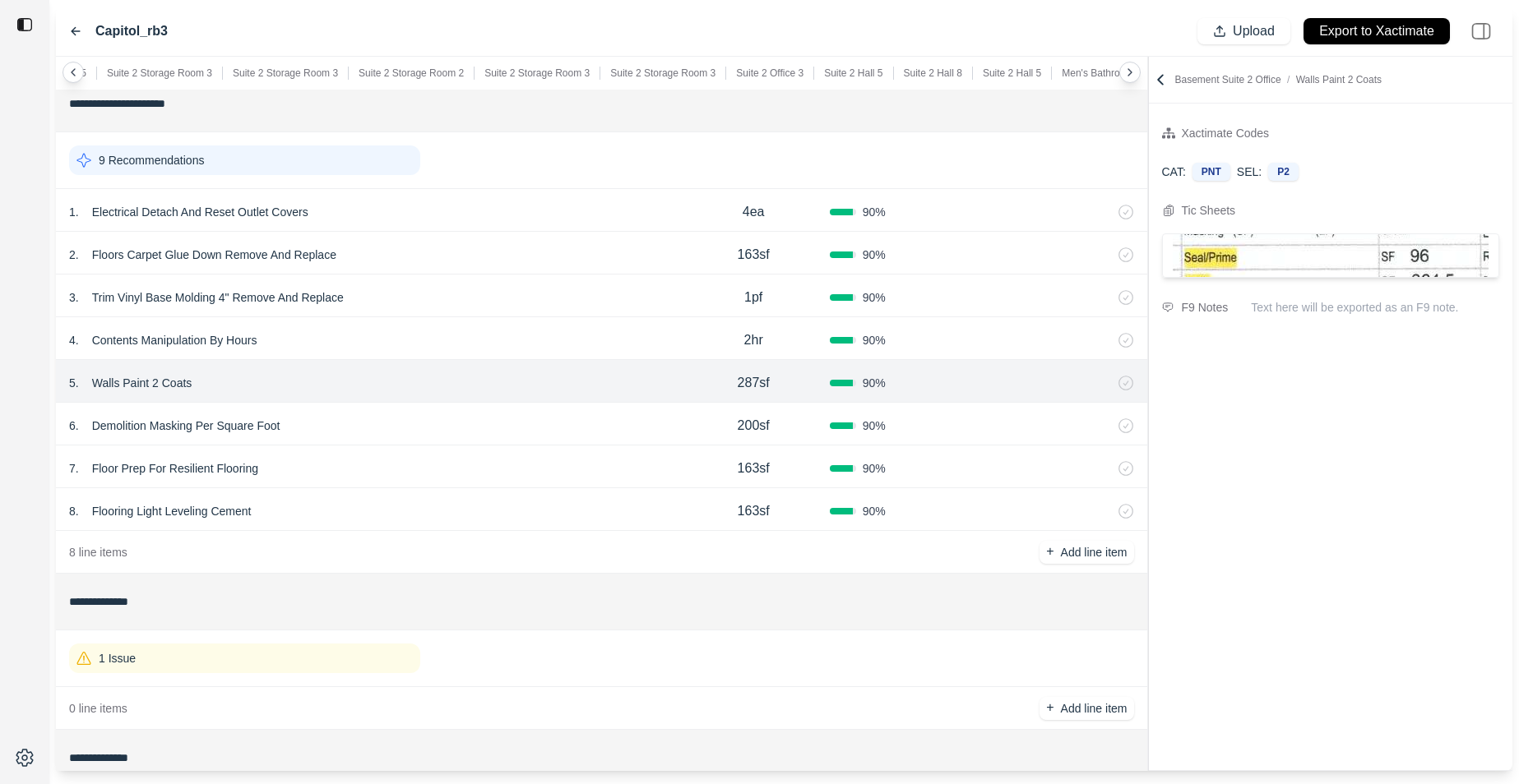
click at [566, 335] on div "4 . Contents Manipulation By Hours" at bounding box center [374, 340] width 608 height 23
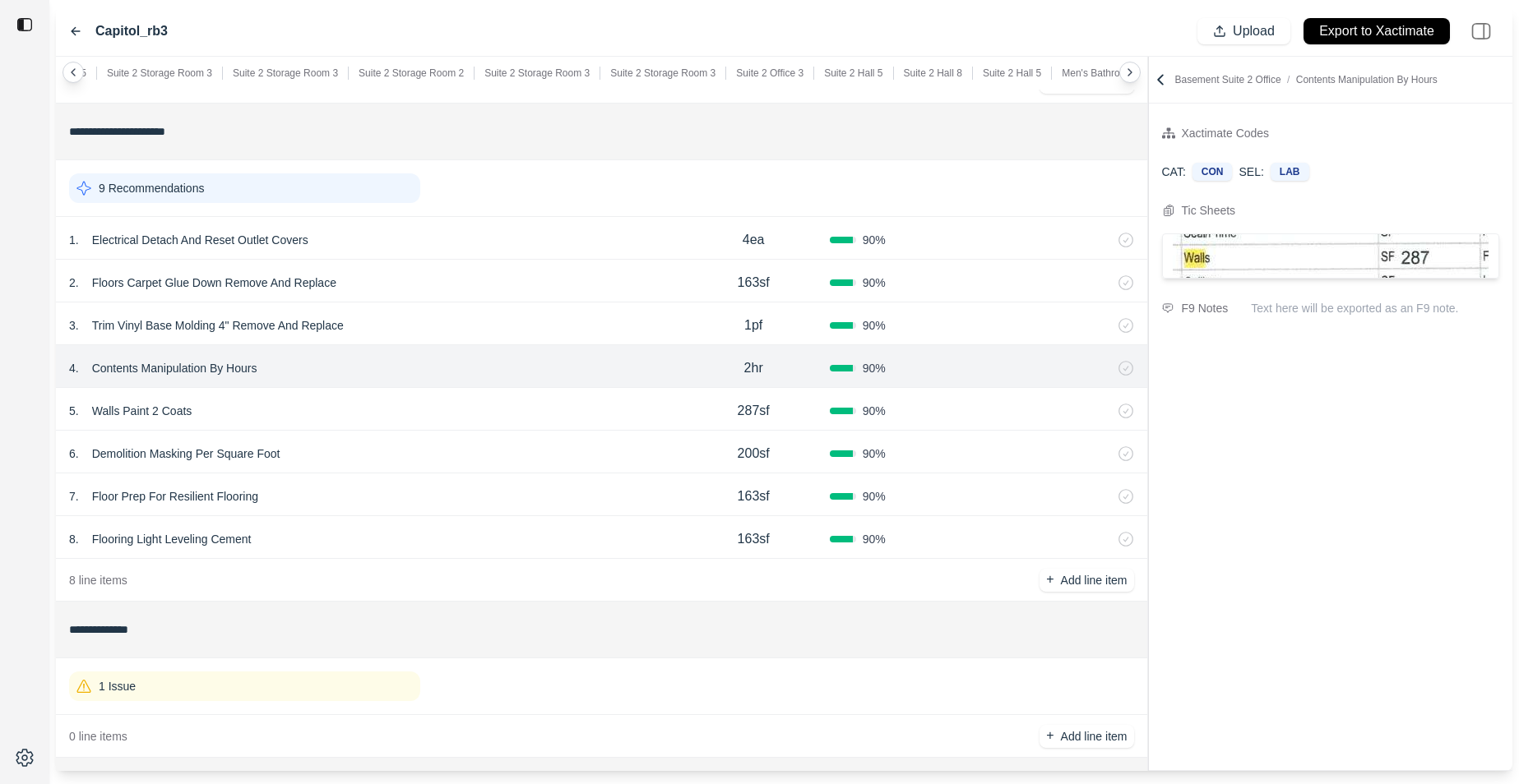
scroll to position [619, 0]
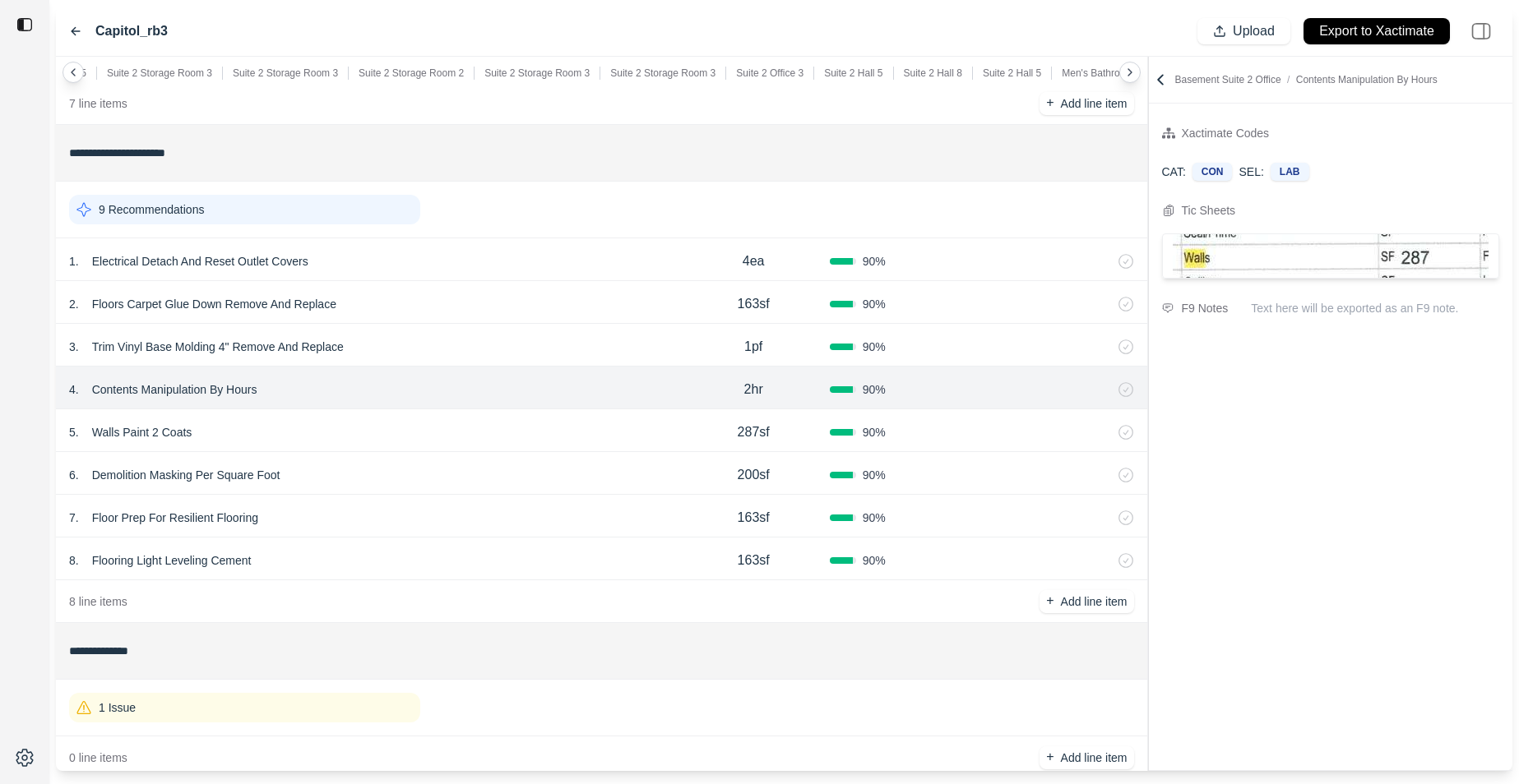
click at [575, 291] on div "2 . Floors Carpet Glue Down Remove And Replace 163sf 90 %" at bounding box center [601, 302] width 1091 height 43
select select "*"
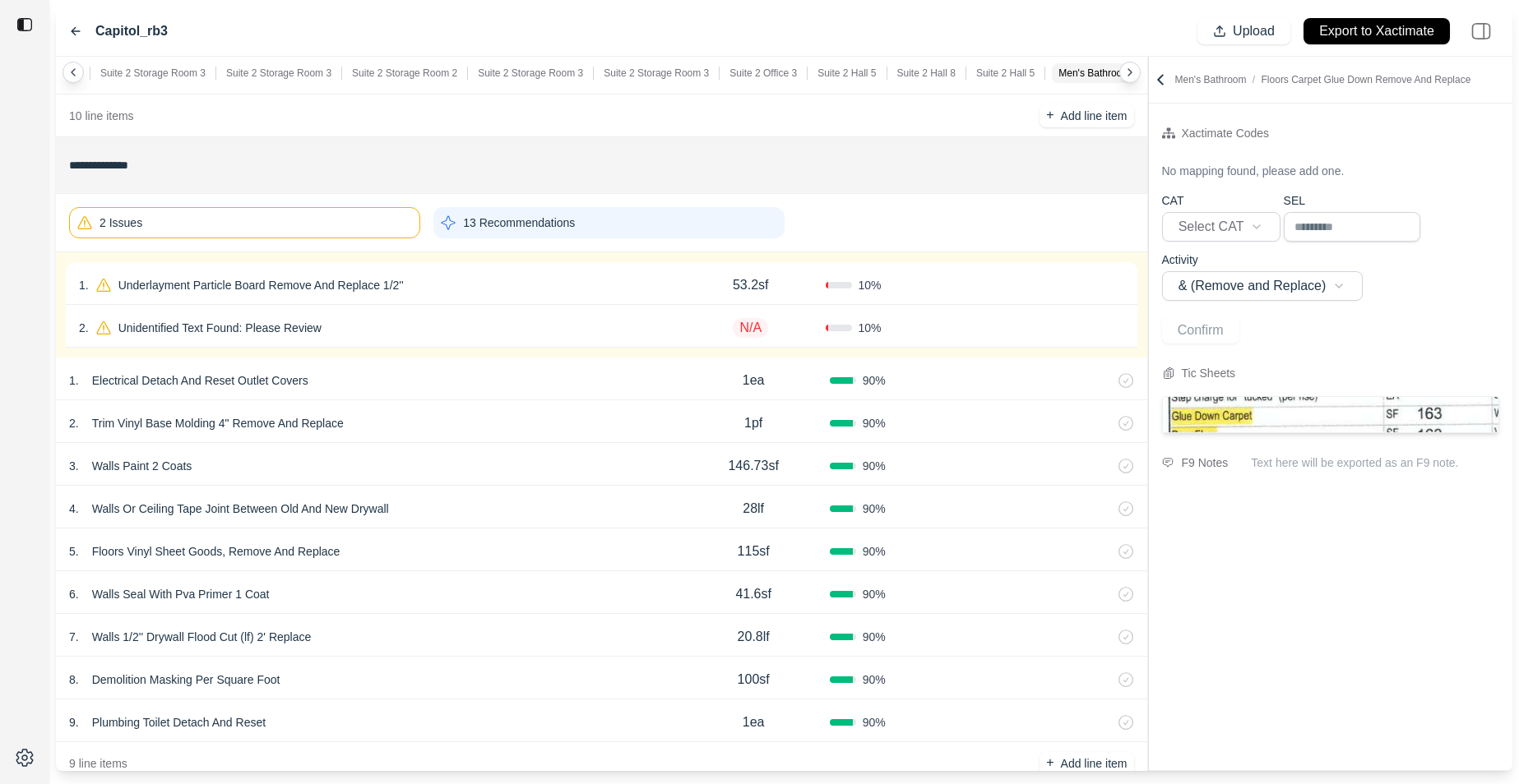
scroll to position [9657, 0]
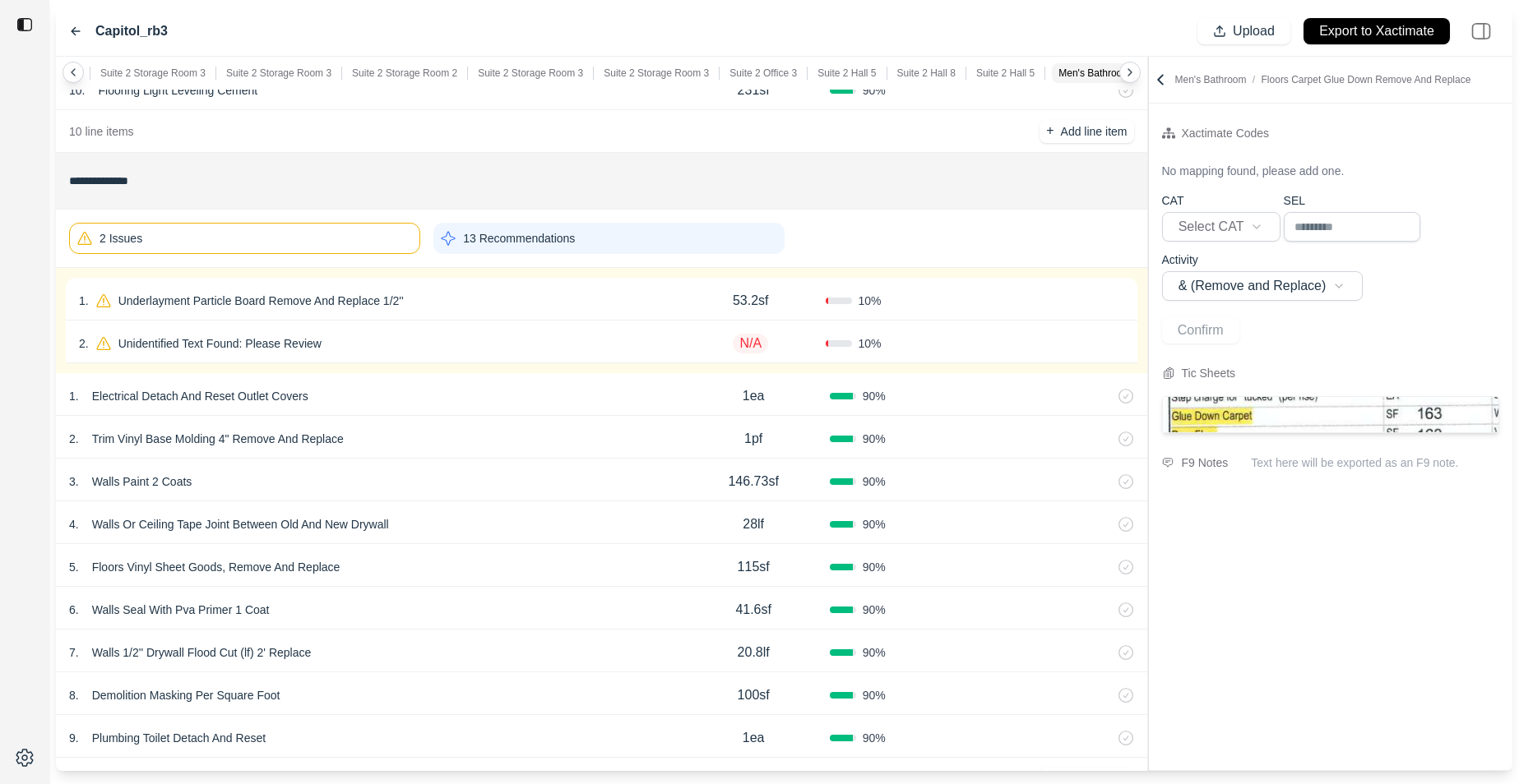
click at [385, 244] on div "2 Issues" at bounding box center [245, 238] width 351 height 31
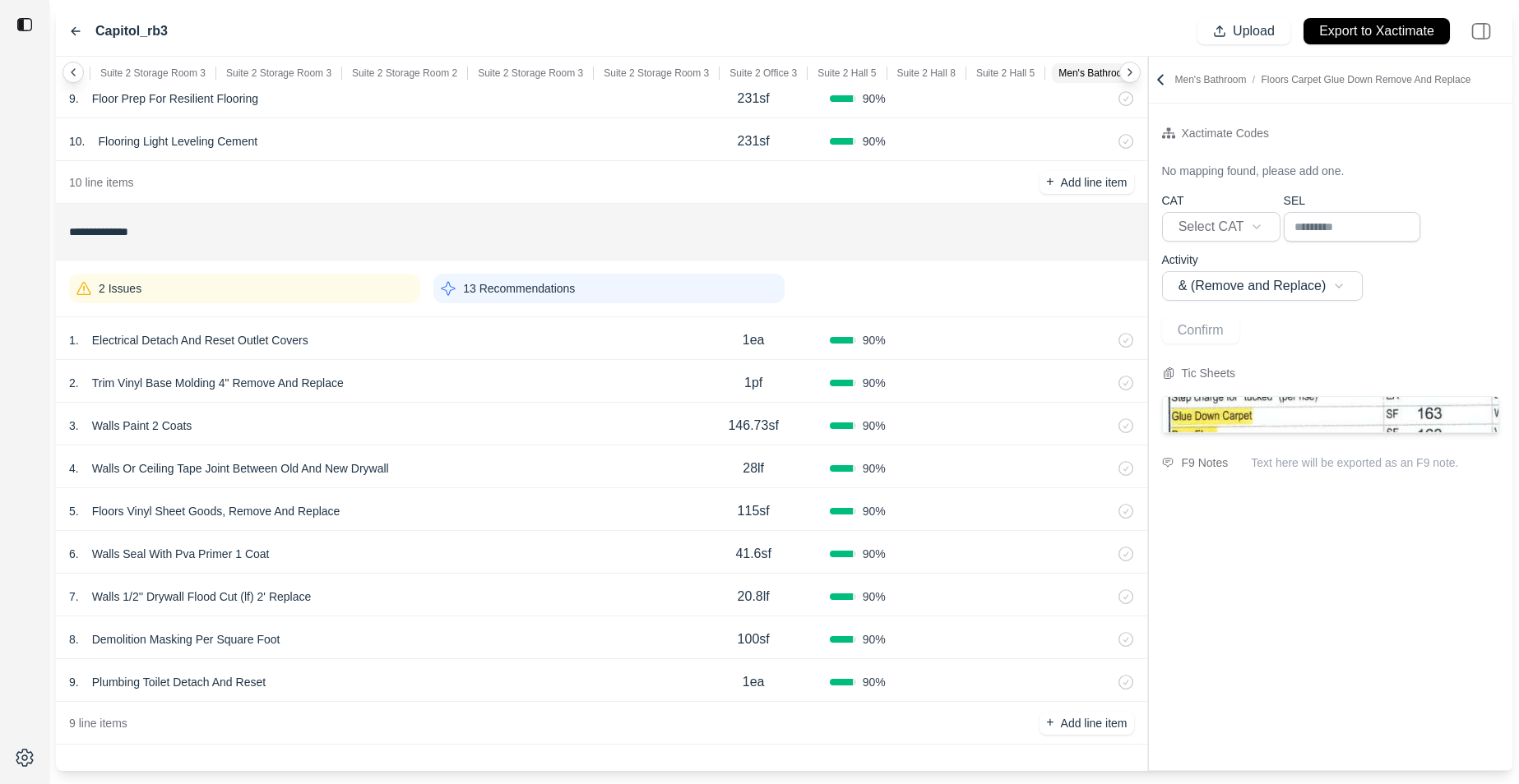
scroll to position [9606, 0]
click at [1161, 79] on icon at bounding box center [1161, 79] width 16 height 16
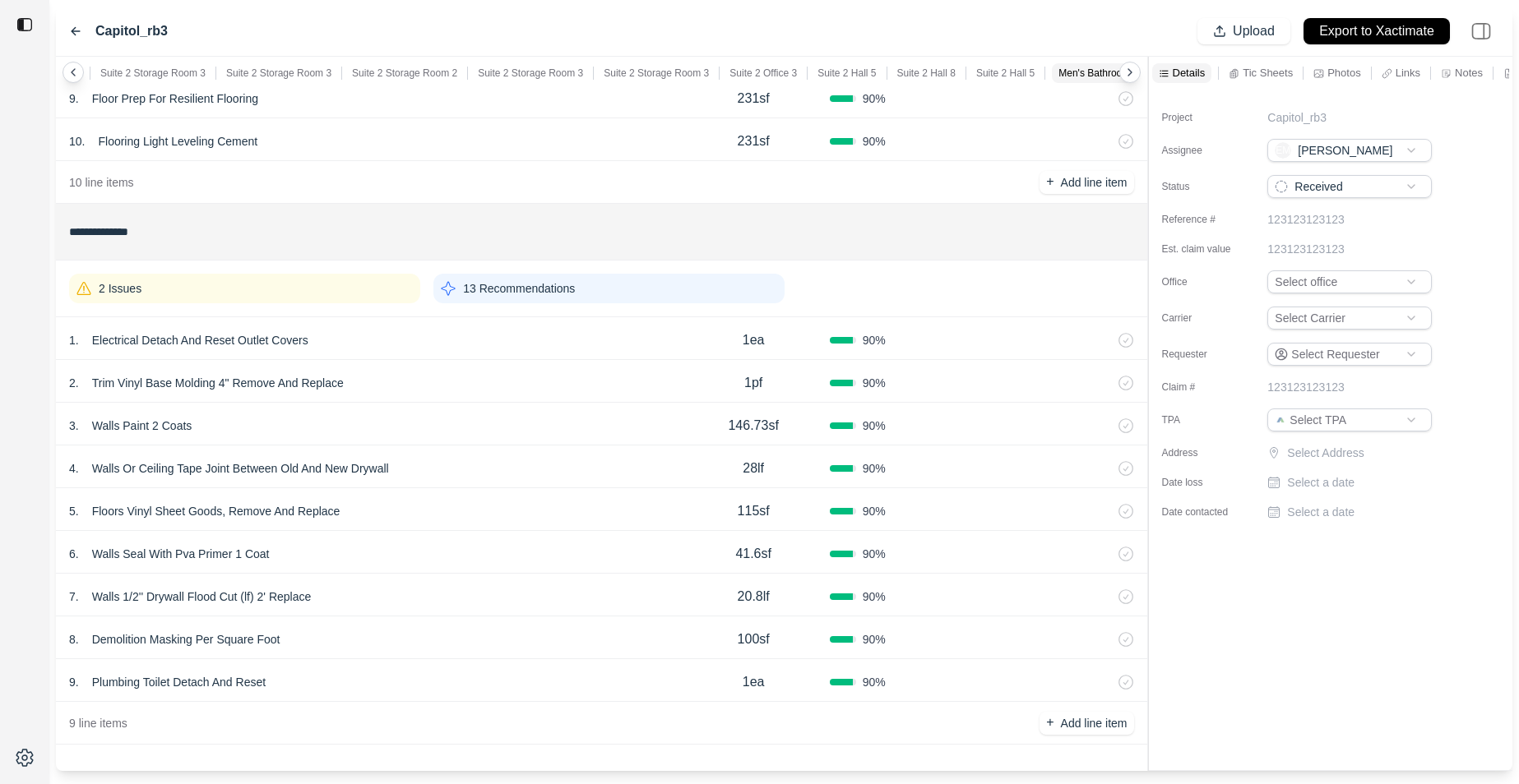
click at [1226, 77] on p "Tic Sheets" at bounding box center [1268, 73] width 50 height 14
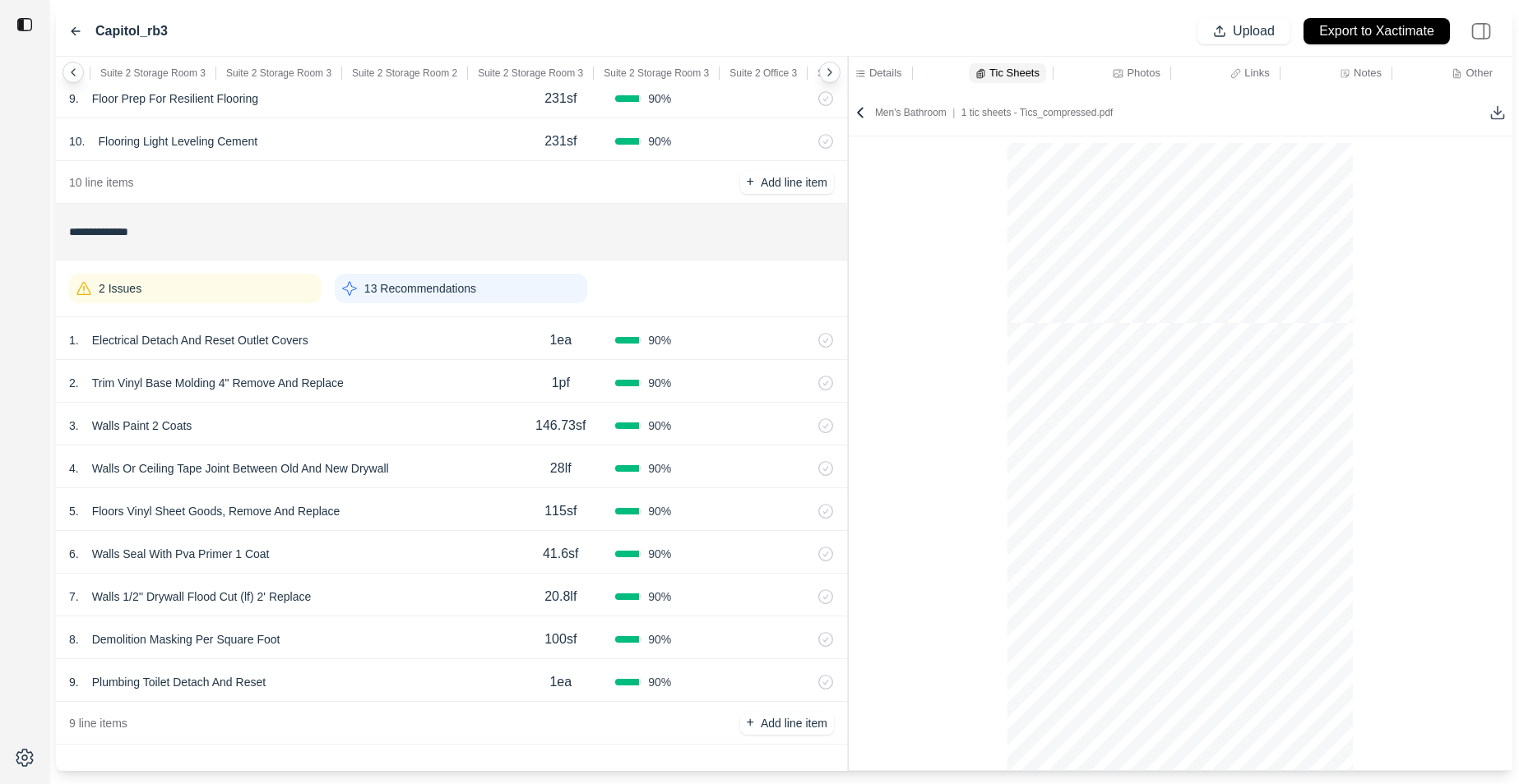
click at [848, 220] on div "**********" at bounding box center [784, 414] width 1457 height 715
click at [715, 291] on div "2 Issues 13 Recommendations" at bounding box center [451, 289] width 763 height 43
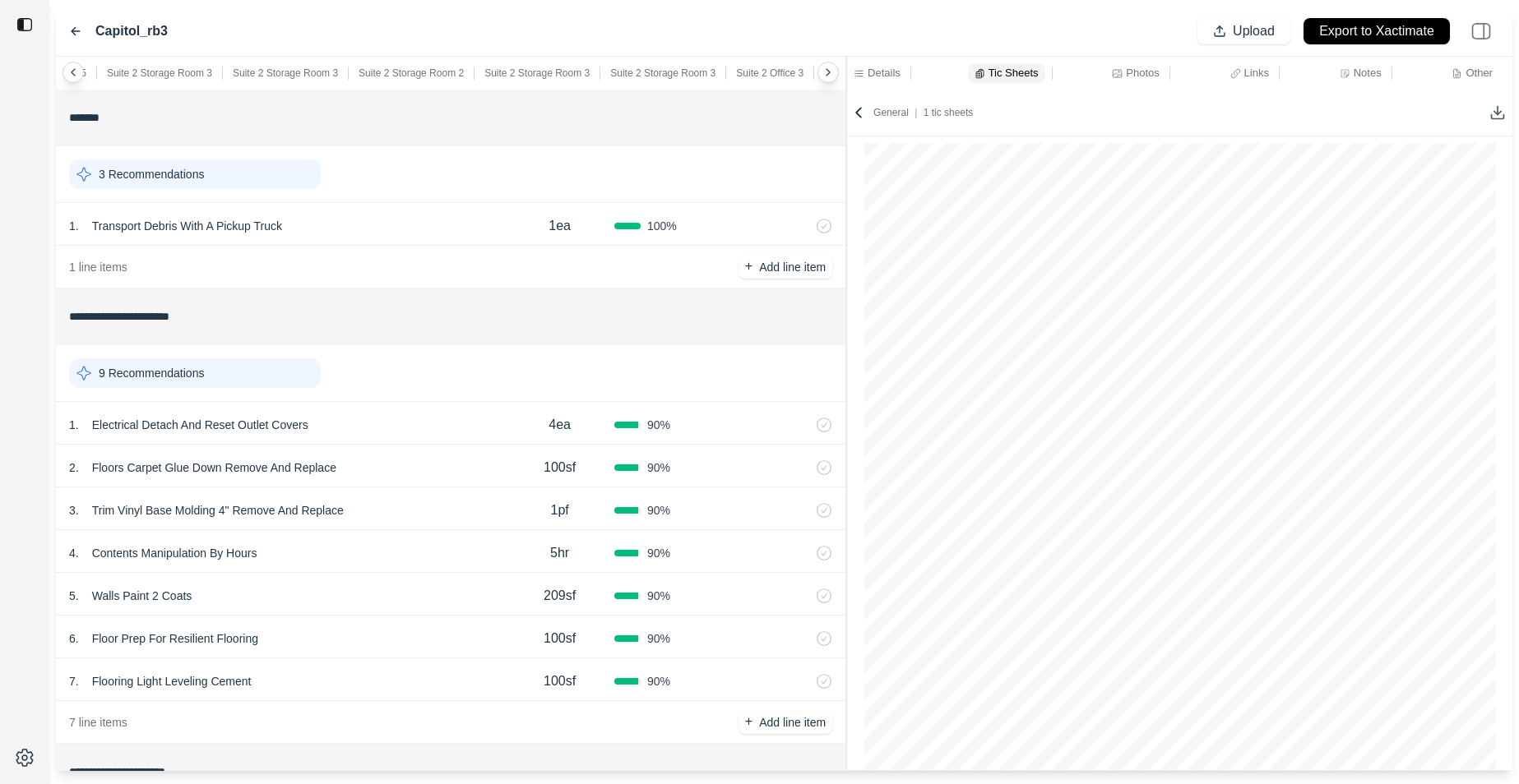
click at [379, 269] on div "1 line items + Add line item" at bounding box center [451, 268] width 790 height 43
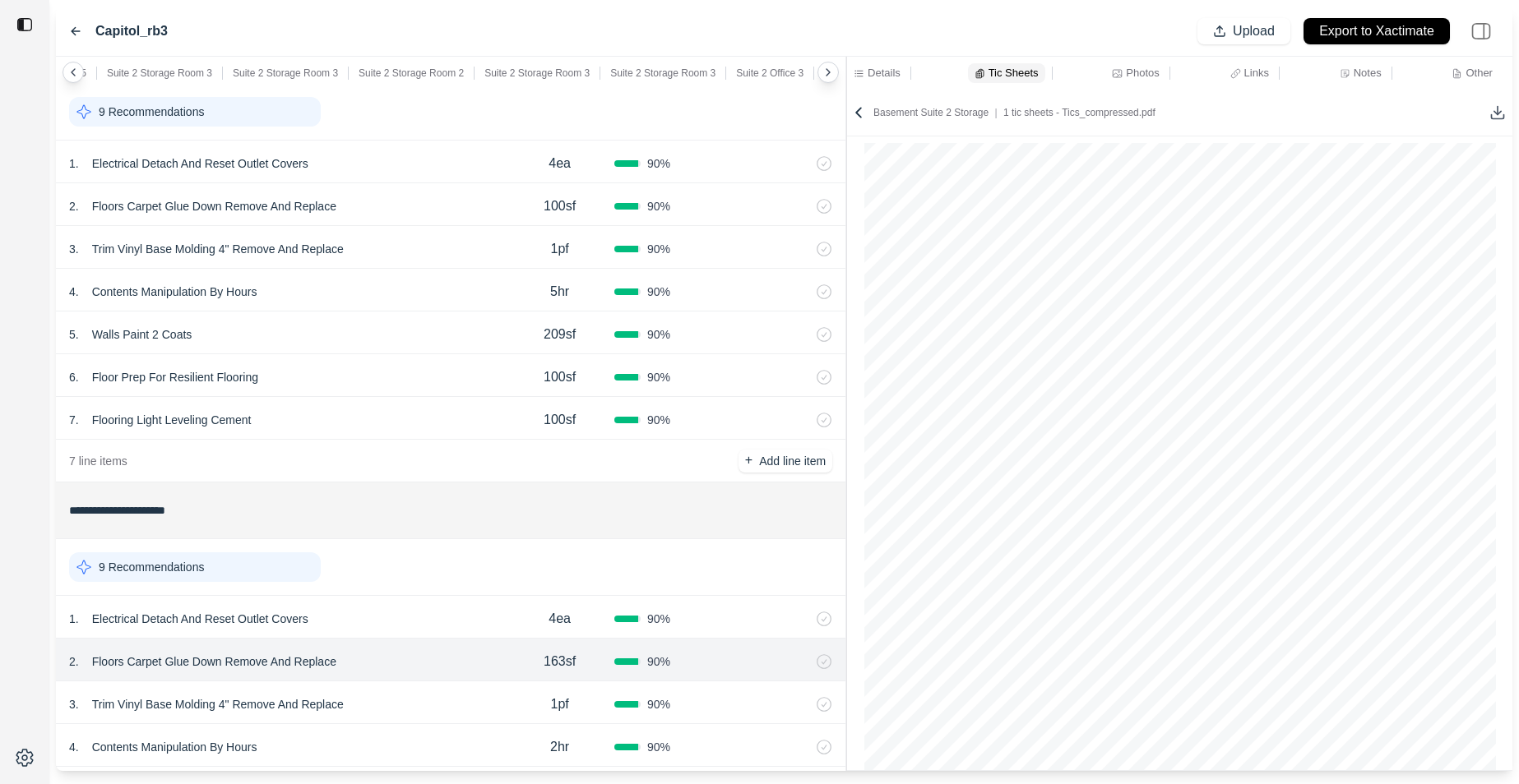
scroll to position [60, 0]
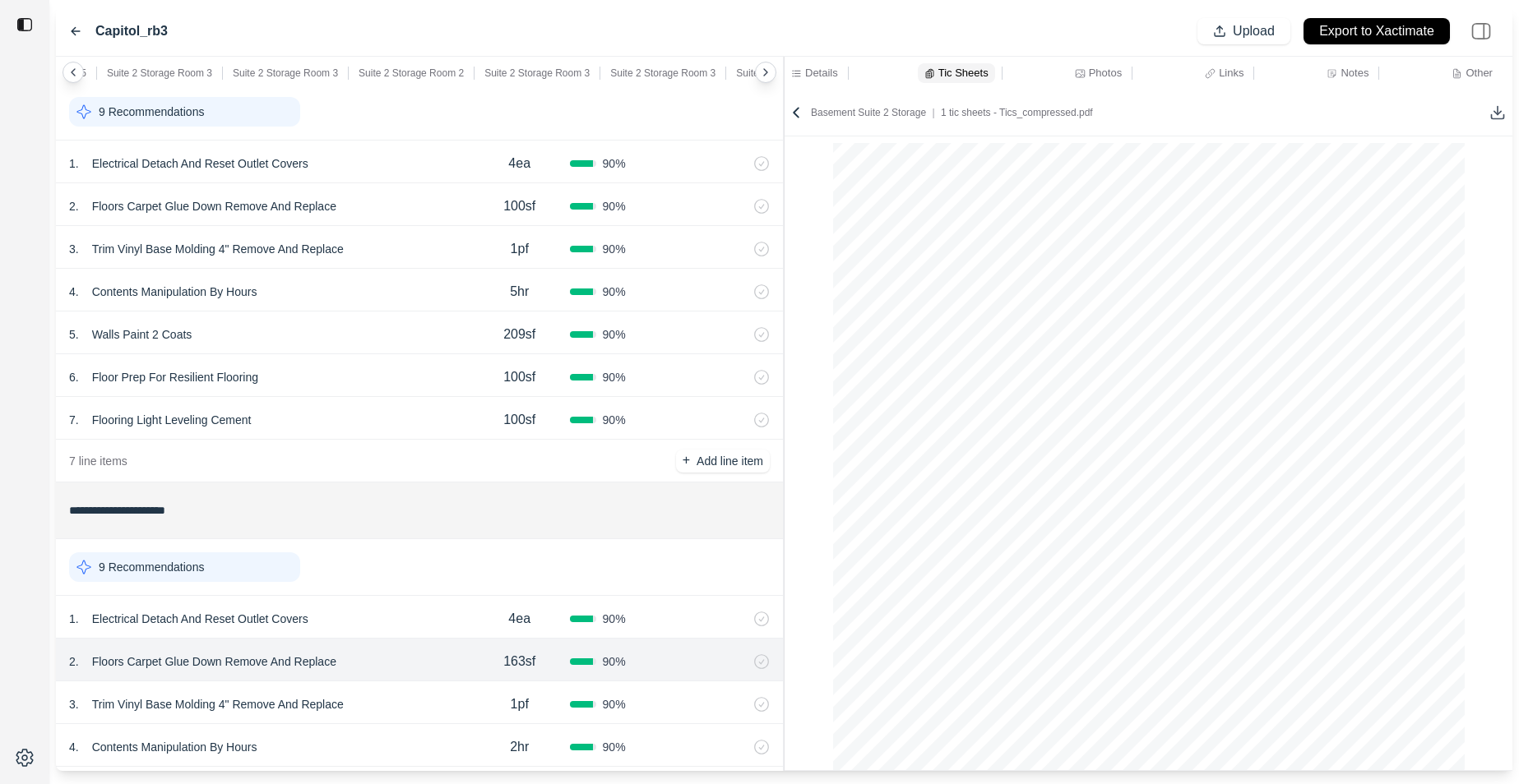
click at [630, 313] on div "**********" at bounding box center [784, 414] width 1457 height 715
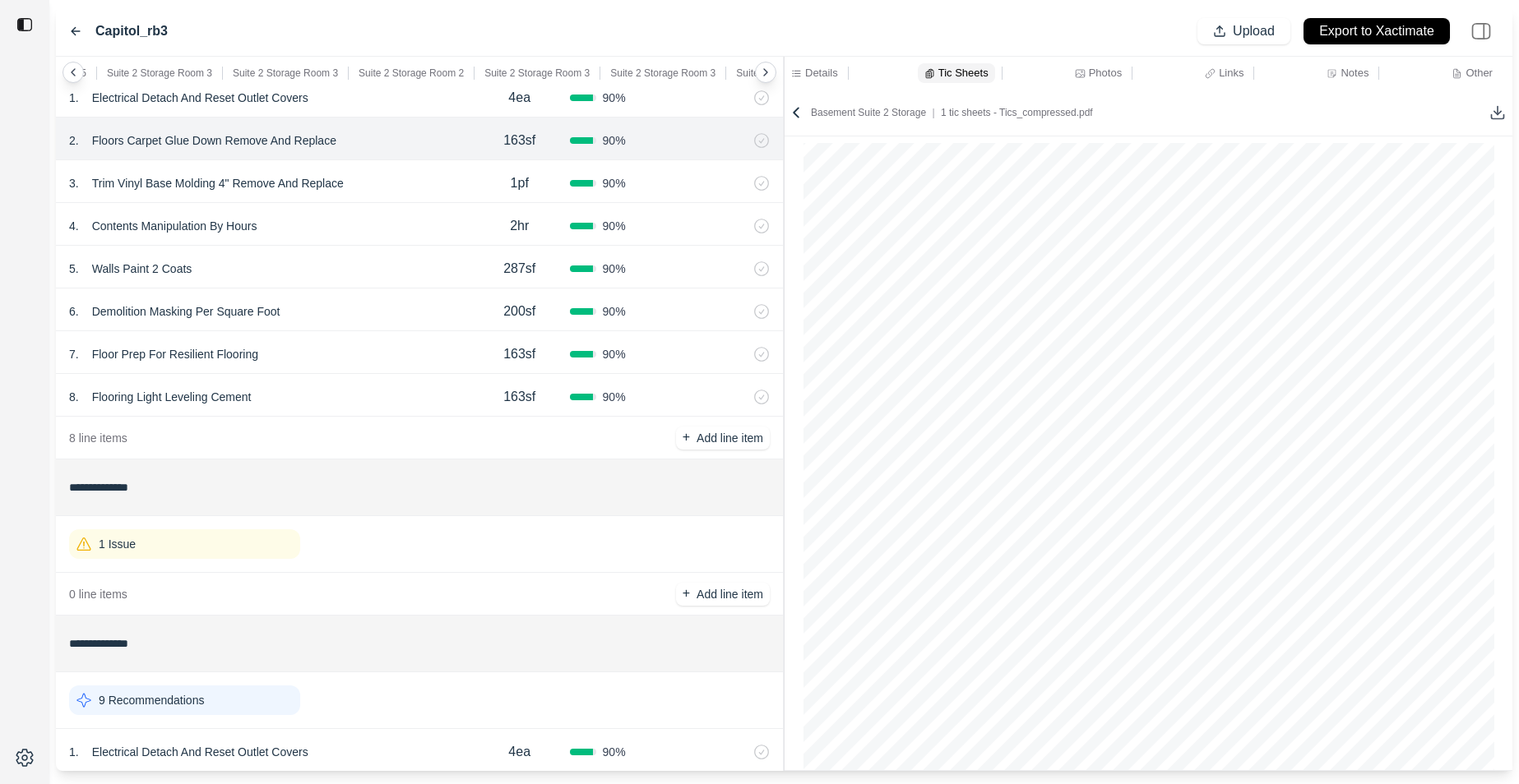
scroll to position [252, 0]
